Goal: Information Seeking & Learning: Learn about a topic

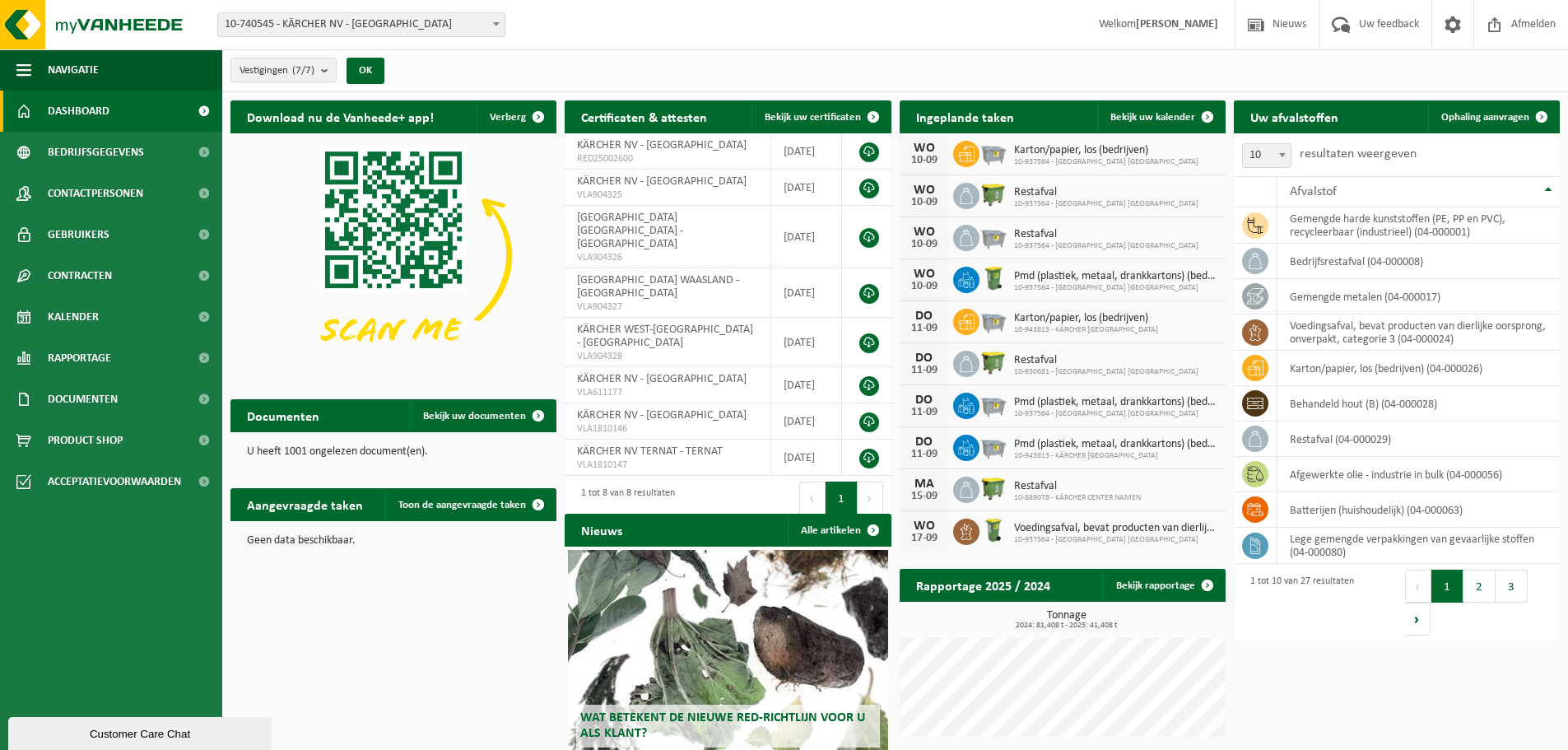
click at [1144, 24] on strong "[PERSON_NAME]" at bounding box center [1177, 24] width 82 height 12
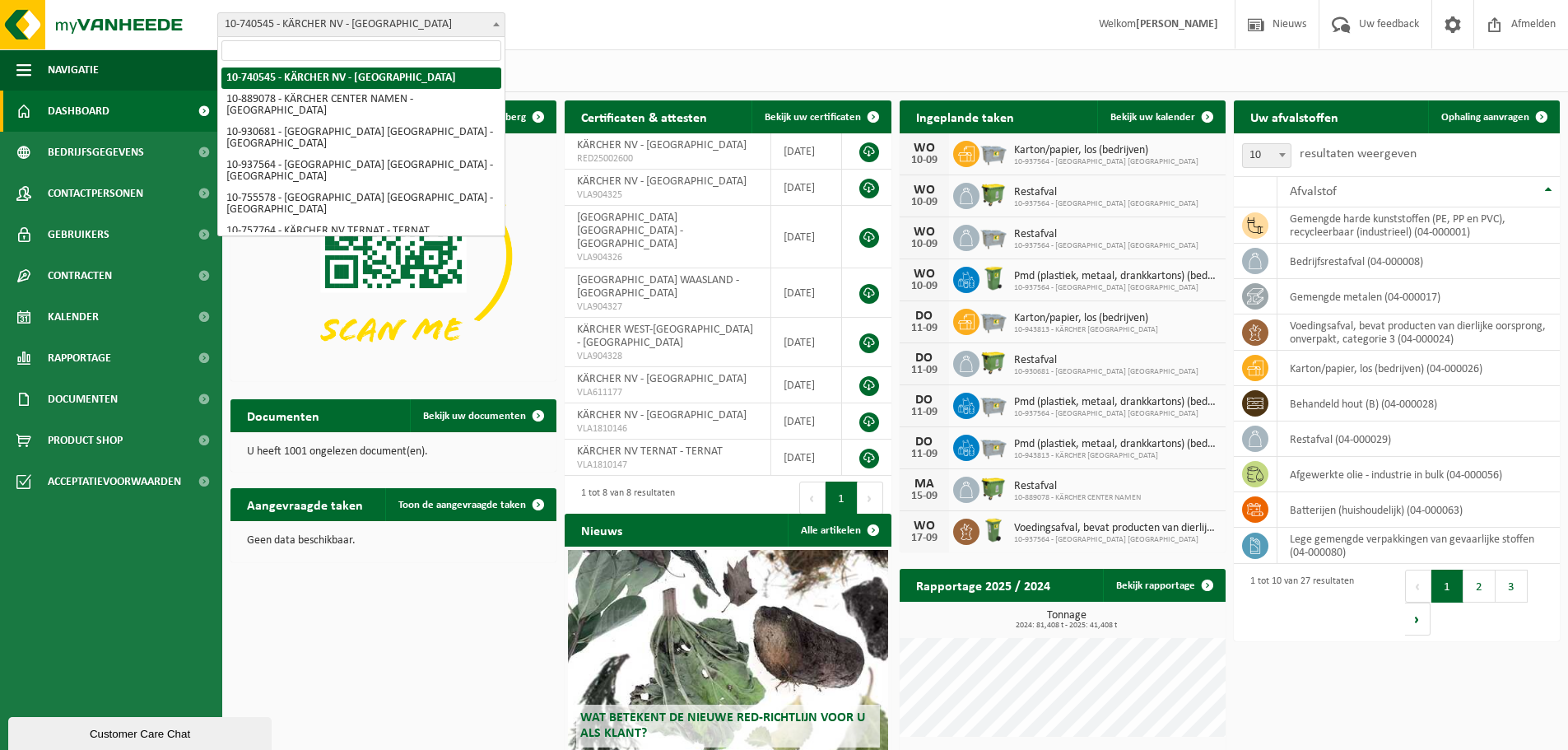
click at [416, 31] on span "10-740545 - KÄRCHER NV - [GEOGRAPHIC_DATA]" at bounding box center [361, 25] width 286 height 23
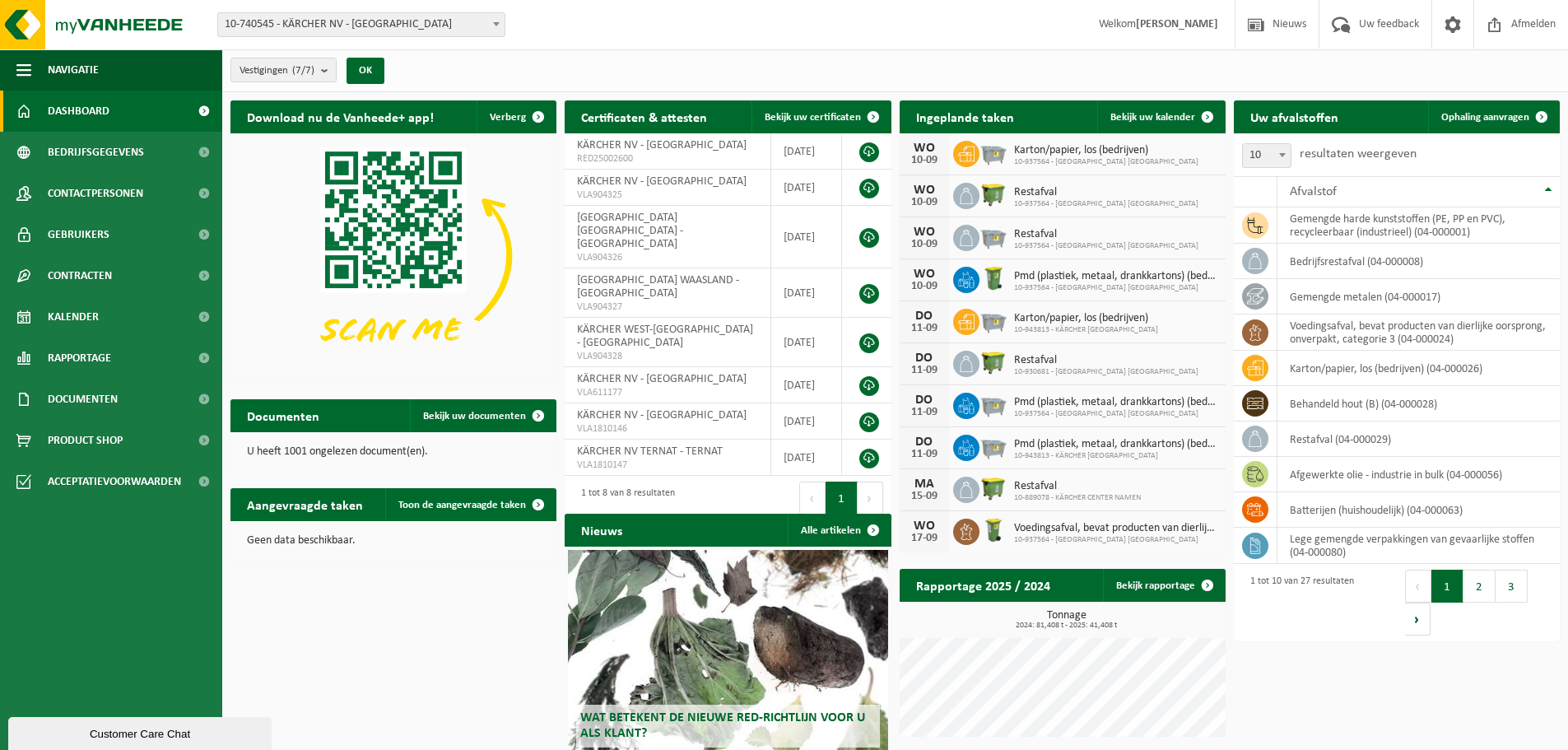
click at [384, 76] on button "OK" at bounding box center [365, 71] width 38 height 26
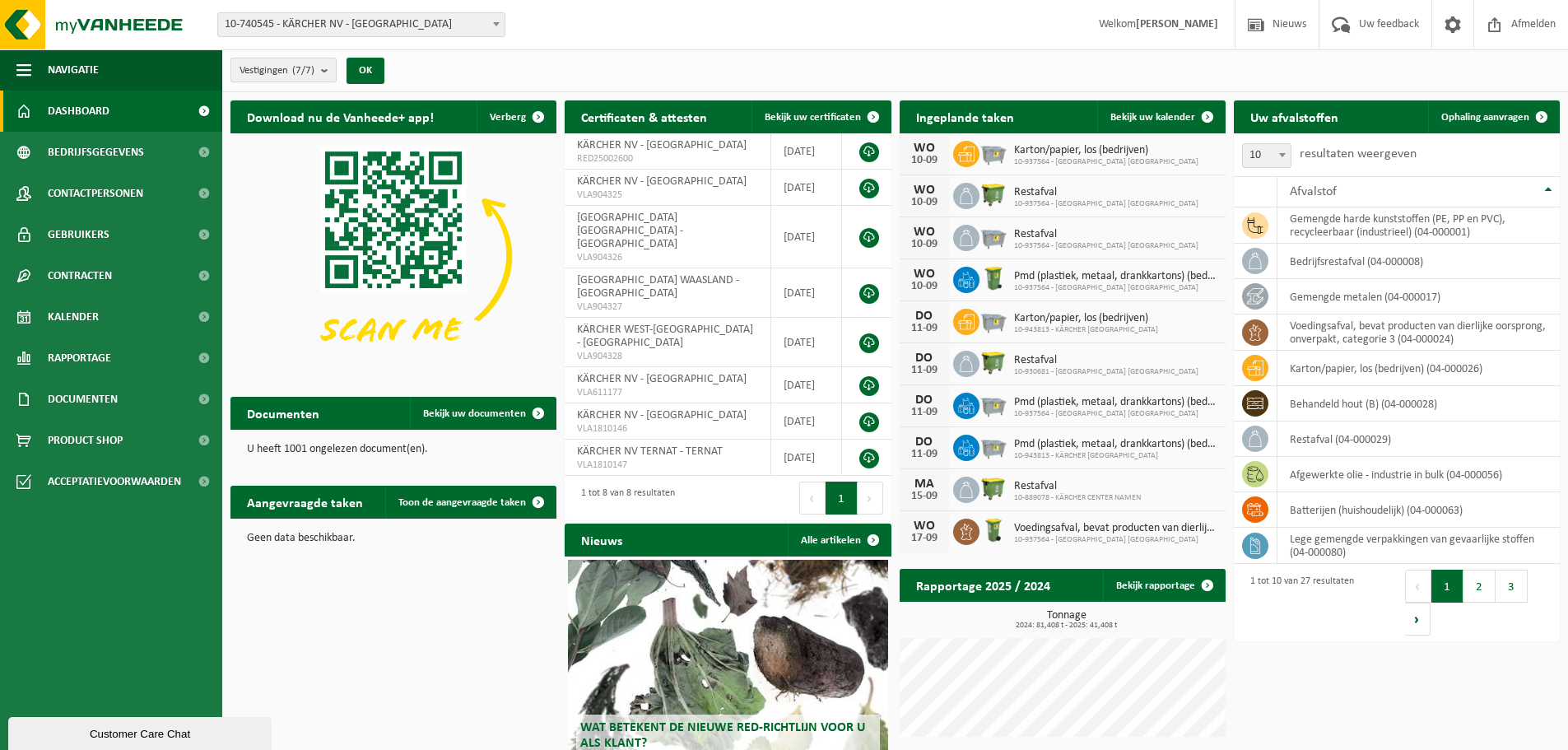
click at [332, 70] on b "submit" at bounding box center [328, 70] width 15 height 23
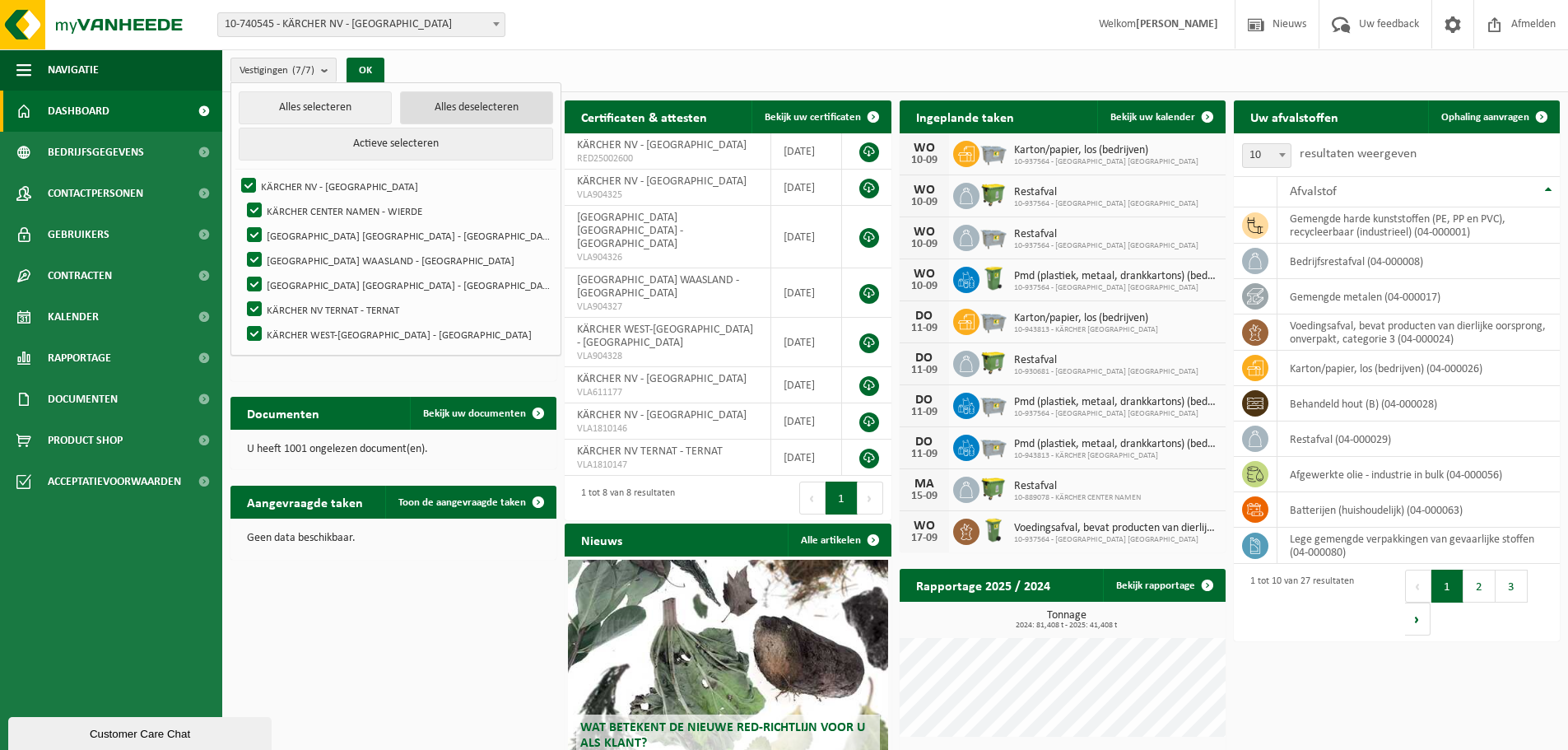
click at [405, 99] on button "Alles deselecteren" at bounding box center [477, 108] width 153 height 33
checkbox input "false"
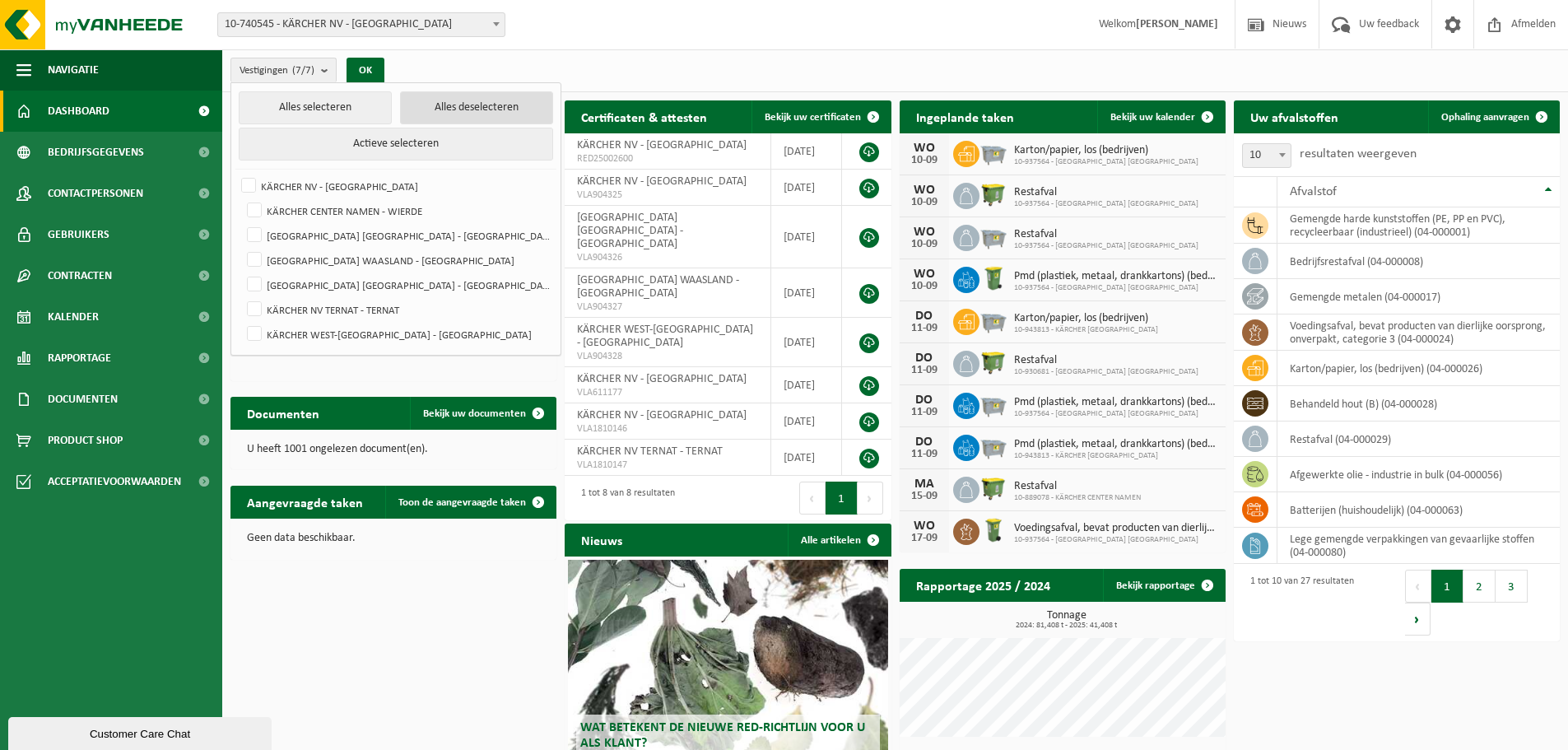
checkbox input "false"
click at [248, 182] on label "KÄRCHER NV - WILRIJK" at bounding box center [395, 186] width 314 height 25
click at [235, 174] on input "KÄRCHER NV - WILRIJK" at bounding box center [235, 173] width 1 height 1
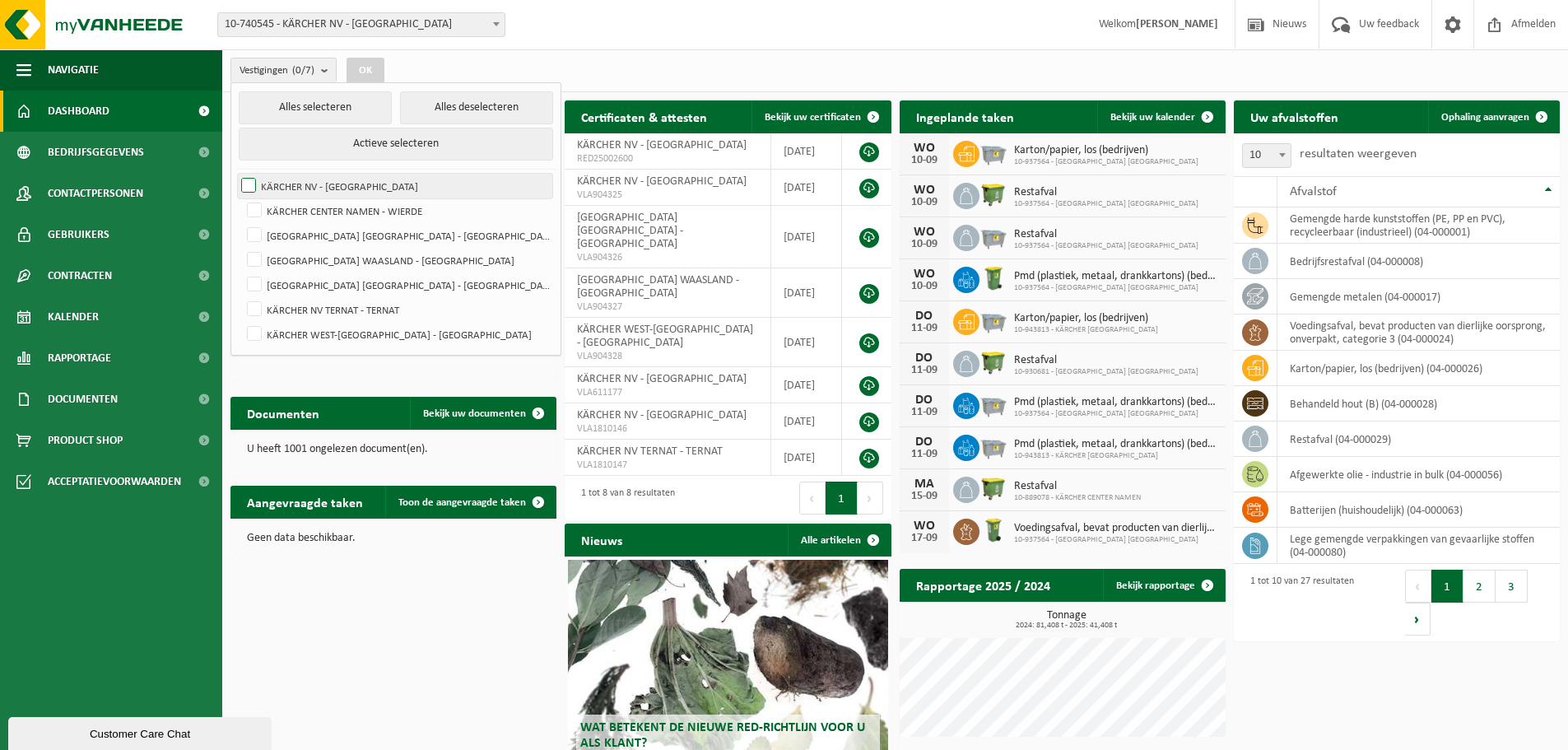
checkbox input "true"
click at [368, 70] on button "OK" at bounding box center [365, 71] width 38 height 26
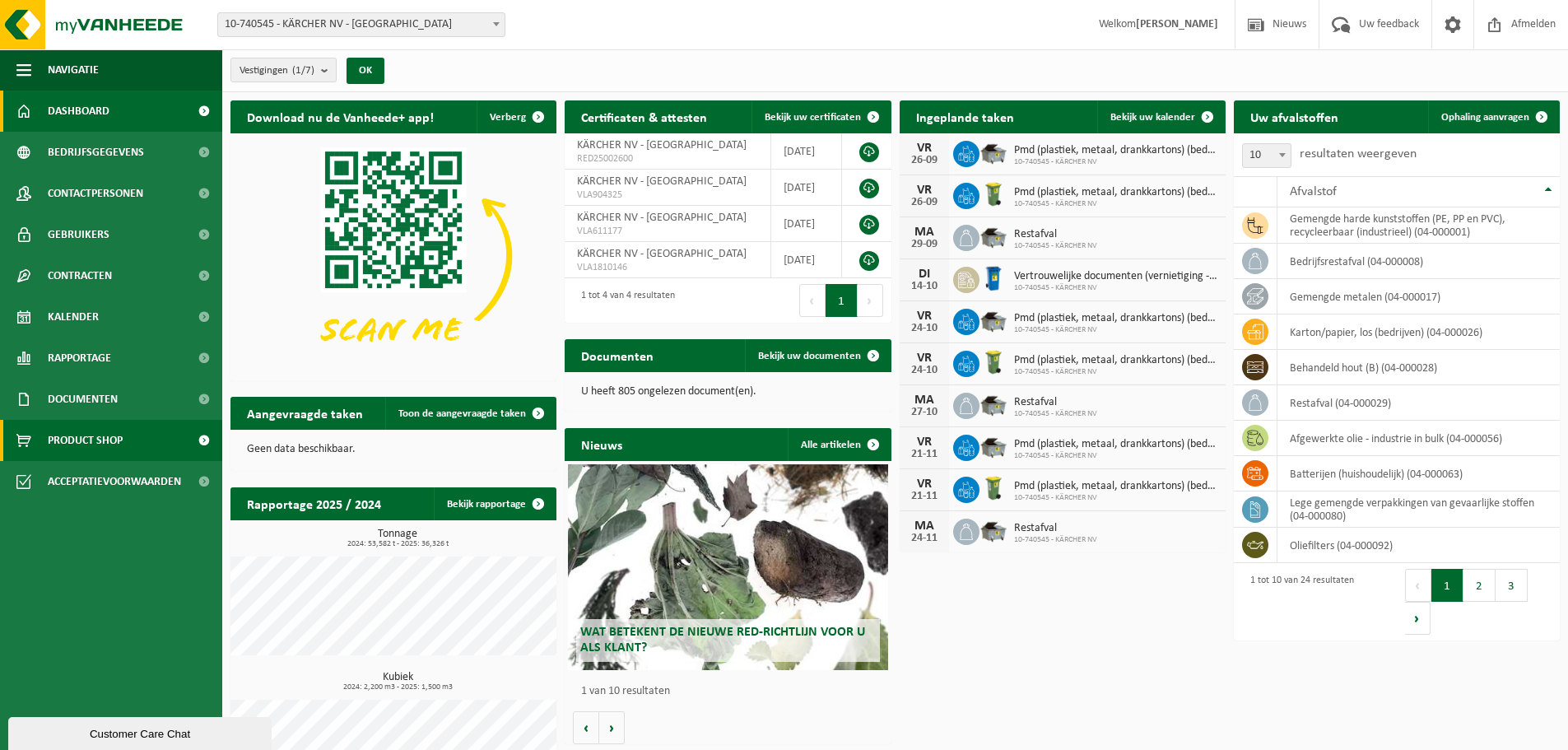
click at [108, 438] on span "Product Shop" at bounding box center [85, 440] width 75 height 41
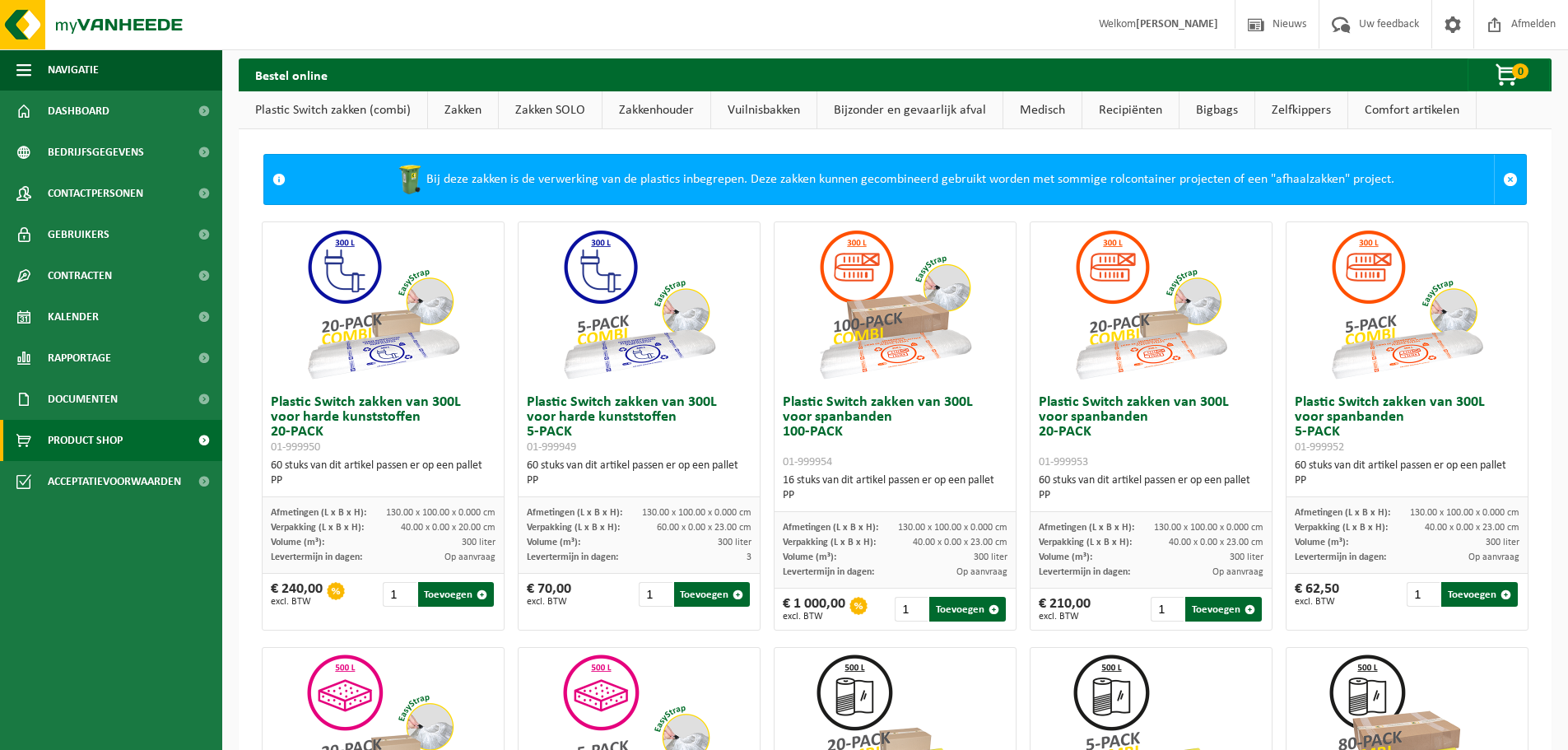
click at [724, 109] on link "Vuilnisbakken" at bounding box center [764, 110] width 105 height 38
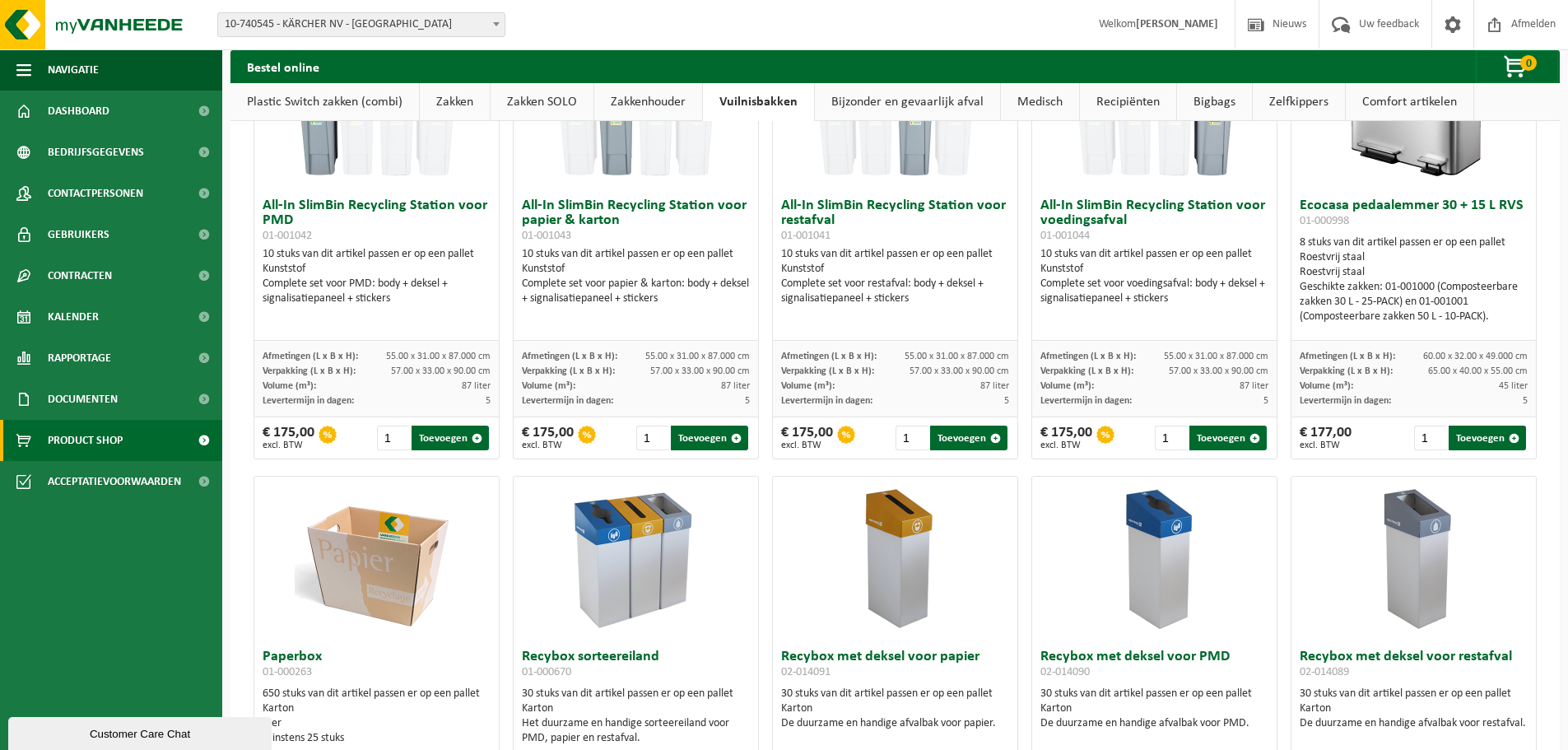
click at [915, 95] on link "Bijzonder en gevaarlijk afval" at bounding box center [907, 102] width 185 height 38
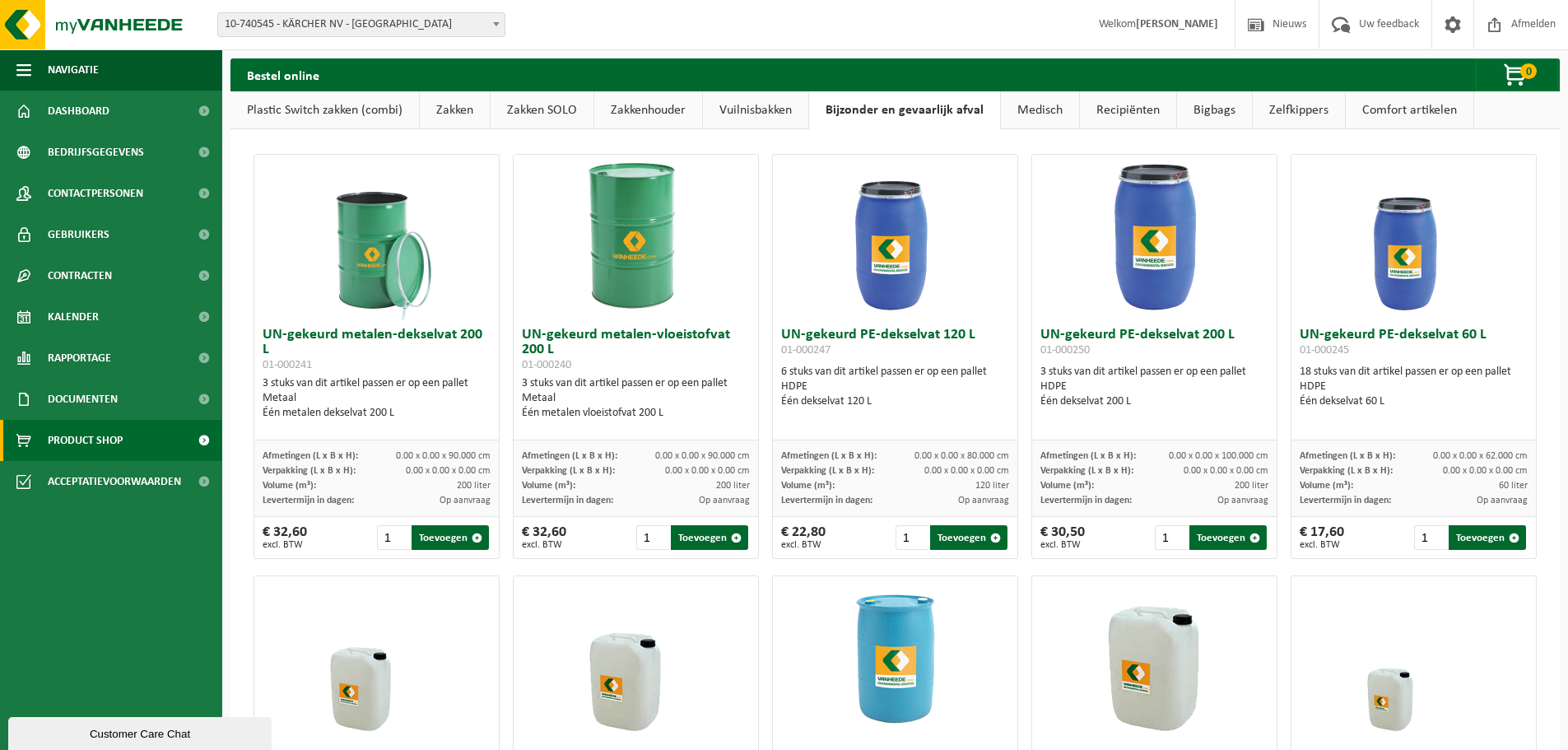
click at [1380, 110] on link "Comfort artikelen" at bounding box center [1409, 110] width 128 height 38
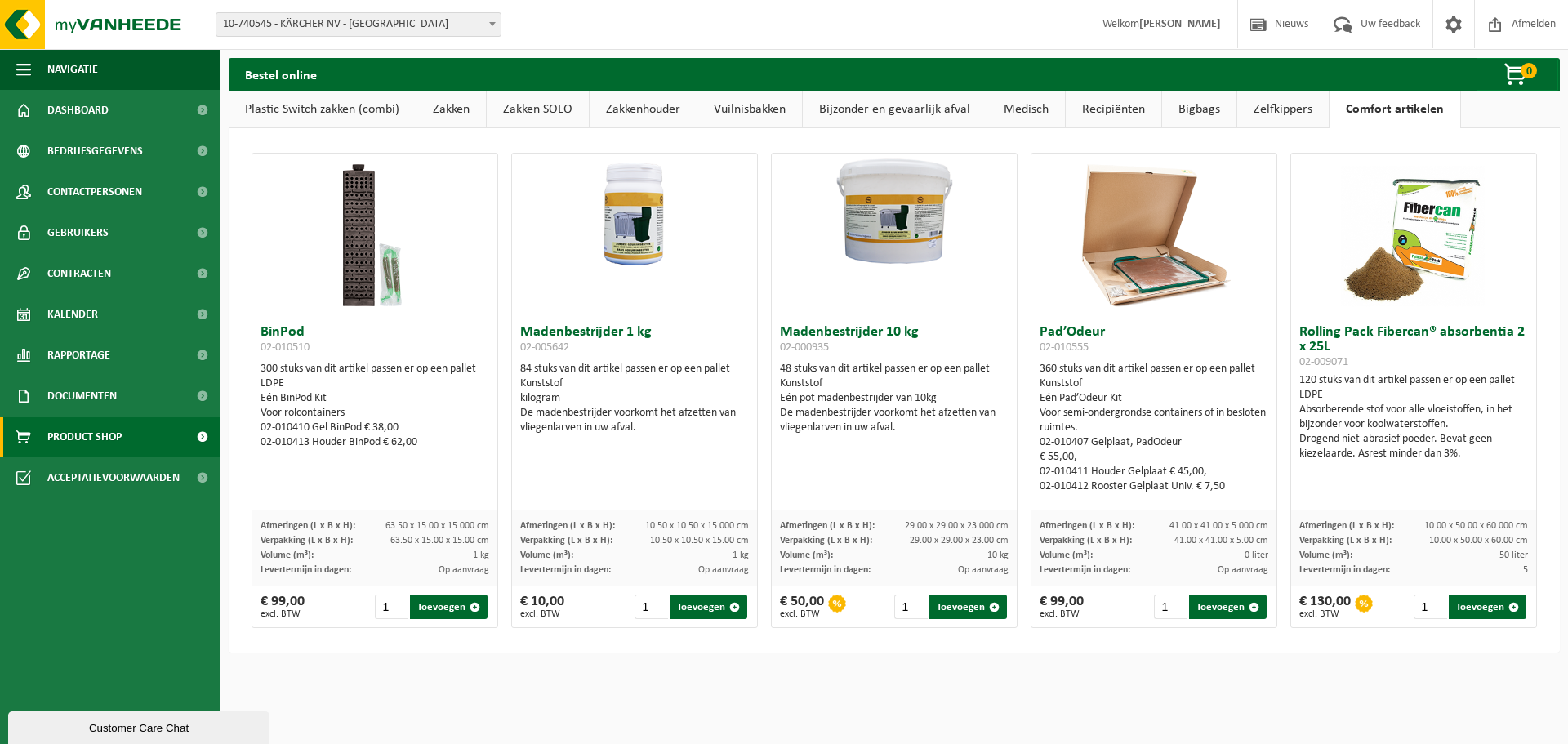
click at [1280, 107] on link "Zelfkippers" at bounding box center [1283, 109] width 91 height 38
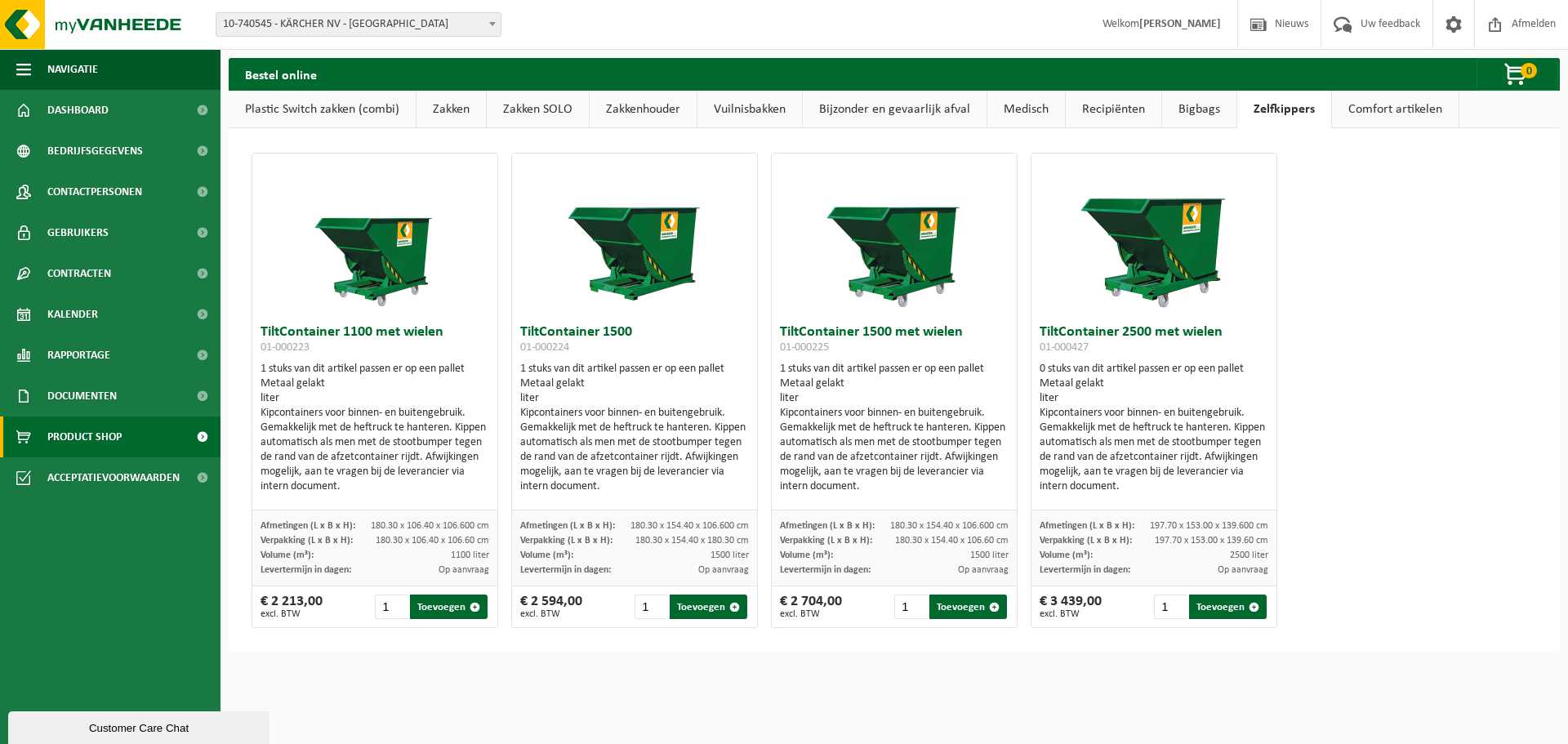
click at [1178, 109] on link "Bigbags" at bounding box center [1199, 109] width 74 height 38
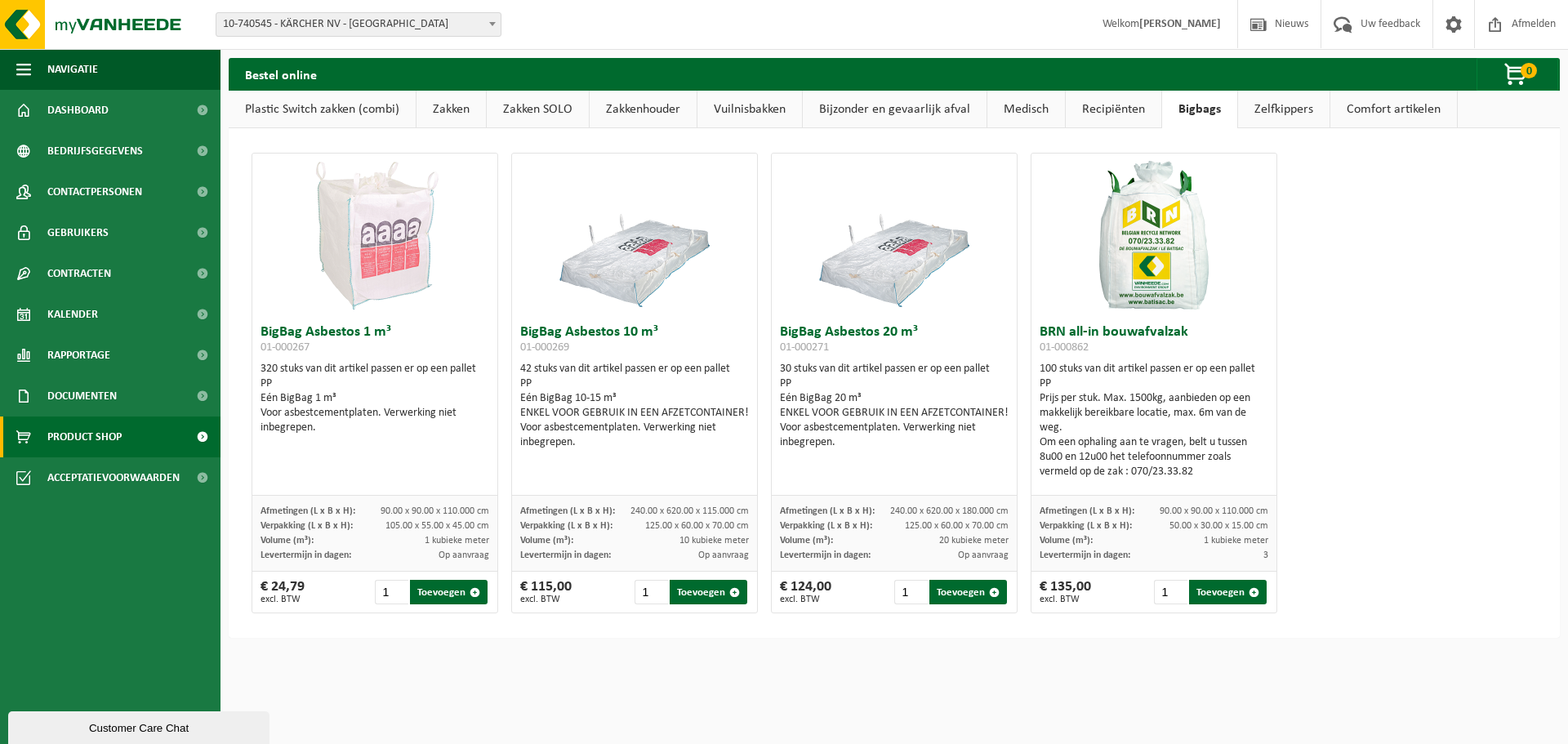
click at [1076, 109] on link "Recipiënten" at bounding box center [1113, 109] width 96 height 38
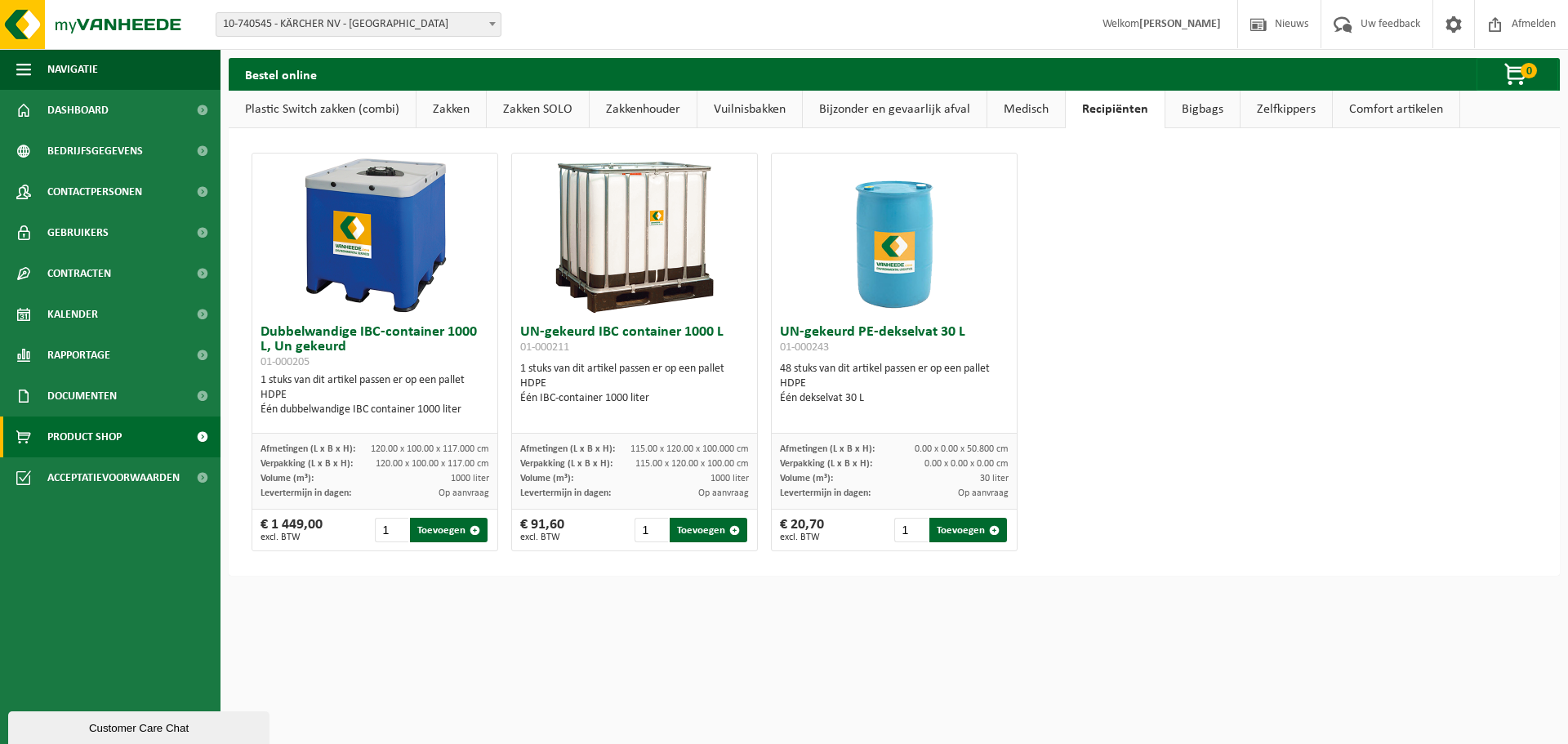
click at [902, 107] on link "Bijzonder en gevaarlijk afval" at bounding box center [894, 109] width 184 height 38
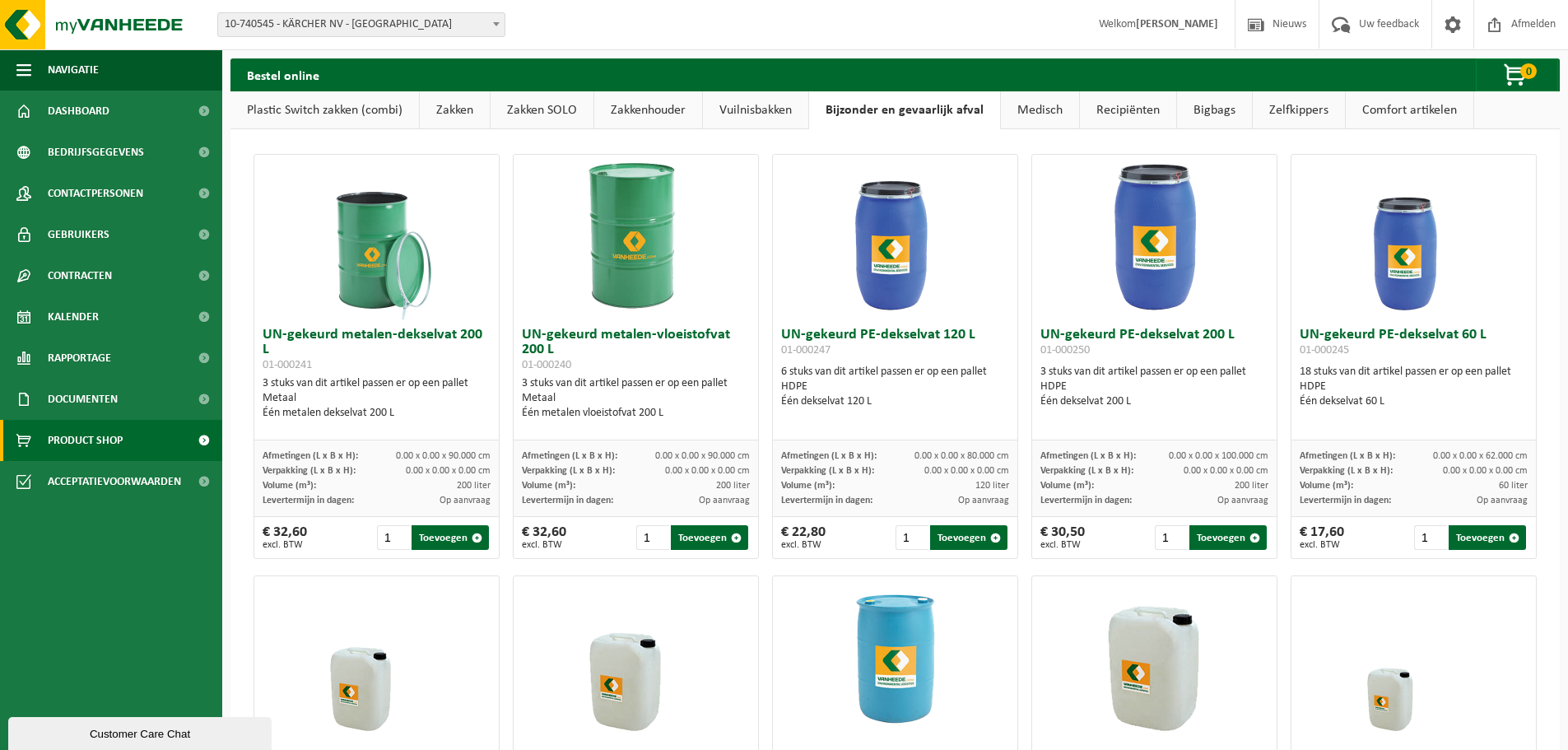
click at [772, 114] on link "Vuilnisbakken" at bounding box center [756, 110] width 105 height 38
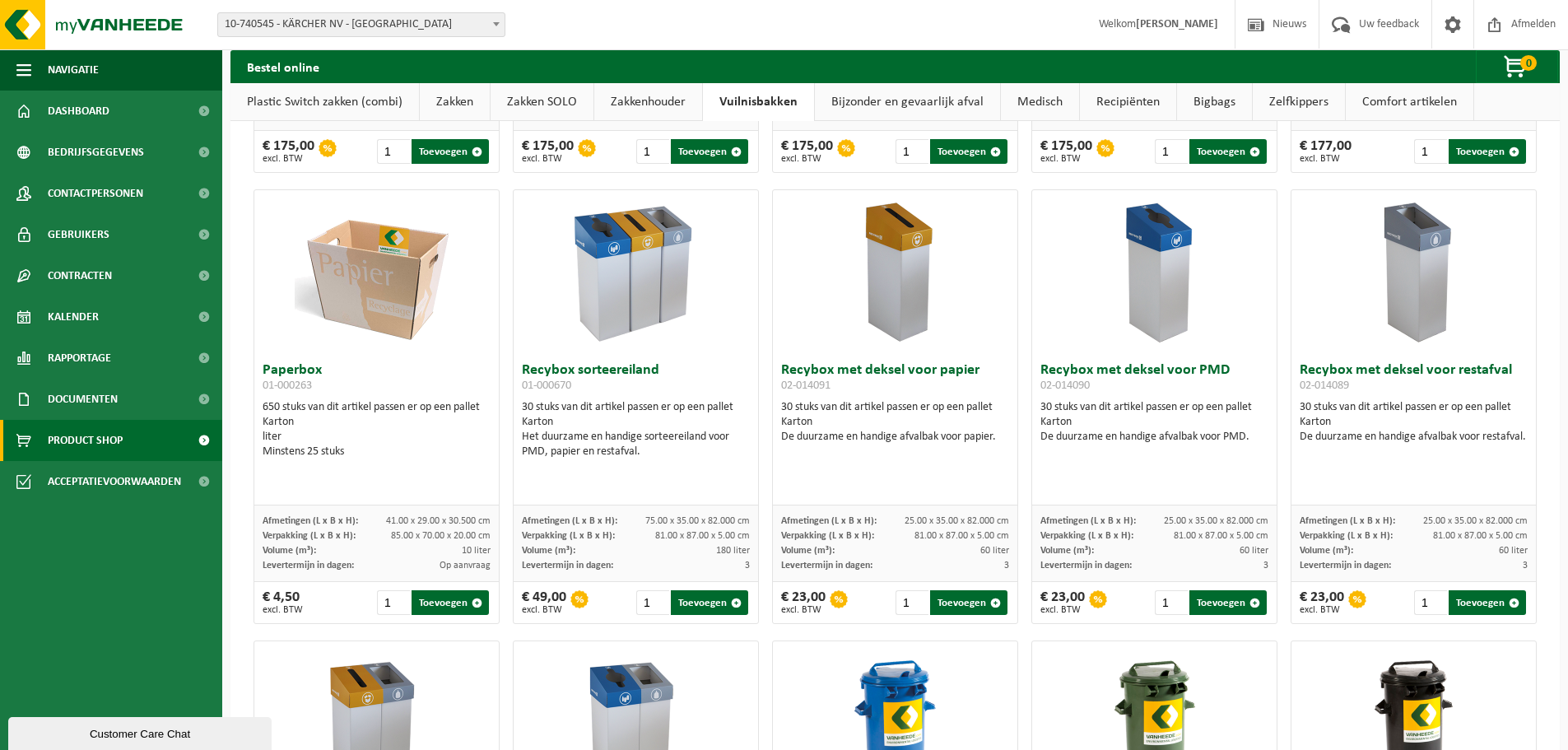
scroll to position [160, 0]
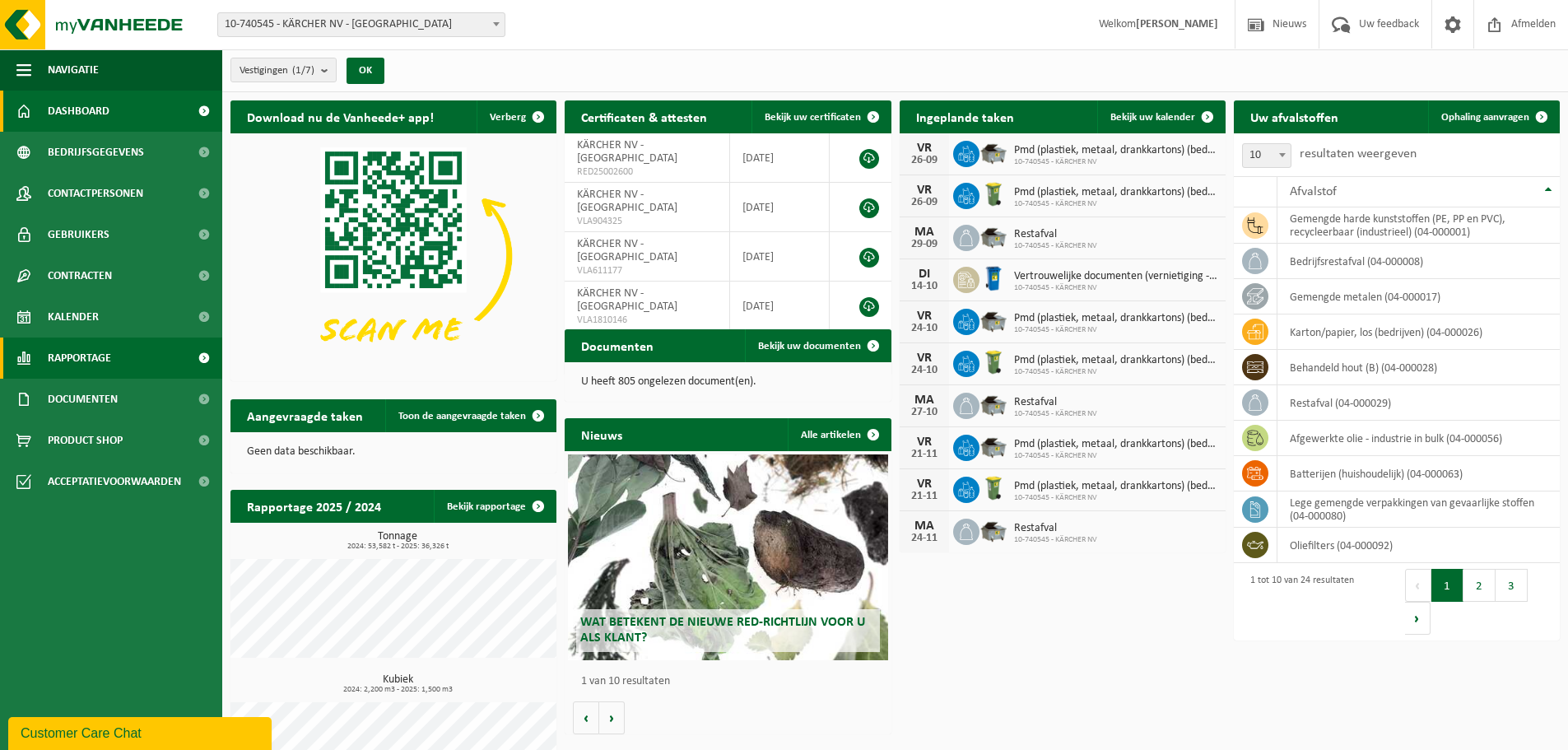
click at [92, 363] on span "Rapportage" at bounding box center [79, 358] width 63 height 41
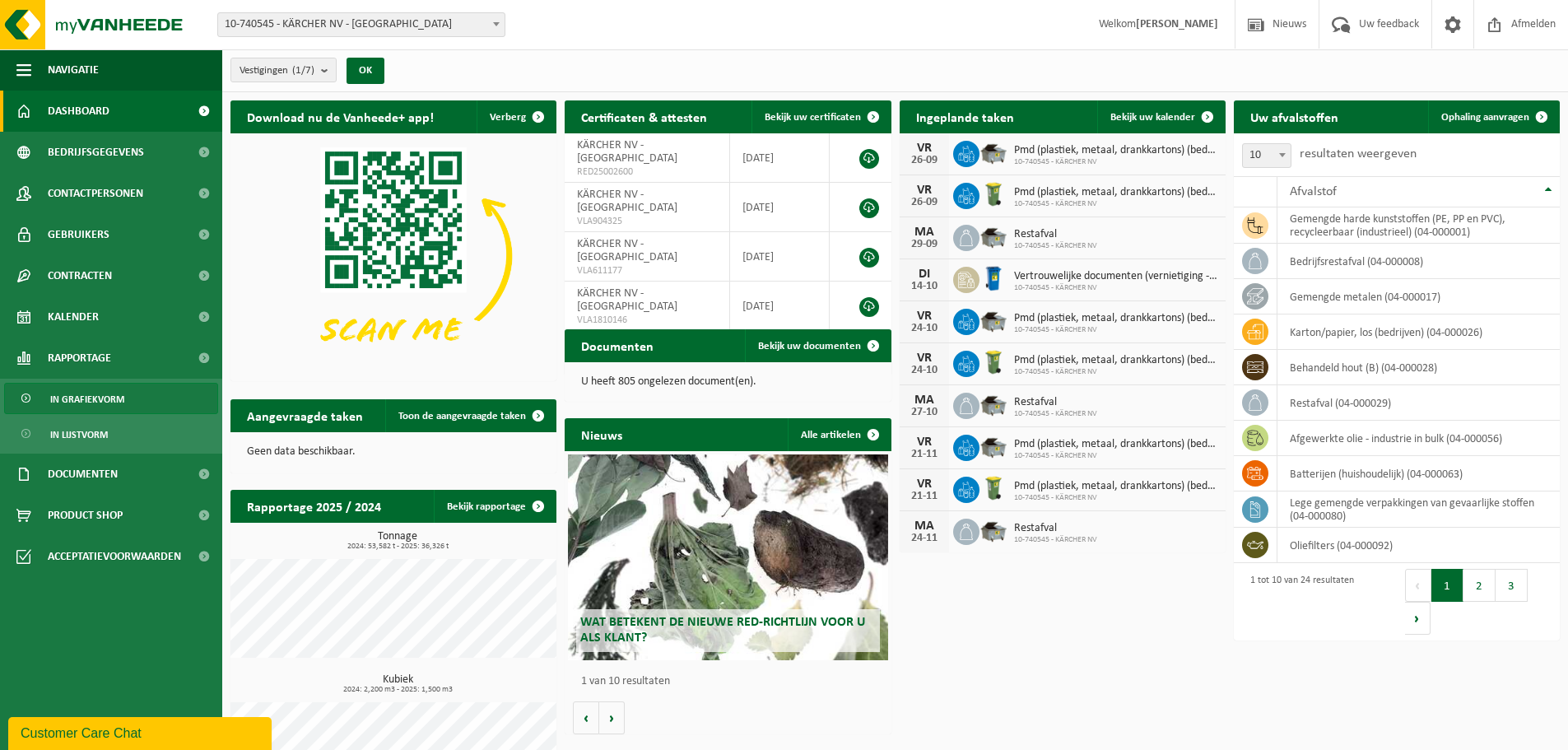
click at [89, 394] on span "In grafiekvorm" at bounding box center [87, 399] width 74 height 31
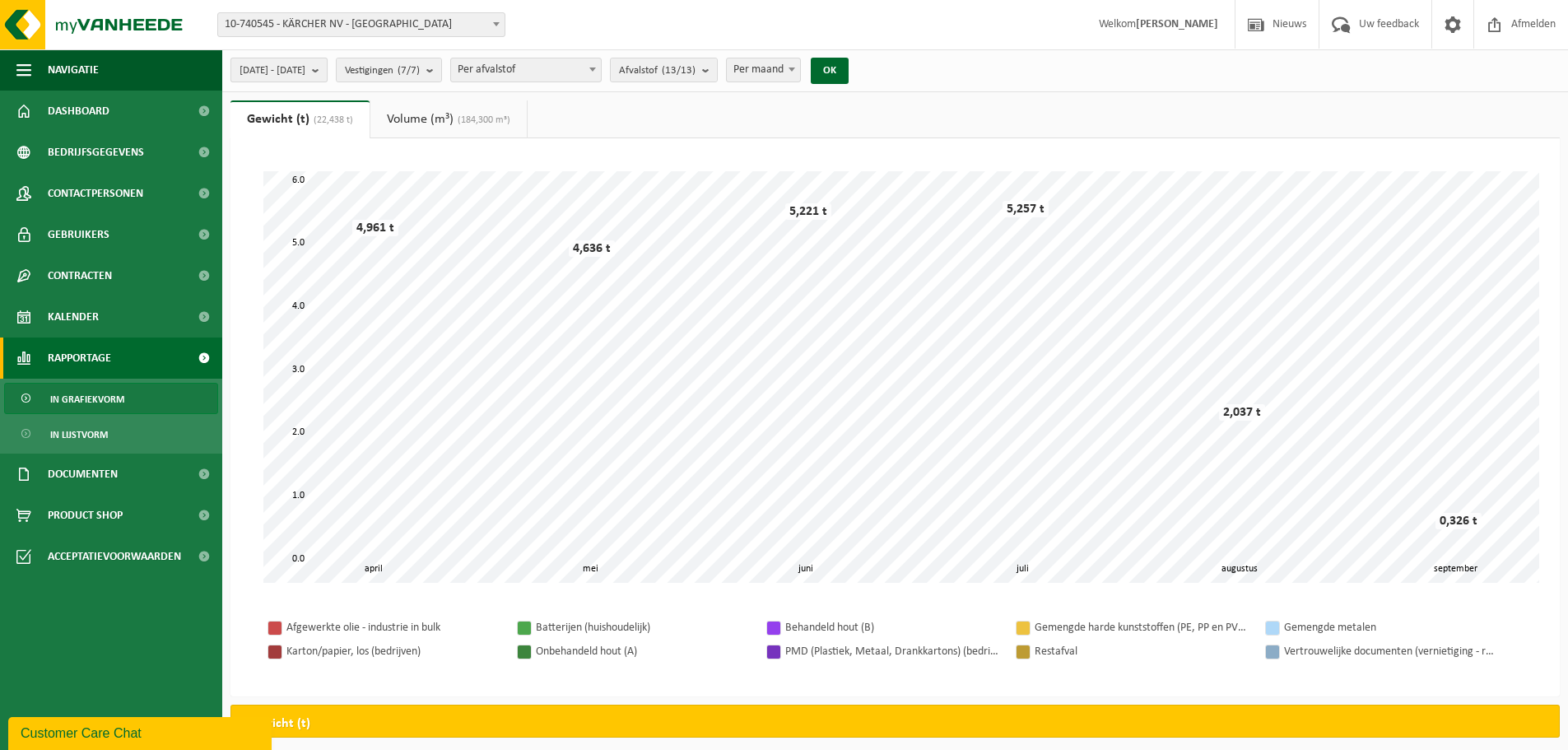
click at [305, 72] on span "2025-04-01 - 2025-09-09" at bounding box center [272, 71] width 66 height 25
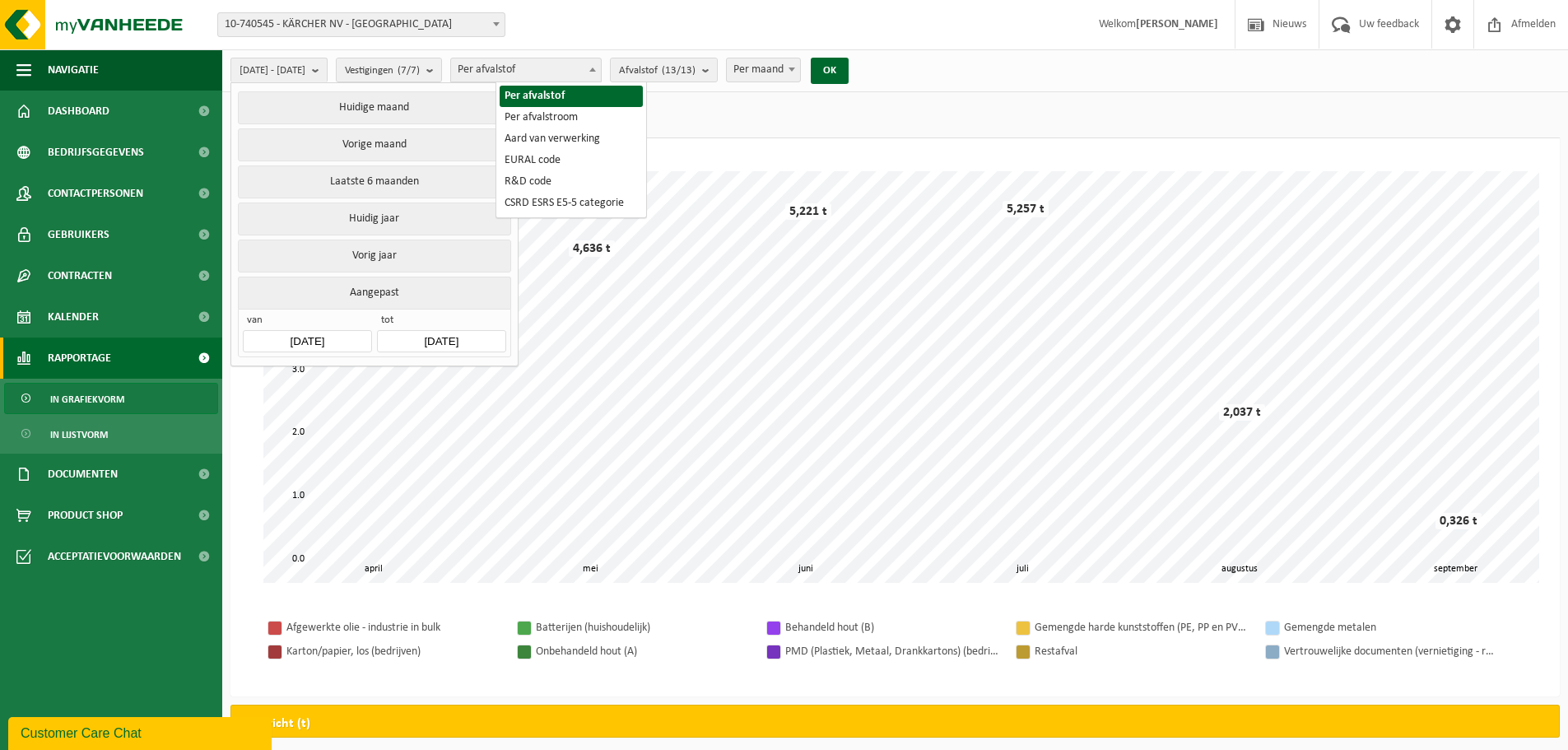
click at [601, 72] on span "Per afvalstof" at bounding box center [526, 70] width 150 height 23
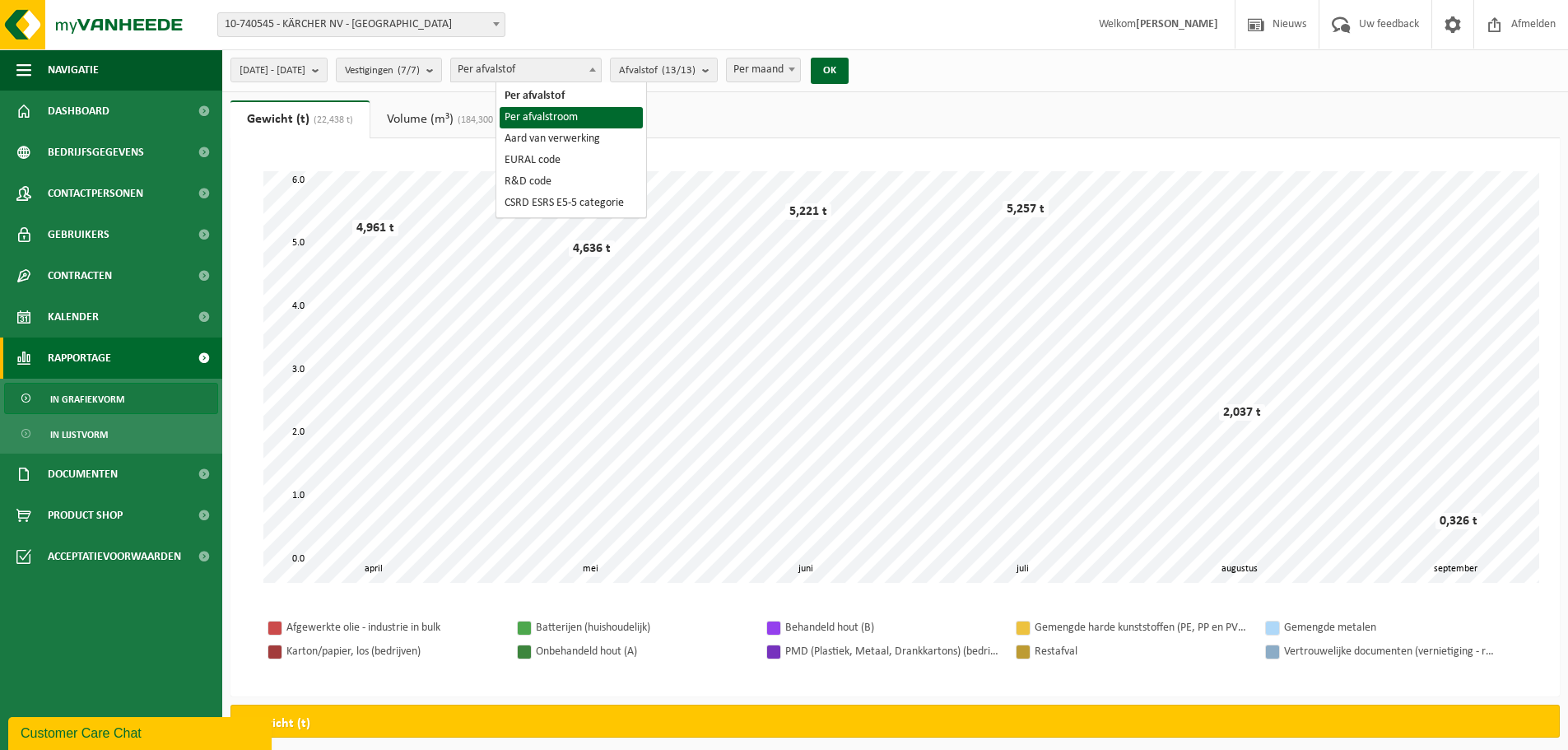
select select "2"
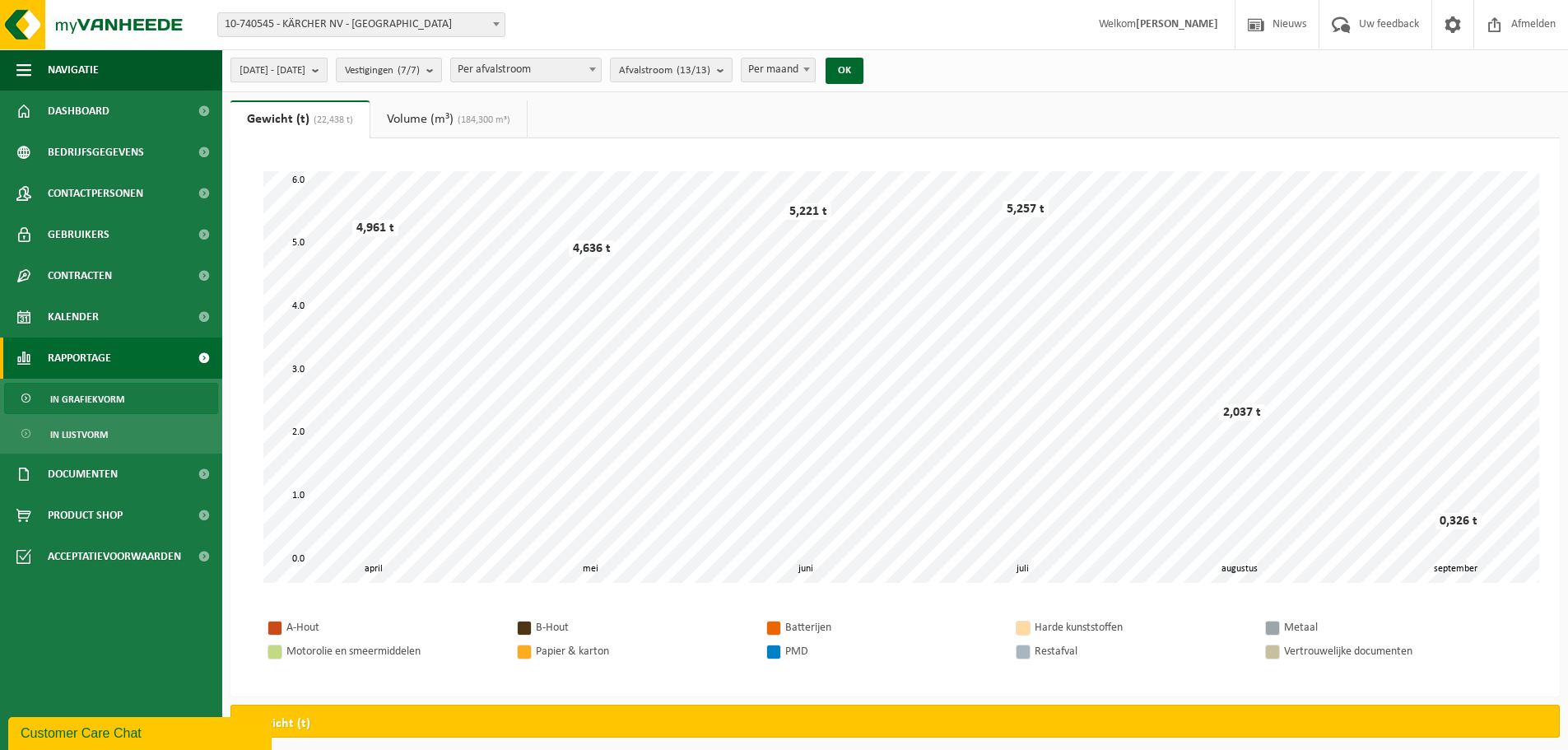
click at [327, 77] on b "submit" at bounding box center [319, 70] width 15 height 23
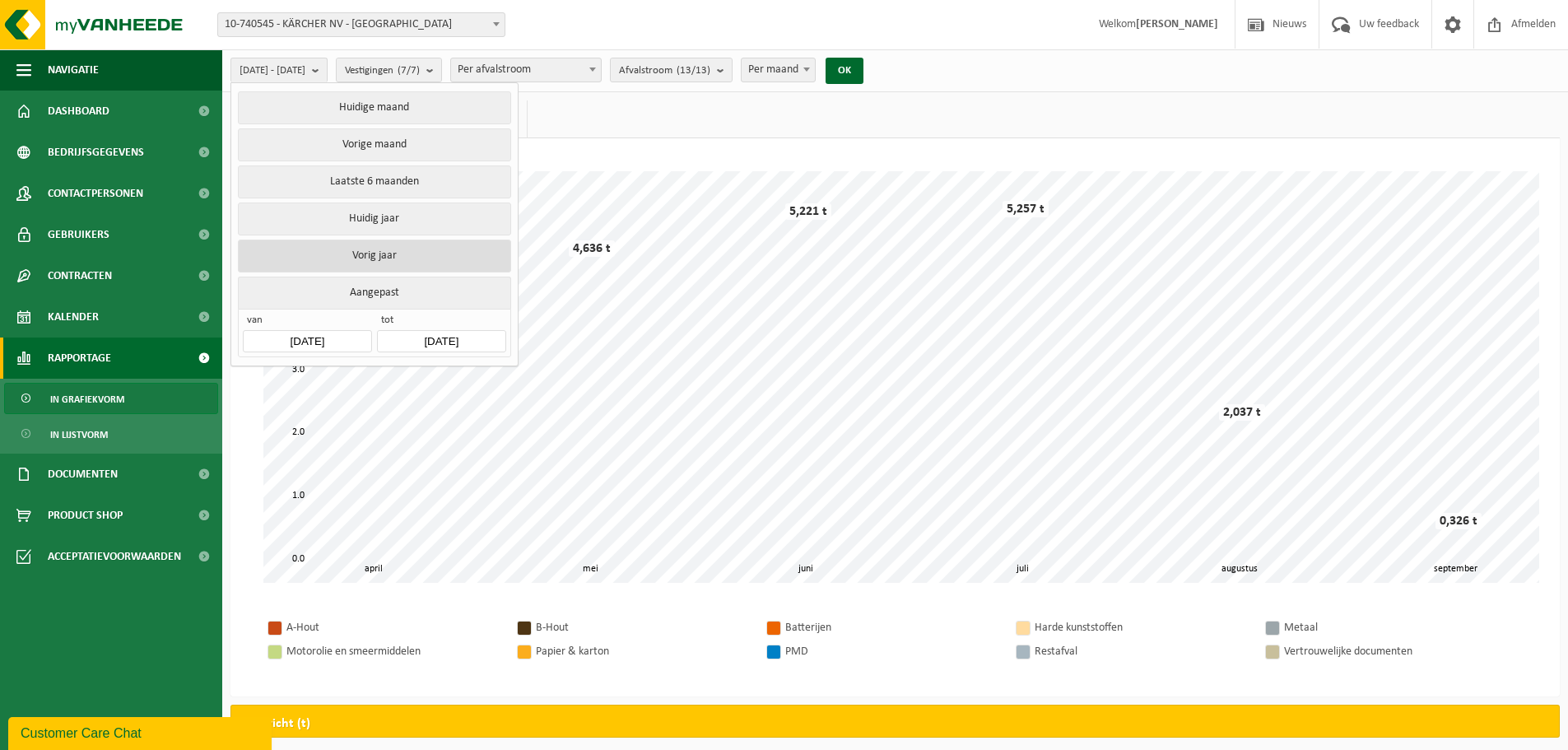
click at [361, 247] on button "Vorig jaar" at bounding box center [374, 256] width 272 height 33
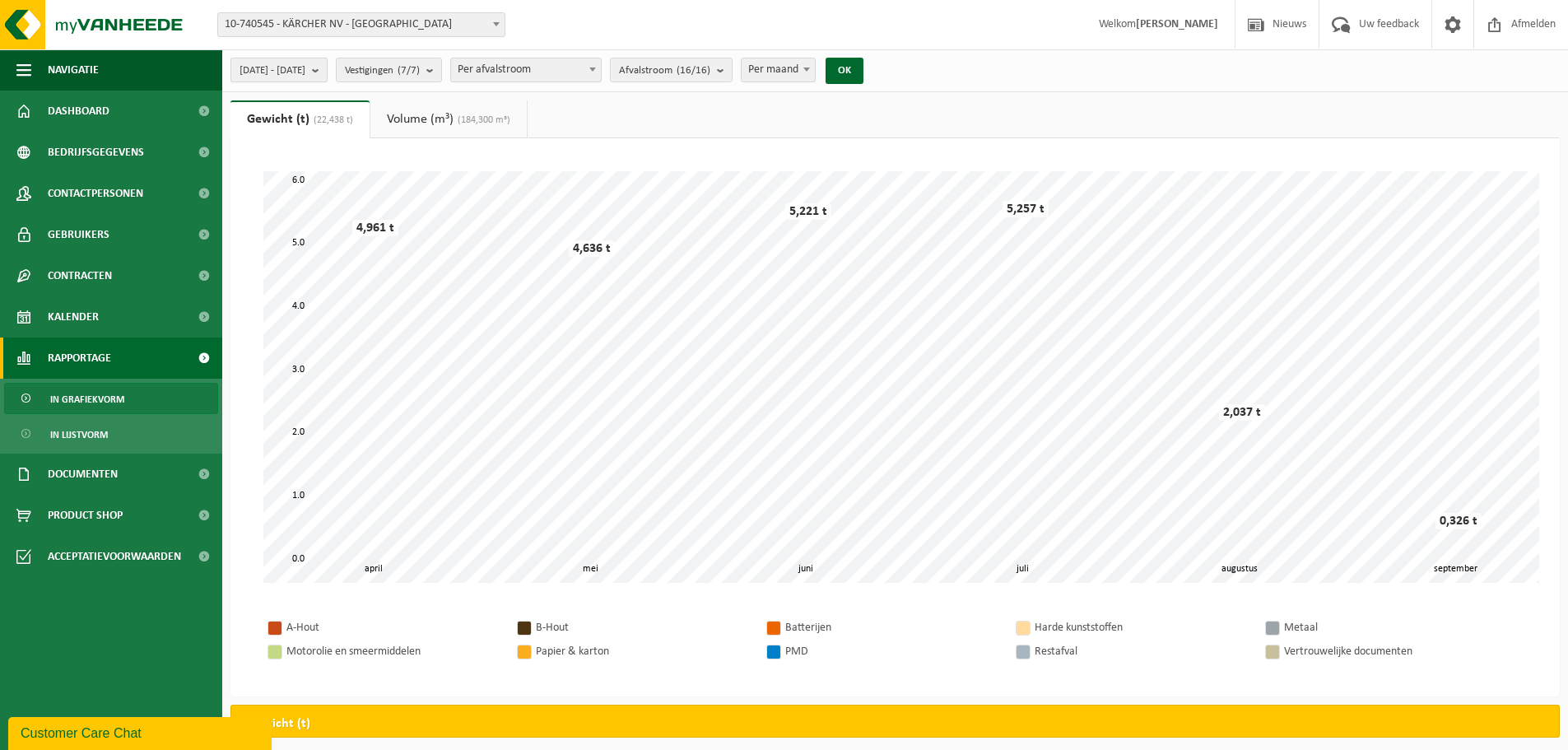
click at [305, 71] on span "2024-01-01 - 2024-12-31" at bounding box center [272, 71] width 66 height 25
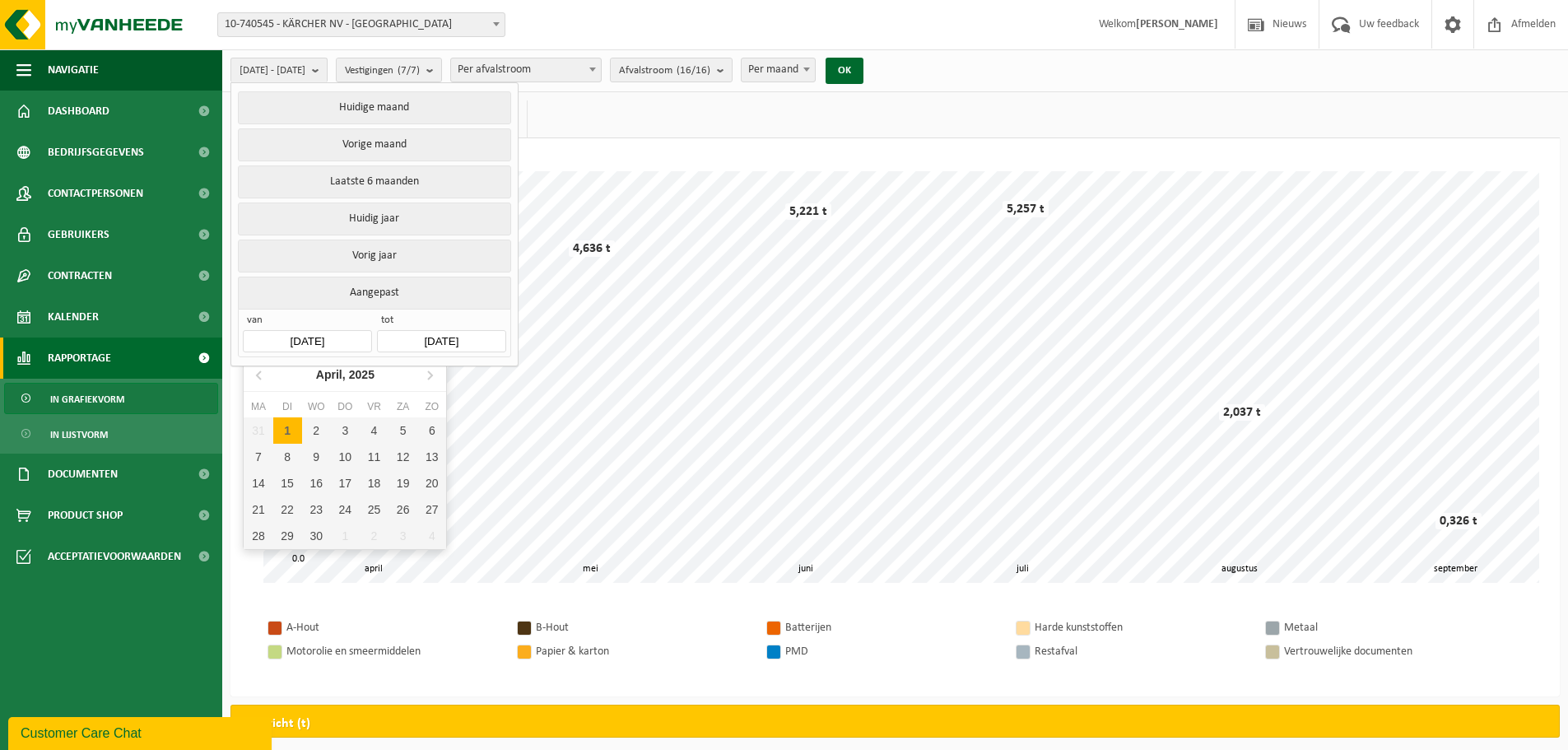
click at [347, 337] on input "2024-01-01" at bounding box center [307, 341] width 128 height 22
click at [336, 336] on input "2024-01-01" at bounding box center [307, 341] width 128 height 22
click at [430, 371] on icon at bounding box center [430, 375] width 26 height 26
click at [430, 372] on icon at bounding box center [430, 375] width 26 height 26
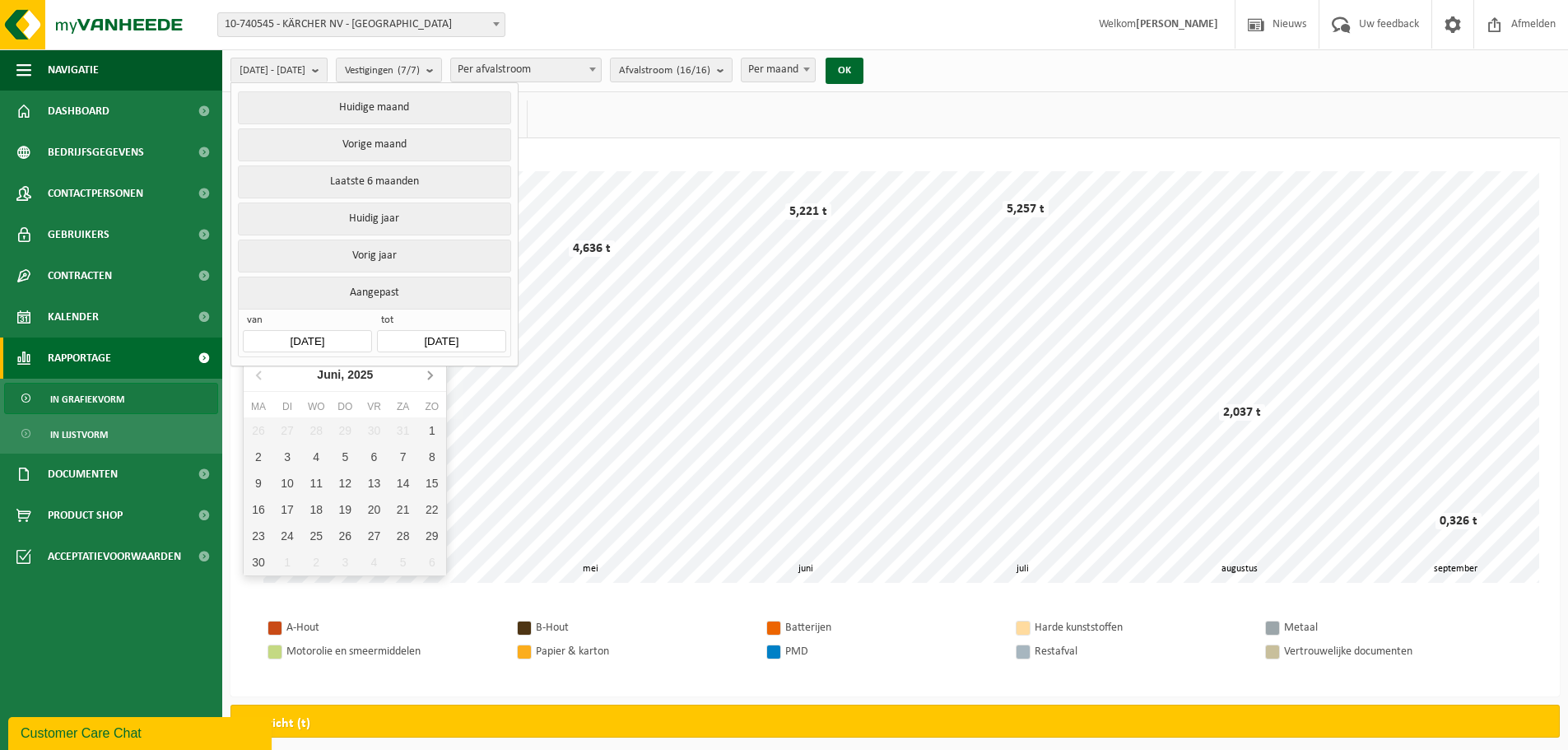
click at [430, 372] on icon at bounding box center [430, 375] width 4 height 8
click at [256, 373] on icon at bounding box center [260, 375] width 26 height 26
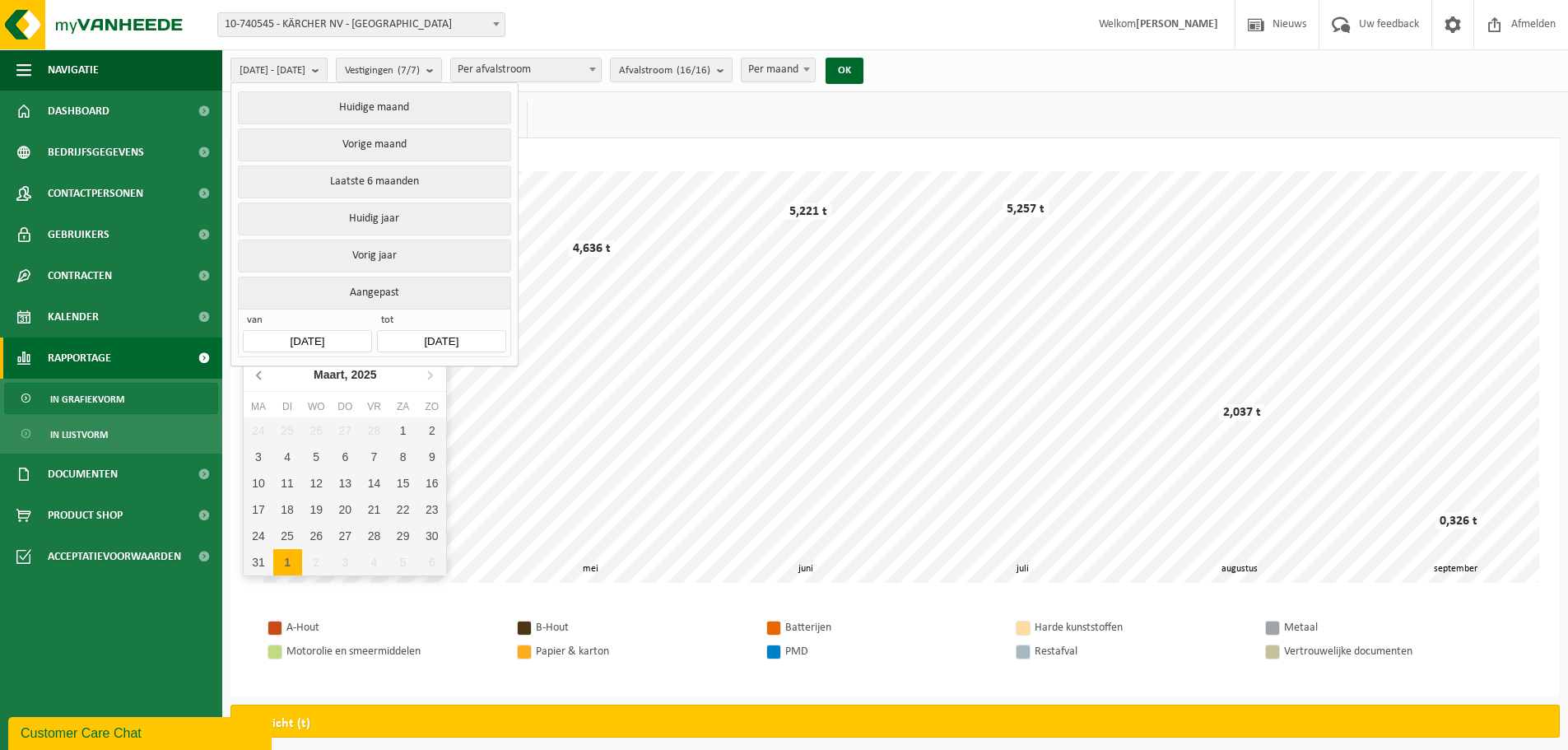
click at [256, 373] on icon at bounding box center [260, 375] width 26 height 26
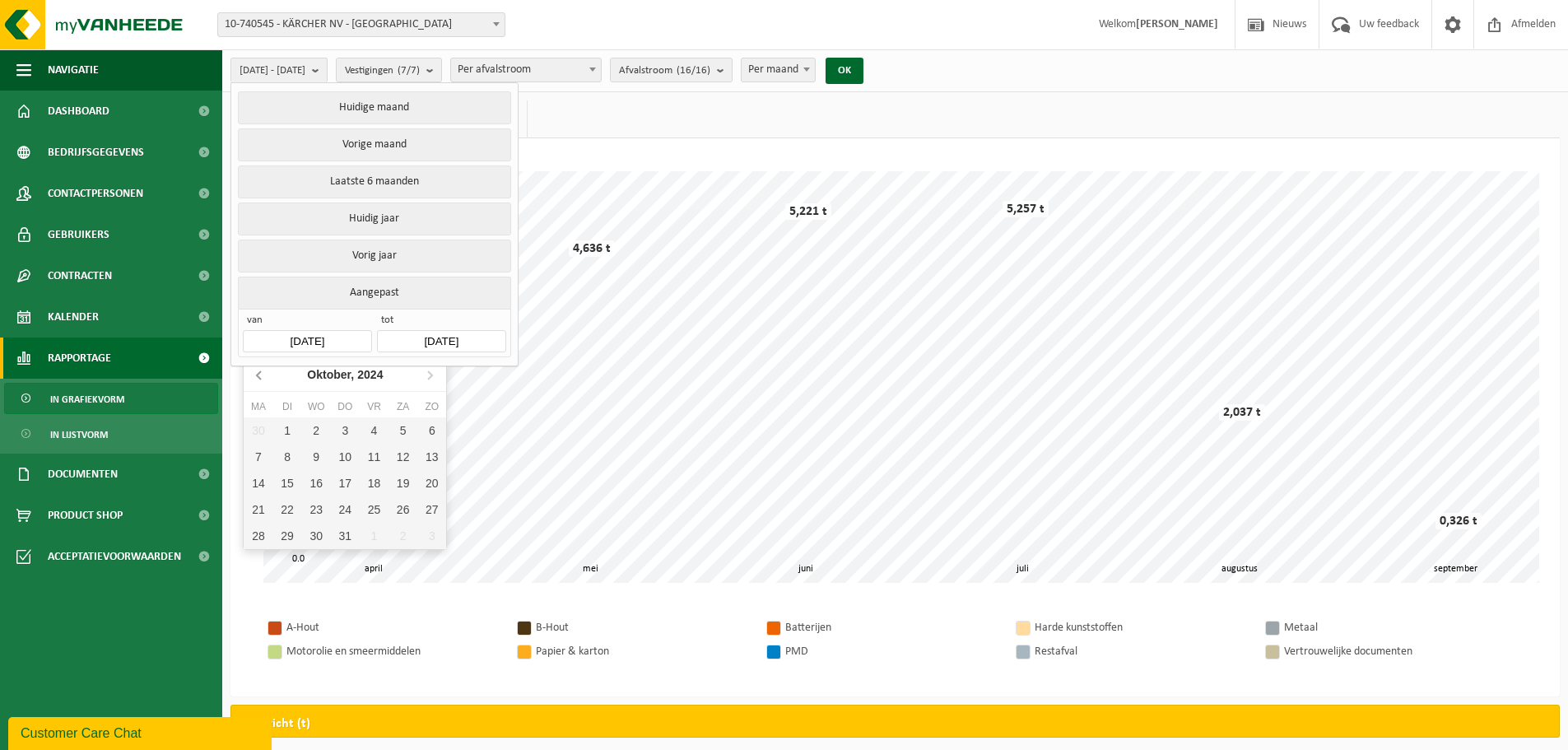
click at [256, 373] on icon at bounding box center [260, 375] width 26 height 26
click at [427, 372] on icon at bounding box center [430, 375] width 26 height 26
click at [430, 375] on icon at bounding box center [430, 375] width 26 height 26
click at [290, 430] on div "1" at bounding box center [287, 431] width 29 height 26
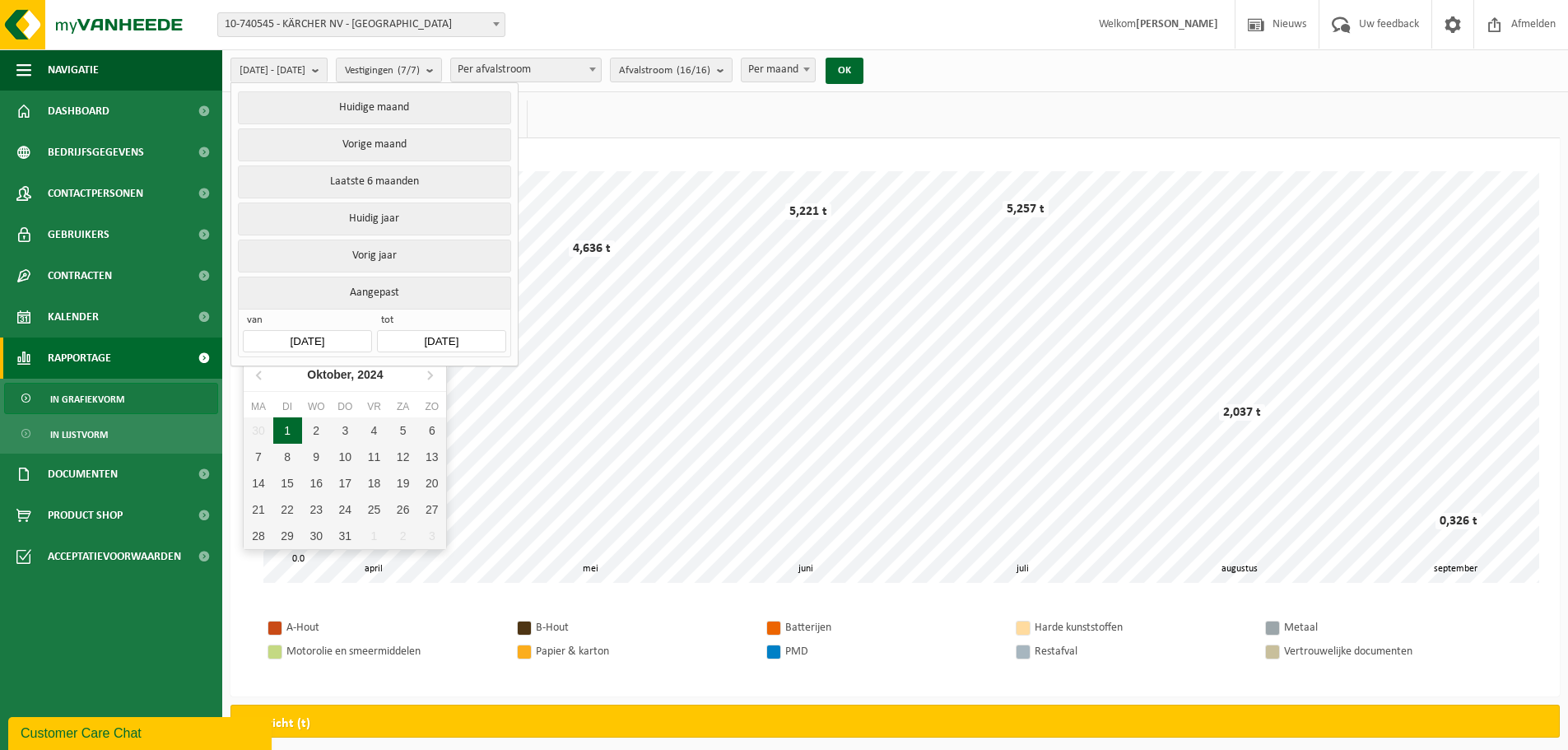
type input "[DATE]"
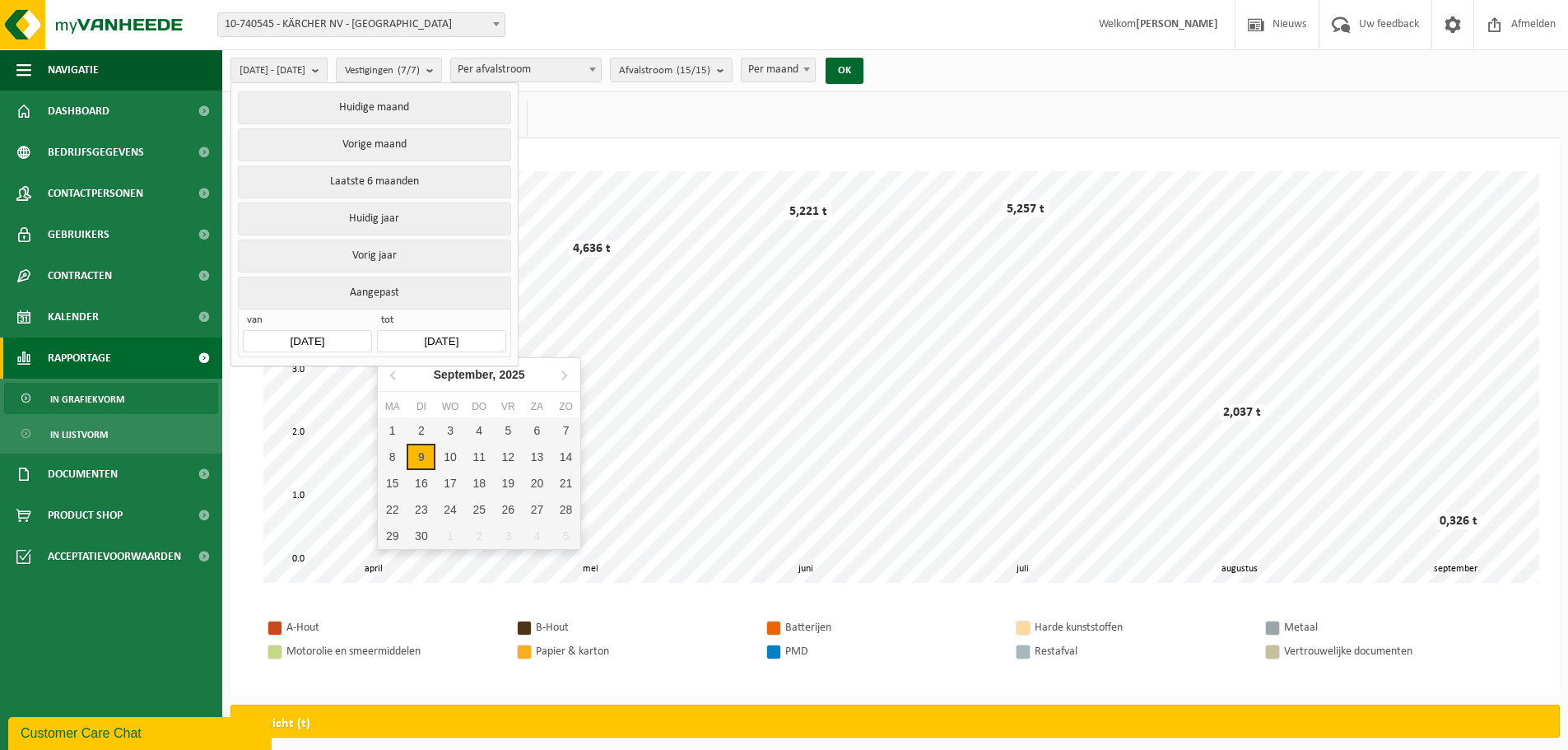
click at [430, 337] on input "[DATE]" at bounding box center [441, 341] width 128 height 22
click at [392, 376] on icon at bounding box center [393, 375] width 4 height 8
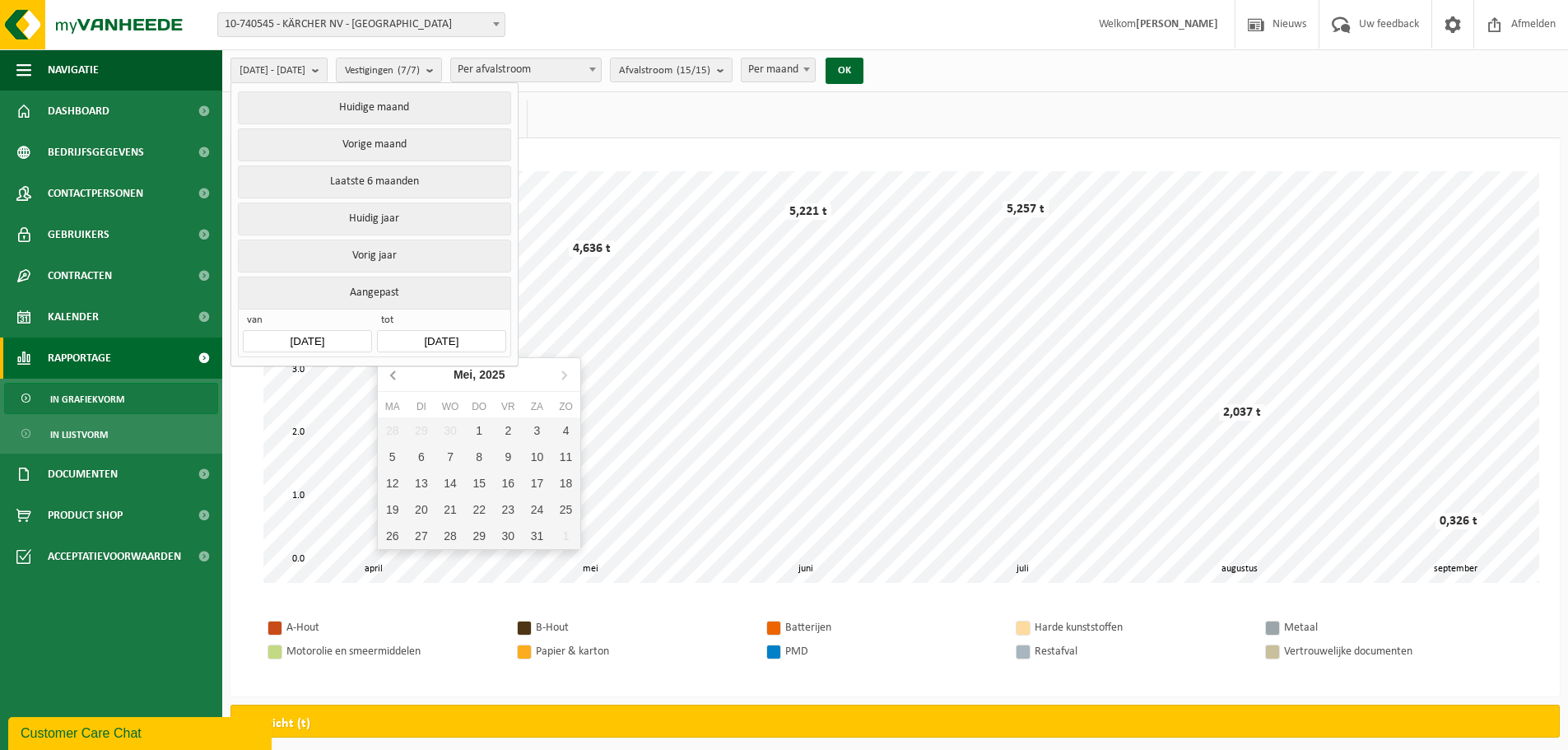
click at [392, 376] on icon at bounding box center [393, 375] width 4 height 8
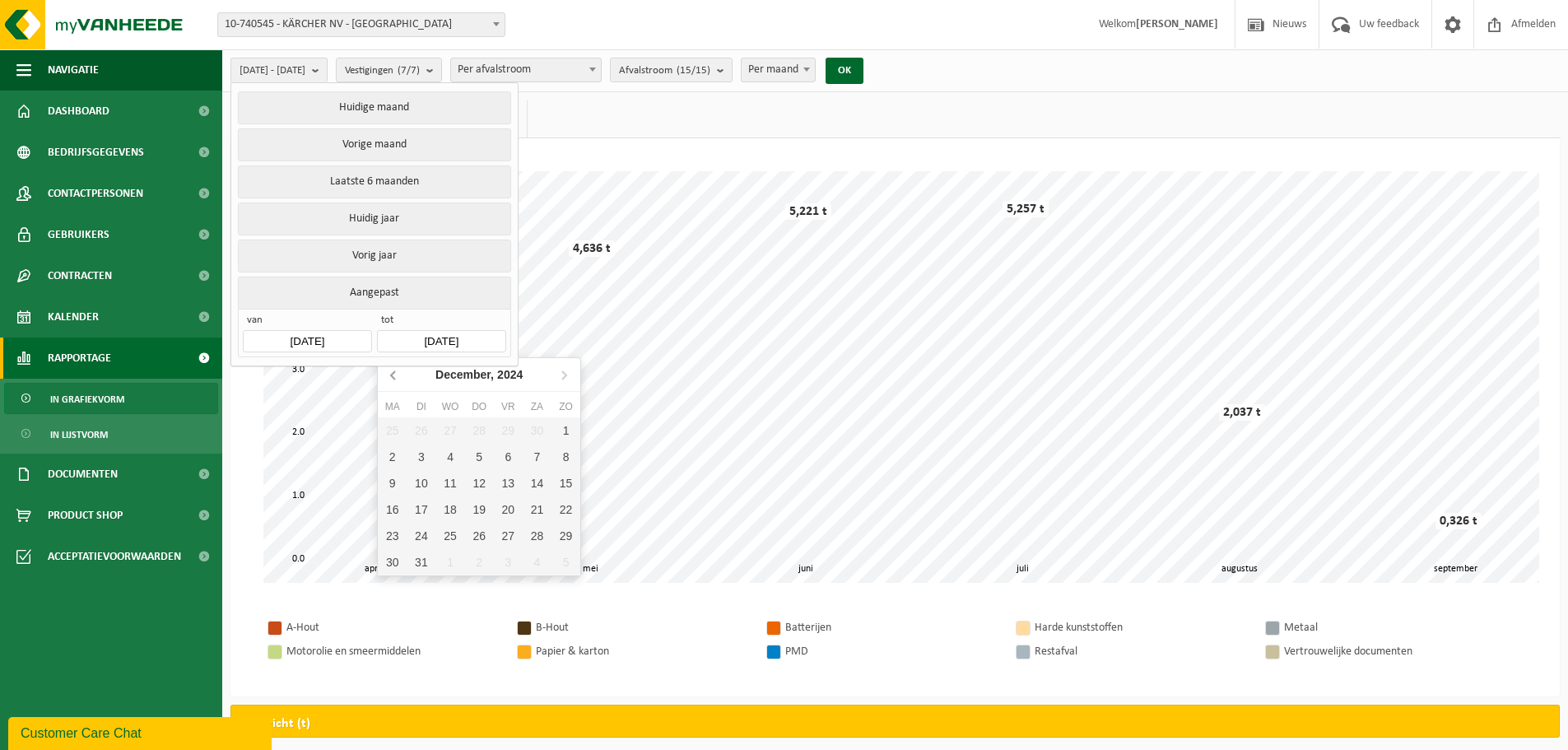
click at [392, 376] on icon at bounding box center [393, 375] width 4 height 8
click at [567, 373] on icon at bounding box center [564, 375] width 26 height 26
click at [422, 562] on div "31" at bounding box center [421, 562] width 29 height 26
type input "[DATE]"
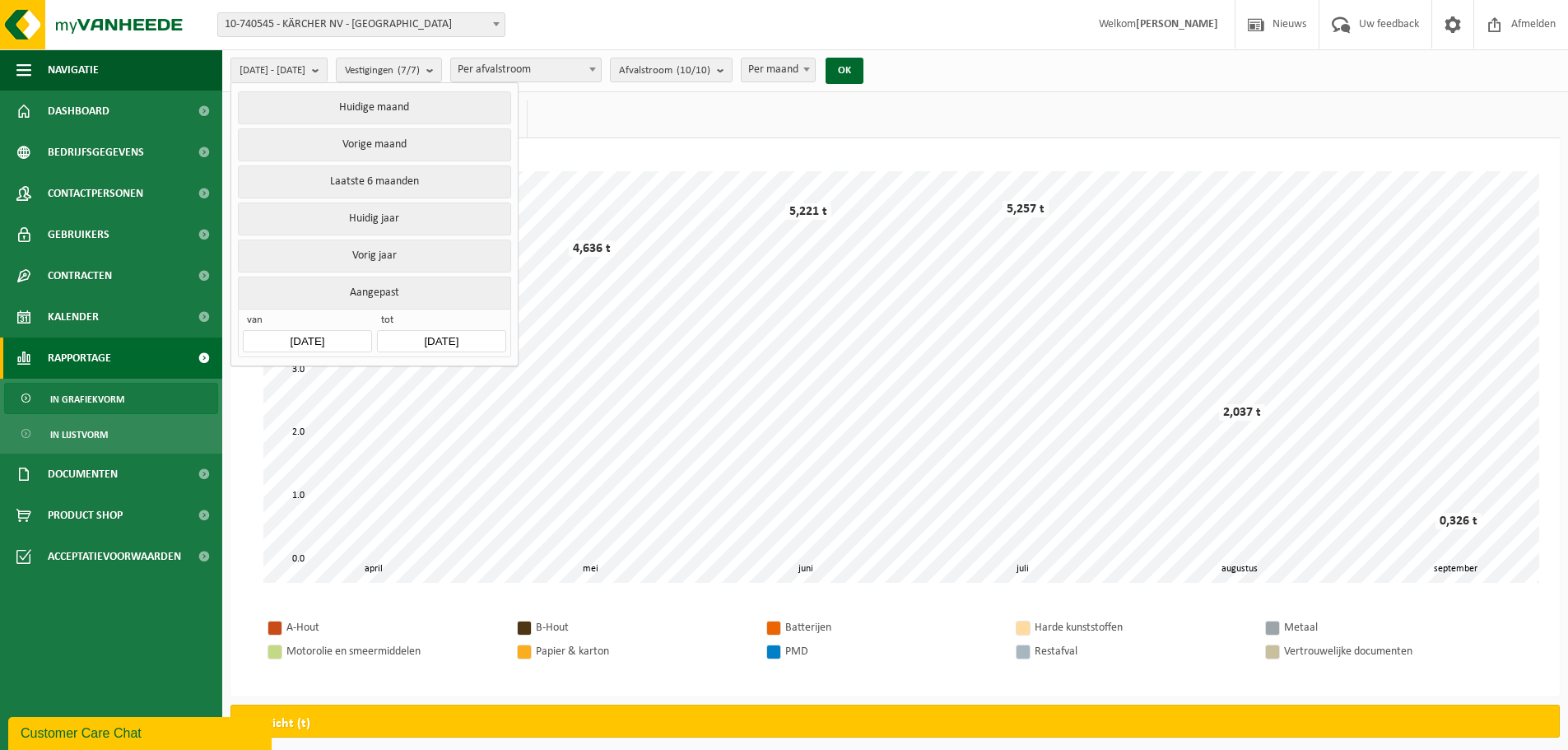
click at [595, 150] on div "Even geduld. Door de grote hoeveelheid gegevens duurt het laden even. mei juni …" at bounding box center [895, 417] width 1329 height 558
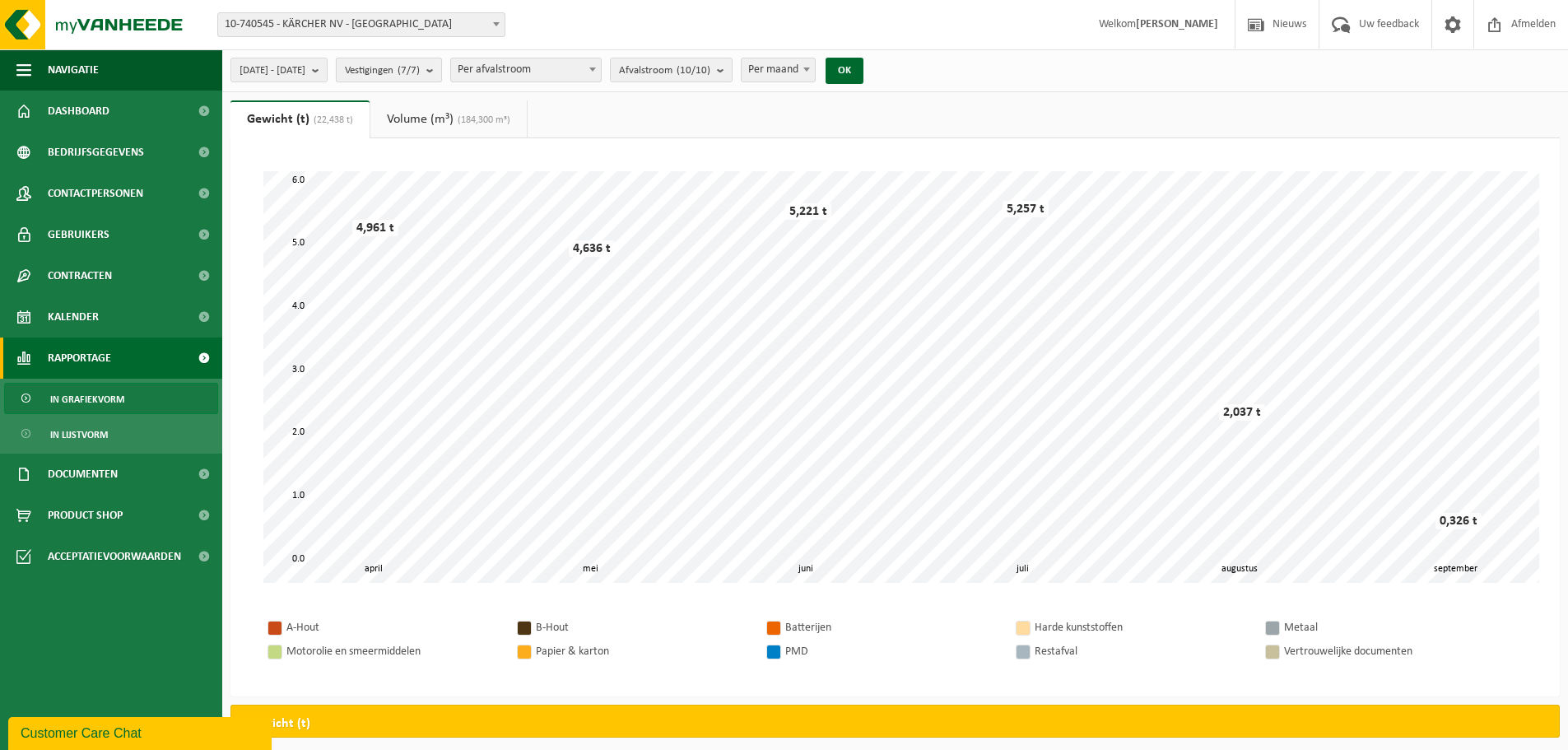
click at [441, 73] on b "submit" at bounding box center [434, 70] width 15 height 23
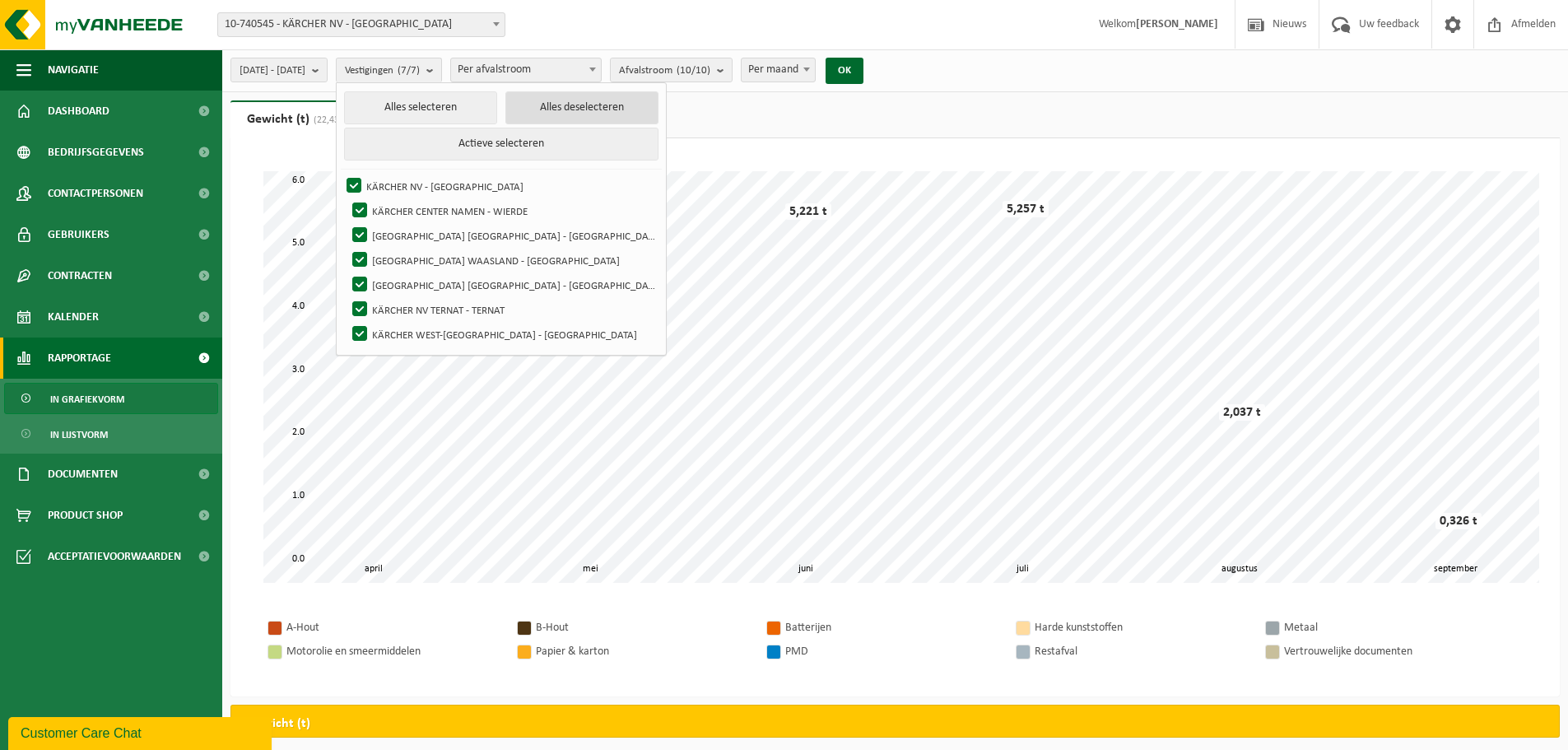
click at [556, 110] on button "Alles deselecteren" at bounding box center [582, 108] width 153 height 33
checkbox input "false"
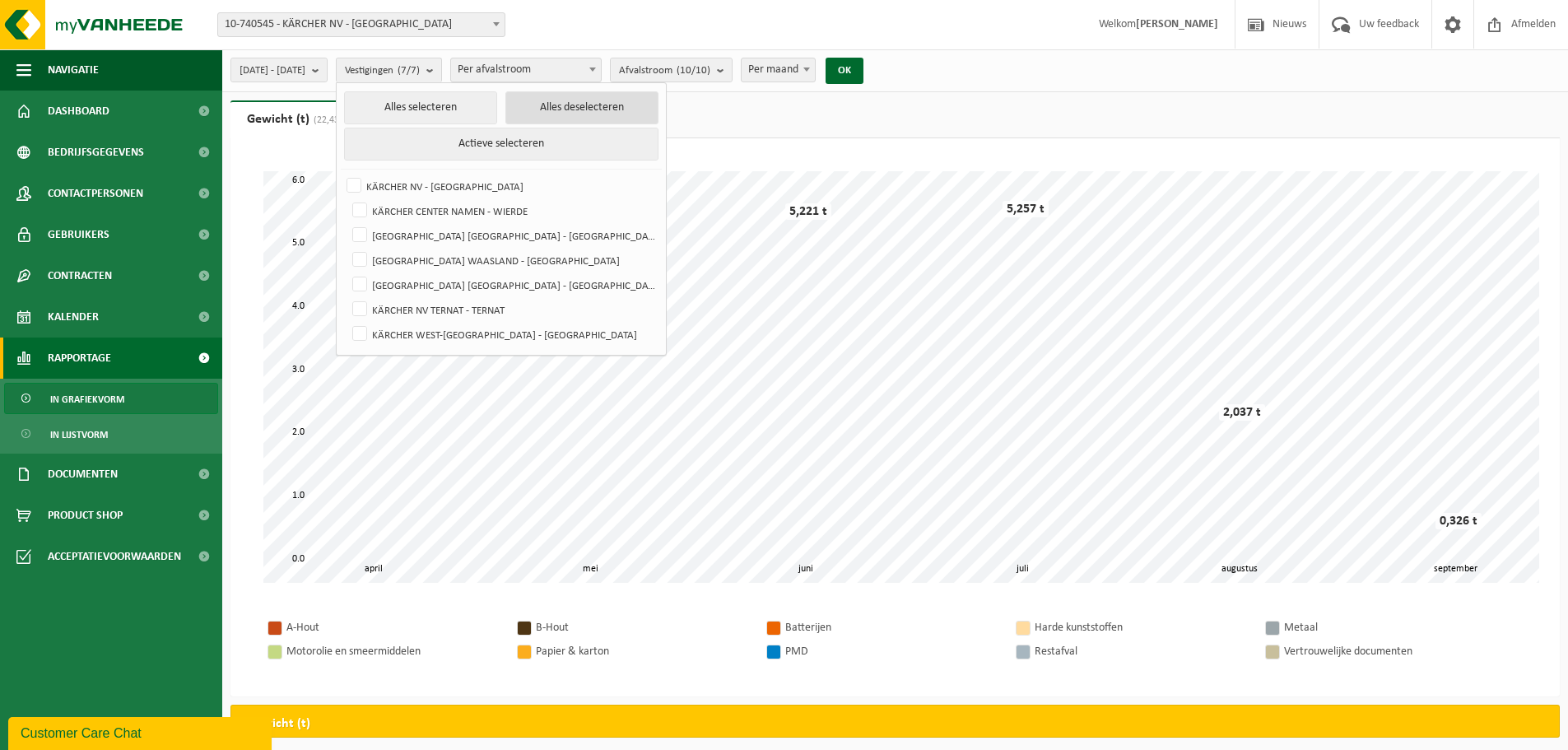
checkbox input "false"
click at [396, 185] on label "KÄRCHER NV - [GEOGRAPHIC_DATA]" at bounding box center [500, 186] width 314 height 25
click at [341, 174] on input "KÄRCHER NV - [GEOGRAPHIC_DATA]" at bounding box center [340, 173] width 1 height 1
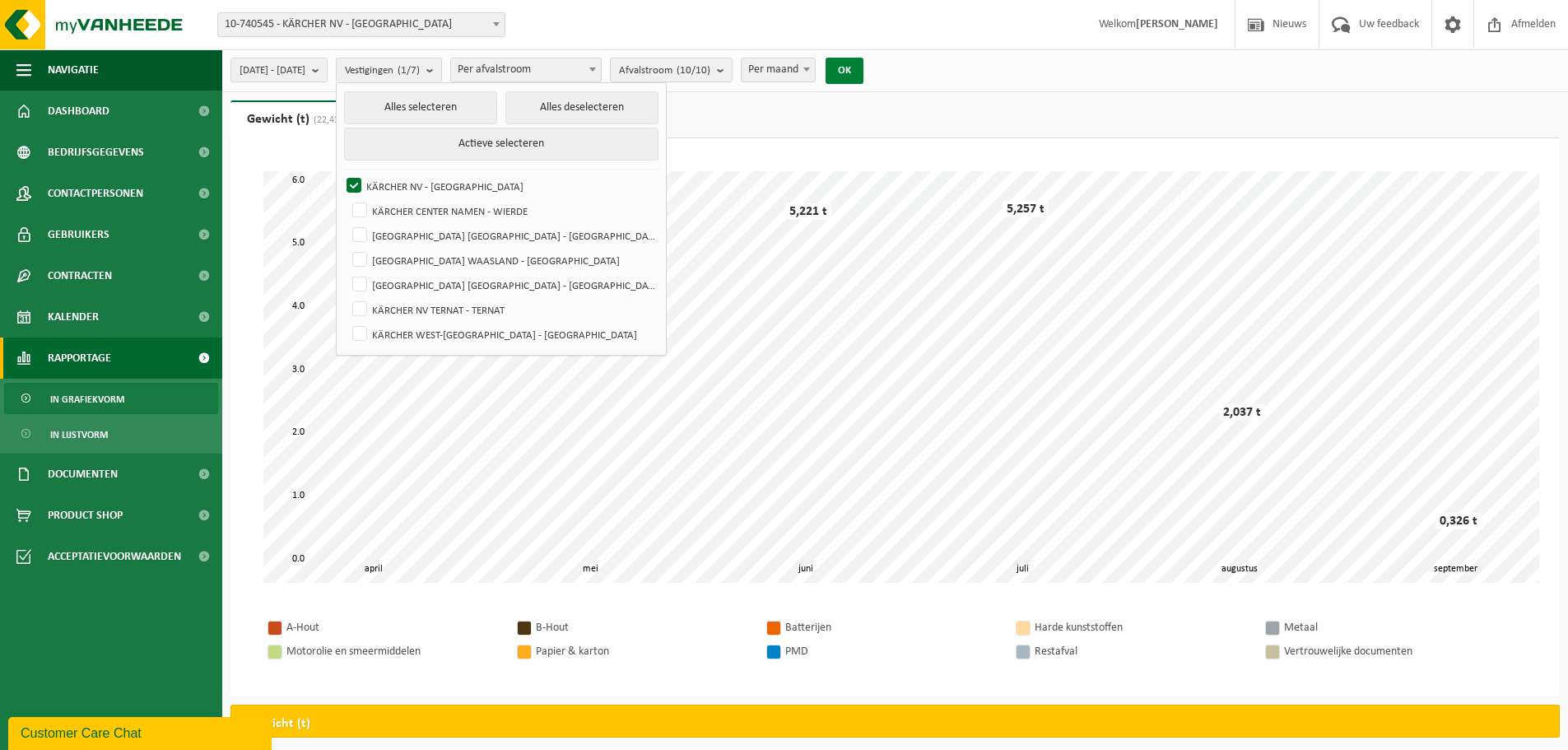
click at [863, 67] on button "OK" at bounding box center [844, 71] width 38 height 26
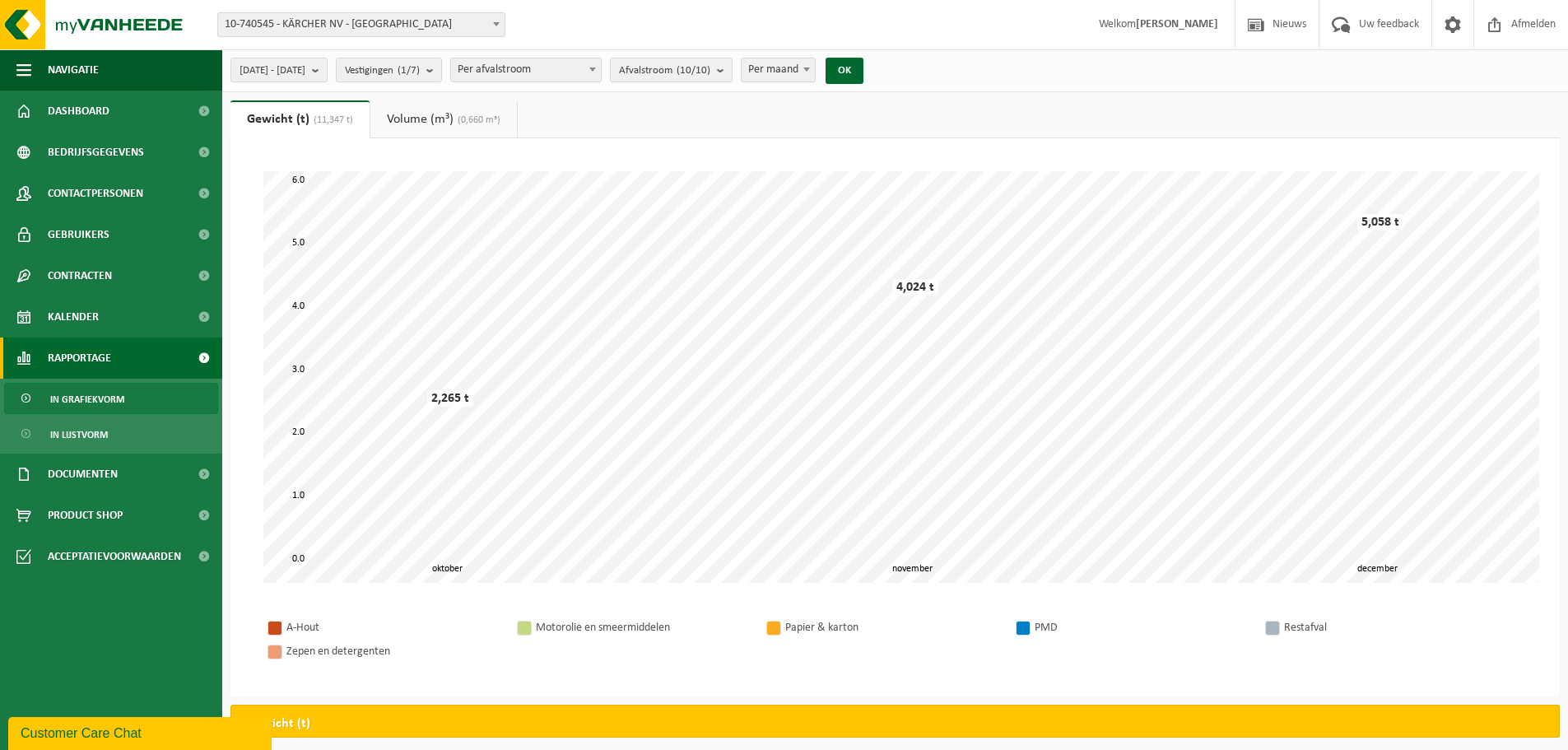
click at [407, 113] on link "Volume (m³) (0,660 m³)" at bounding box center [444, 119] width 147 height 38
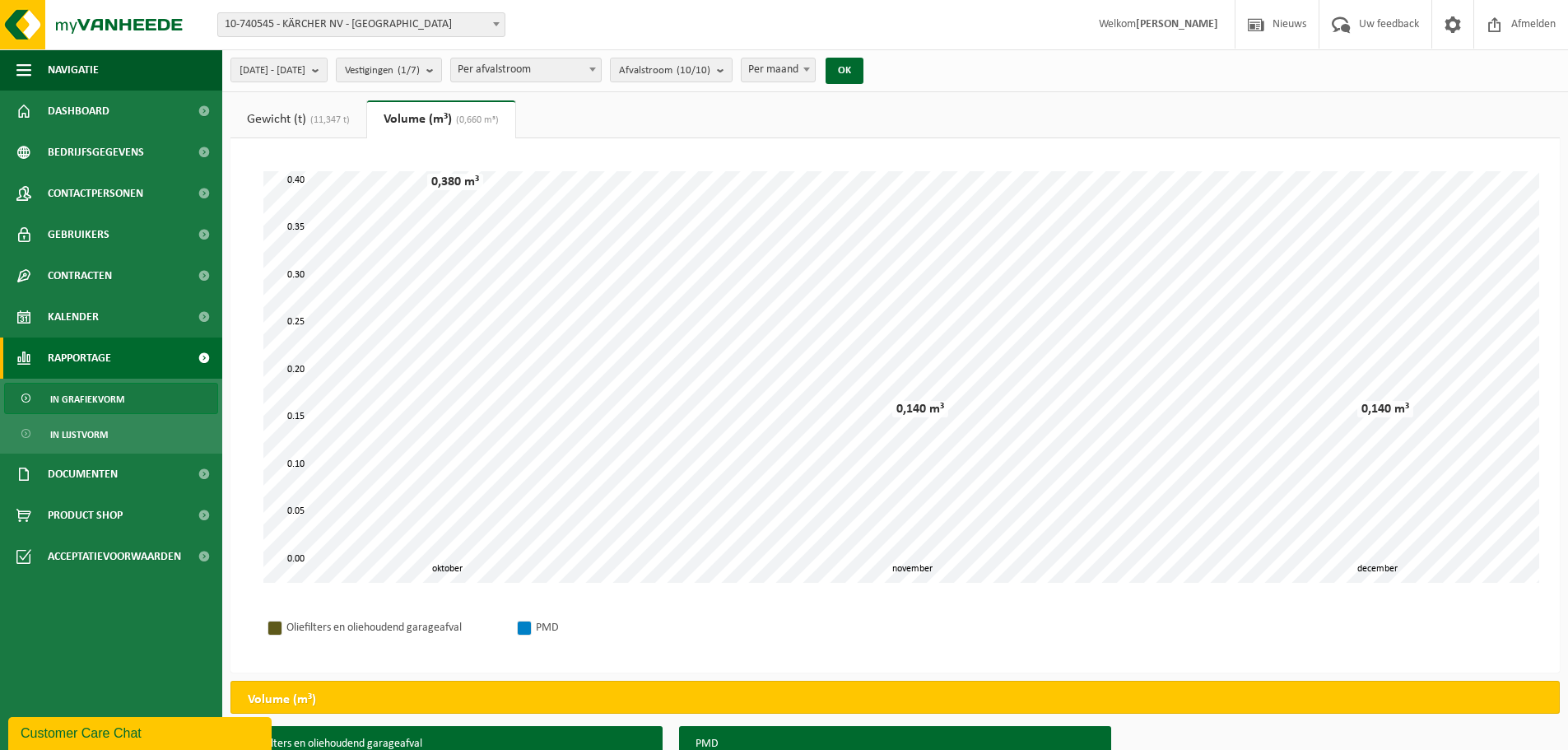
click at [318, 119] on span "(11,347 t)" at bounding box center [328, 120] width 44 height 10
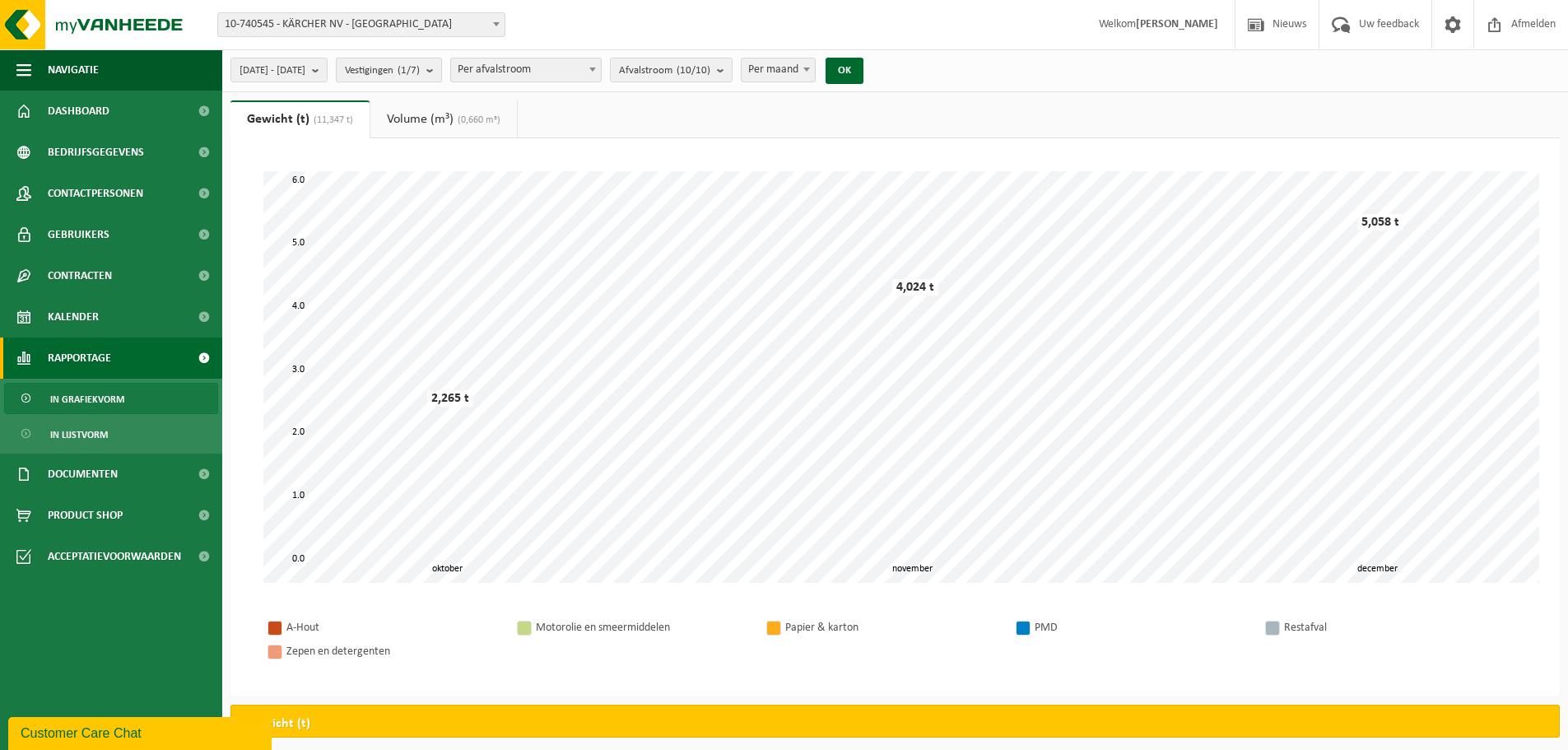
click at [420, 67] on span "Vestigingen (1/7)" at bounding box center [382, 71] width 75 height 25
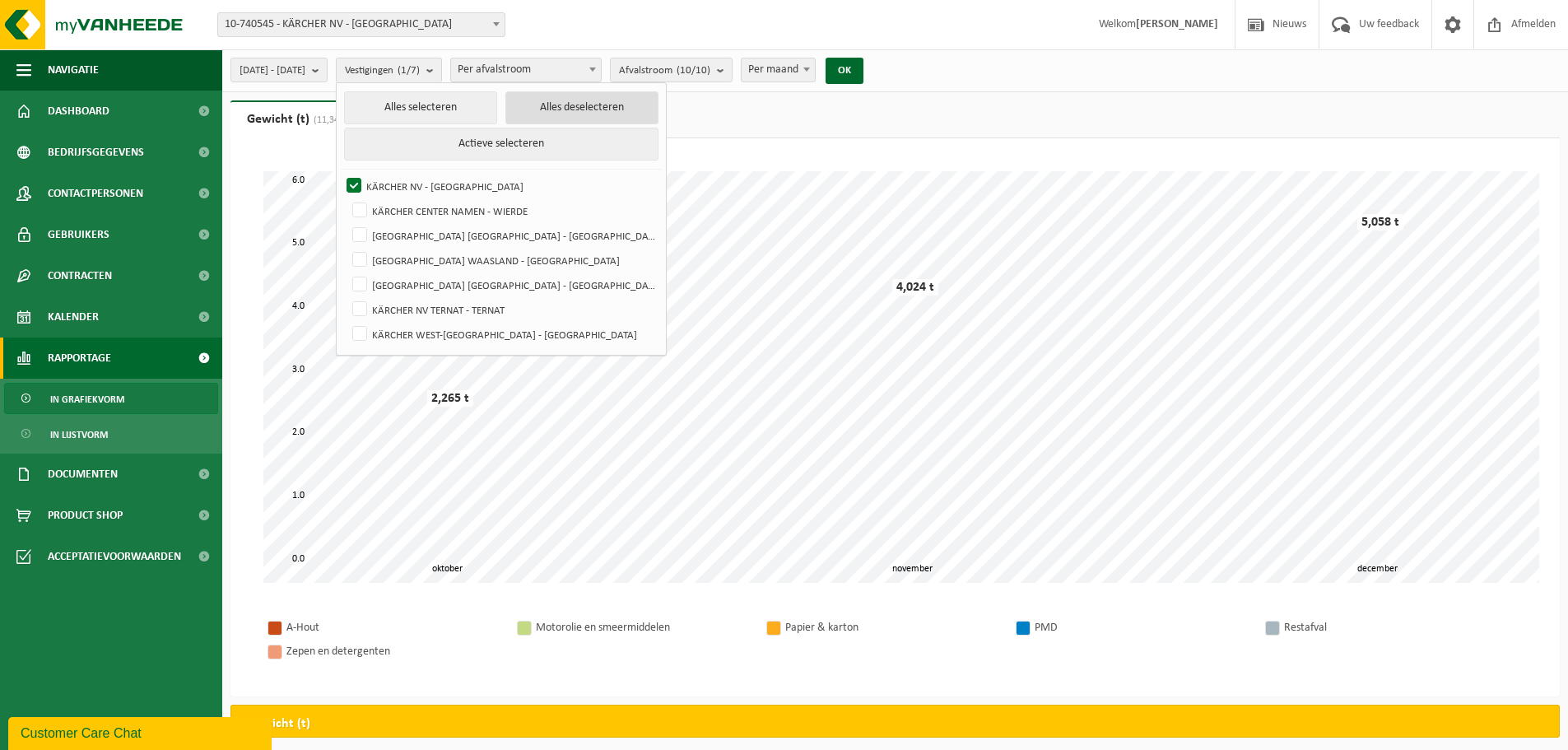
click at [561, 105] on button "Alles deselecteren" at bounding box center [582, 108] width 153 height 33
click at [503, 140] on button "Actieve selecteren" at bounding box center [501, 144] width 314 height 33
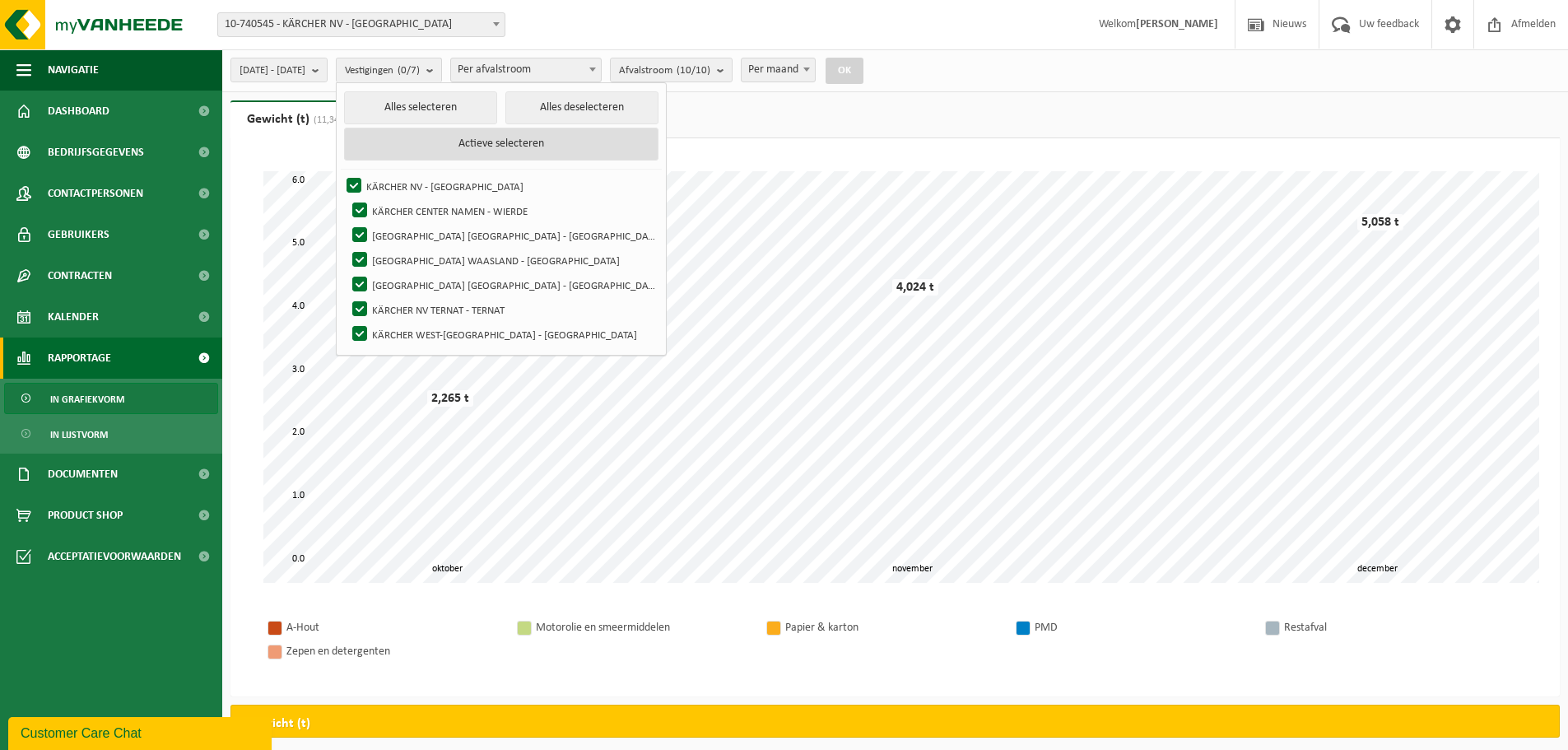
checkbox input "true"
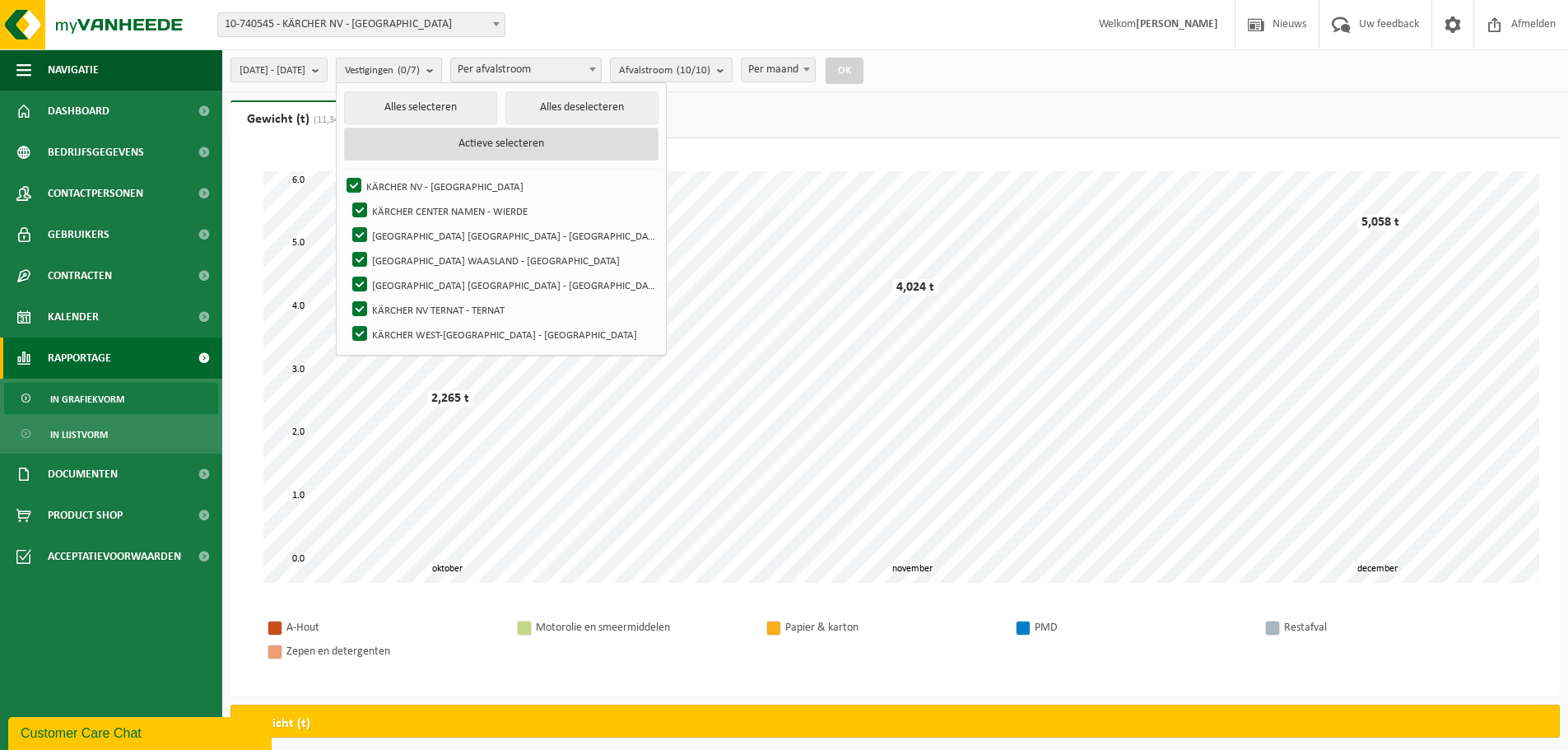
checkbox input "true"
click at [562, 61] on span "Per afvalstroom" at bounding box center [526, 70] width 150 height 23
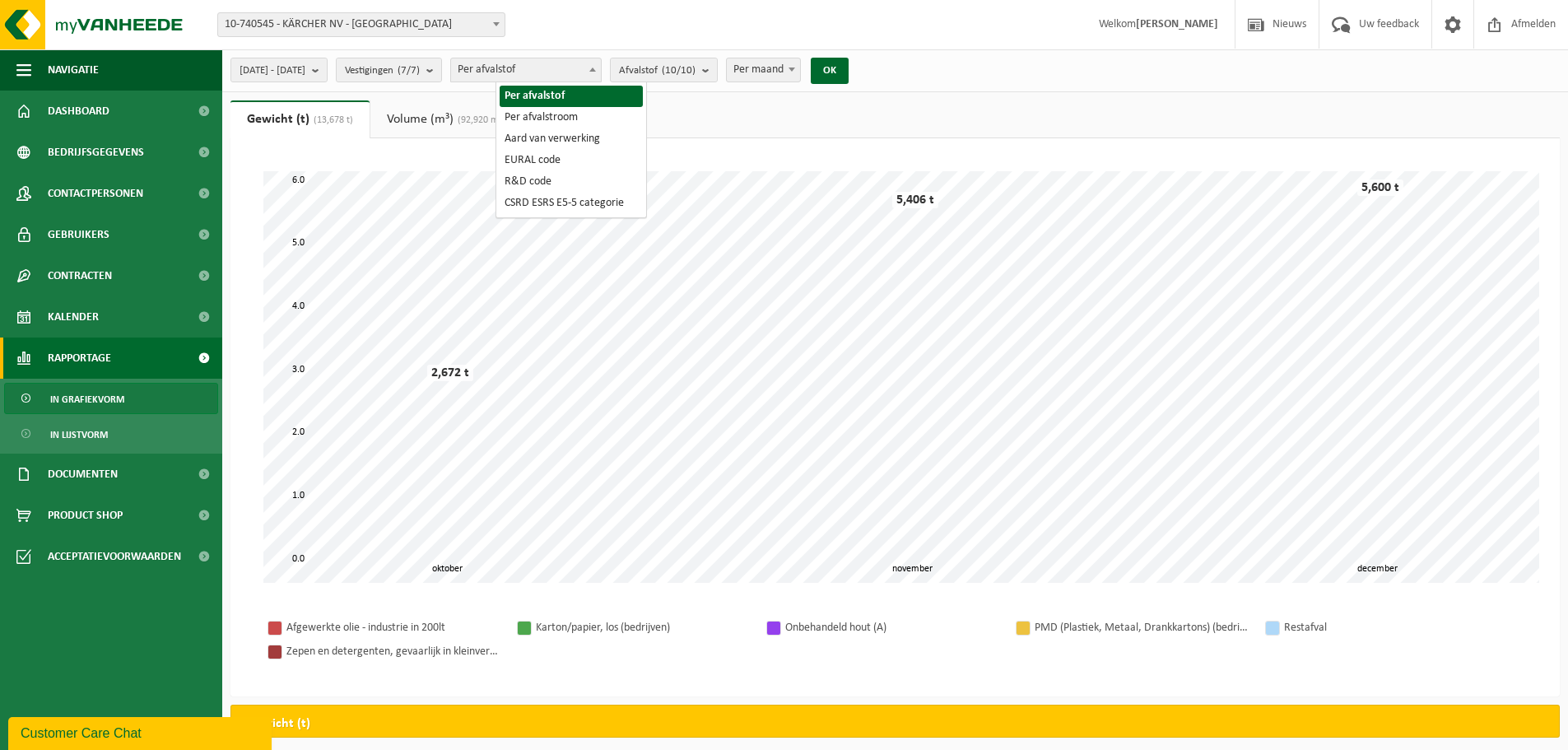
click at [554, 75] on span "Per afvalstof" at bounding box center [526, 70] width 150 height 23
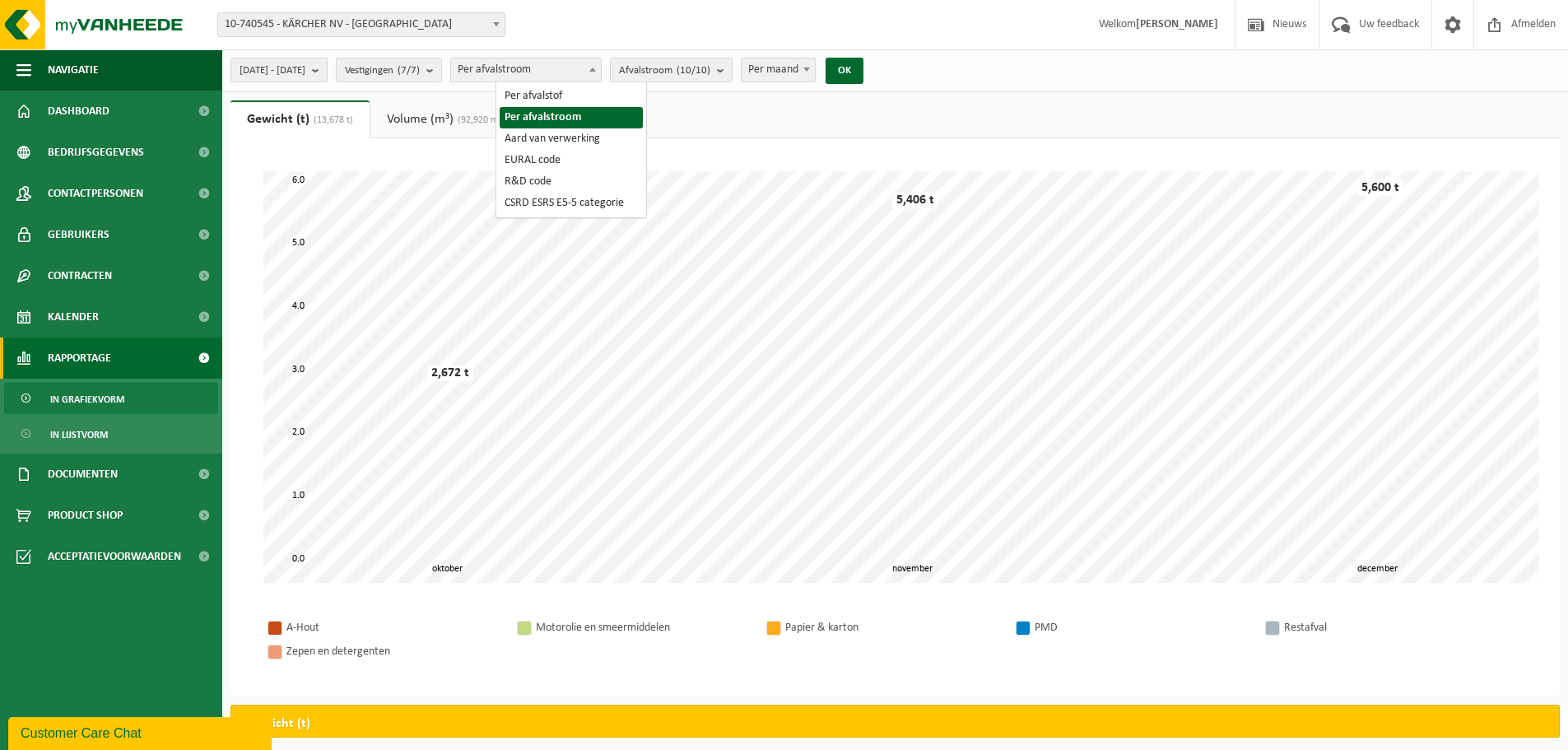
click at [601, 66] on span "Per afvalstroom" at bounding box center [526, 70] width 150 height 23
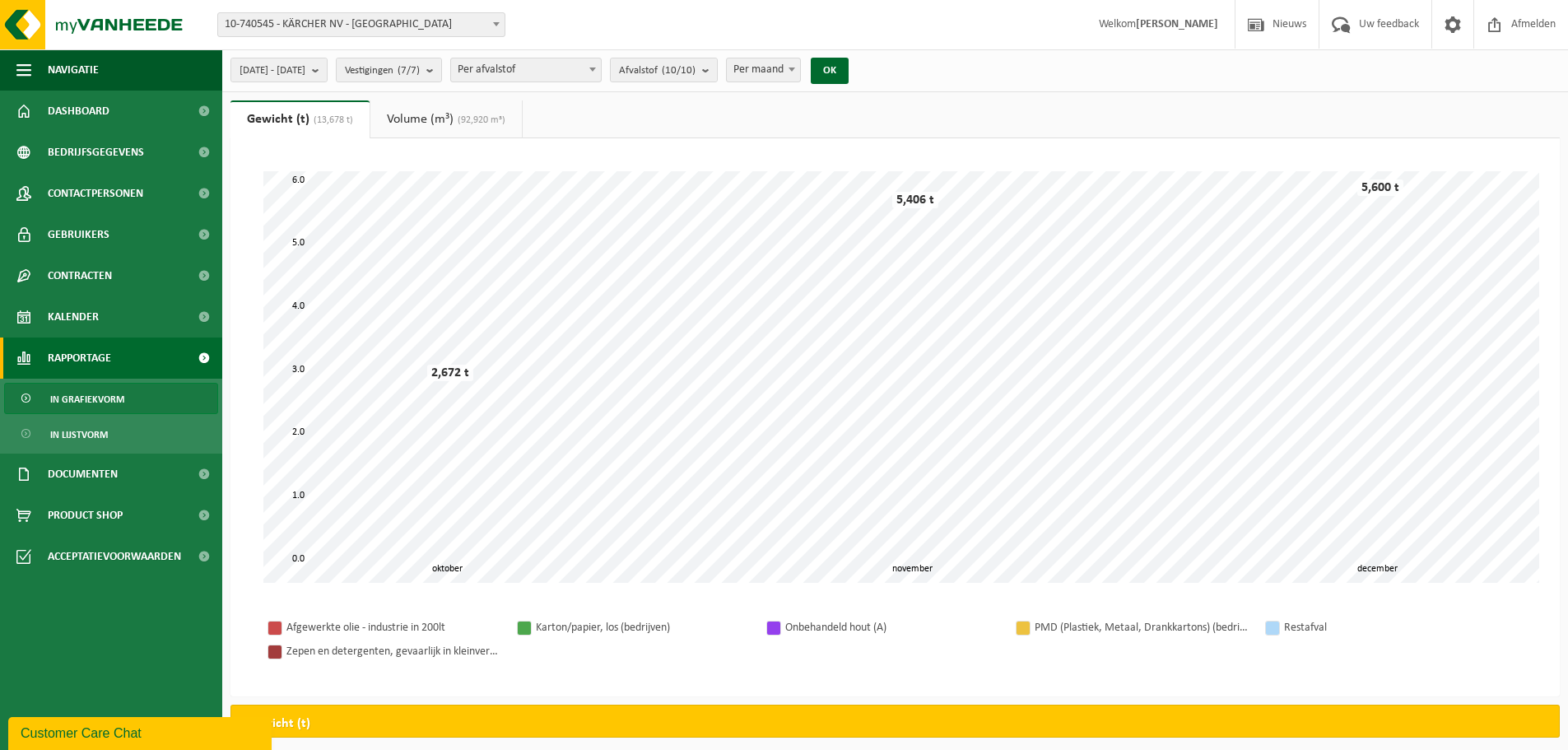
click at [589, 72] on span "Per afvalstof" at bounding box center [526, 70] width 150 height 23
select select "2"
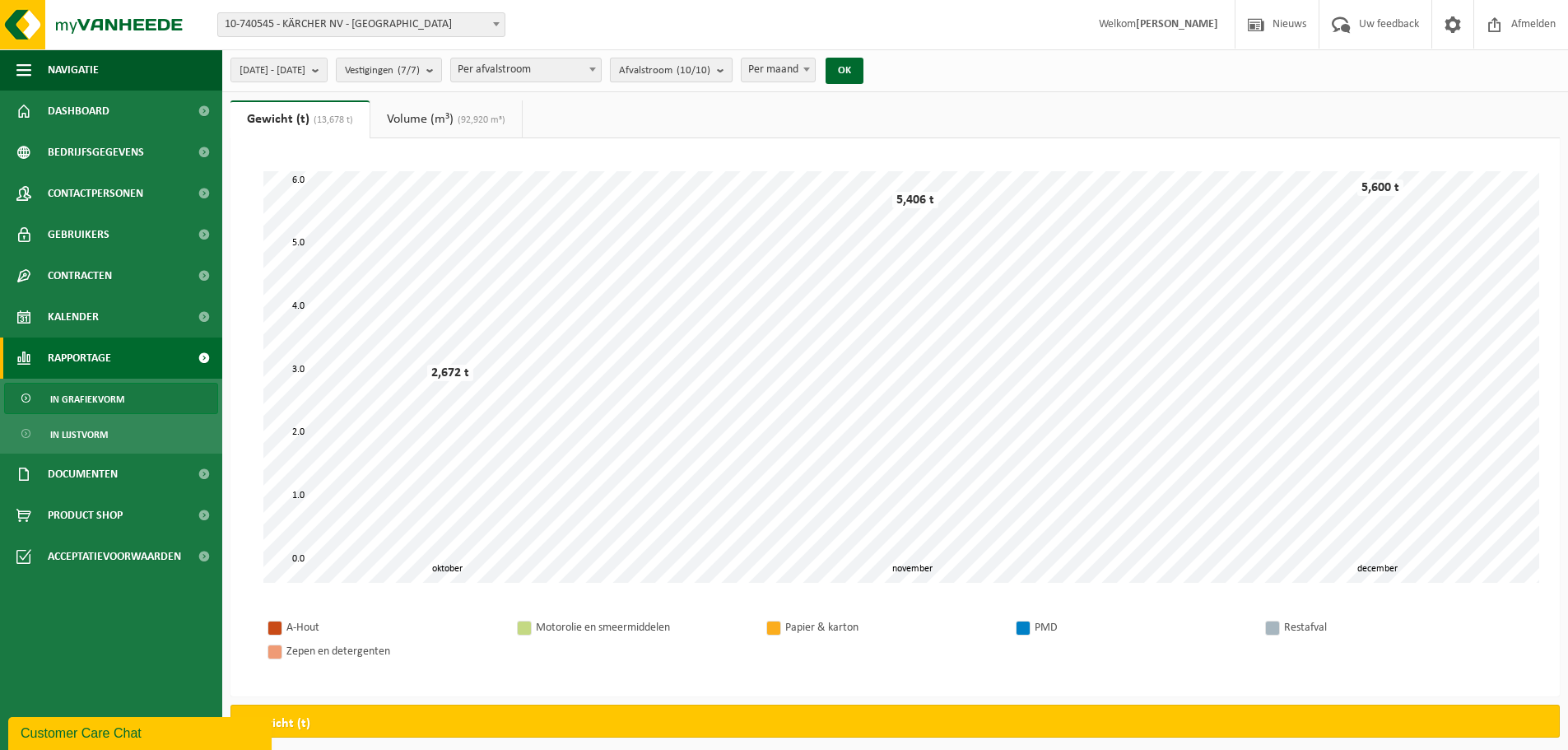
click at [696, 71] on span "Afvalstroom (10/10)" at bounding box center [664, 71] width 91 height 25
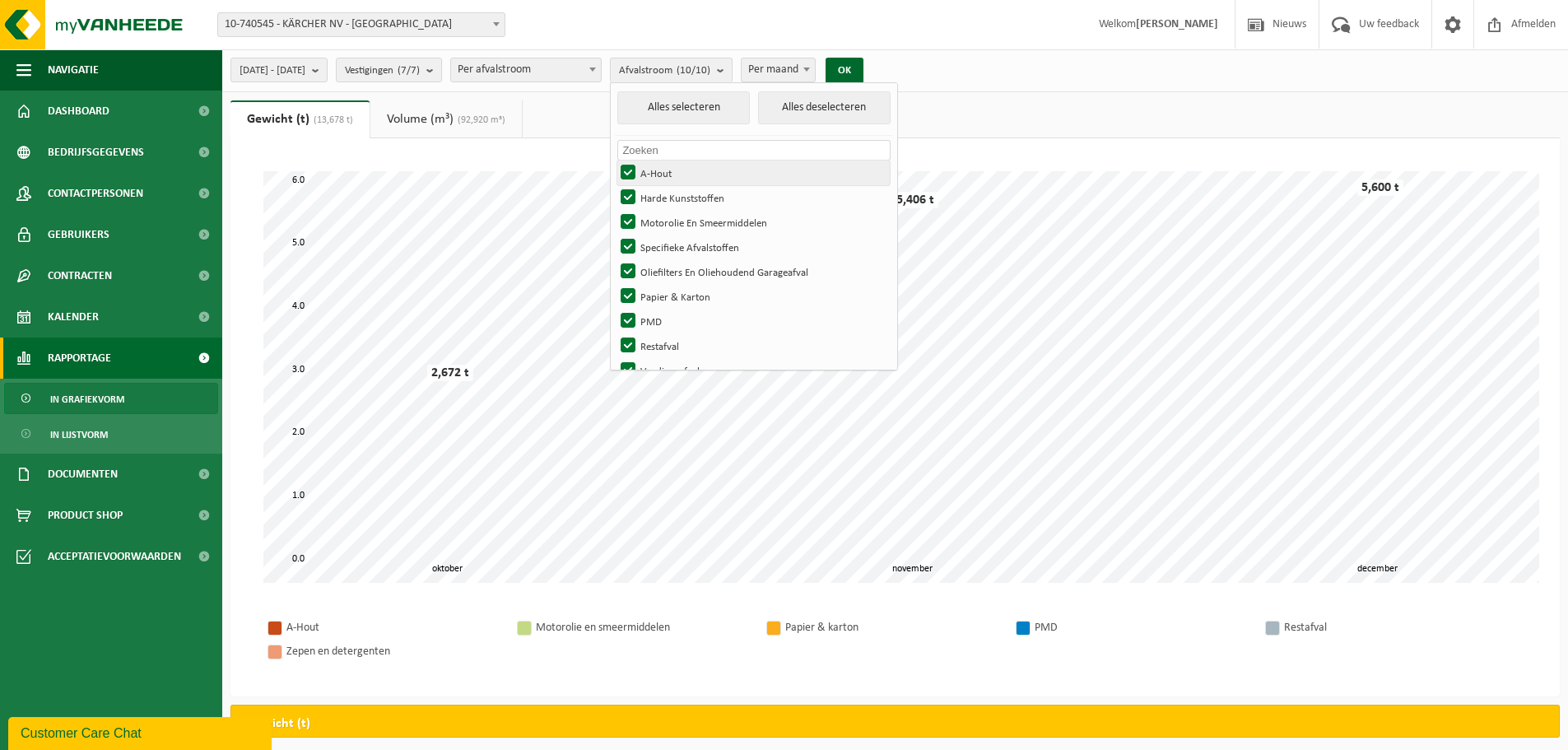
click at [676, 173] on label "A-Hout" at bounding box center [753, 173] width 272 height 25
click at [615, 161] on input "A-Hout" at bounding box center [614, 160] width 1 height 1
checkbox input "false"
click at [672, 197] on label "Harde Kunststoffen" at bounding box center [753, 198] width 272 height 25
click at [615, 185] on input "Harde Kunststoffen" at bounding box center [614, 184] width 1 height 1
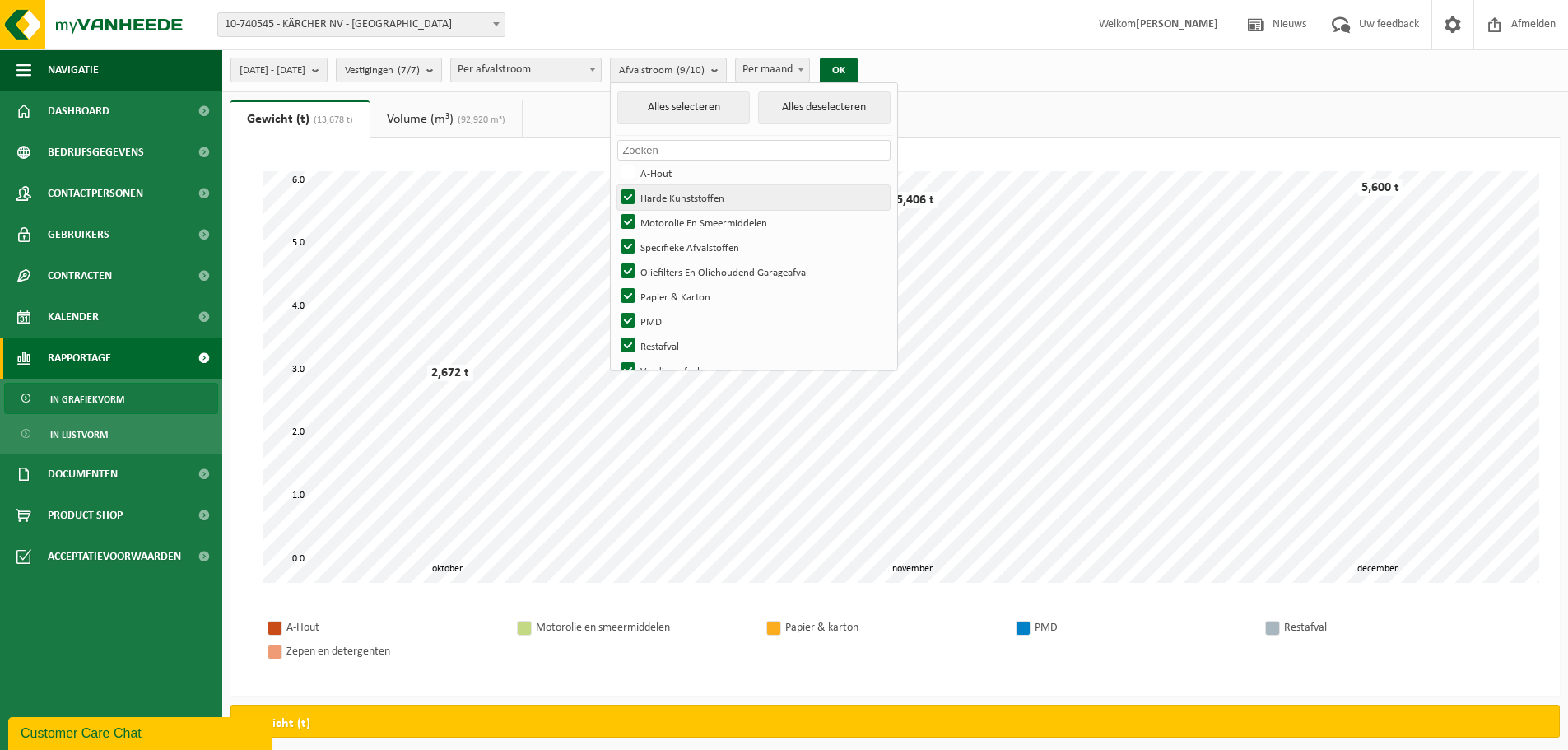
checkbox input "false"
click at [674, 291] on label "Papier & Karton" at bounding box center [753, 296] width 272 height 25
click at [615, 284] on input "Papier & Karton" at bounding box center [614, 283] width 1 height 1
checkbox input "false"
drag, startPoint x: 672, startPoint y: 319, endPoint x: 672, endPoint y: 338, distance: 19.0
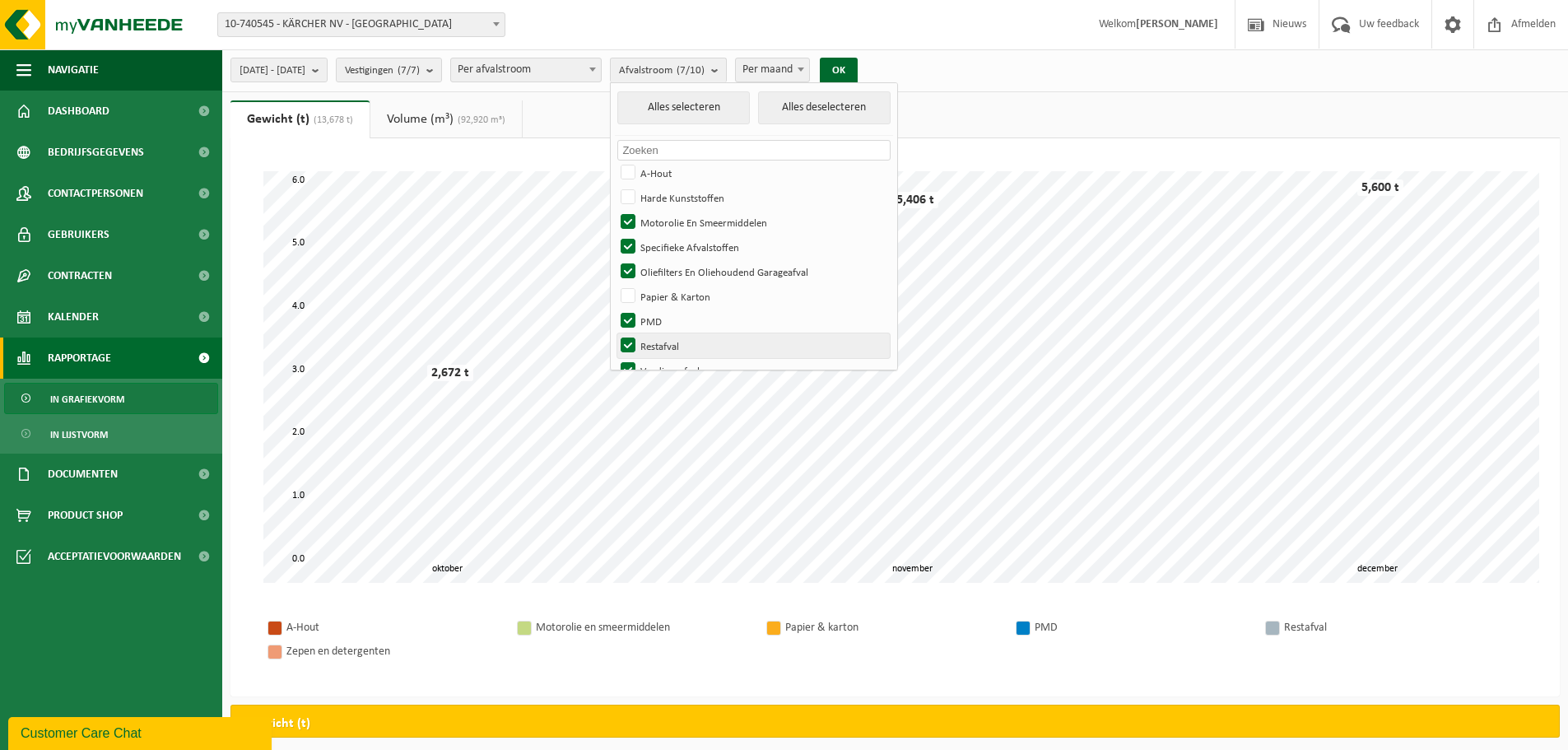
click at [672, 321] on label "PMD" at bounding box center [753, 321] width 272 height 25
click at [615, 309] on input "PMD" at bounding box center [614, 308] width 1 height 1
checkbox input "false"
click at [672, 342] on label "Restafval" at bounding box center [753, 346] width 272 height 25
click at [615, 333] on input "Restafval" at bounding box center [614, 333] width 1 height 1
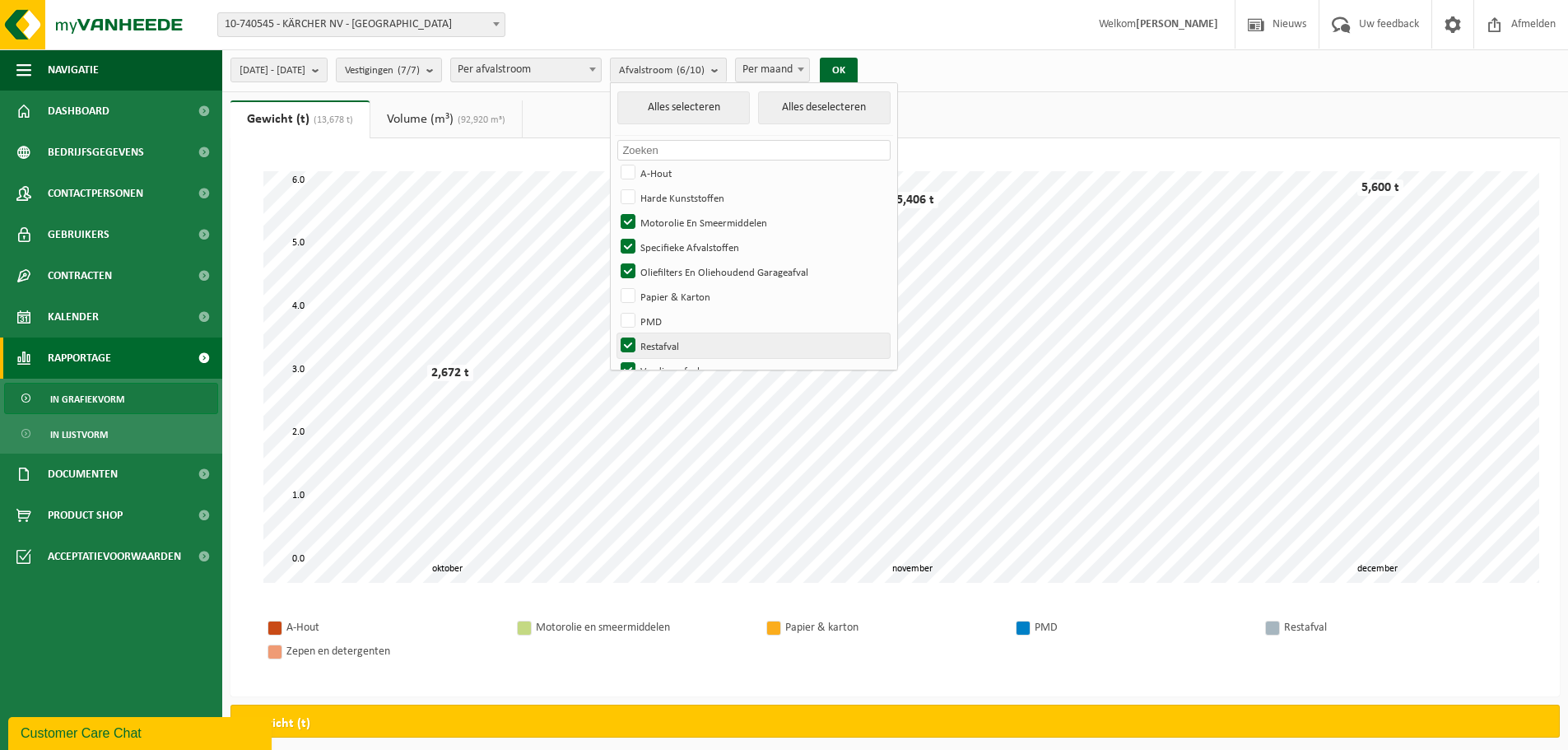
checkbox input "false"
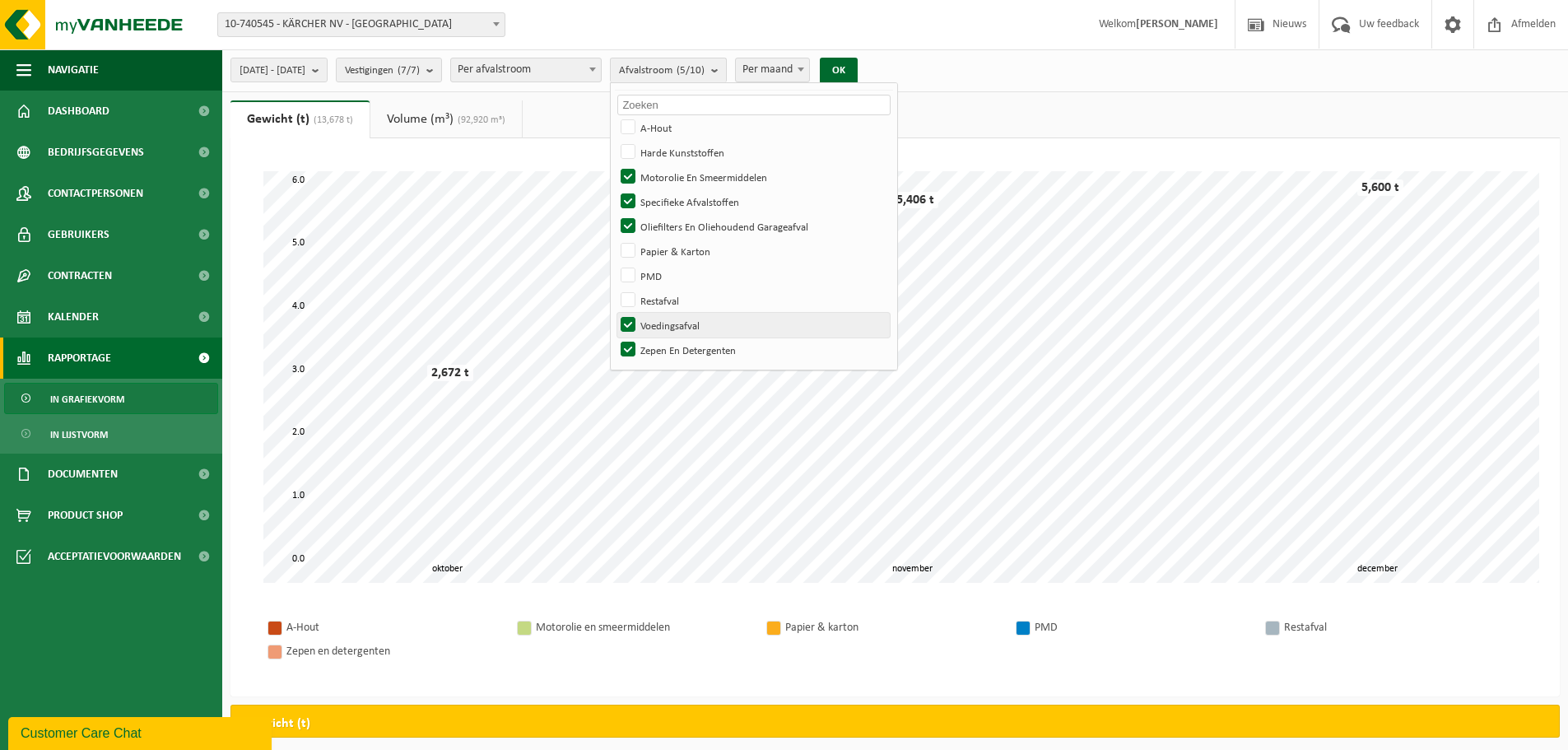
click at [669, 319] on label "Voedingsafval" at bounding box center [753, 325] width 272 height 25
click at [615, 313] on input "Voedingsafval" at bounding box center [614, 312] width 1 height 1
checkbox input "false"
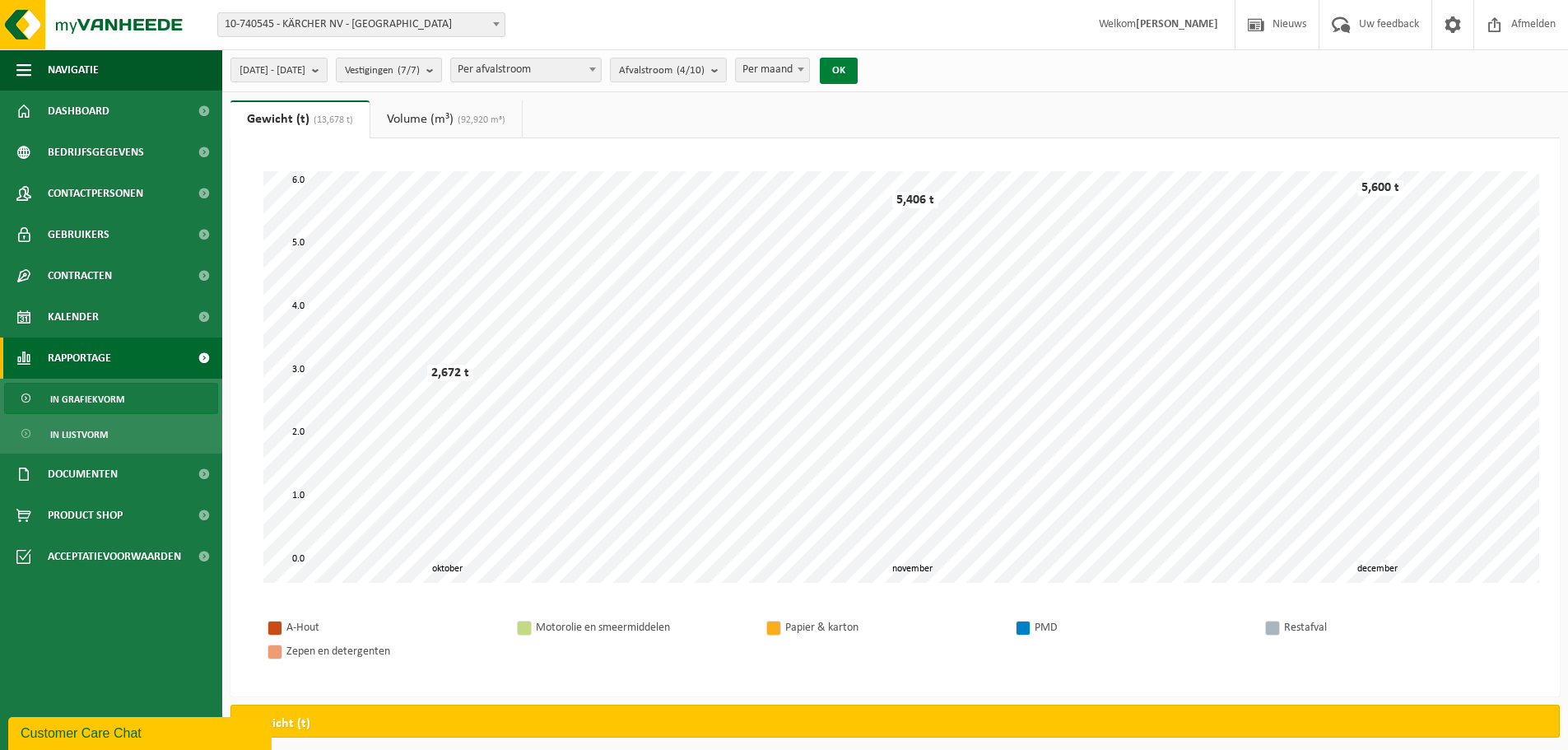
click at [858, 65] on button "OK" at bounding box center [839, 71] width 38 height 26
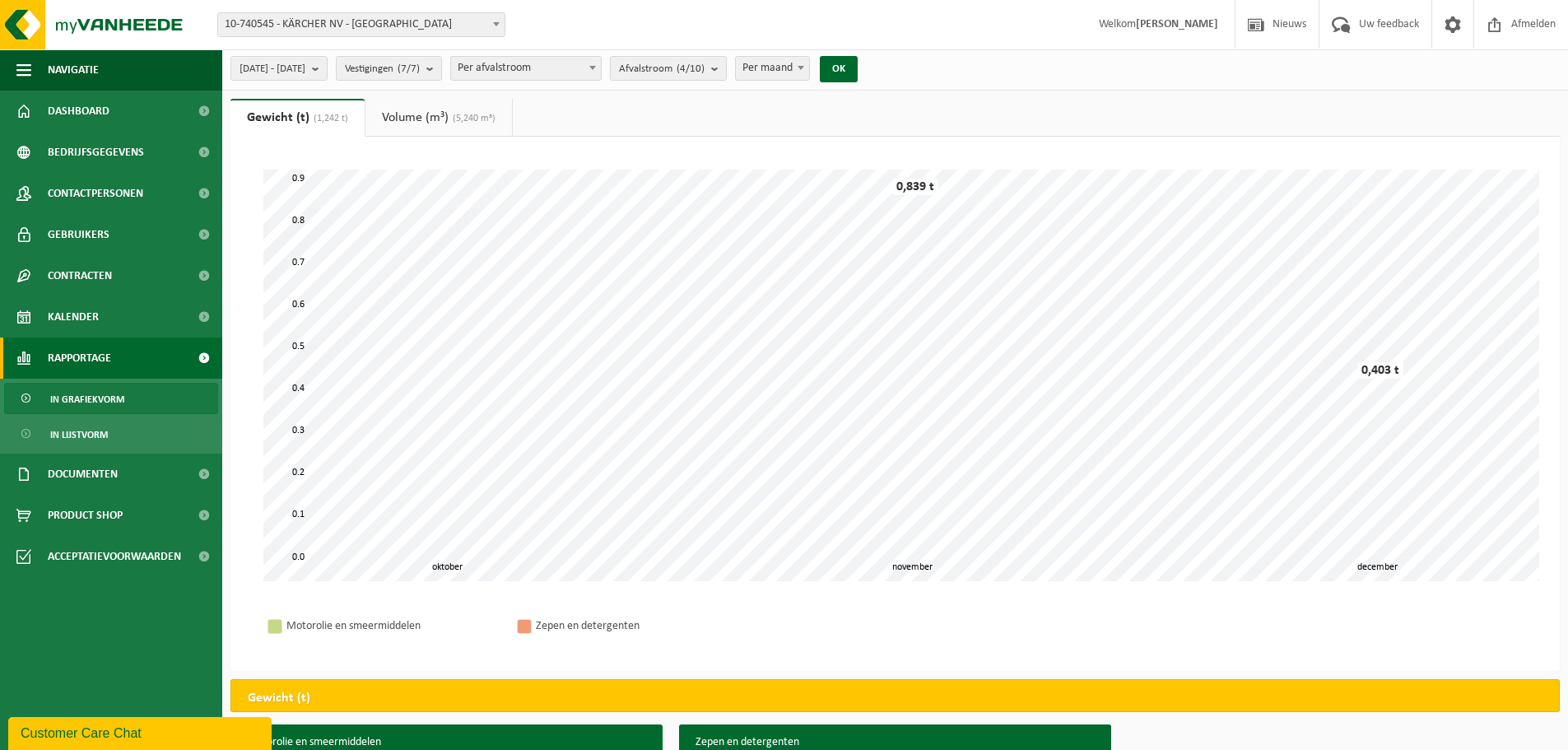
scroll to position [0, 0]
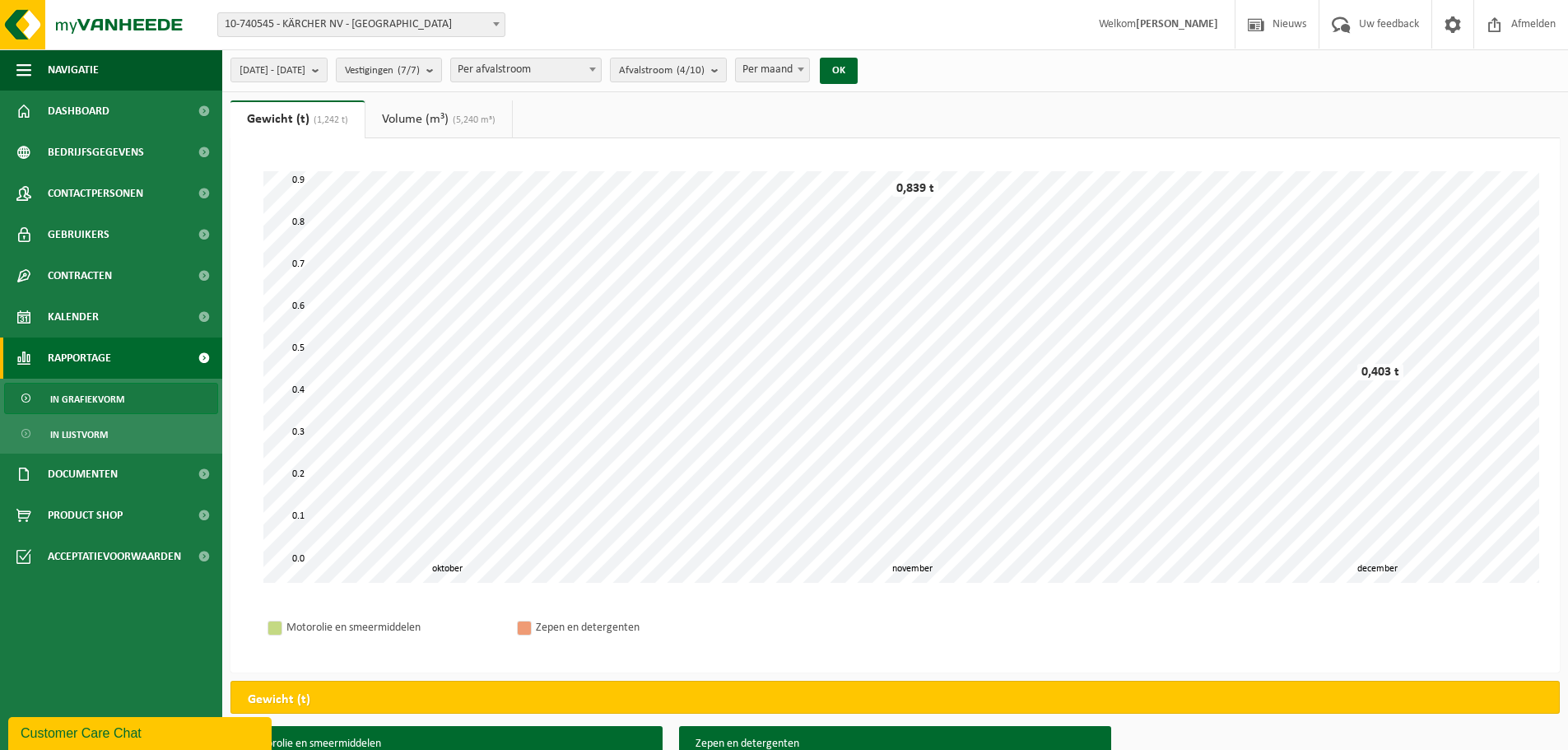
click at [417, 120] on link "Volume (m³) (5,240 m³)" at bounding box center [439, 119] width 147 height 38
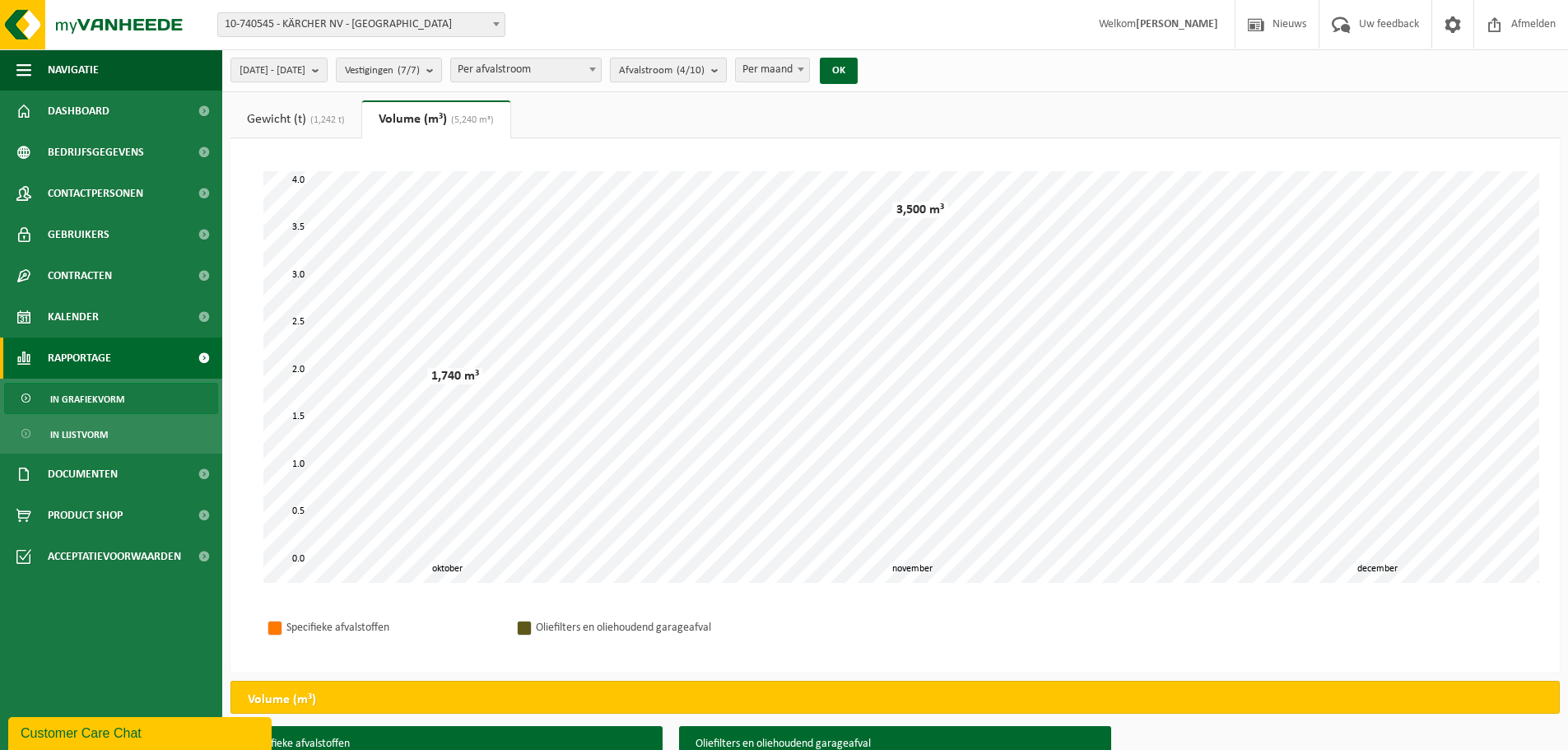
click at [687, 68] on span "Afvalstroom (4/10)" at bounding box center [662, 71] width 86 height 25
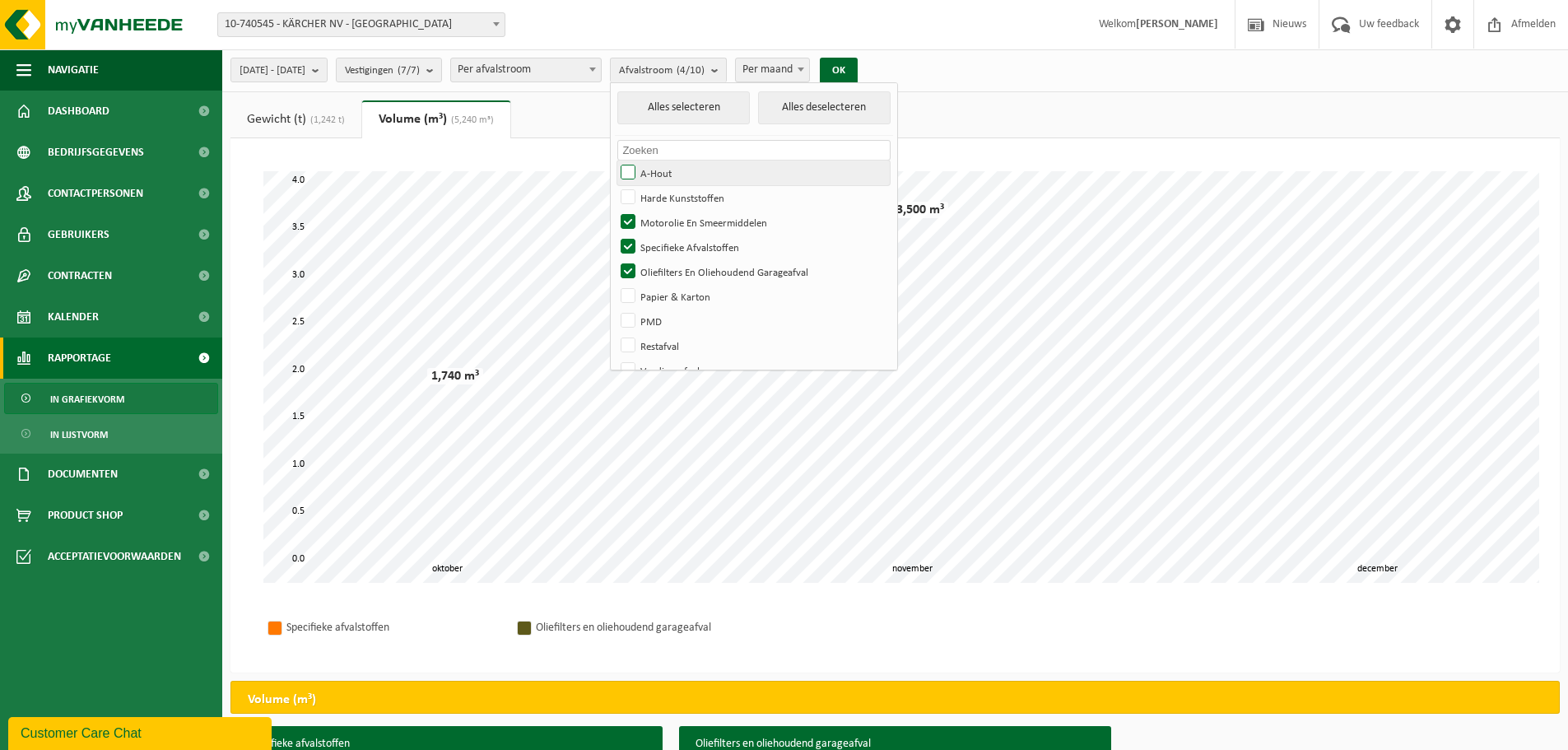
click at [672, 173] on label "A-Hout" at bounding box center [753, 173] width 272 height 25
click at [615, 161] on input "A-Hout" at bounding box center [614, 160] width 1 height 1
checkbox input "true"
click at [672, 196] on label "Harde Kunststoffen" at bounding box center [753, 198] width 272 height 25
click at [615, 185] on input "Harde Kunststoffen" at bounding box center [614, 184] width 1 height 1
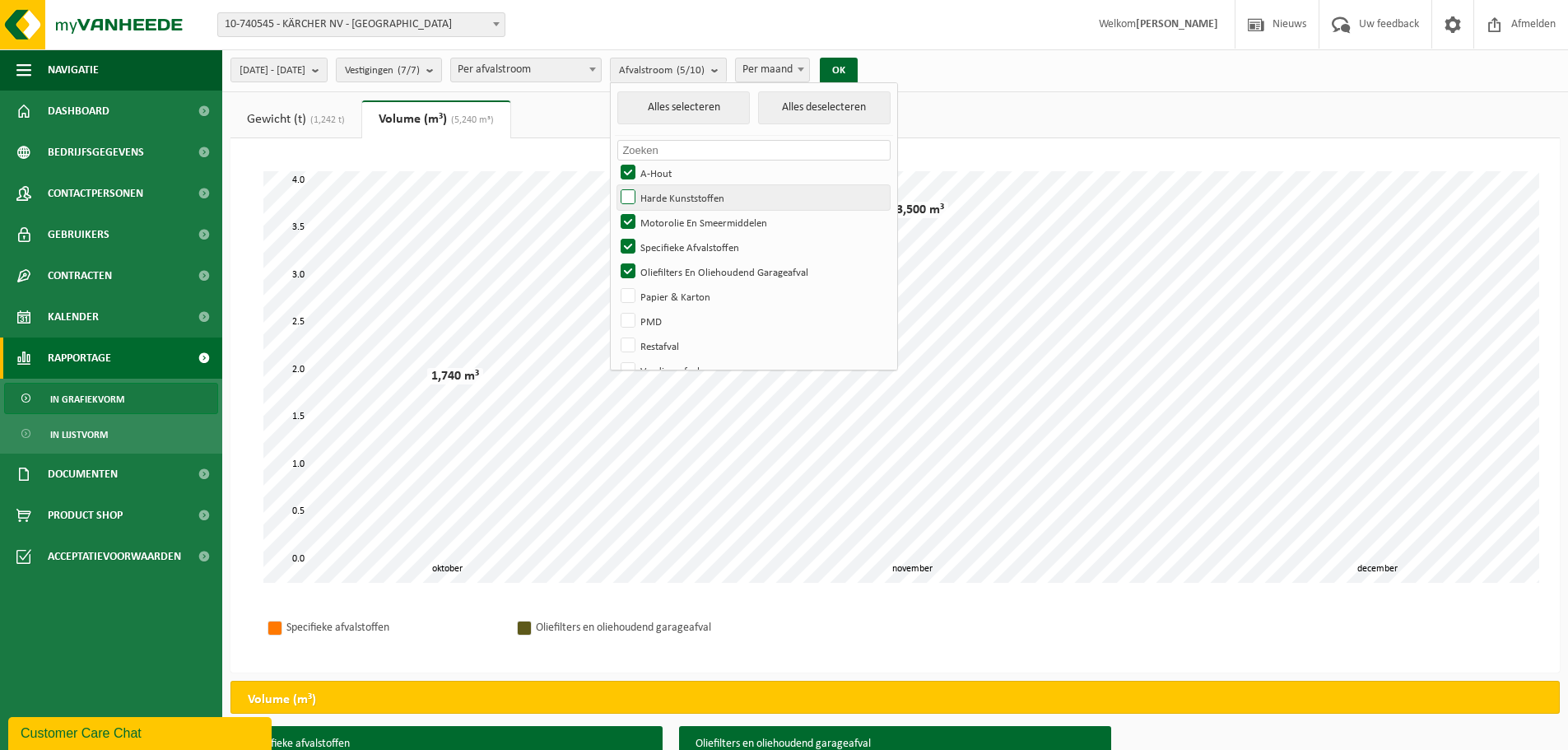
checkbox input "true"
click at [672, 226] on label "Motorolie En Smeermiddelen" at bounding box center [753, 222] width 272 height 25
click at [615, 210] on input "Motorolie En Smeermiddelen" at bounding box center [614, 209] width 1 height 1
checkbox input "false"
click at [672, 249] on label "Specifieke Afvalstoffen" at bounding box center [753, 247] width 272 height 25
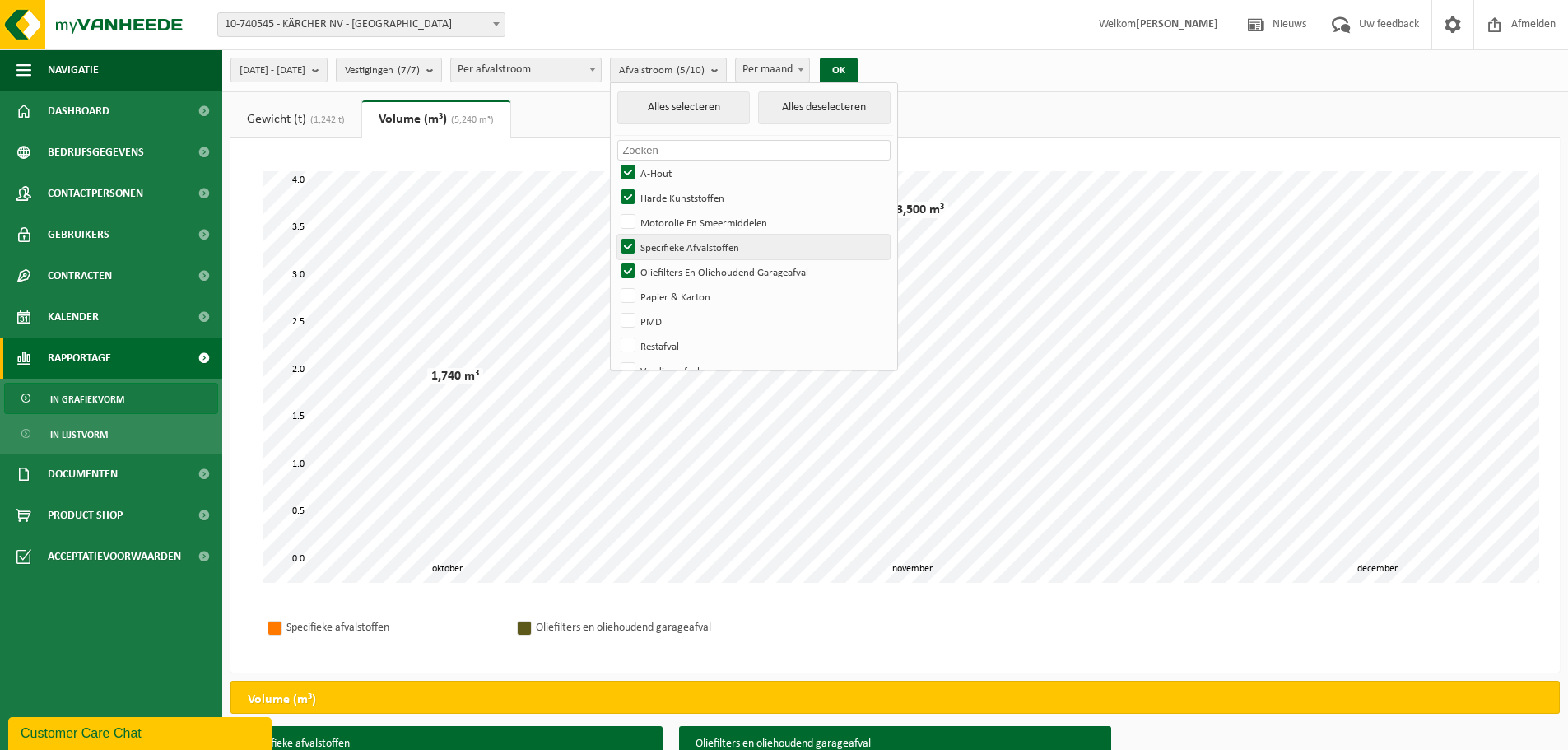
click at [615, 235] on input "Specifieke Afvalstoffen" at bounding box center [614, 234] width 1 height 1
checkbox input "false"
click at [671, 268] on label "Oliefilters En Oliehoudend Garageafval" at bounding box center [753, 272] width 272 height 25
click at [615, 259] on input "Oliefilters En Oliehoudend Garageafval" at bounding box center [614, 259] width 1 height 1
checkbox input "false"
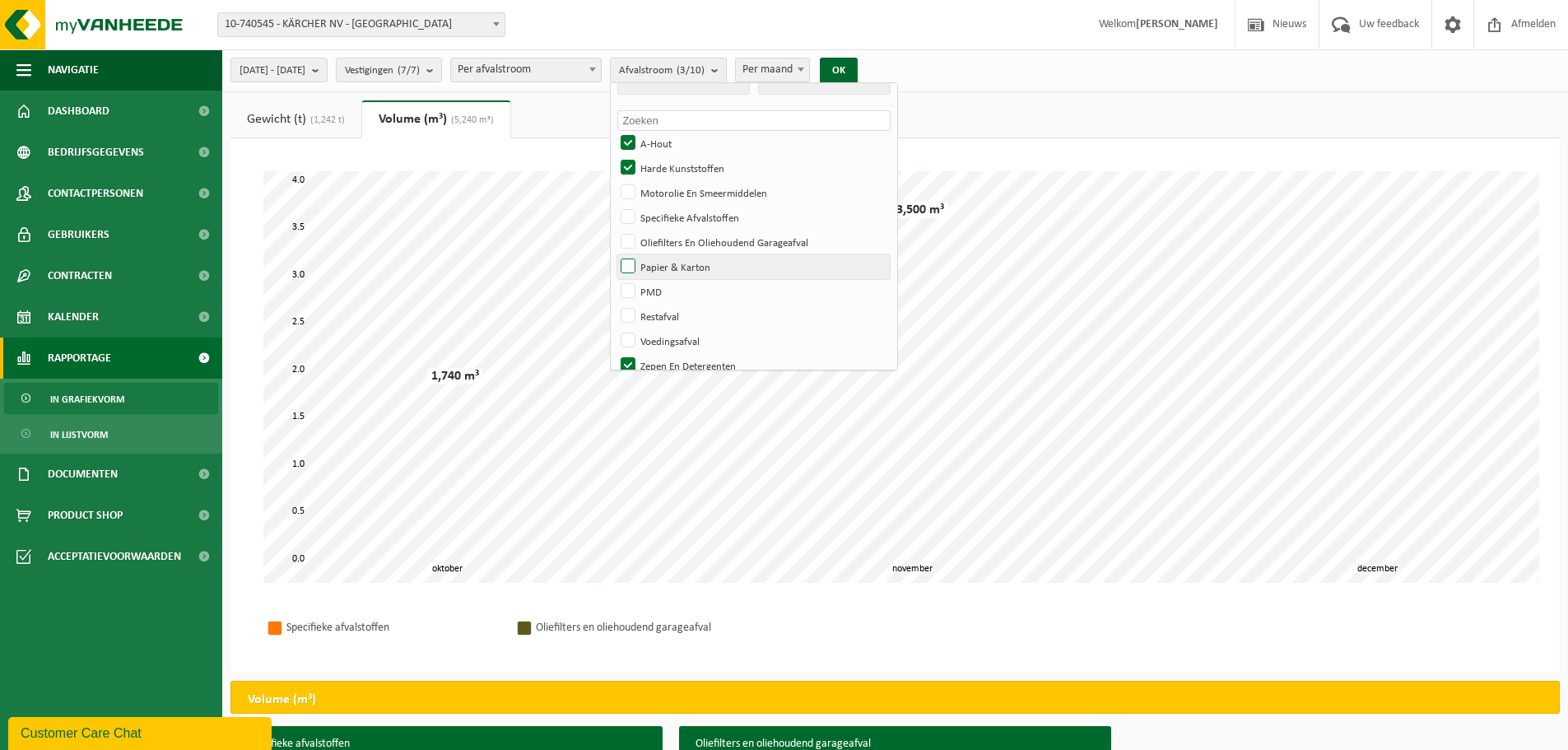
scroll to position [45, 0]
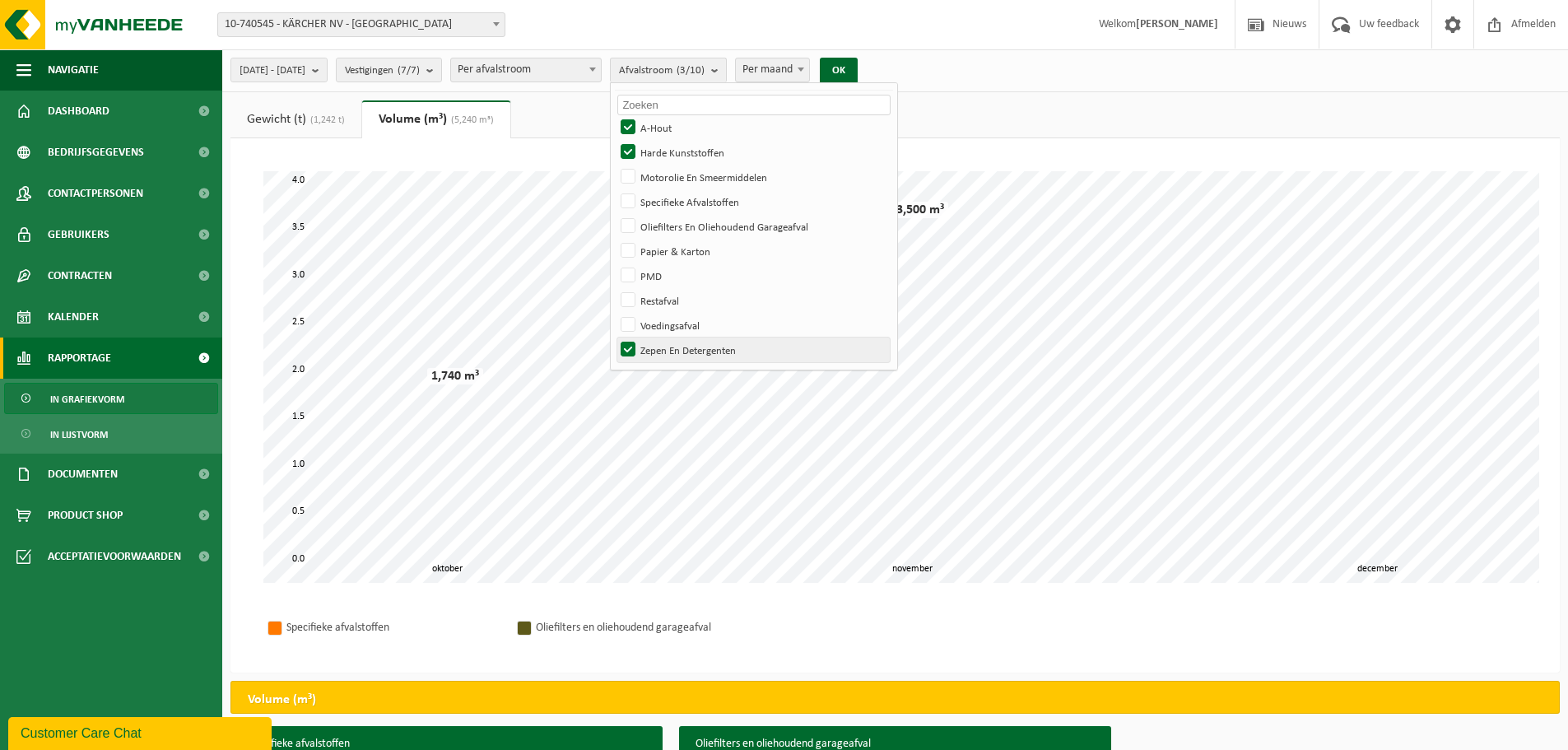
click at [673, 350] on label "Zepen En Detergenten" at bounding box center [753, 350] width 272 height 25
click at [615, 338] on input "Zepen En Detergenten" at bounding box center [614, 337] width 1 height 1
checkbox input "false"
click at [672, 253] on label "Papier & Karton" at bounding box center [753, 251] width 272 height 25
click at [615, 239] on input "Papier & Karton" at bounding box center [614, 238] width 1 height 1
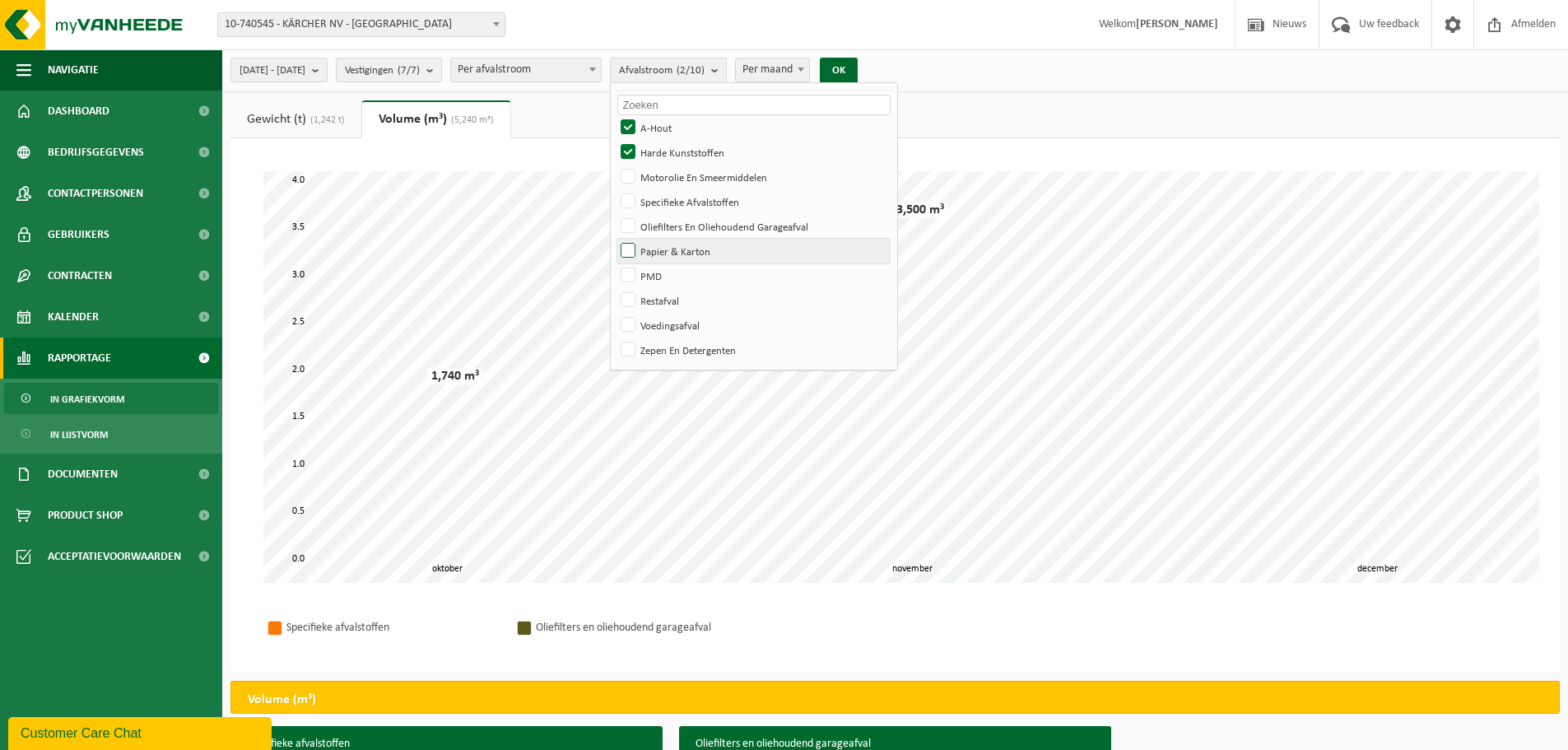
checkbox input "true"
click at [671, 278] on label "PMD" at bounding box center [753, 276] width 272 height 25
click at [615, 263] on input "PMD" at bounding box center [614, 263] width 1 height 1
checkbox input "true"
click at [858, 67] on button "OK" at bounding box center [839, 71] width 38 height 26
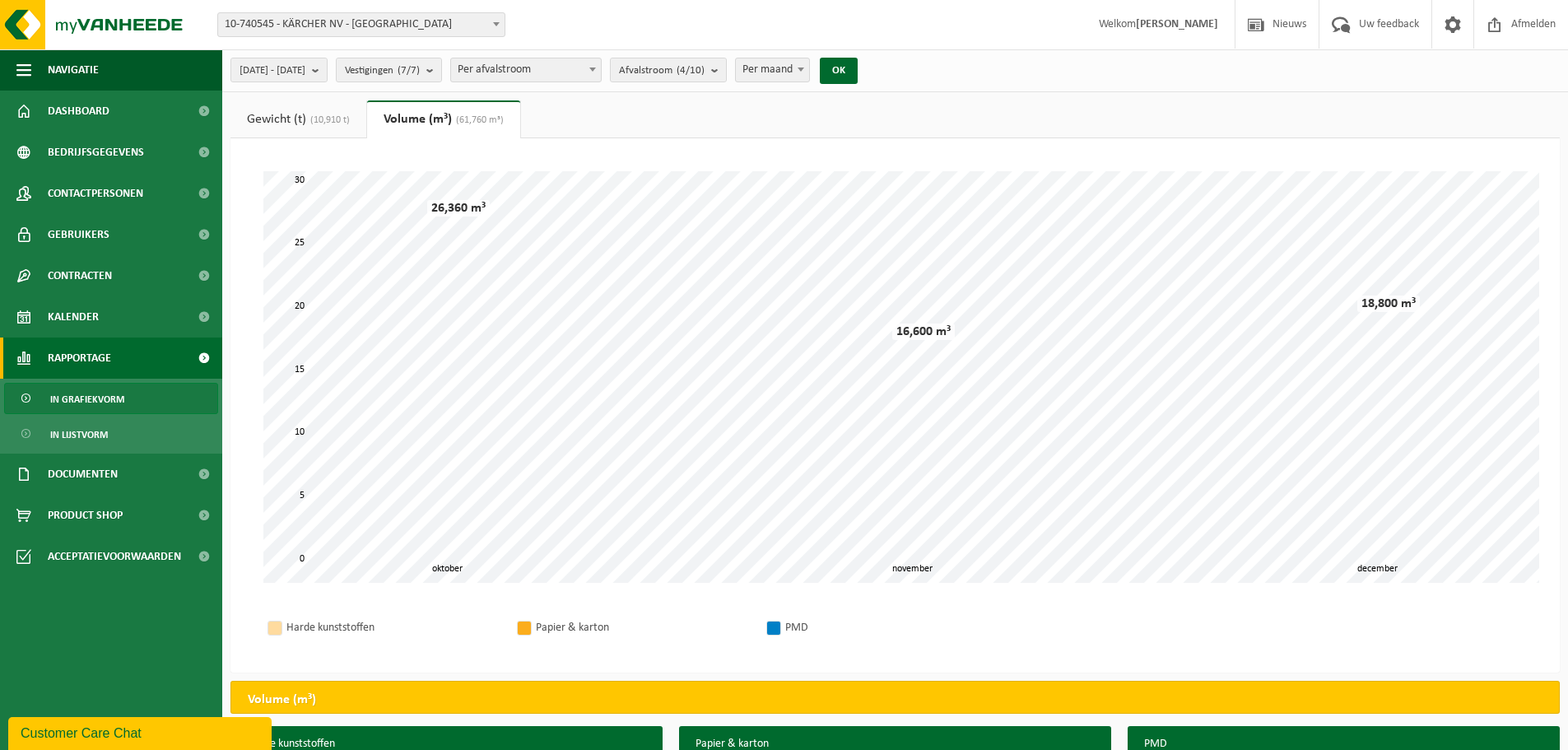
click at [268, 118] on link "Gewicht (t) (10,910 t)" at bounding box center [298, 119] width 136 height 38
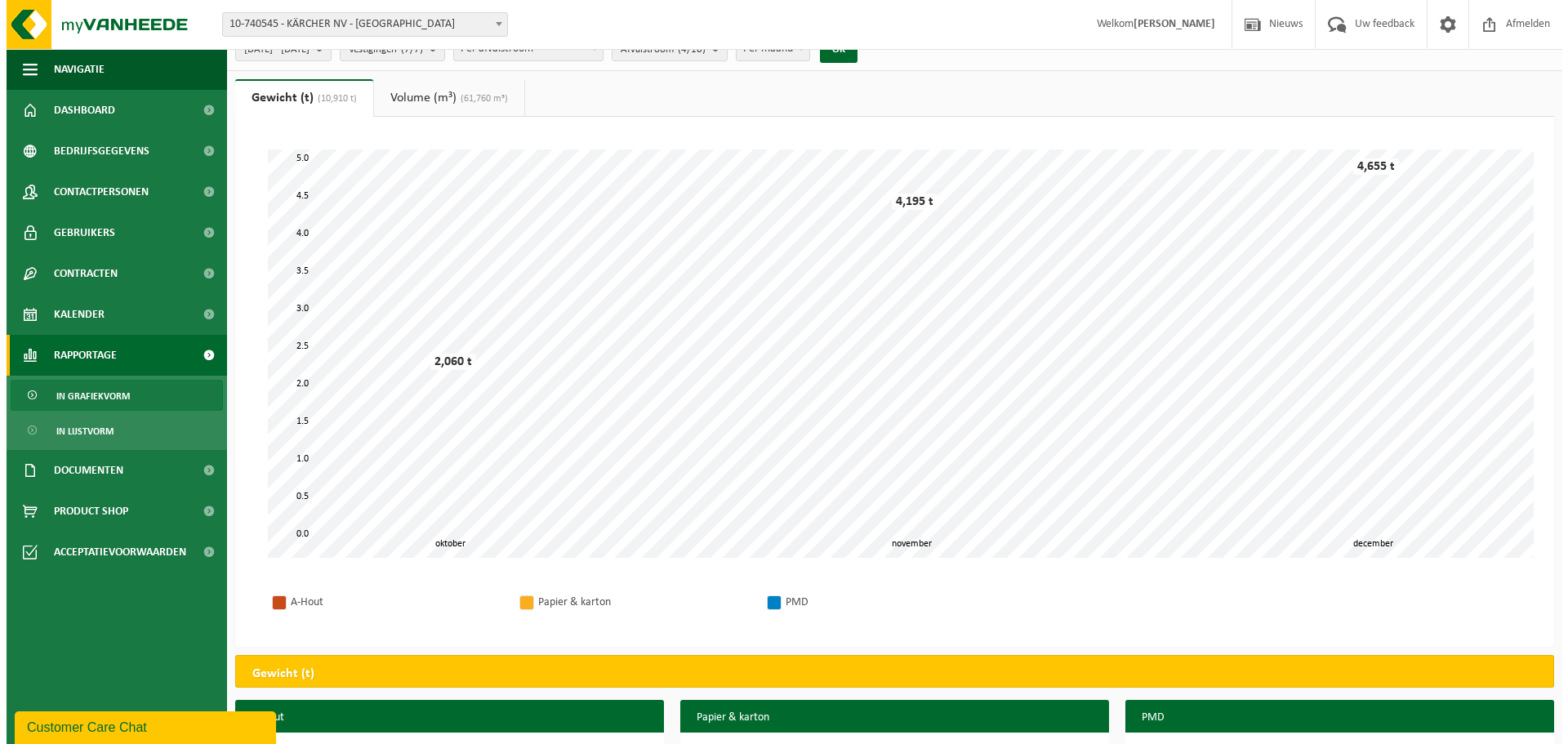
scroll to position [0, 0]
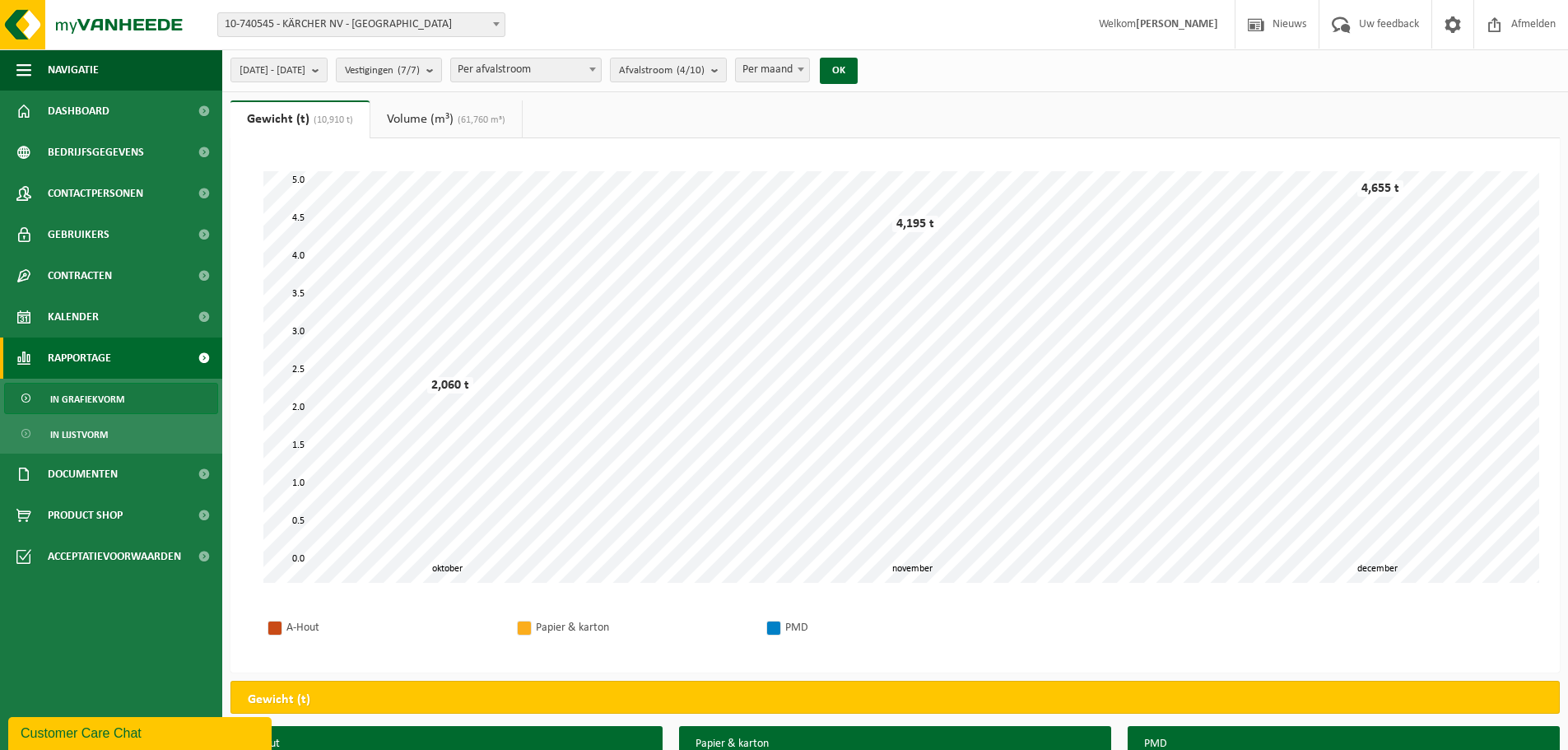
click at [437, 119] on link "Volume (m³) (61,760 m³)" at bounding box center [446, 119] width 151 height 38
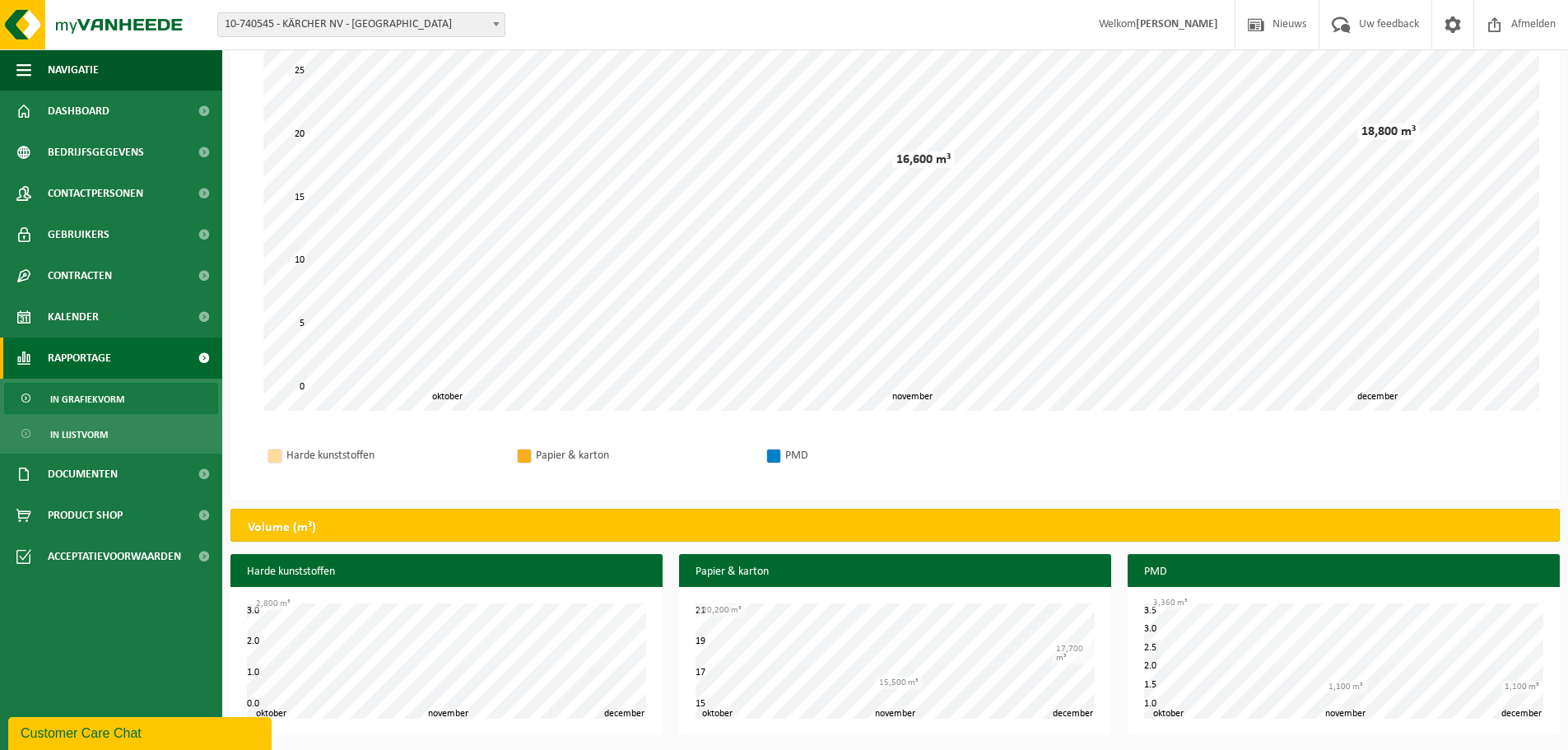
scroll to position [173, 0]
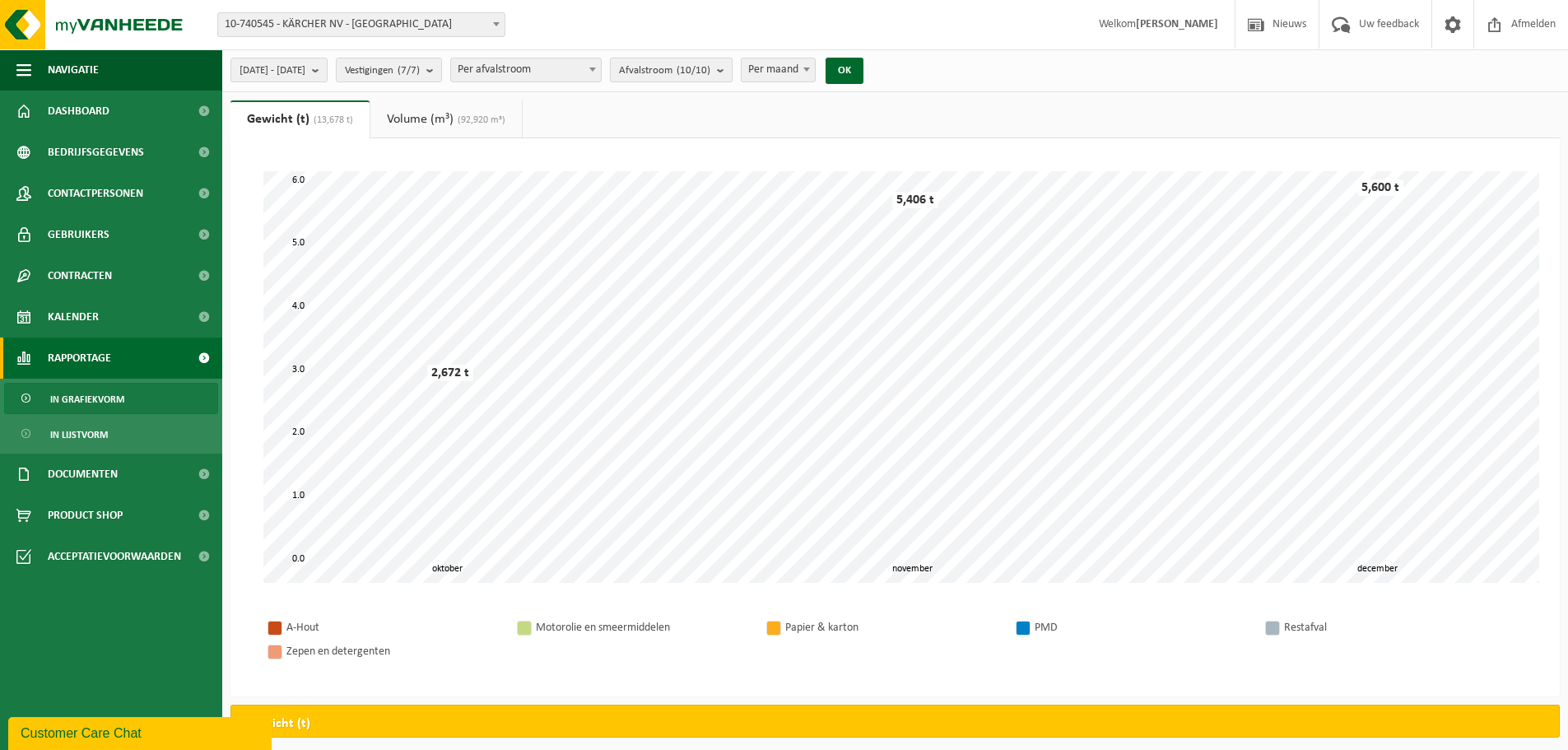
click at [709, 72] on span "Afvalstroom (10/10)" at bounding box center [664, 71] width 91 height 25
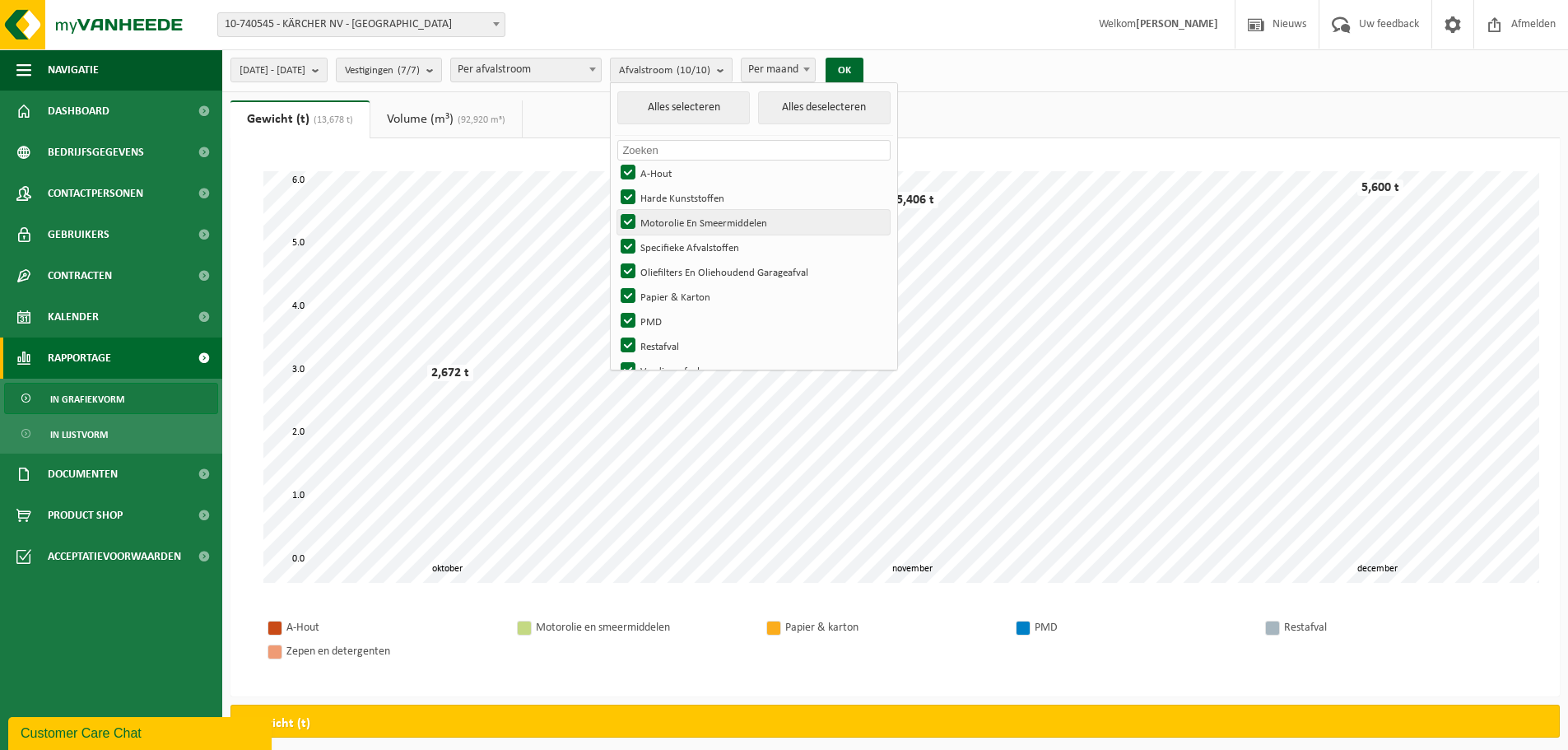
click at [671, 221] on label "Motorolie En Smeermiddelen" at bounding box center [753, 222] width 272 height 25
click at [615, 210] on input "Motorolie En Smeermiddelen" at bounding box center [614, 209] width 1 height 1
checkbox input "false"
click at [672, 243] on label "Specifieke Afvalstoffen" at bounding box center [753, 247] width 272 height 25
click at [615, 235] on input "Specifieke Afvalstoffen" at bounding box center [614, 234] width 1 height 1
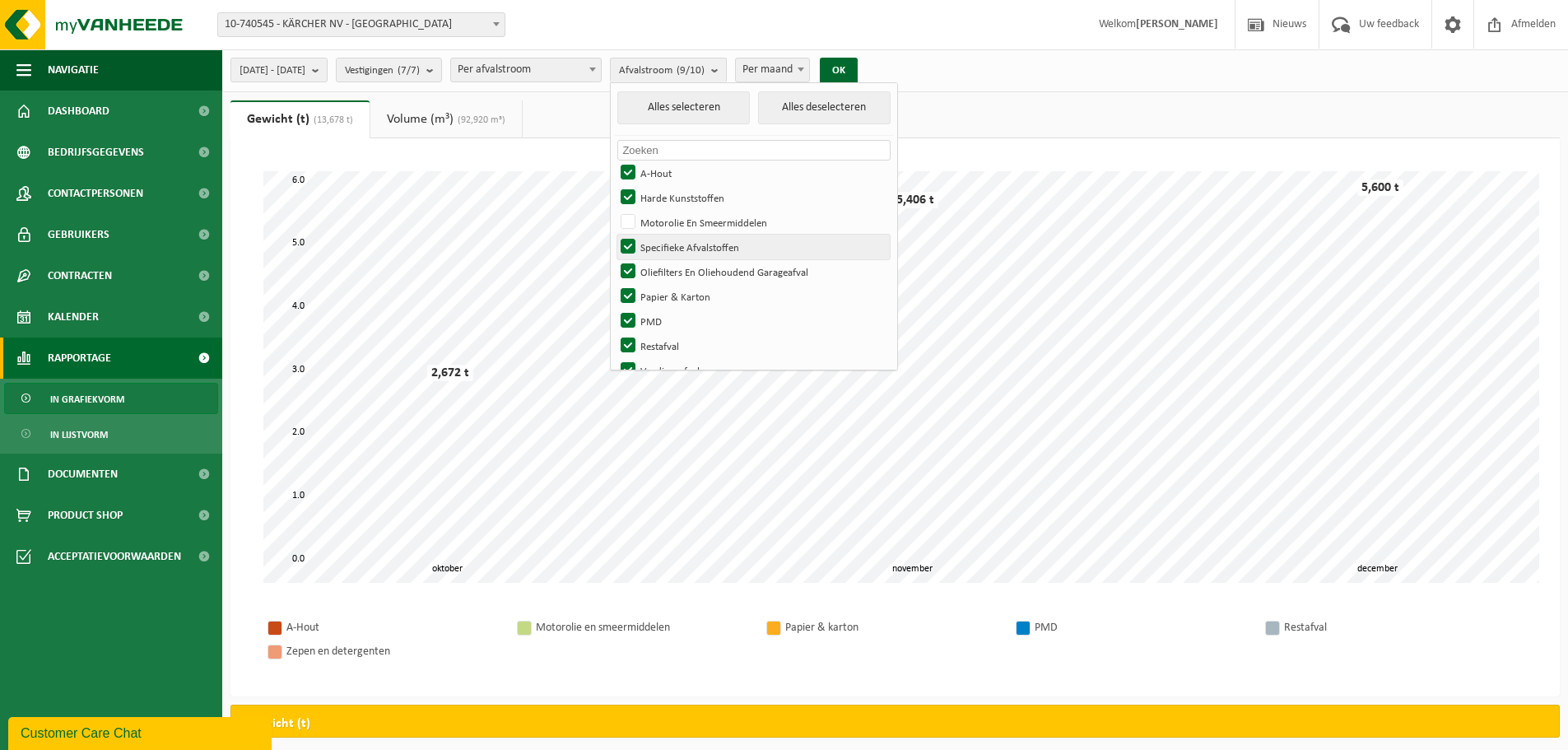
checkbox input "false"
click at [672, 265] on label "Oliefilters En Oliehoudend Garageafval" at bounding box center [753, 272] width 272 height 25
click at [615, 259] on input "Oliefilters En Oliehoudend Garageafval" at bounding box center [614, 259] width 1 height 1
checkbox input "false"
click at [671, 343] on label "Restafval" at bounding box center [753, 346] width 272 height 25
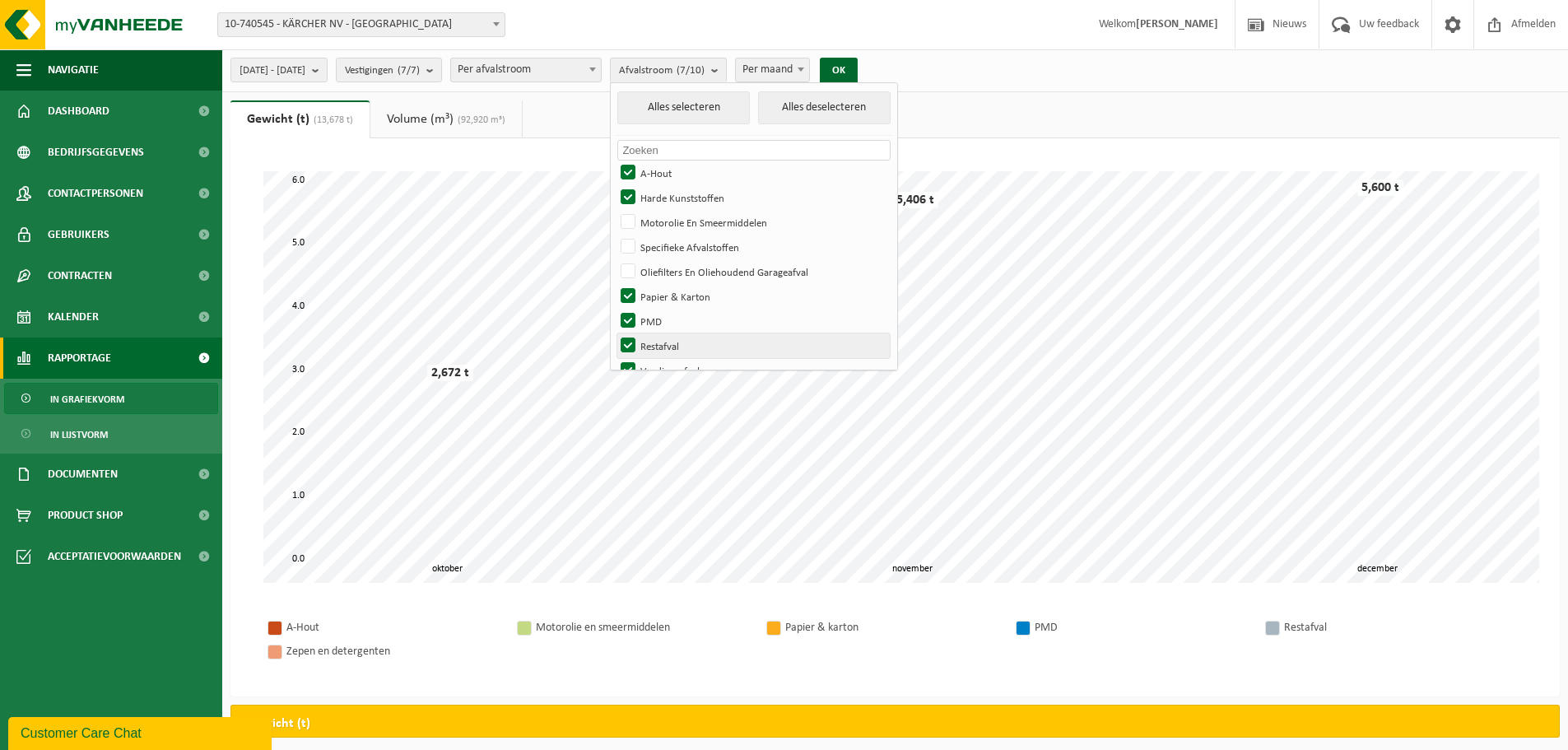
click at [615, 333] on input "Restafval" at bounding box center [614, 333] width 1 height 1
checkbox input "false"
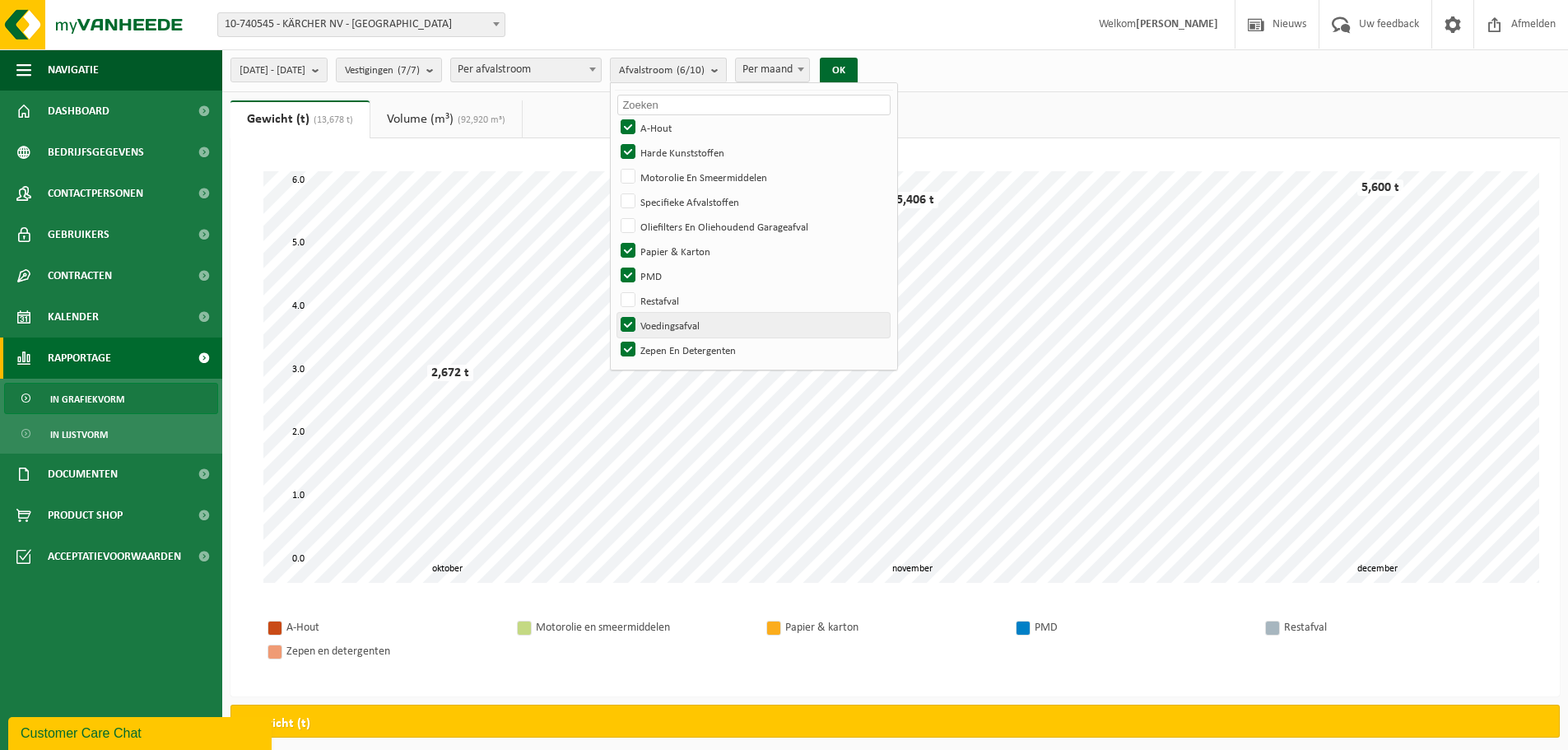
click at [671, 322] on label "Voedingsafval" at bounding box center [753, 325] width 272 height 25
click at [615, 313] on input "Voedingsafval" at bounding box center [614, 312] width 1 height 1
checkbox input "false"
click at [671, 350] on label "Zepen En Detergenten" at bounding box center [753, 350] width 272 height 25
click at [615, 338] on input "Zepen En Detergenten" at bounding box center [614, 337] width 1 height 1
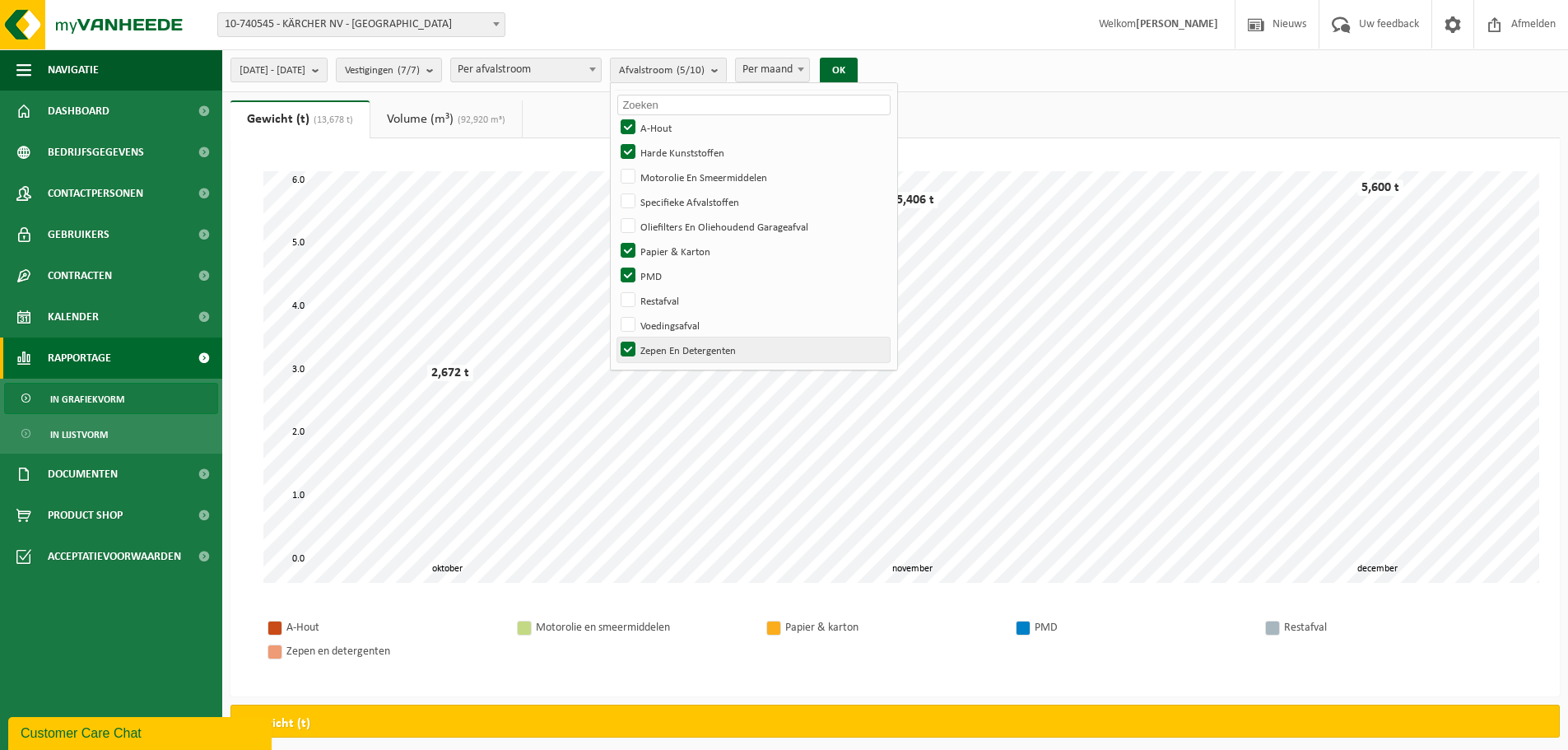
checkbox input "false"
click at [858, 69] on button "OK" at bounding box center [839, 71] width 38 height 26
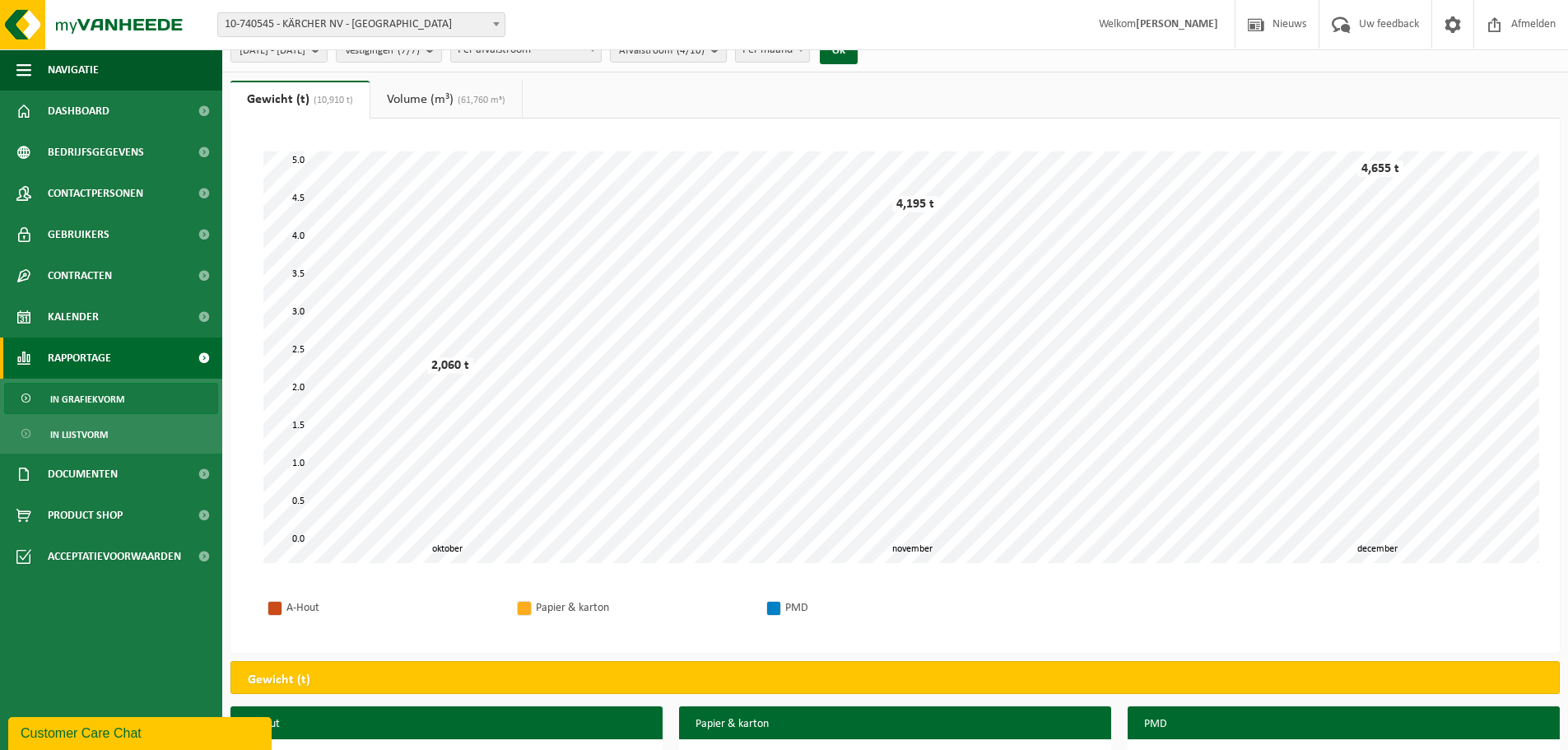
scroll to position [0, 0]
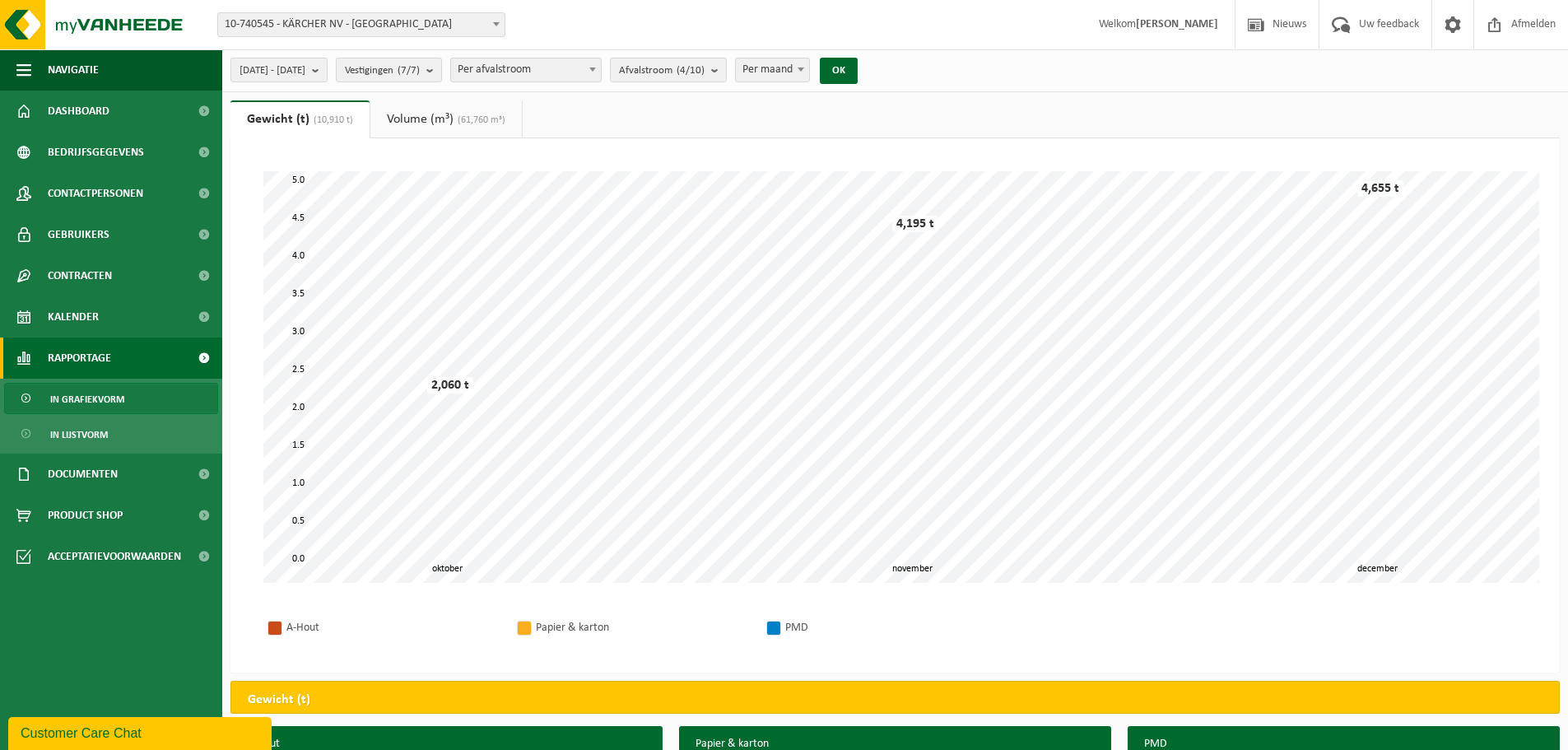
click at [483, 117] on span "(61,760 m³)" at bounding box center [479, 120] width 52 height 10
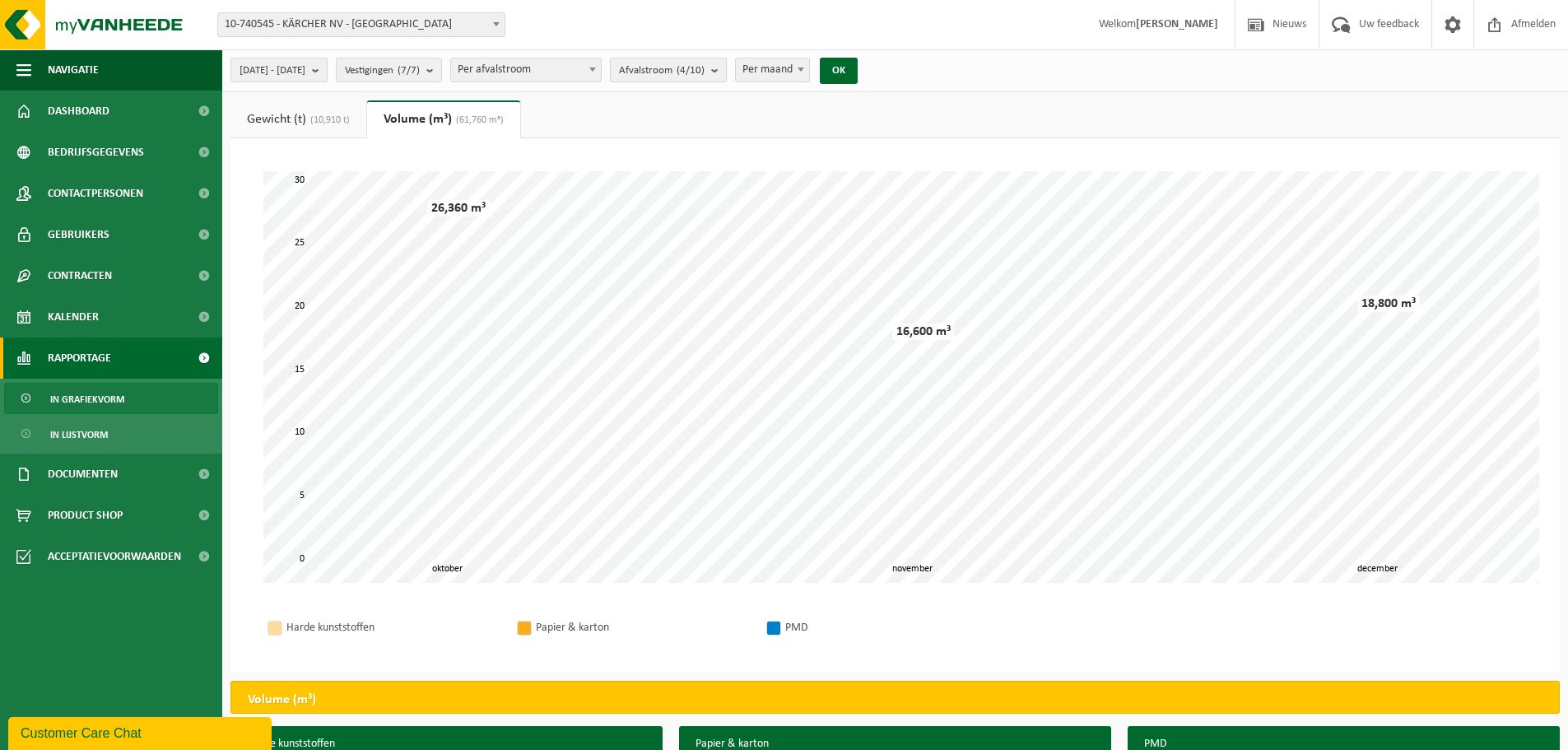
click at [705, 62] on span "Afvalstroom (4/10)" at bounding box center [662, 71] width 86 height 25
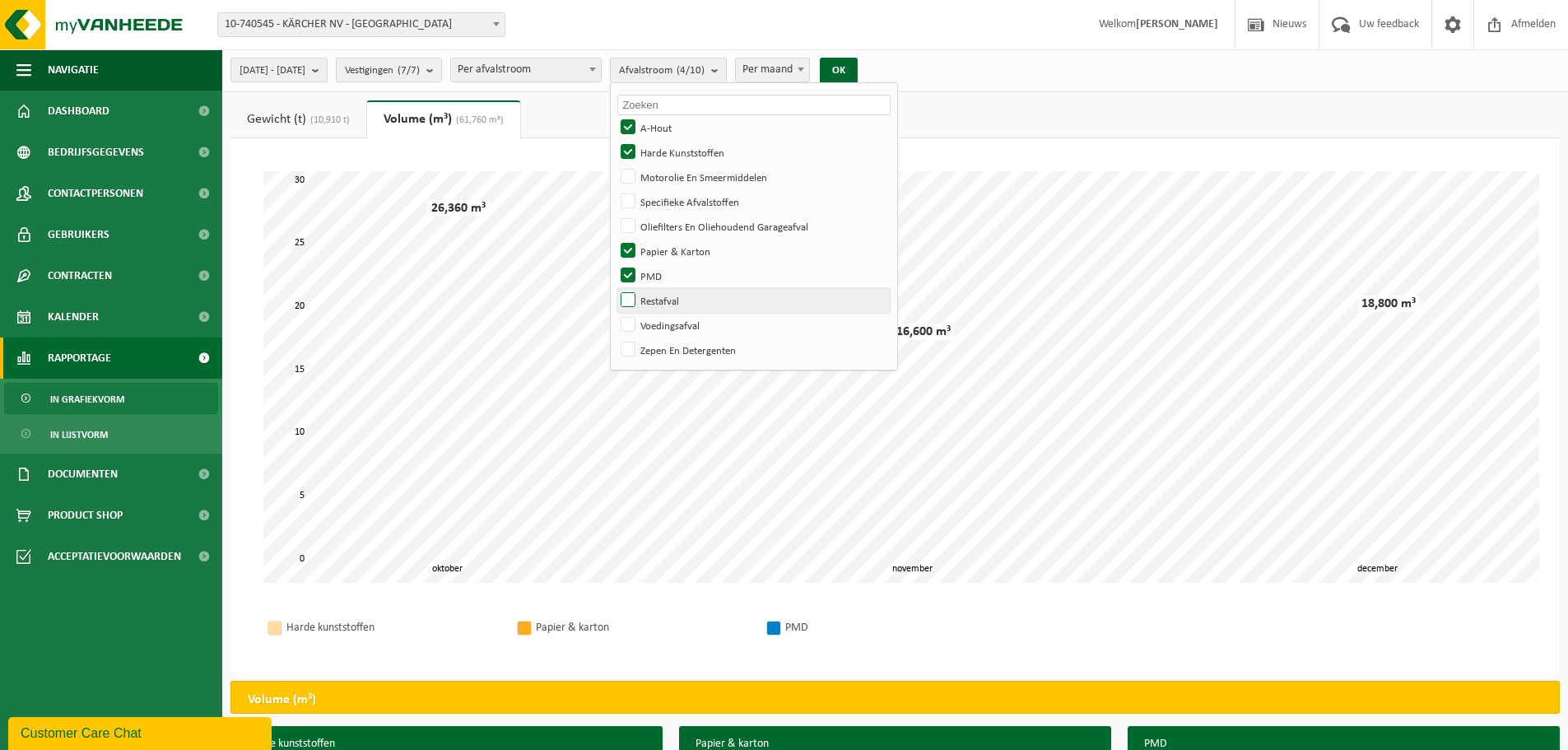
click at [672, 294] on label "Restafval" at bounding box center [753, 300] width 272 height 25
click at [615, 288] on input "Restafval" at bounding box center [614, 287] width 1 height 1
checkbox input "true"
click at [672, 324] on label "Voedingsafval" at bounding box center [753, 325] width 272 height 25
click at [615, 313] on input "Voedingsafval" at bounding box center [614, 312] width 1 height 1
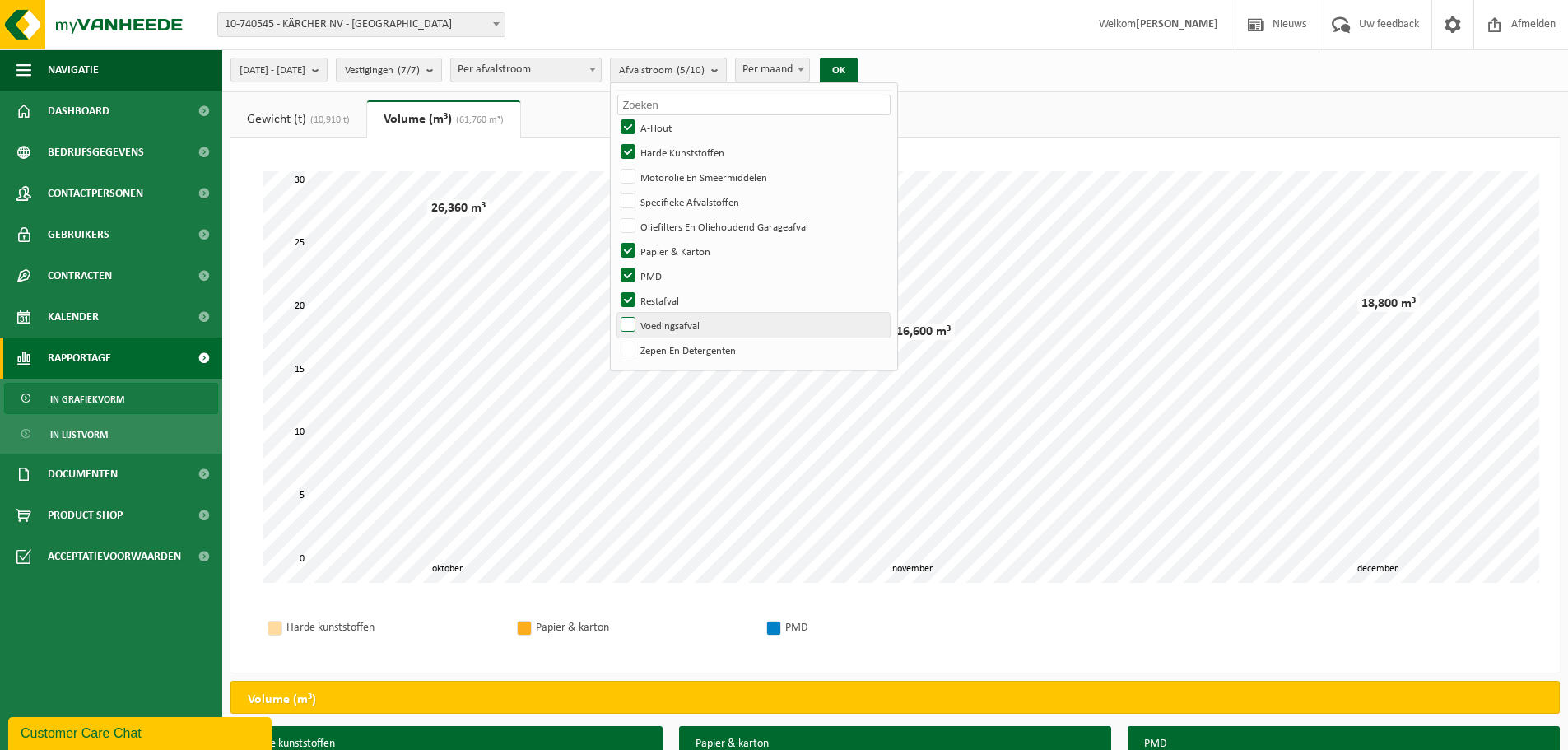
checkbox input "true"
drag, startPoint x: 669, startPoint y: 273, endPoint x: 672, endPoint y: 256, distance: 17.3
click at [670, 270] on label "PMD" at bounding box center [753, 276] width 272 height 25
click at [615, 263] on input "PMD" at bounding box center [614, 263] width 1 height 1
checkbox input "false"
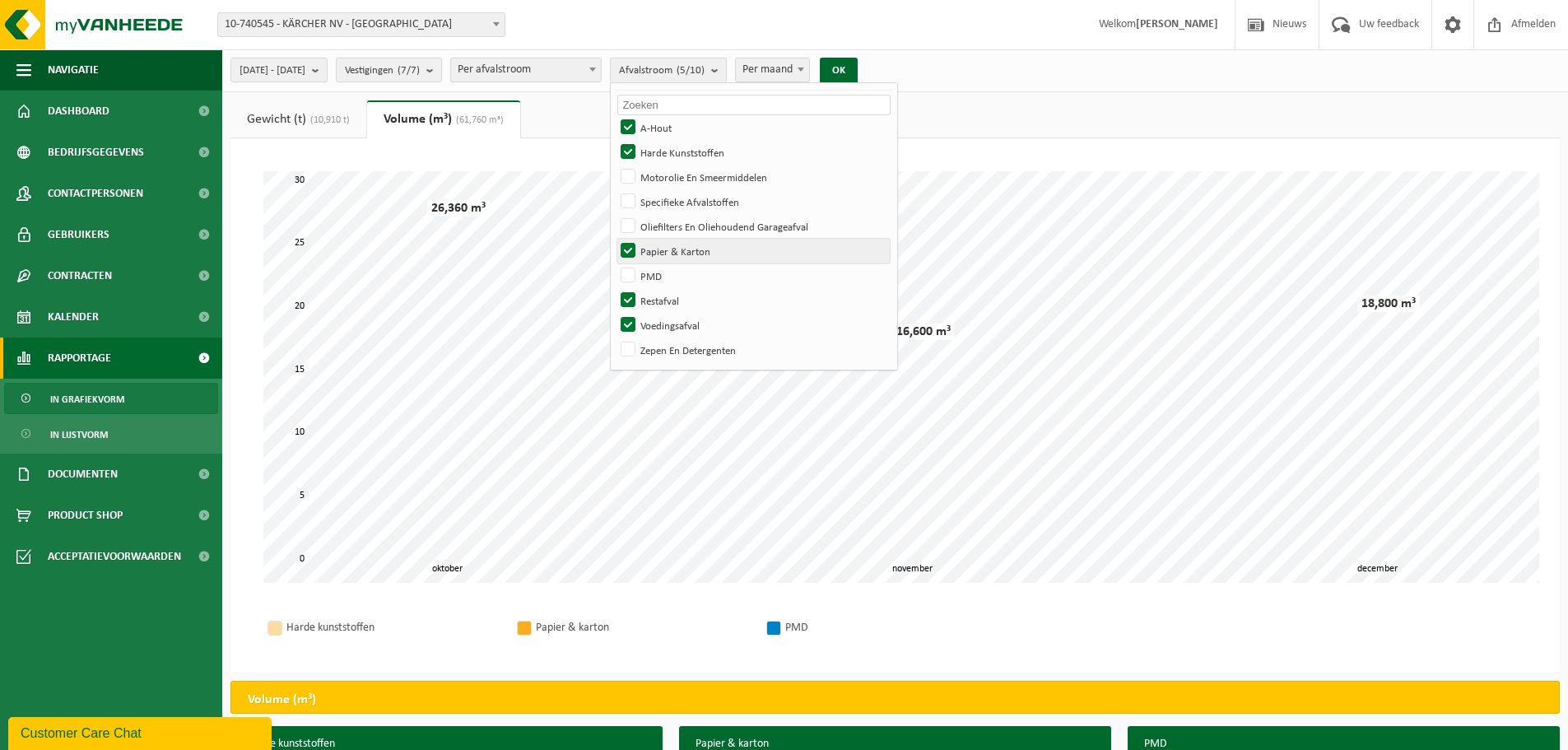
click at [672, 245] on label "Papier & Karton" at bounding box center [753, 251] width 272 height 25
click at [615, 239] on input "Papier & Karton" at bounding box center [614, 238] width 1 height 1
checkbox input "false"
drag, startPoint x: 675, startPoint y: 151, endPoint x: 674, endPoint y: 136, distance: 15.0
click at [675, 147] on label "Harde Kunststoffen" at bounding box center [753, 152] width 272 height 25
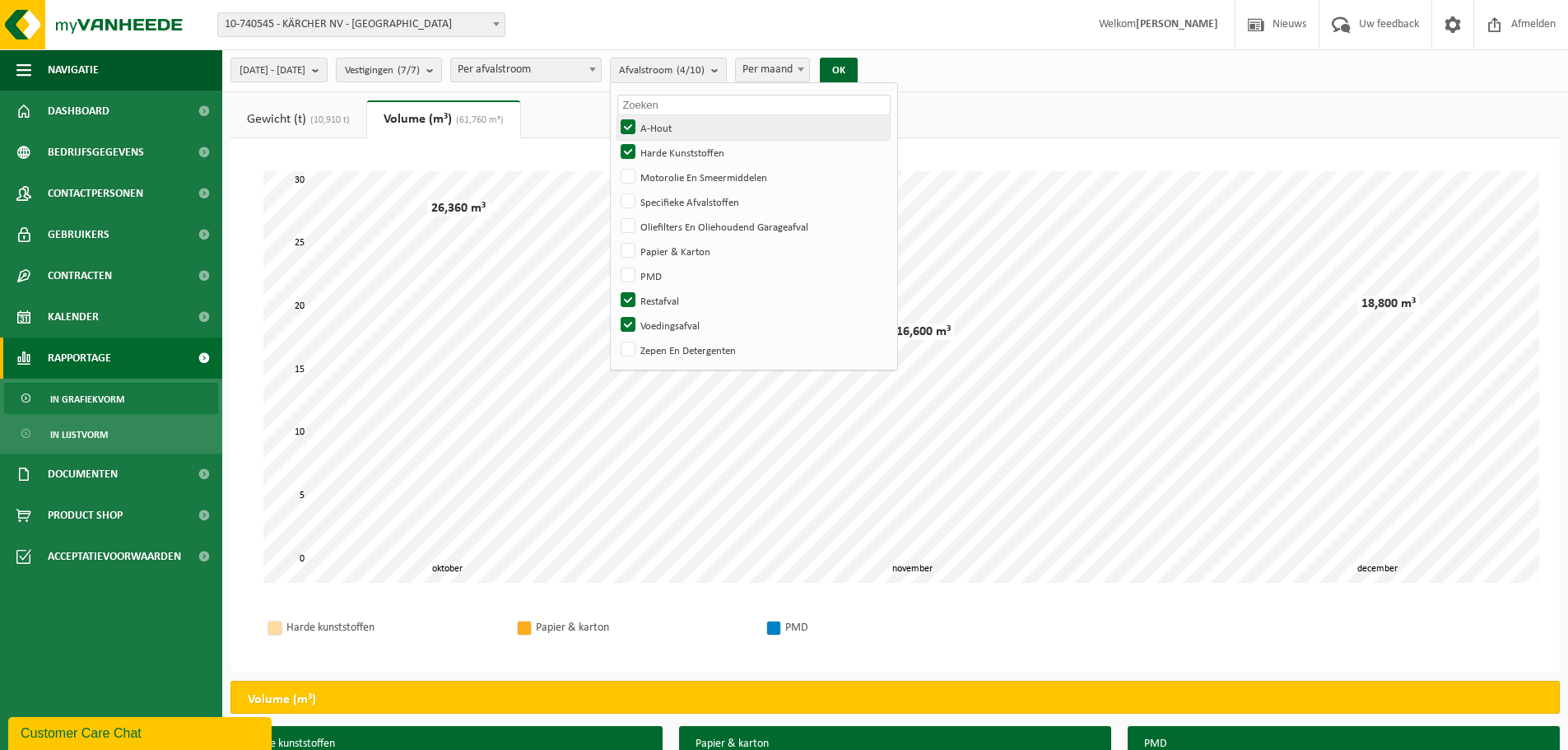
click at [615, 140] on input "Harde Kunststoffen" at bounding box center [614, 139] width 1 height 1
checkbox input "false"
click at [673, 123] on label "A-Hout" at bounding box center [753, 128] width 272 height 25
click at [615, 115] on input "A-Hout" at bounding box center [614, 114] width 1 height 1
checkbox input "false"
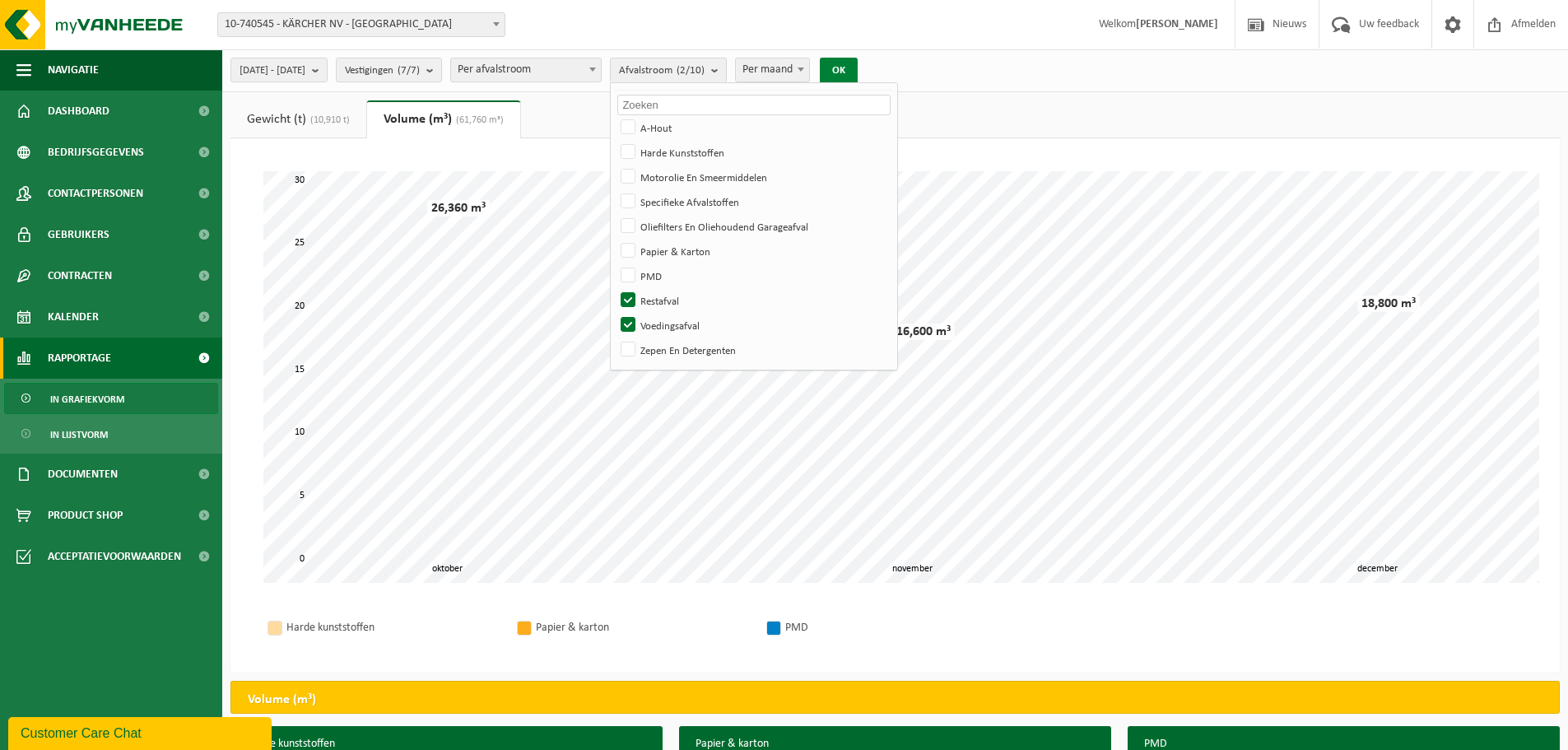
click at [858, 68] on button "OK" at bounding box center [839, 71] width 38 height 26
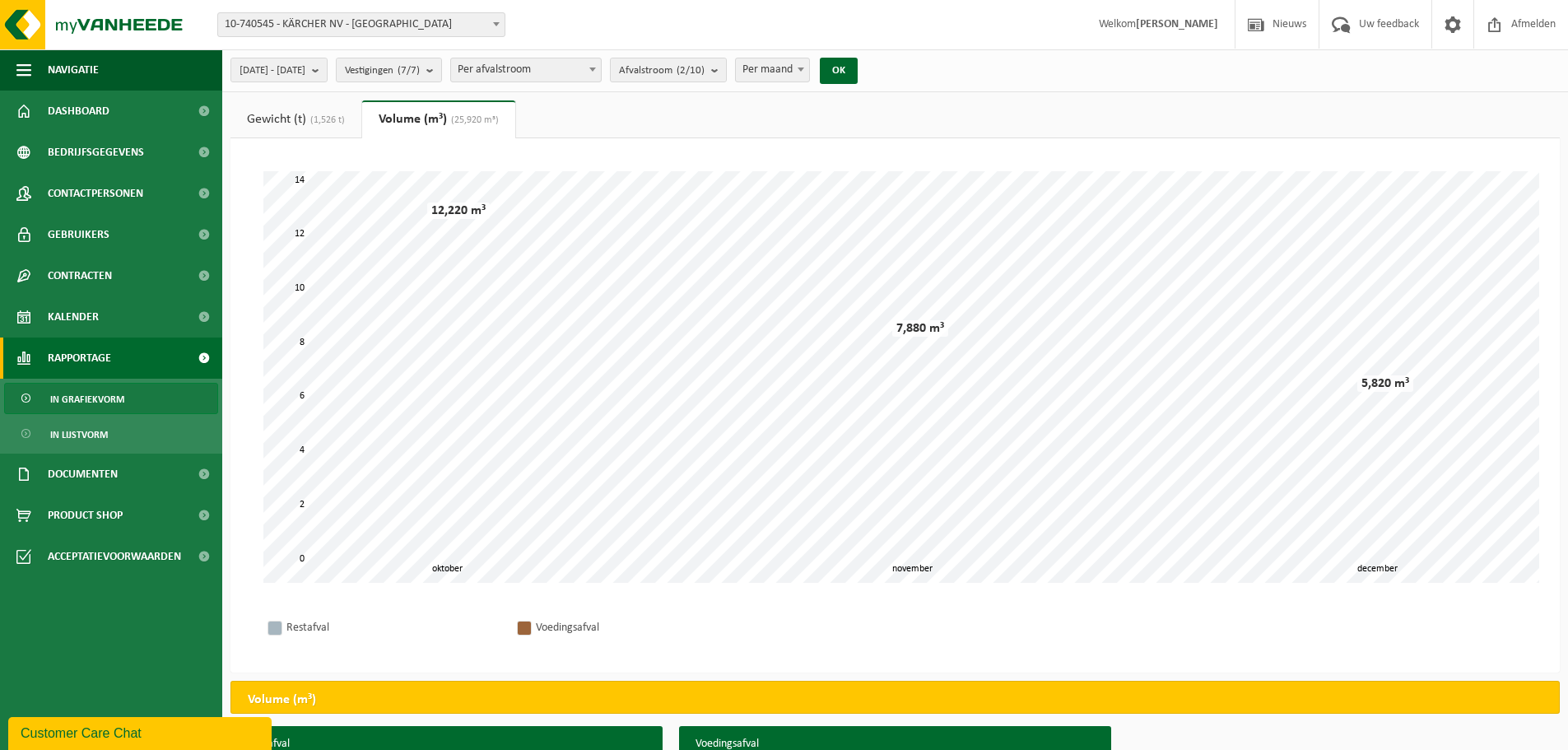
click at [338, 111] on link "Gewicht (t) (1,526 t)" at bounding box center [295, 119] width 131 height 38
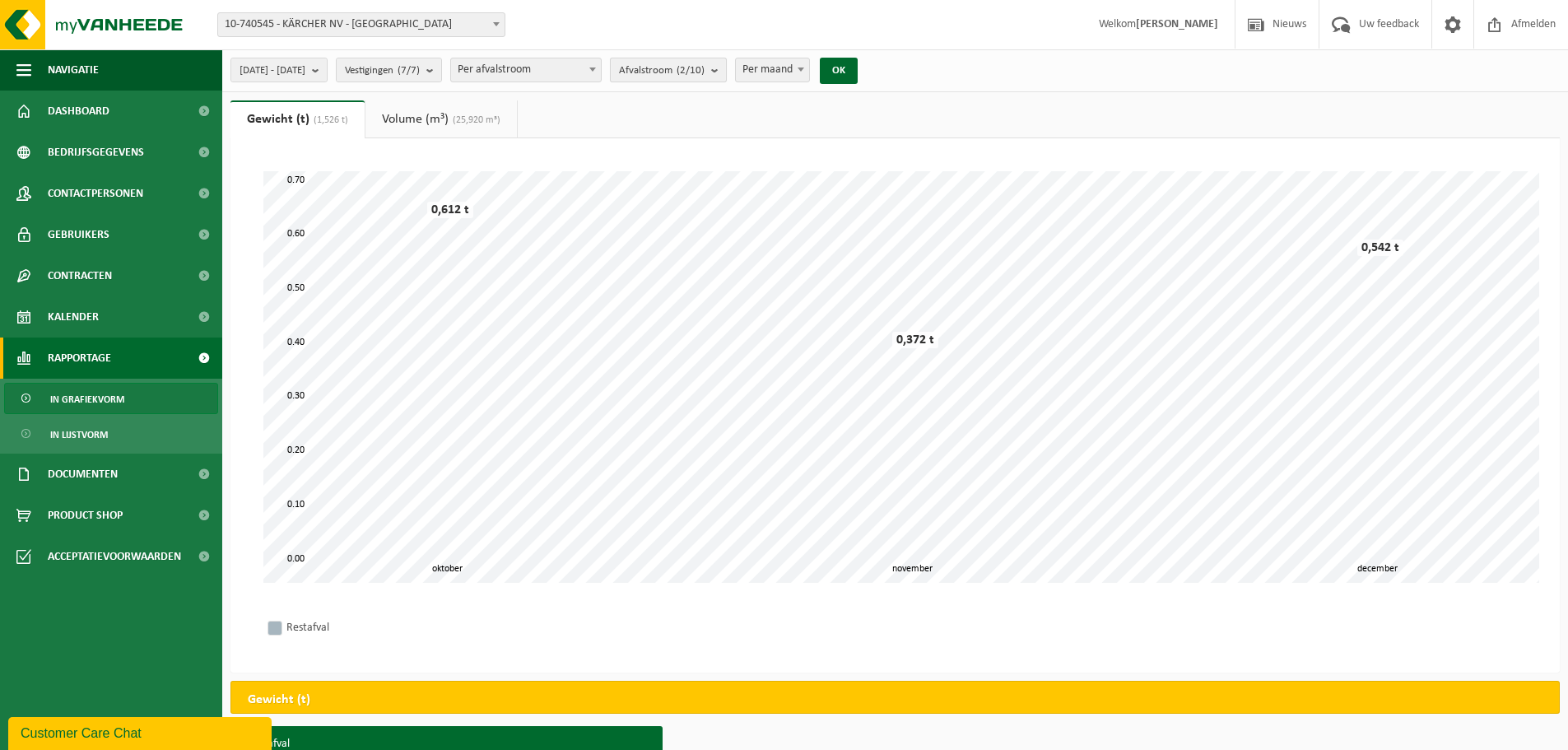
click at [705, 68] on count "(2/10)" at bounding box center [691, 70] width 28 height 11
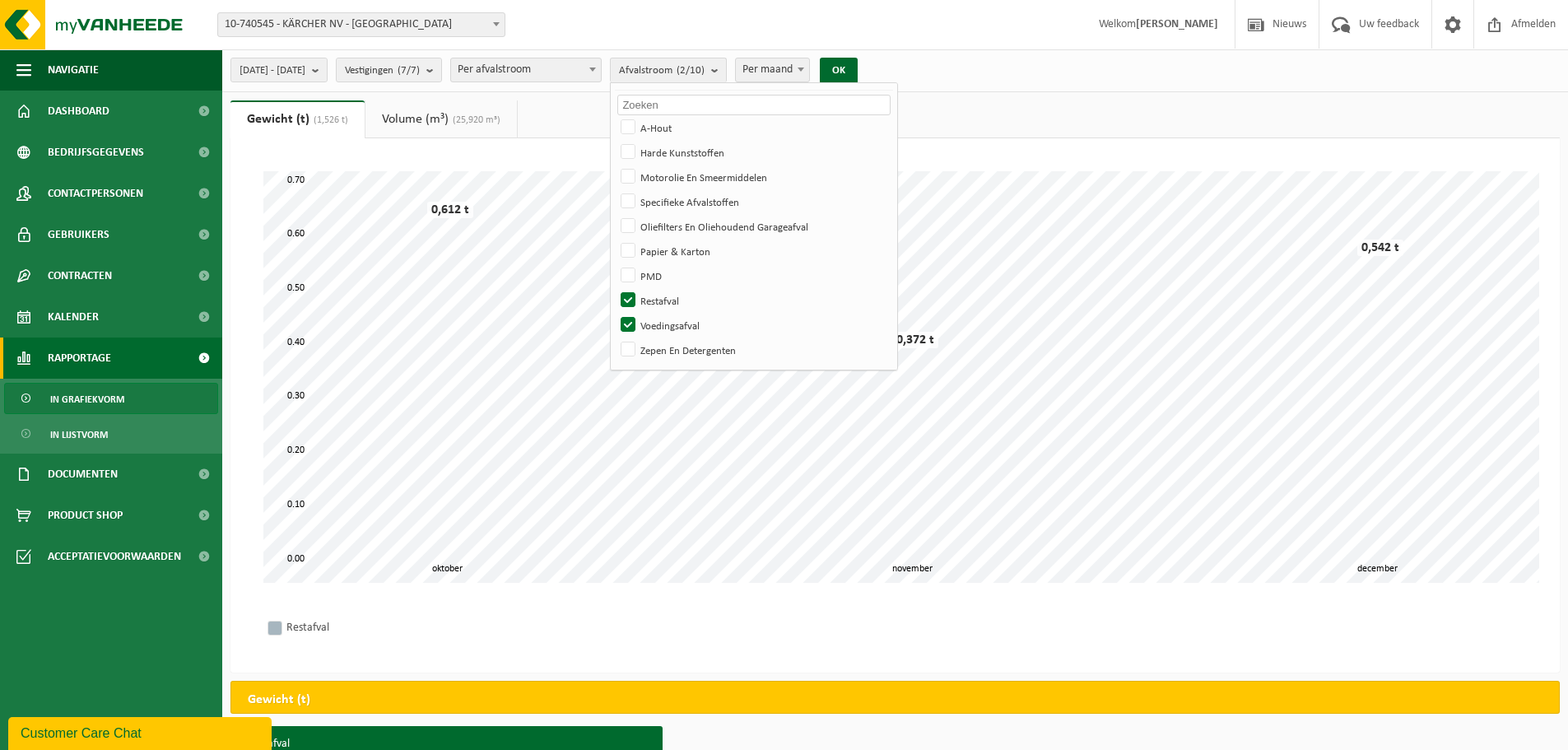
click at [1033, 152] on div "Even geduld. Door de grote hoeveelheid gegevens duurt het laden even. november …" at bounding box center [895, 405] width 1329 height 534
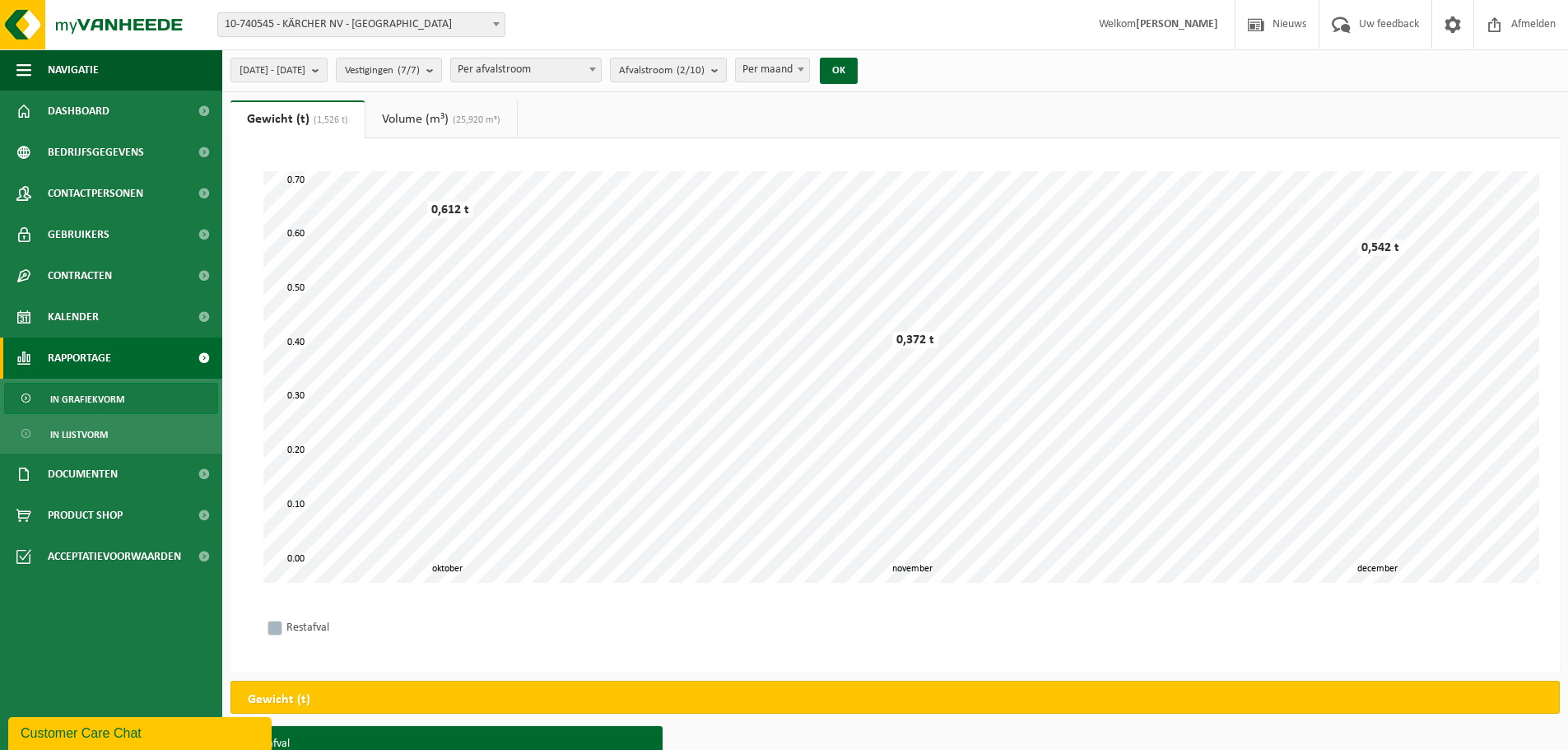
click at [391, 110] on link "Volume (m³) (25,920 m³)" at bounding box center [441, 119] width 151 height 38
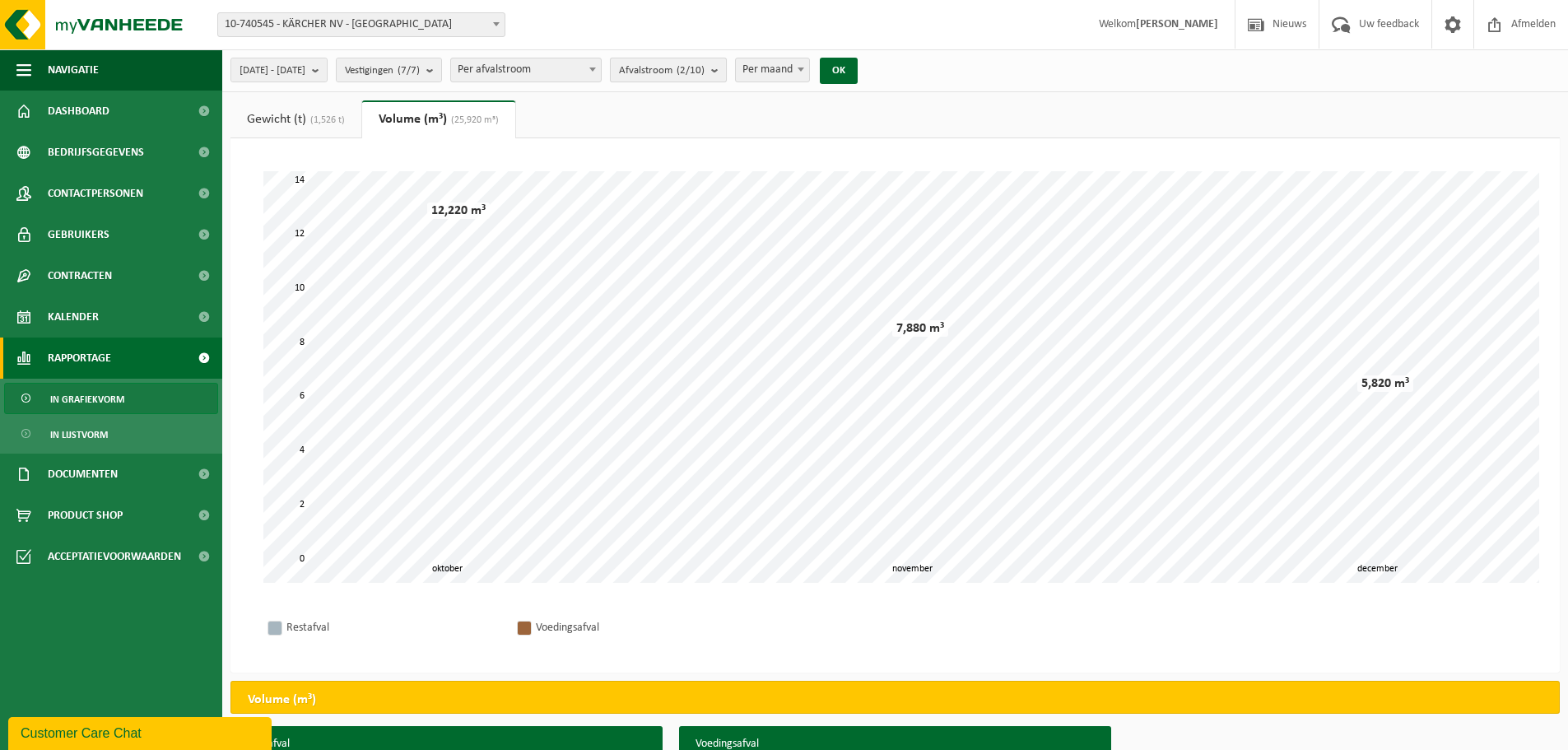
click at [695, 65] on span "Afvalstroom (2/10)" at bounding box center [662, 71] width 86 height 25
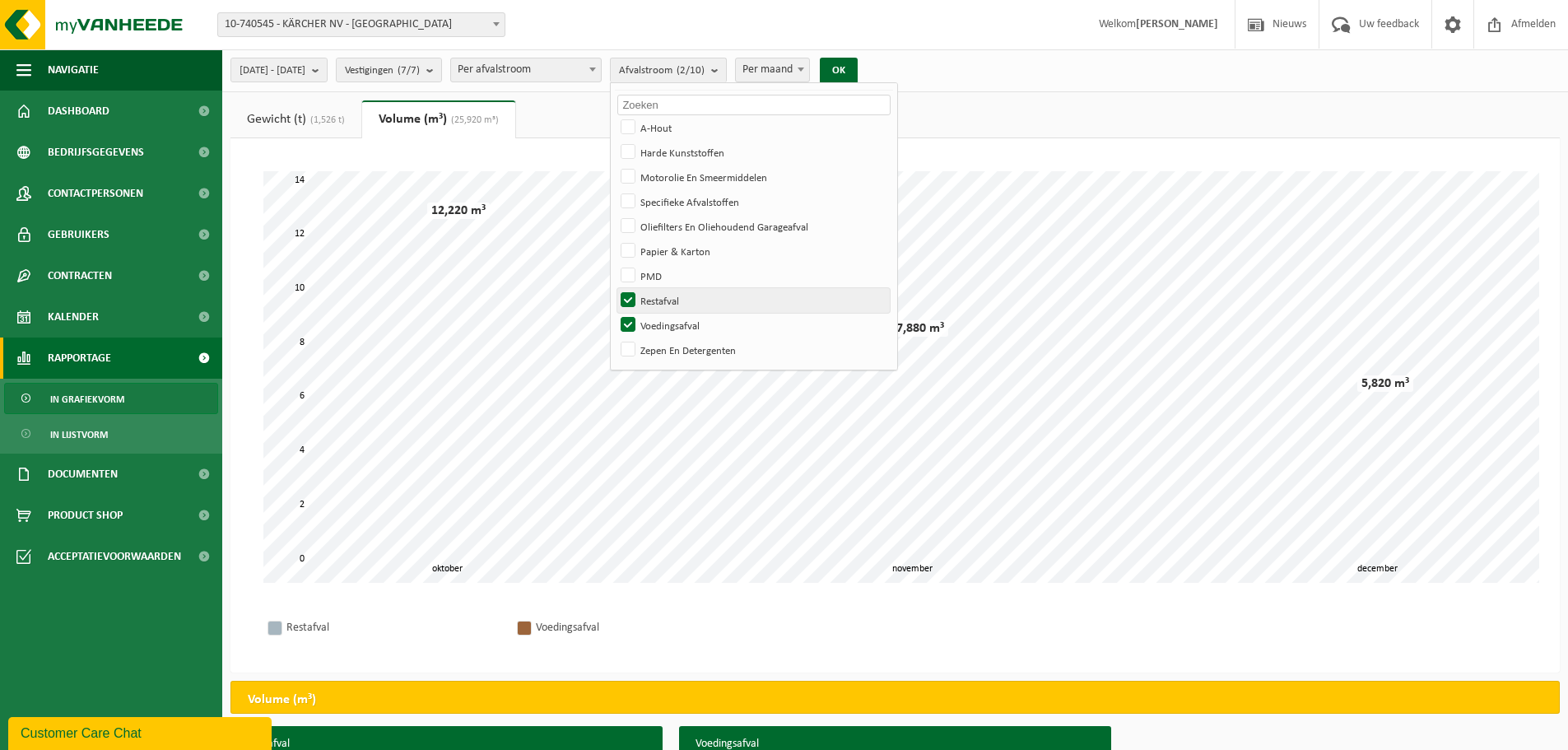
click at [672, 296] on label "Restafval" at bounding box center [753, 300] width 272 height 25
click at [615, 288] on input "Restafval" at bounding box center [614, 287] width 1 height 1
checkbox input "false"
click at [669, 321] on label "Voedingsafval" at bounding box center [753, 325] width 272 height 25
click at [615, 313] on input "Voedingsafval" at bounding box center [614, 312] width 1 height 1
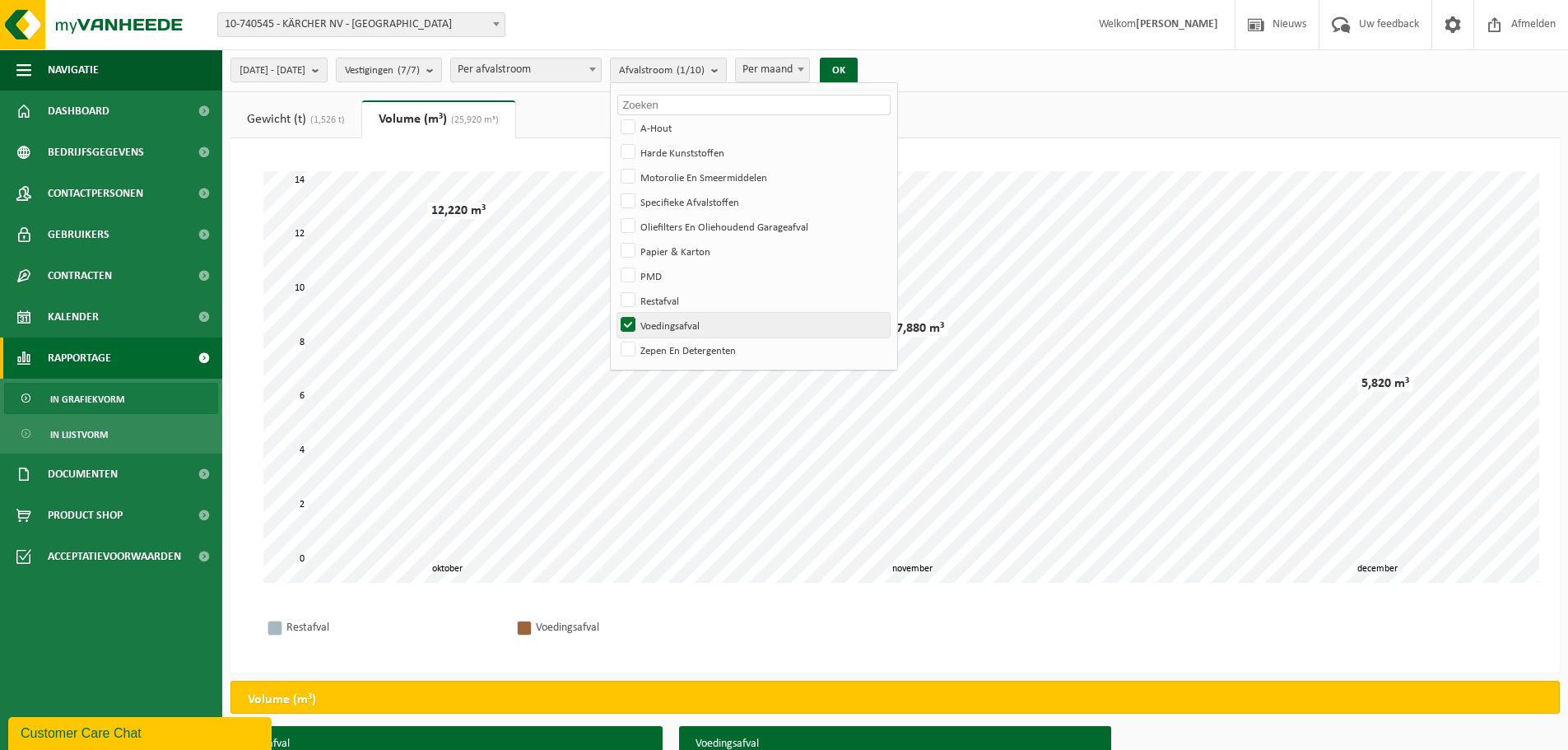
checkbox input "false"
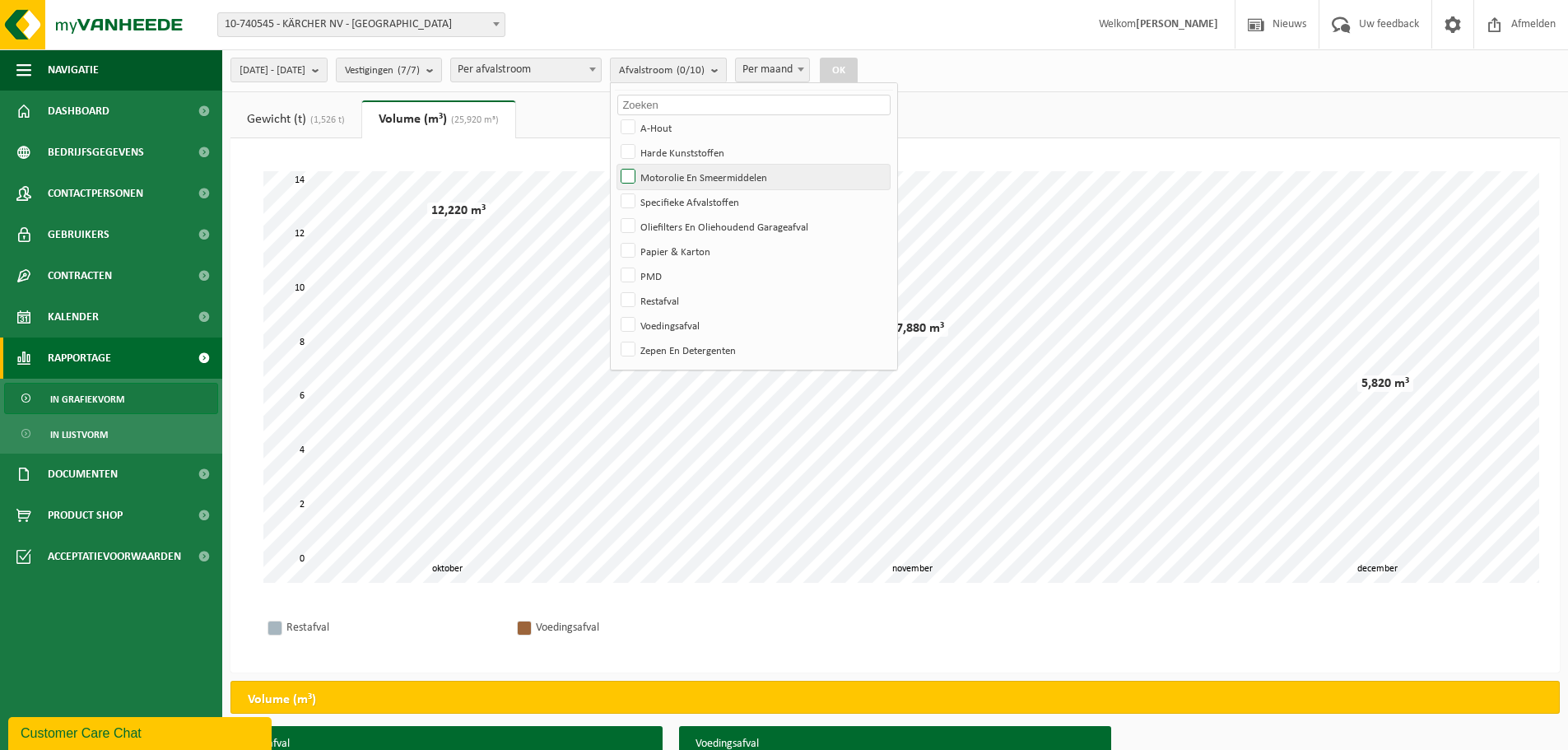
click at [671, 176] on label "Motorolie En Smeermiddelen" at bounding box center [753, 177] width 272 height 25
click at [615, 165] on input "Motorolie En Smeermiddelen" at bounding box center [614, 164] width 1 height 1
checkbox input "true"
click at [675, 203] on label "Specifieke Afvalstoffen" at bounding box center [753, 202] width 272 height 25
click at [615, 189] on input "Specifieke Afvalstoffen" at bounding box center [614, 189] width 1 height 1
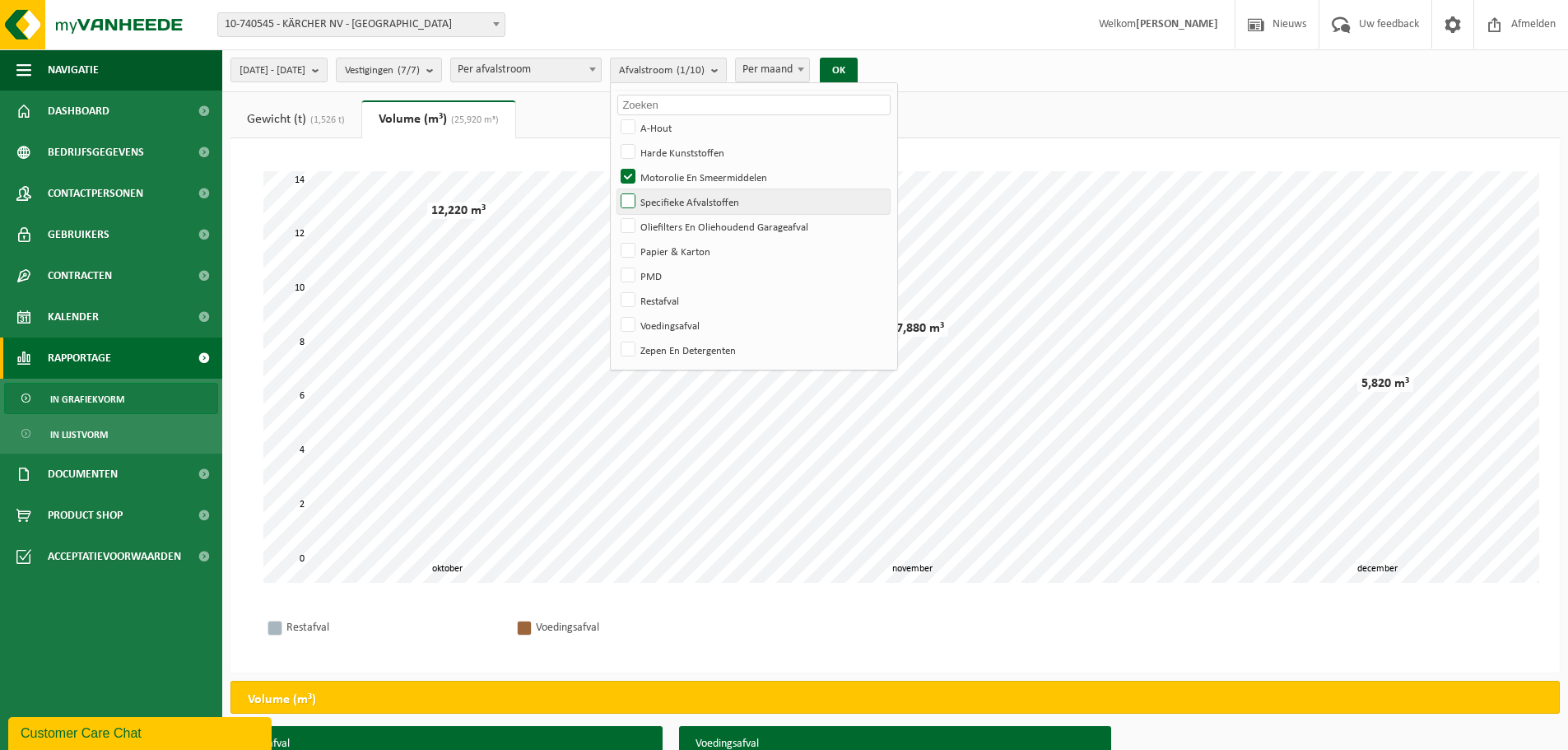
checkbox input "true"
click at [672, 226] on label "Oliefilters En Oliehoudend Garageafval" at bounding box center [753, 226] width 272 height 25
click at [615, 214] on input "Oliefilters En Oliehoudend Garageafval" at bounding box center [614, 213] width 1 height 1
checkbox input "true"
click at [672, 350] on label "Zepen En Detergenten" at bounding box center [753, 350] width 272 height 25
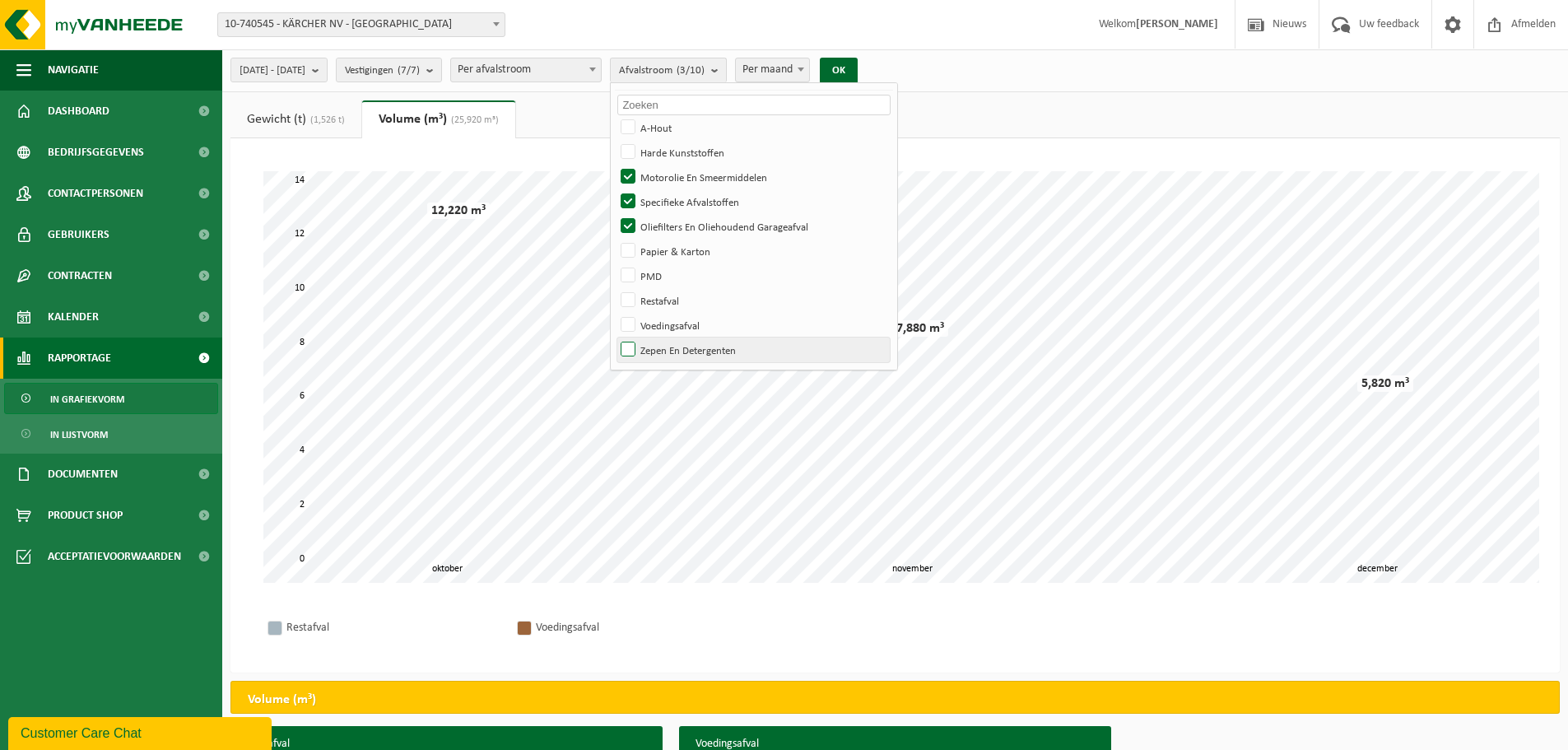
click at [615, 338] on input "Zepen En Detergenten" at bounding box center [614, 337] width 1 height 1
checkbox input "true"
click at [858, 65] on button "OK" at bounding box center [839, 71] width 38 height 26
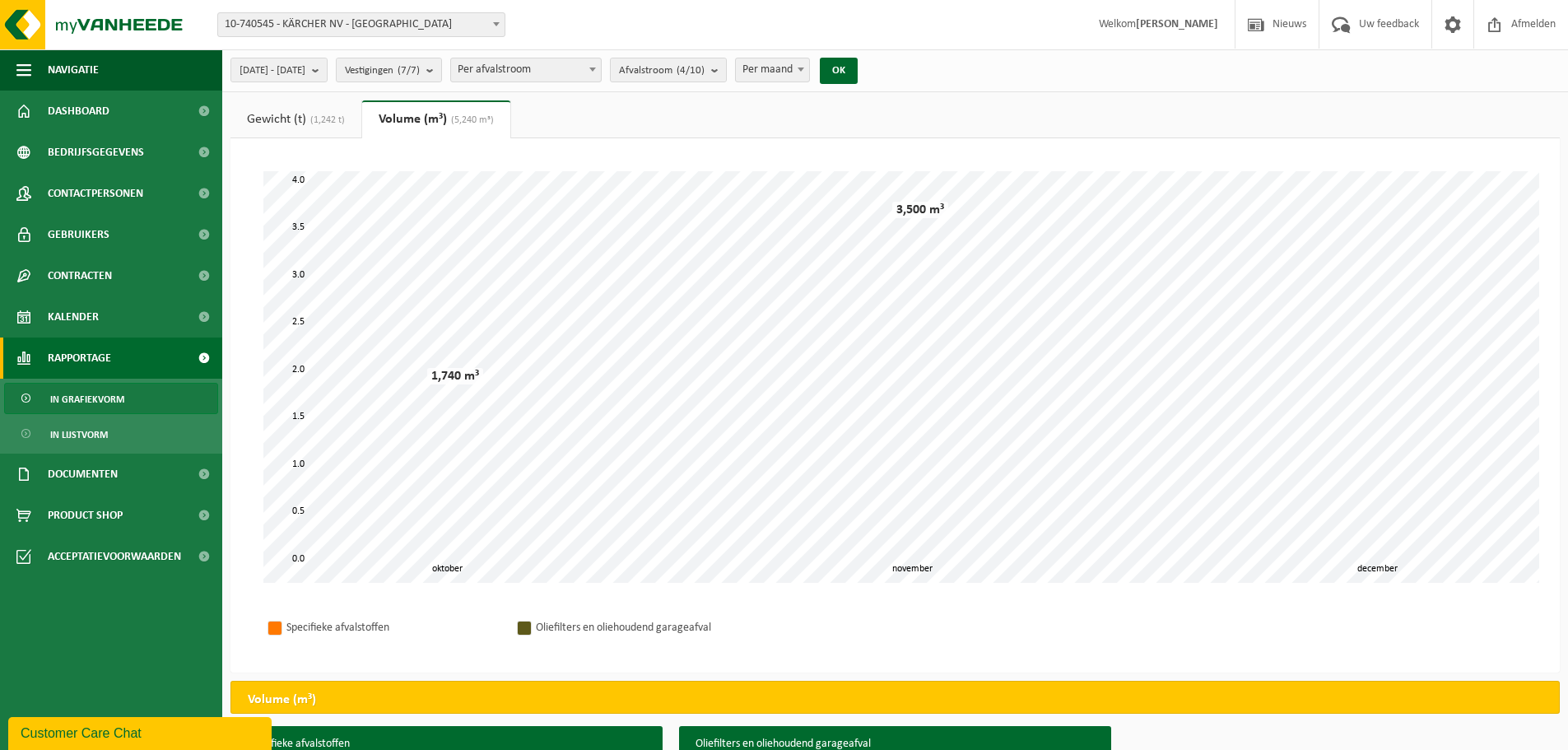
click at [293, 119] on link "Gewicht (t) (1,242 t)" at bounding box center [295, 119] width 131 height 38
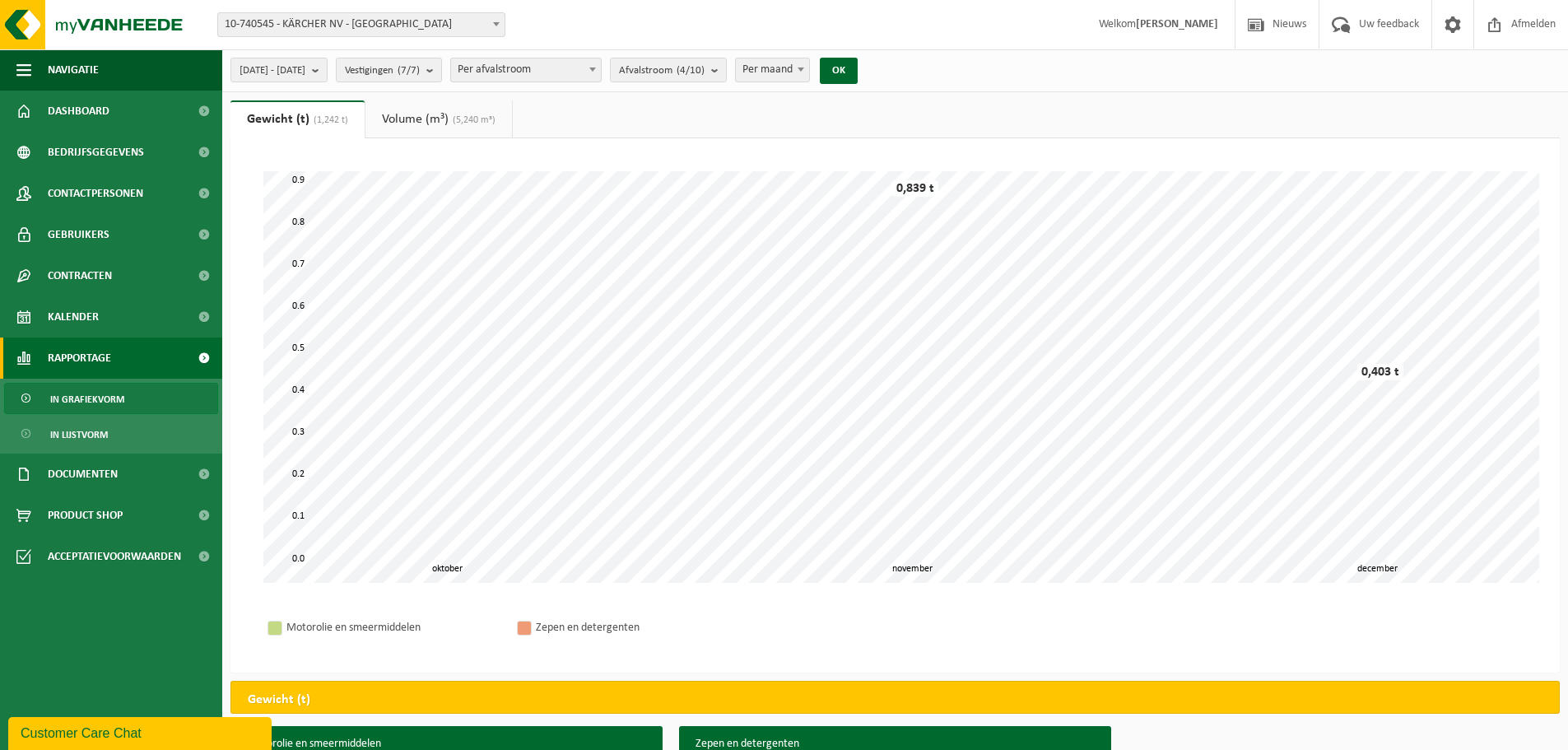
click at [421, 119] on link "Volume (m³) (5,240 m³)" at bounding box center [439, 119] width 147 height 38
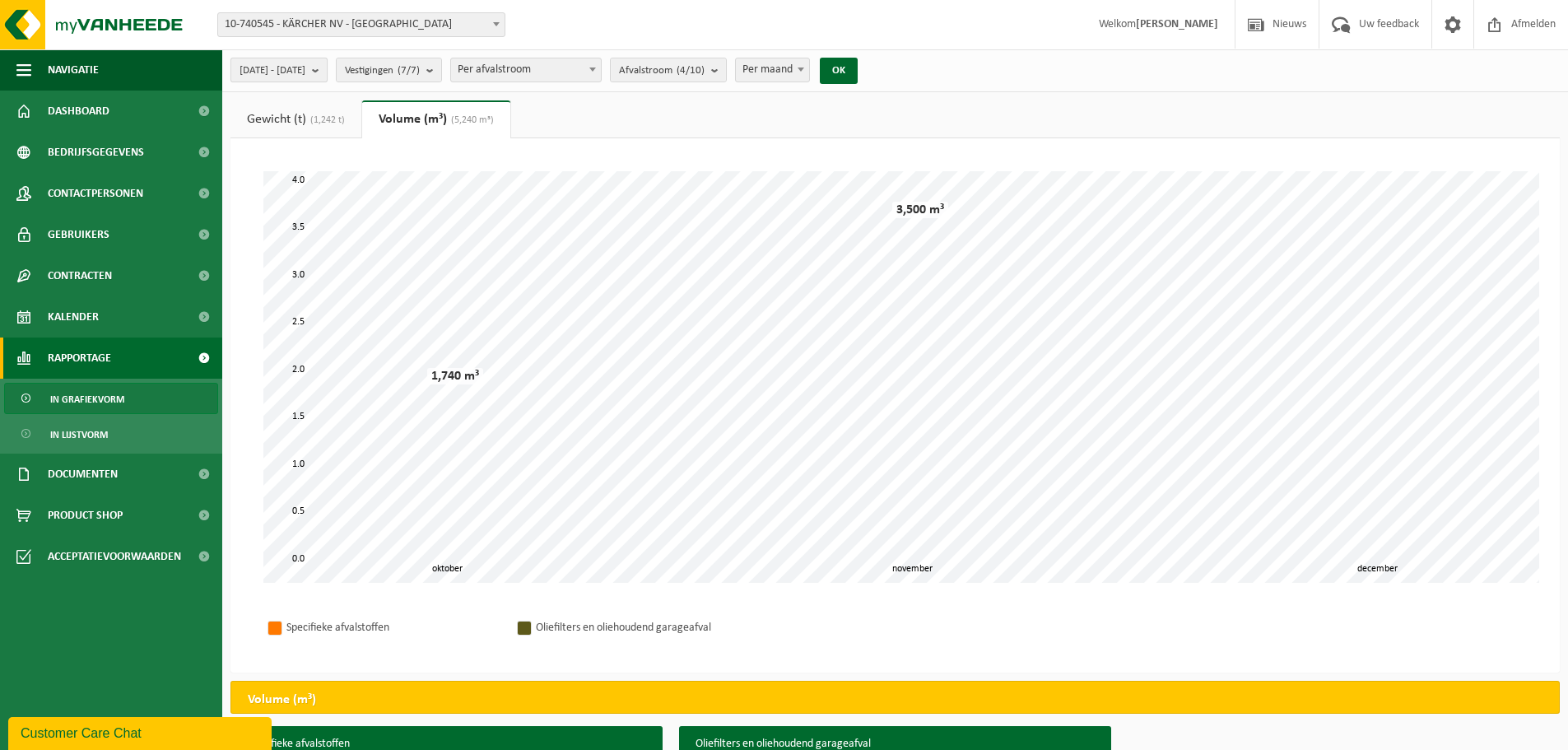
click at [305, 69] on span "[DATE] - [DATE]" at bounding box center [272, 71] width 66 height 25
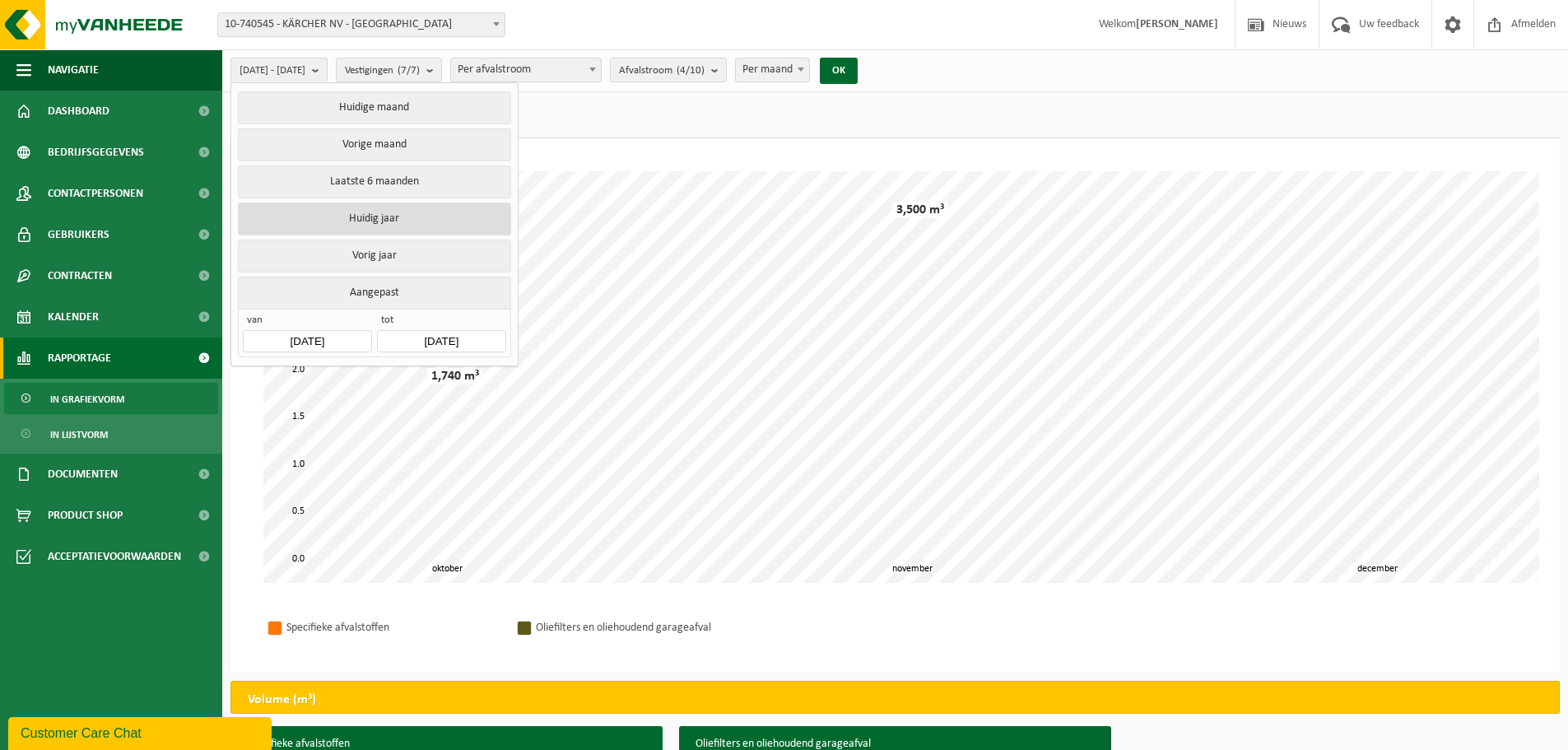
click at [348, 216] on button "Huidig jaar" at bounding box center [374, 219] width 272 height 33
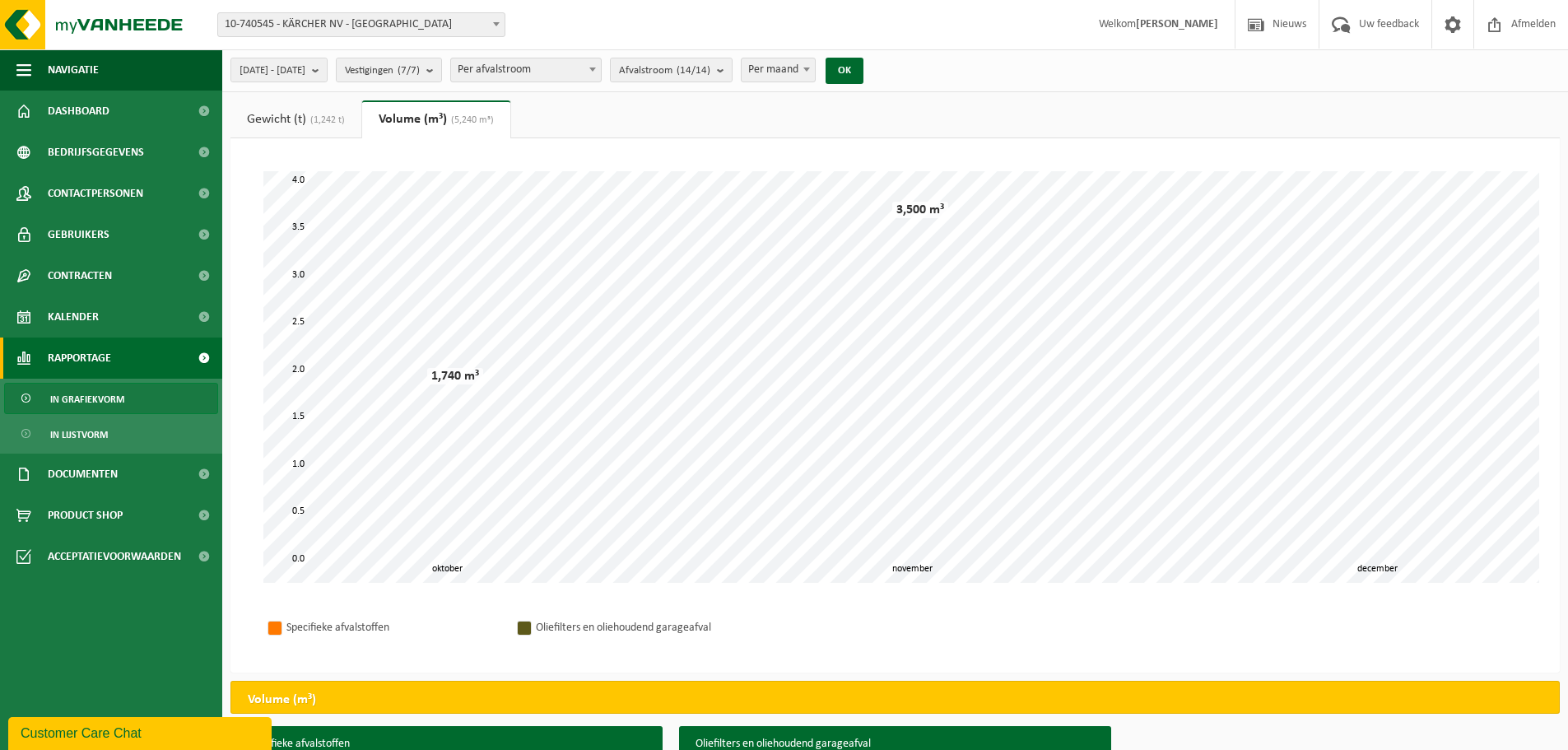
click at [306, 117] on link "Gewicht (t) (1,242 t)" at bounding box center [295, 119] width 131 height 38
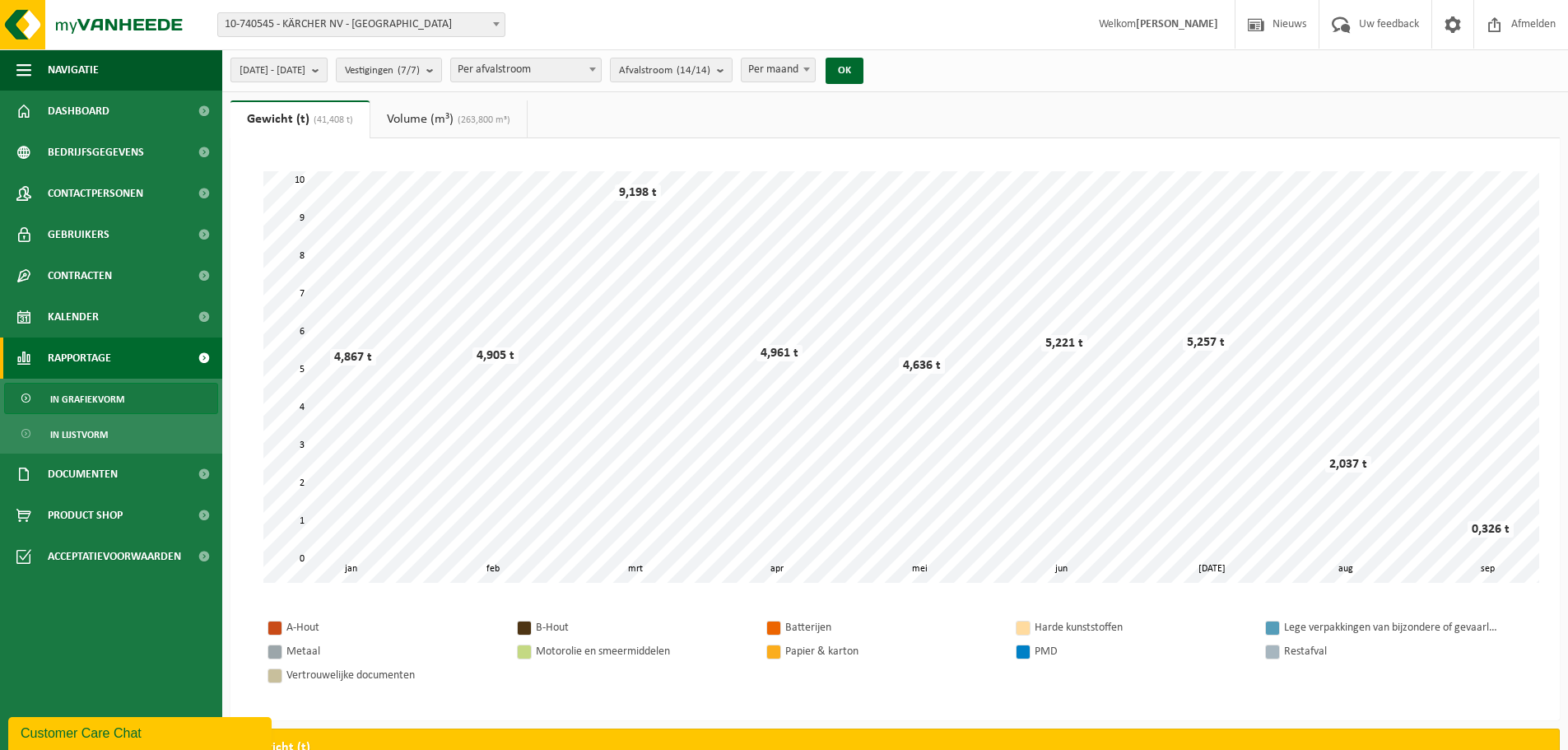
click at [327, 72] on b "submit" at bounding box center [319, 70] width 15 height 23
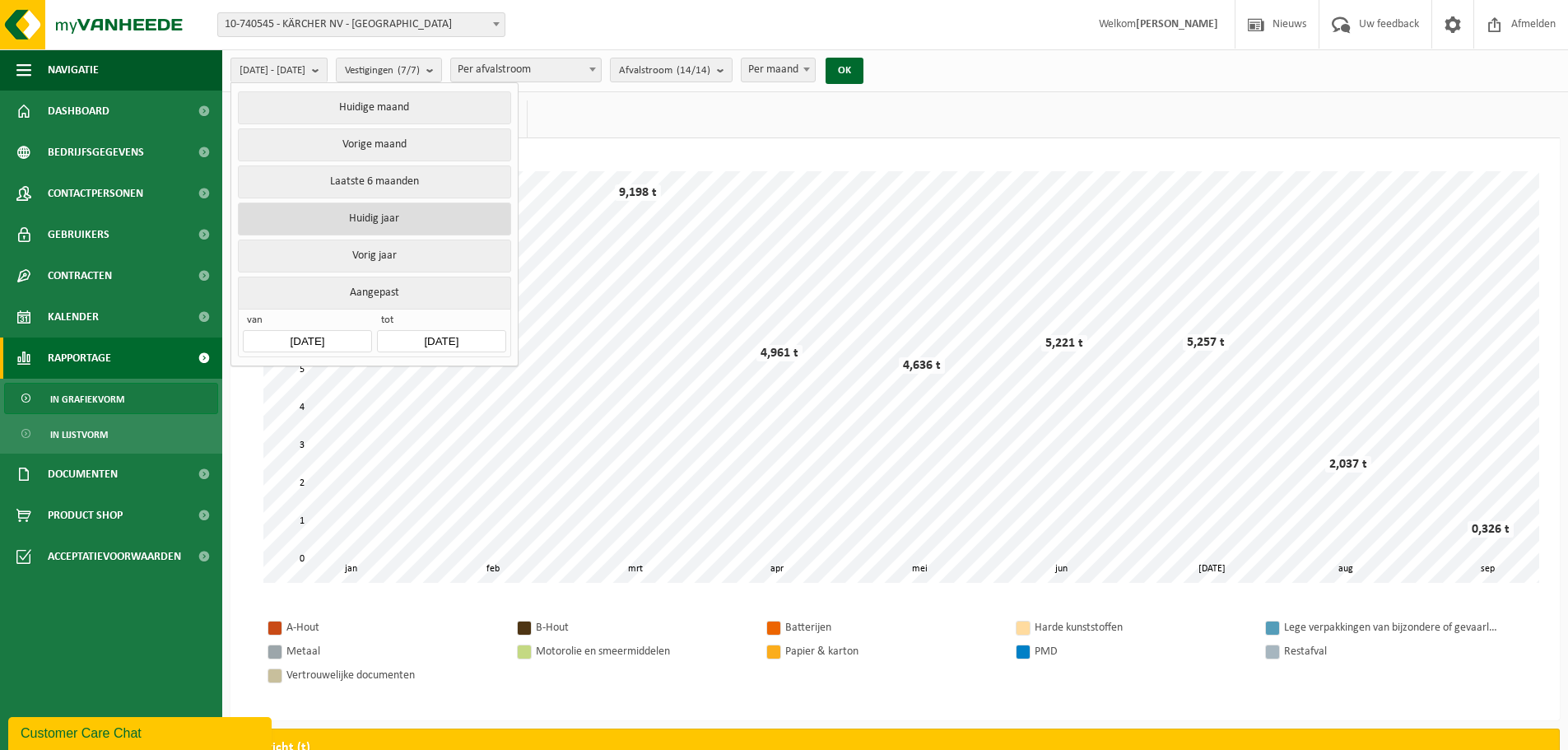
click at [384, 216] on button "Huidig jaar" at bounding box center [374, 219] width 272 height 33
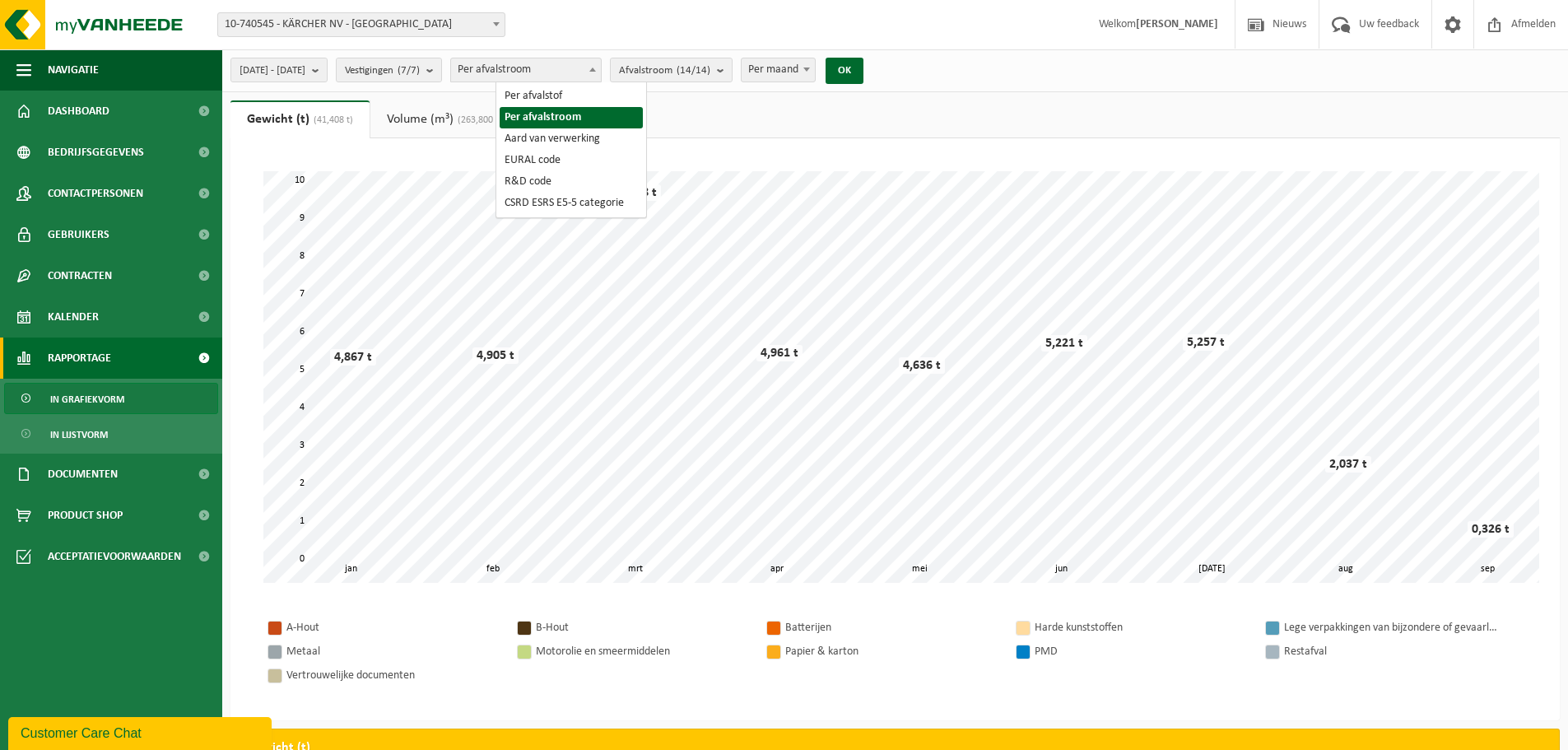
click at [583, 68] on span "Per afvalstroom" at bounding box center [526, 70] width 150 height 23
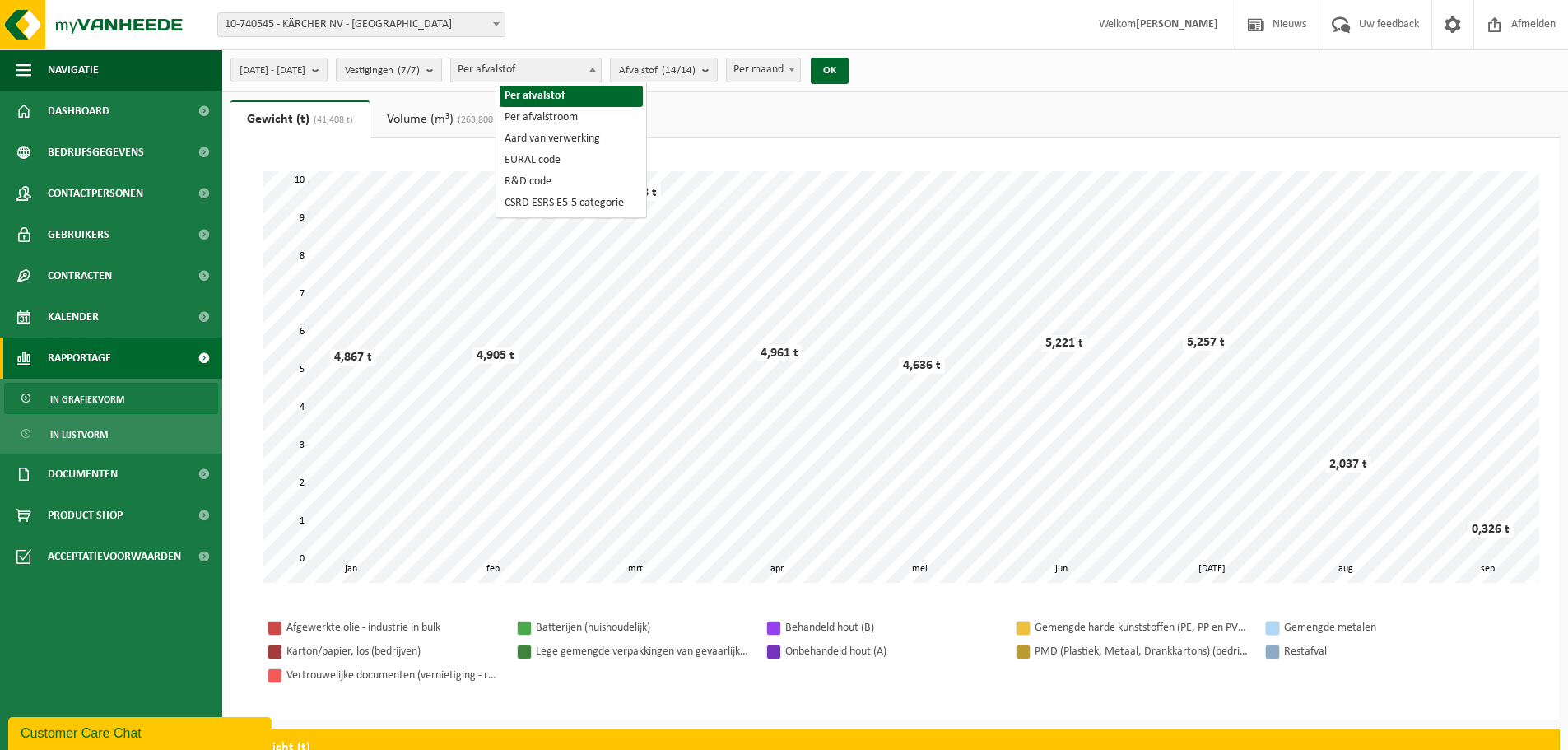
click at [601, 65] on span "Per afvalstof" at bounding box center [526, 70] width 150 height 23
select select "2"
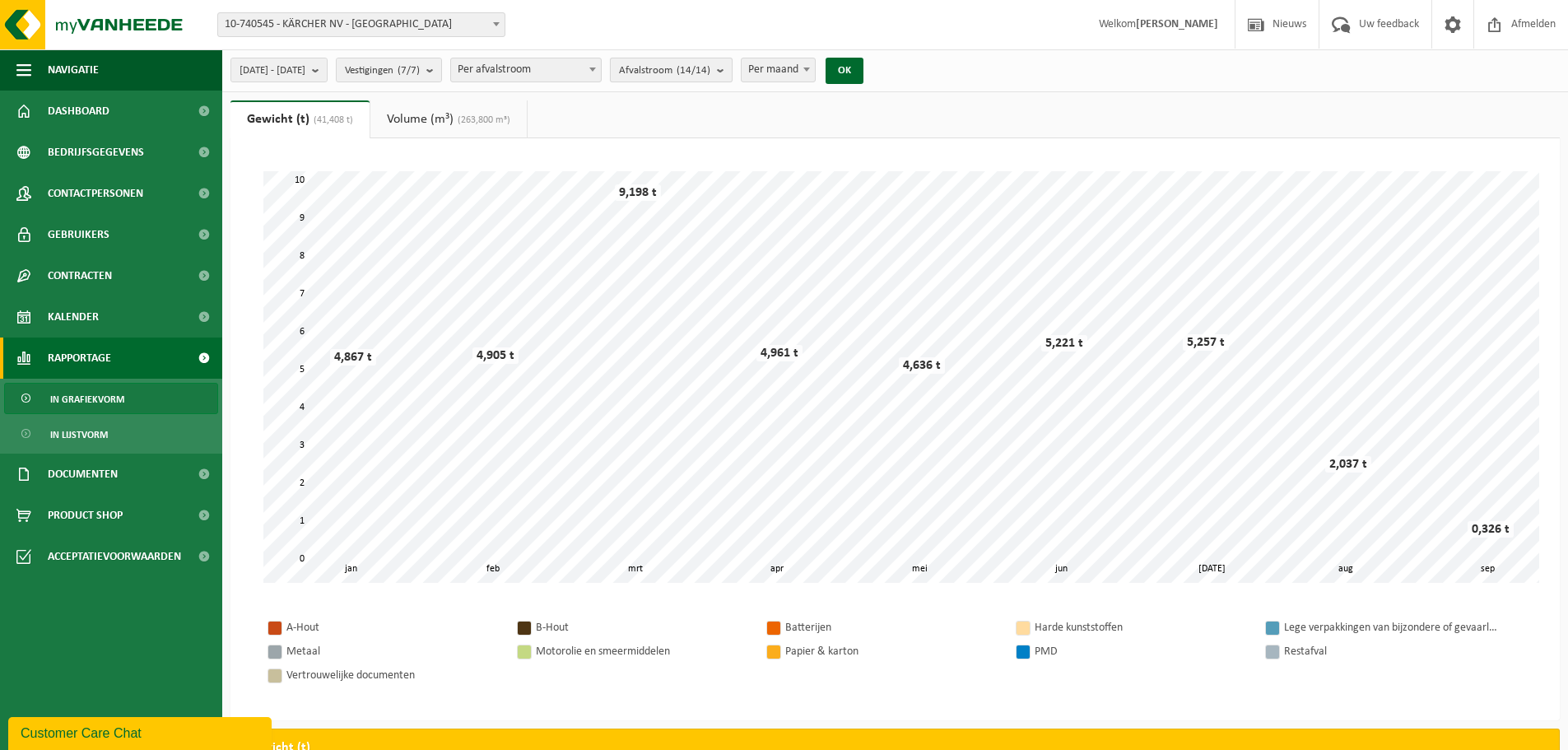
click at [710, 73] on count "(14/14)" at bounding box center [693, 70] width 34 height 11
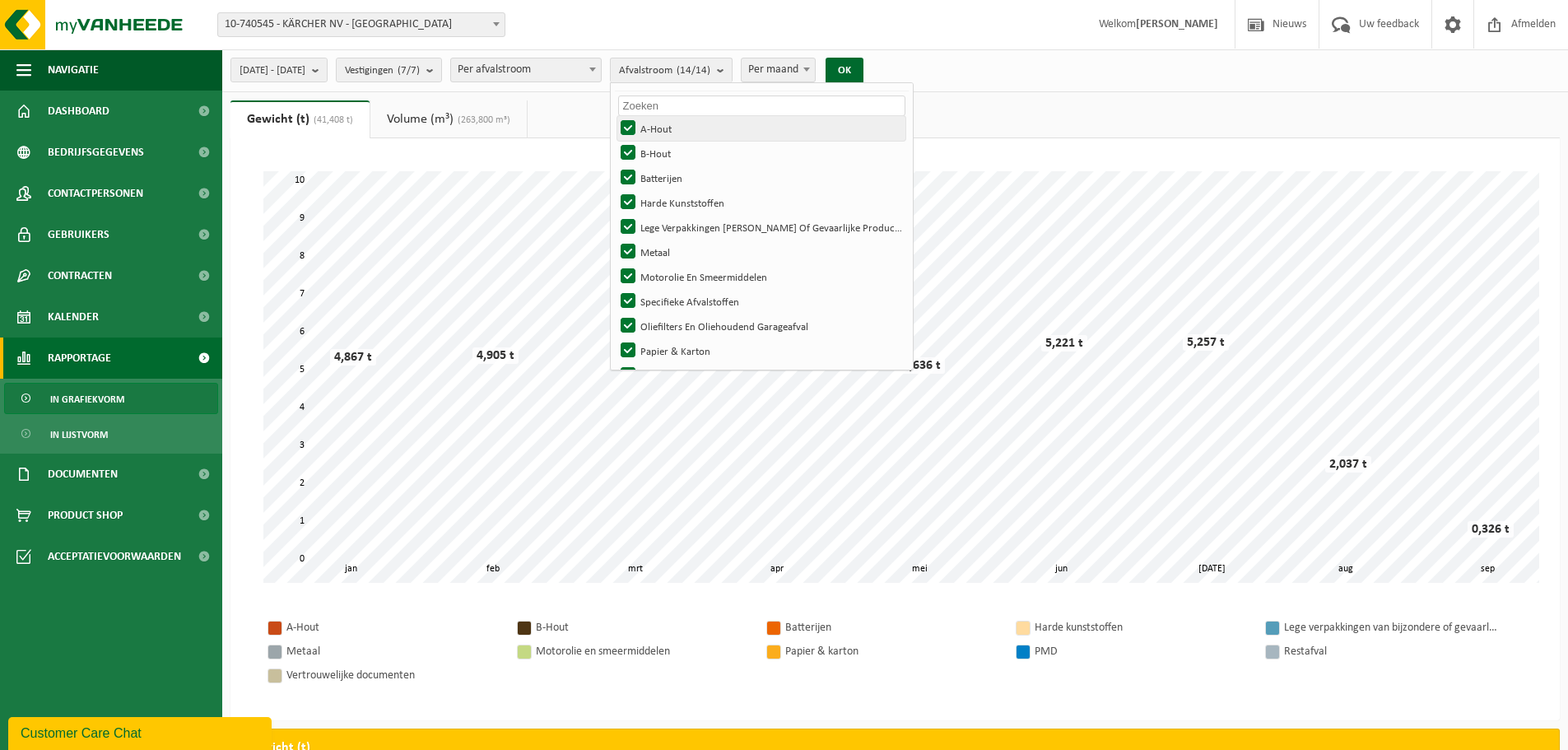
click at [674, 124] on label "A-Hout" at bounding box center [761, 128] width 288 height 25
click at [615, 116] on input "A-Hout" at bounding box center [614, 115] width 1 height 1
checkbox input "false"
click at [677, 152] on label "B-Hout" at bounding box center [761, 153] width 288 height 25
click at [615, 141] on input "B-Hout" at bounding box center [614, 140] width 1 height 1
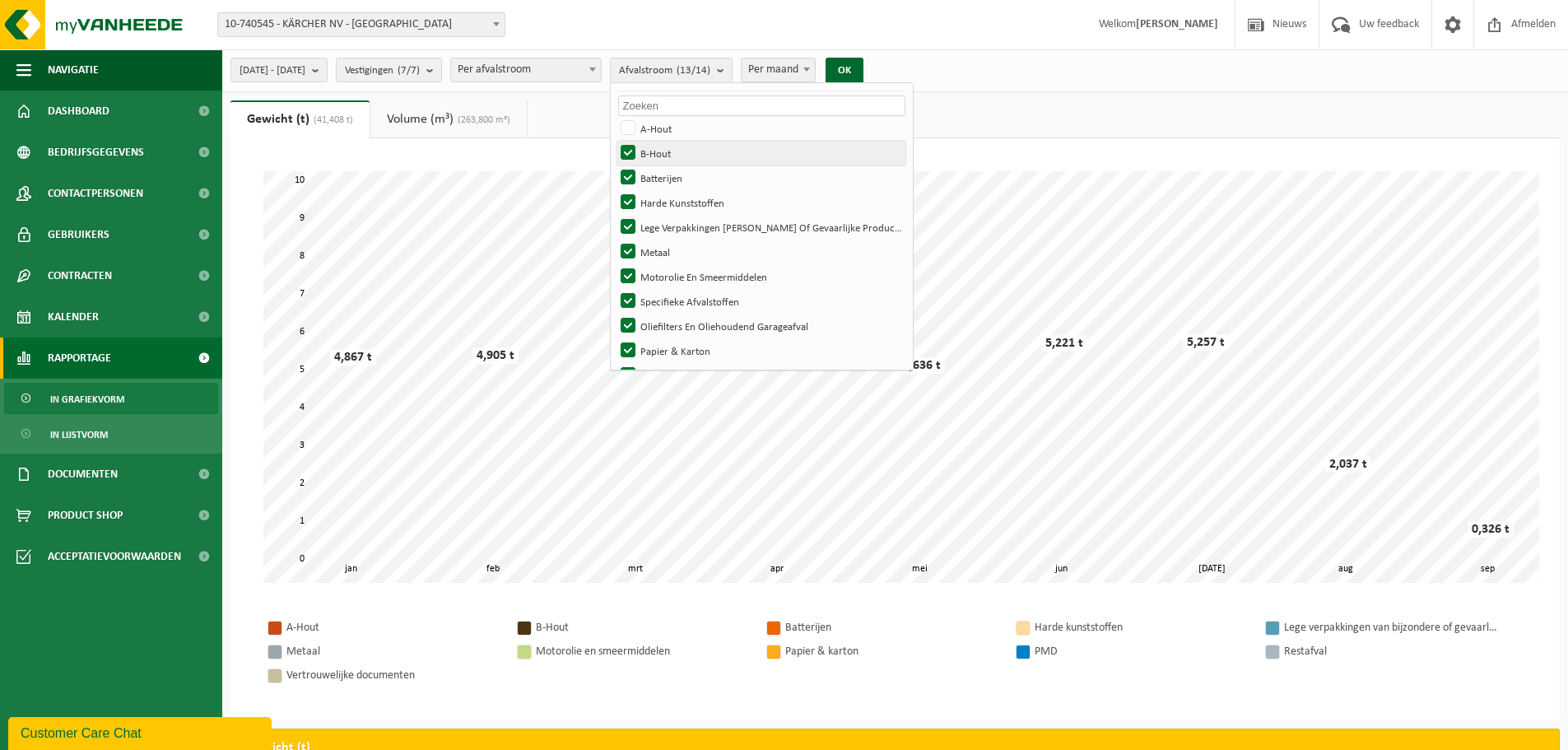
checkbox input "false"
click at [669, 196] on label "Harde Kunststoffen" at bounding box center [761, 203] width 288 height 25
click at [615, 190] on input "Harde Kunststoffen" at bounding box center [614, 189] width 1 height 1
checkbox input "false"
click at [672, 251] on label "Metaal" at bounding box center [761, 252] width 288 height 25
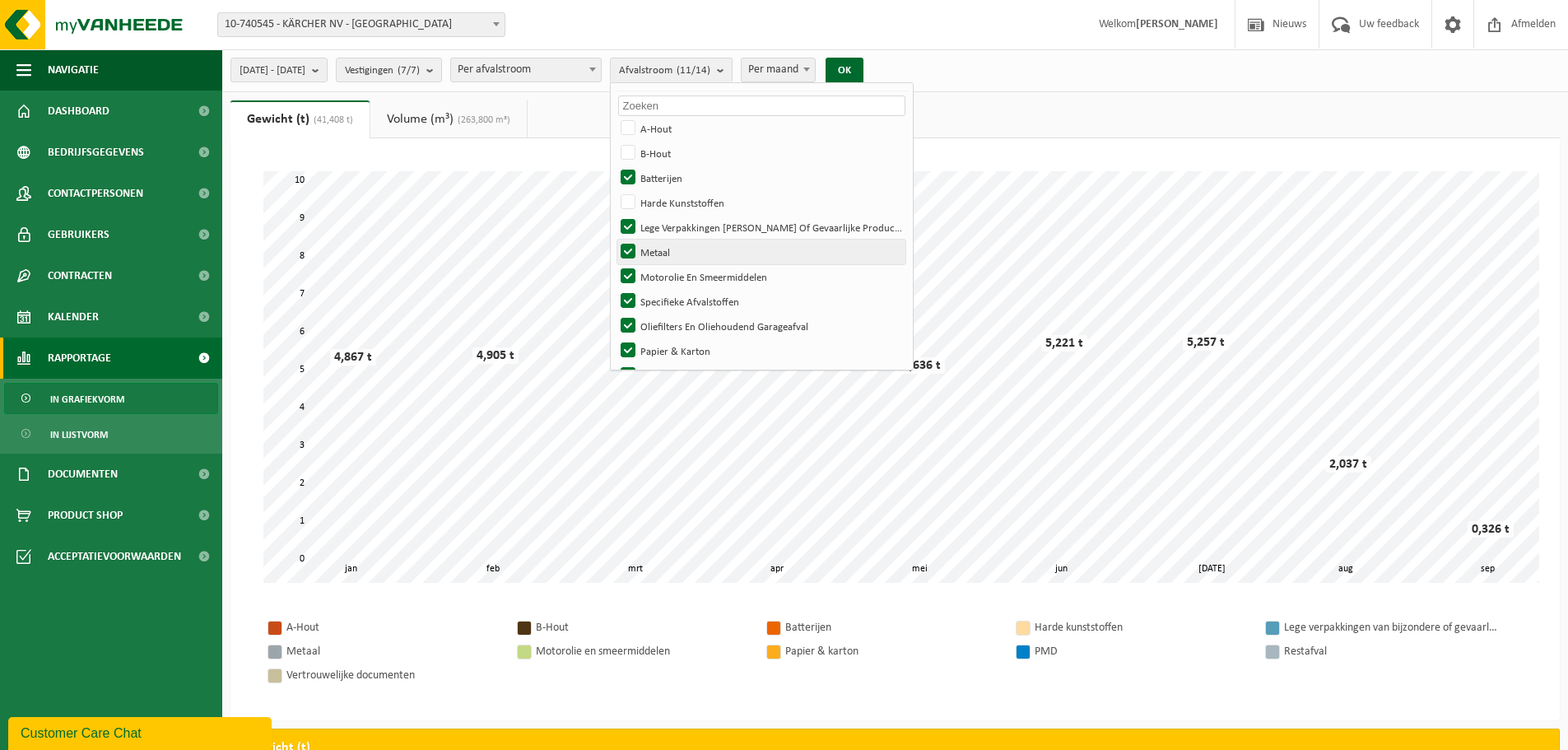
click at [615, 240] on input "Metaal" at bounding box center [614, 239] width 1 height 1
checkbox input "false"
click at [672, 297] on label "Specifieke Afvalstoffen" at bounding box center [761, 301] width 288 height 25
click at [615, 289] on input "Specifieke Afvalstoffen" at bounding box center [614, 288] width 1 height 1
checkbox input "false"
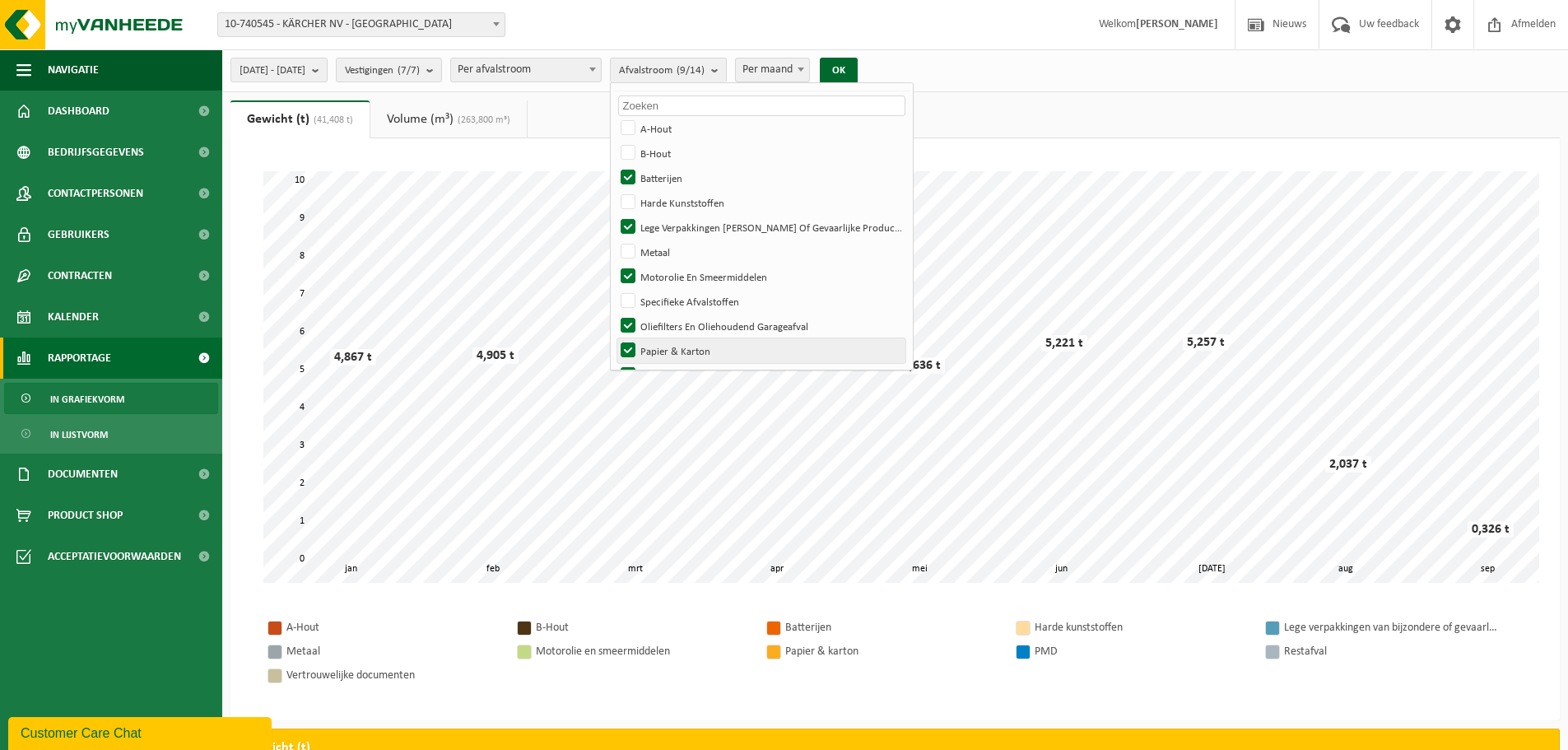
click at [671, 351] on label "Papier & Karton" at bounding box center [761, 351] width 288 height 25
click at [615, 338] on input "Papier & Karton" at bounding box center [614, 338] width 1 height 1
checkbox input "false"
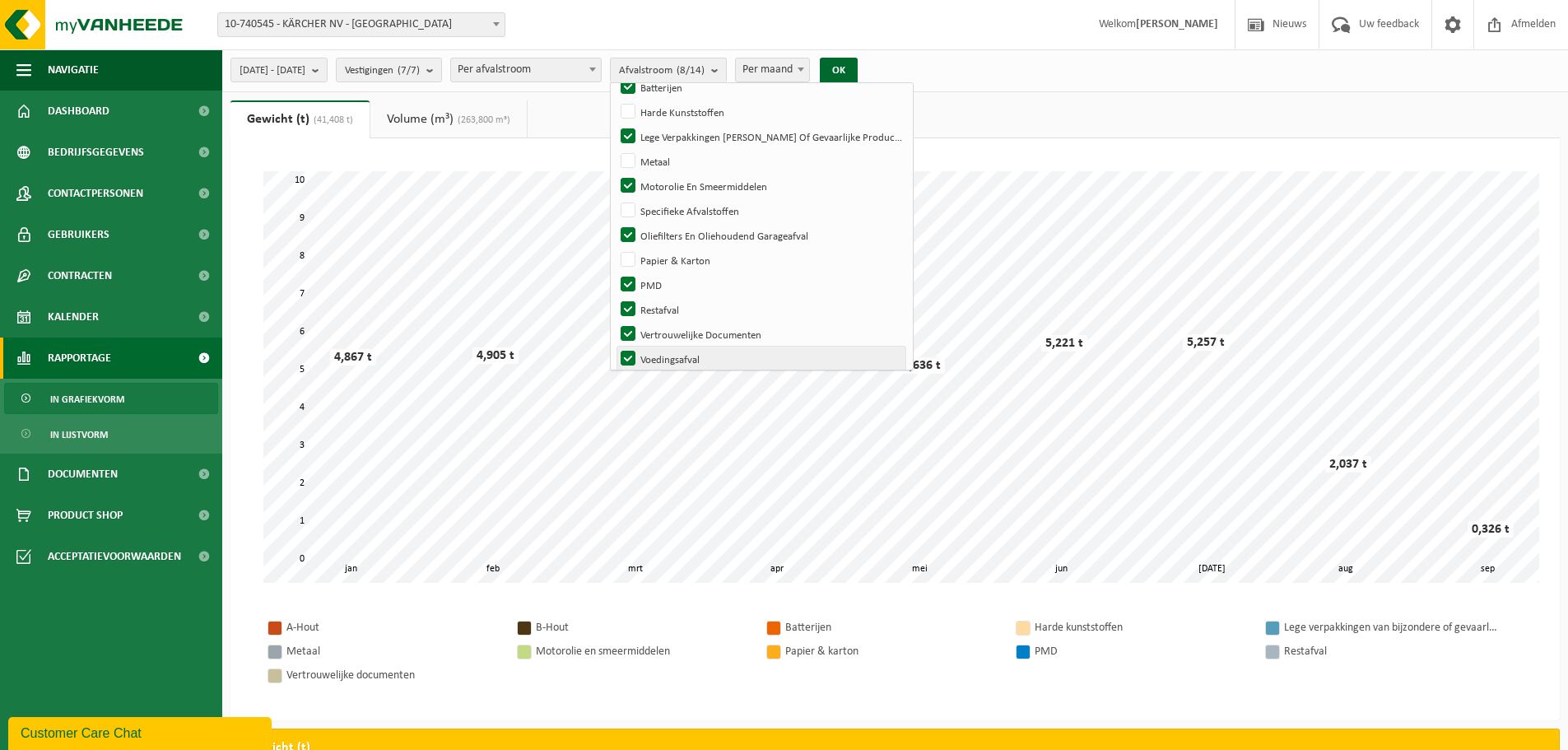
scroll to position [144, 0]
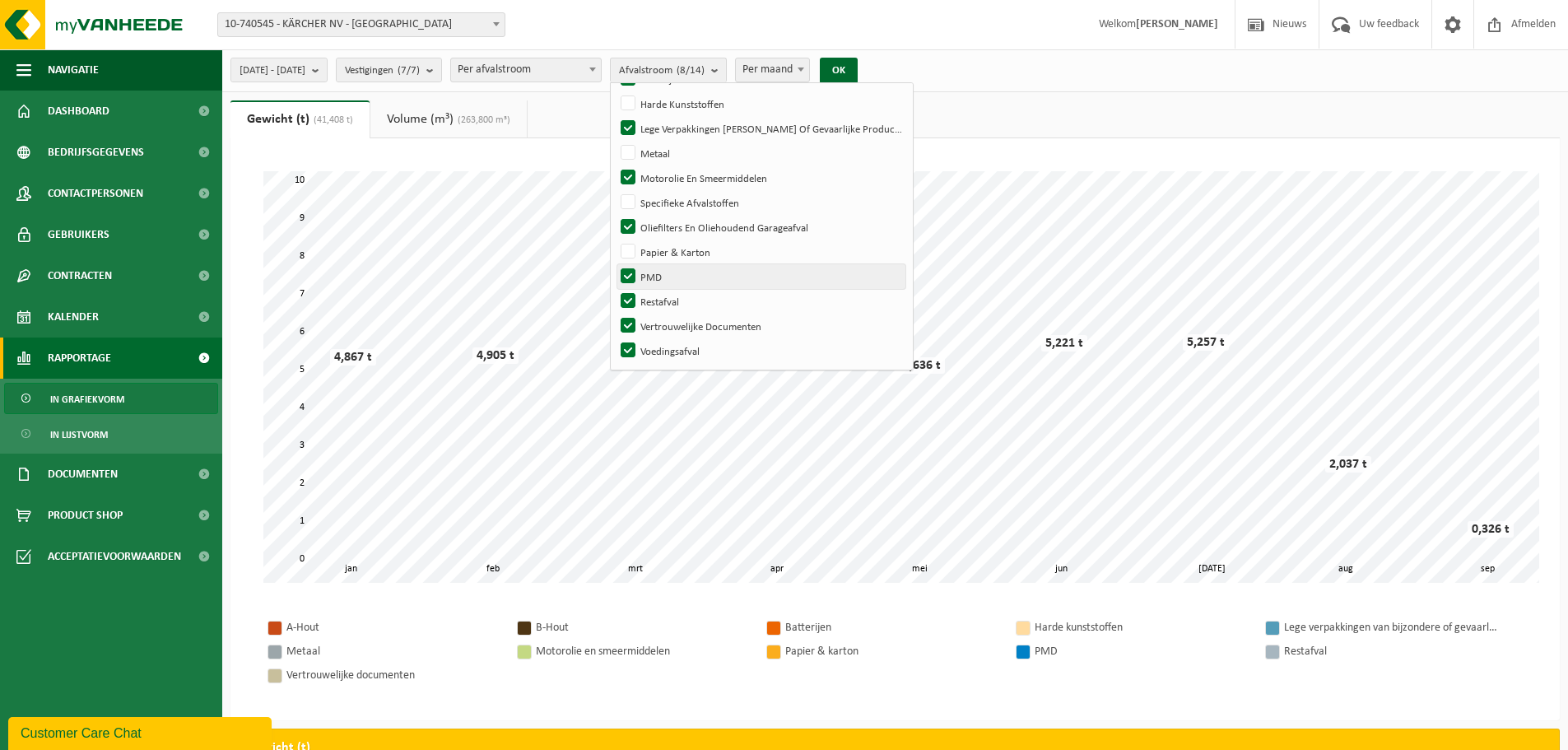
click at [670, 275] on label "PMD" at bounding box center [761, 277] width 288 height 25
click at [615, 264] on input "PMD" at bounding box center [614, 263] width 1 height 1
checkbox input "false"
click at [672, 298] on label "Restafval" at bounding box center [761, 301] width 288 height 25
click at [615, 289] on input "Restafval" at bounding box center [614, 288] width 1 height 1
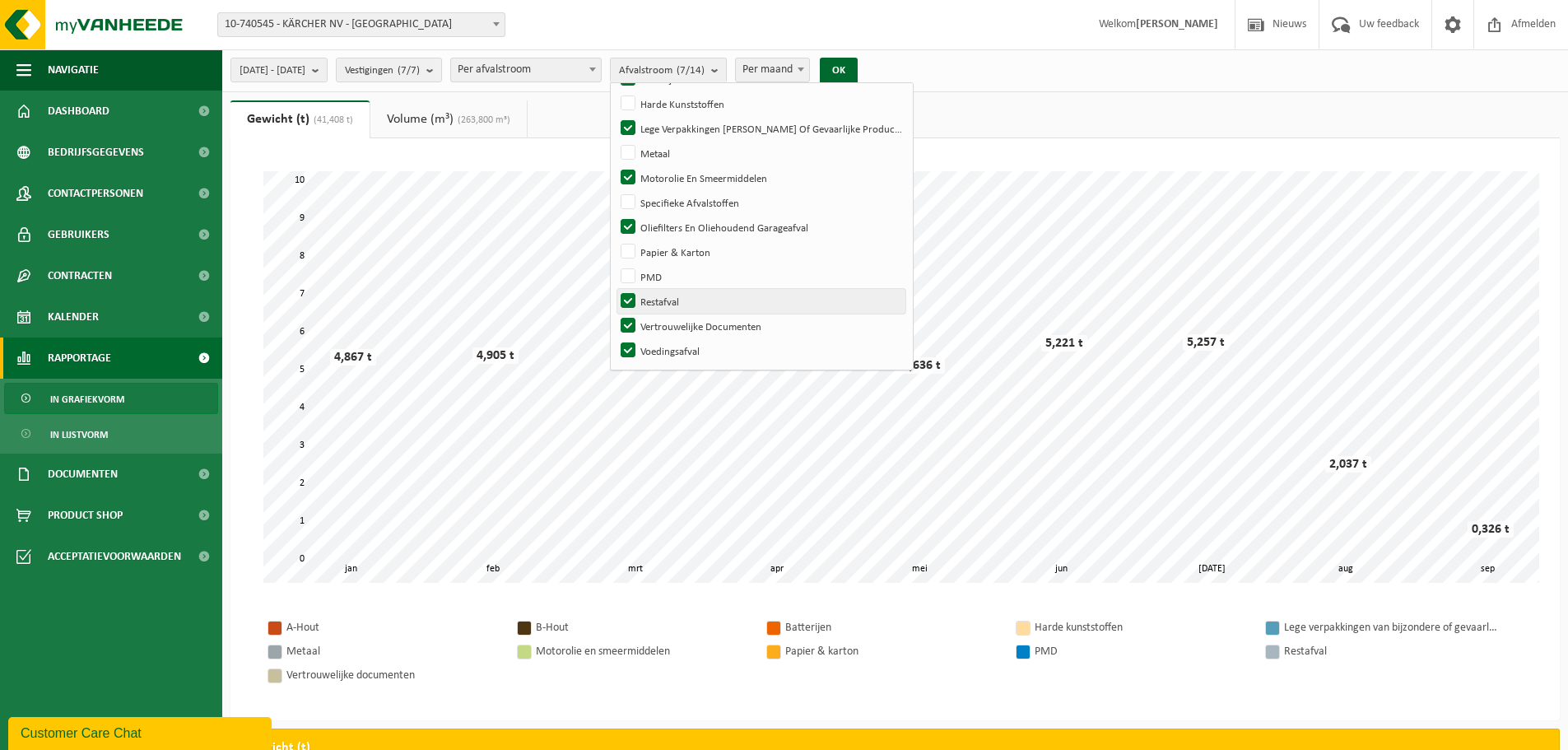
checkbox input "false"
click at [672, 325] on label "Vertrouwelijke Documenten" at bounding box center [761, 326] width 288 height 25
click at [615, 314] on input "Vertrouwelijke Documenten" at bounding box center [614, 313] width 1 height 1
checkbox input "false"
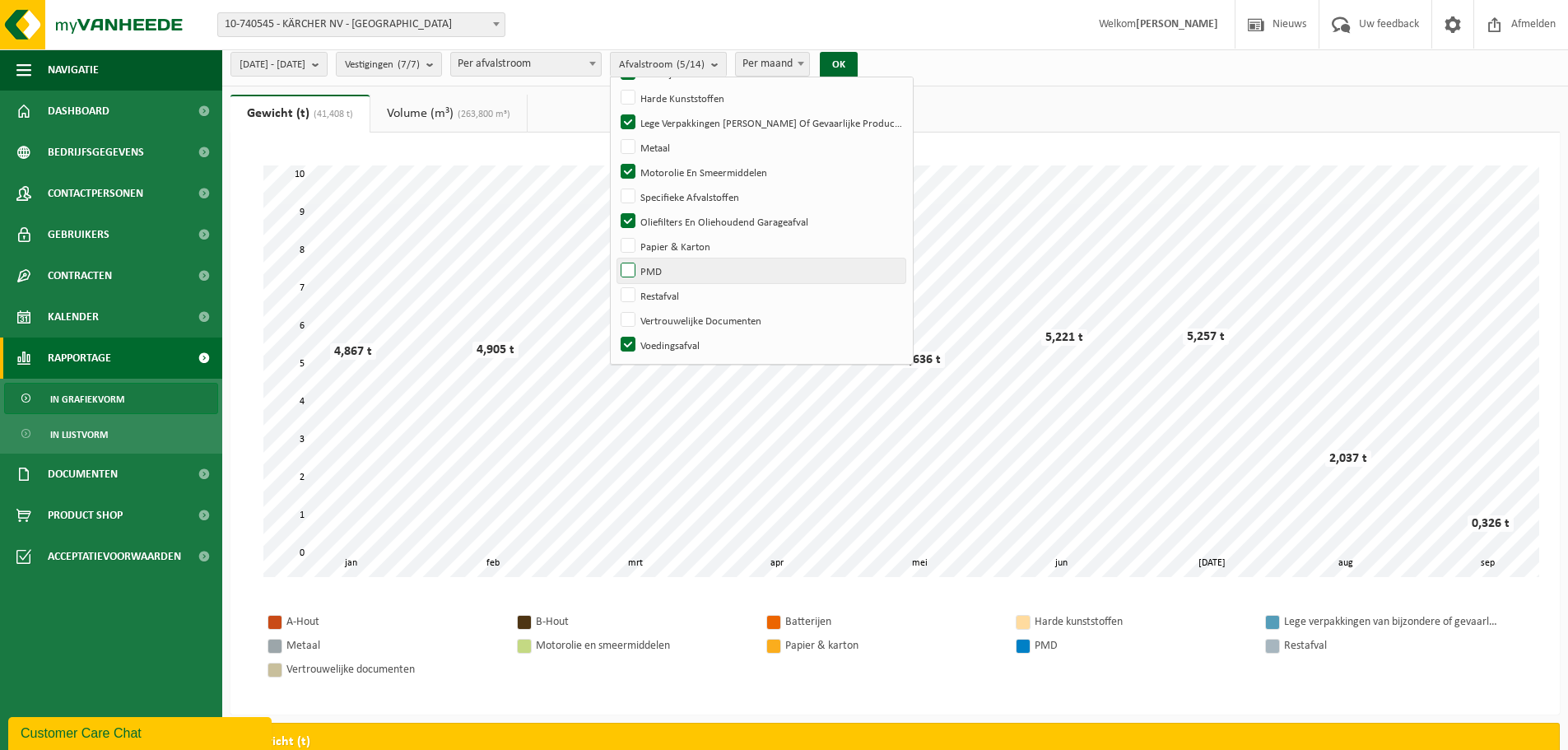
scroll to position [0, 0]
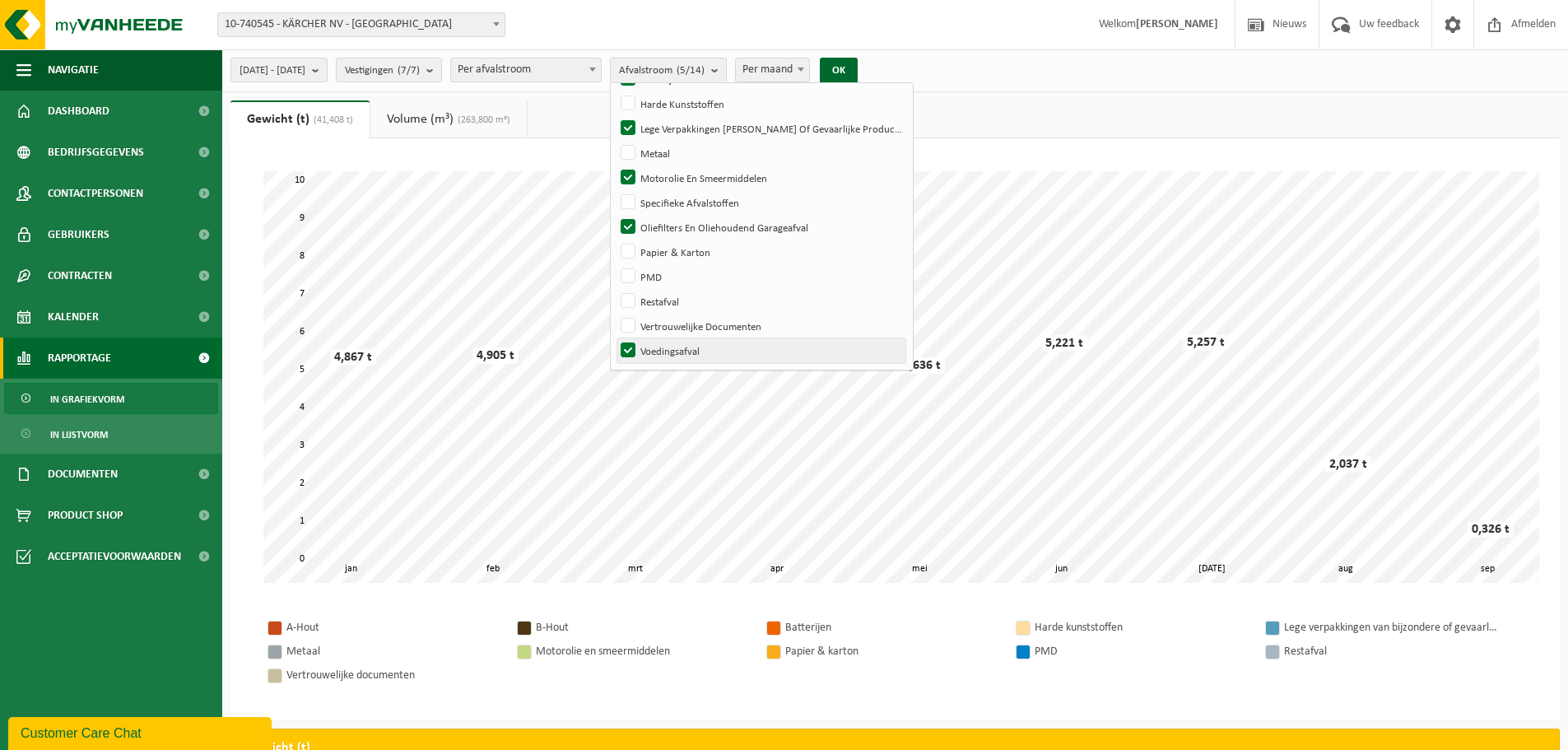
click at [672, 344] on label "Voedingsafval" at bounding box center [761, 351] width 288 height 25
click at [615, 338] on input "Voedingsafval" at bounding box center [614, 338] width 1 height 1
checkbox input "false"
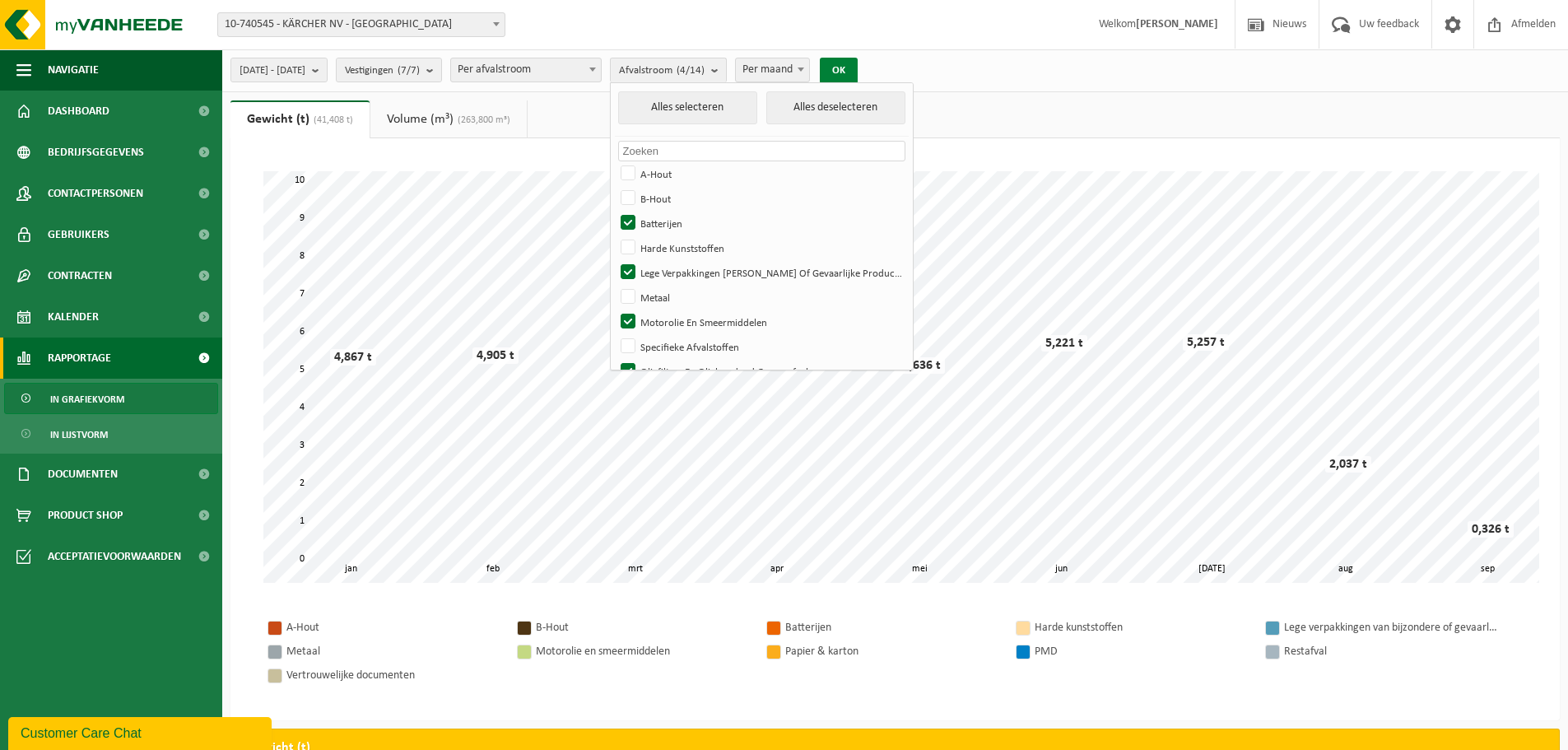
click at [858, 66] on button "OK" at bounding box center [839, 71] width 38 height 26
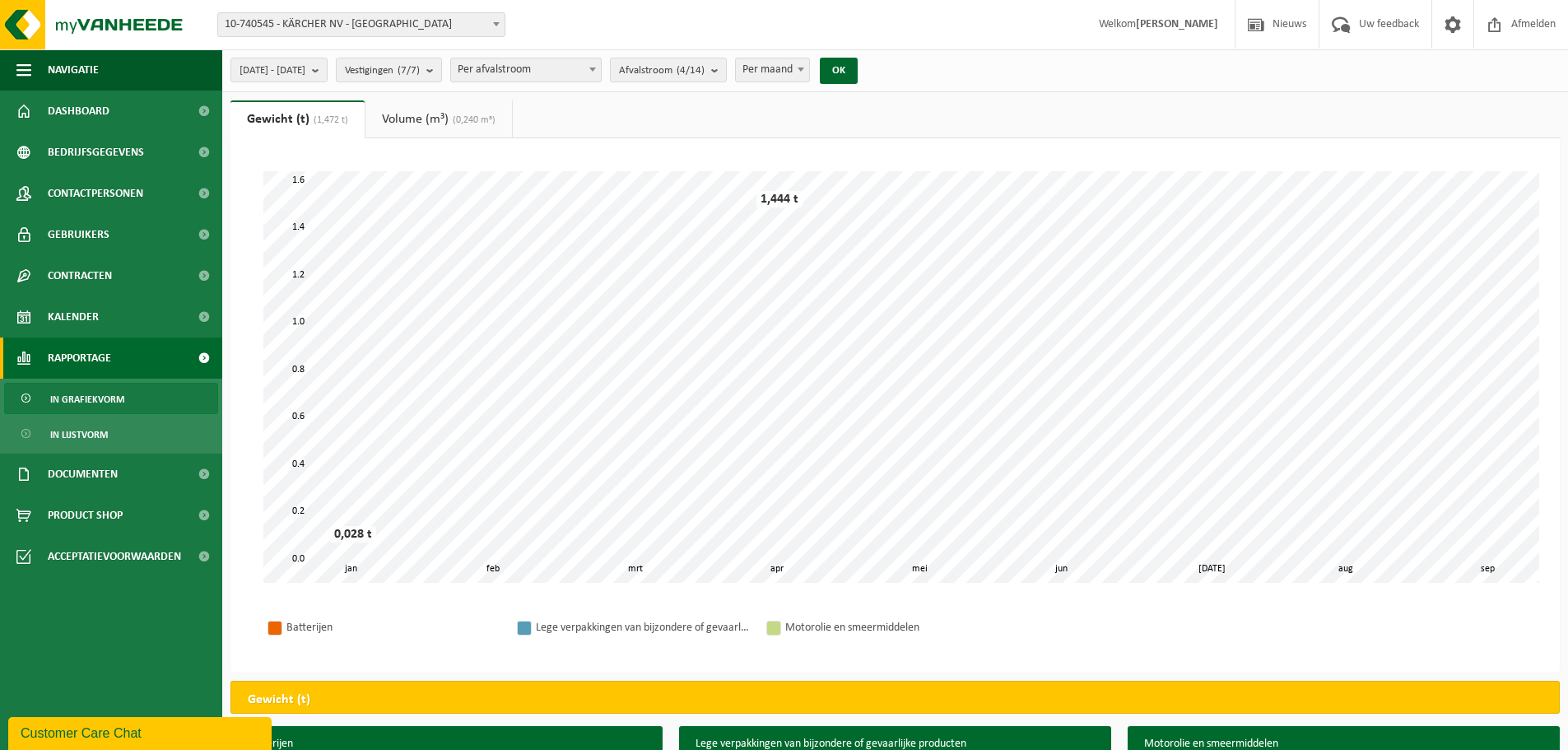
click at [407, 124] on link "Volume (m³) (0,240 m³)" at bounding box center [439, 119] width 147 height 38
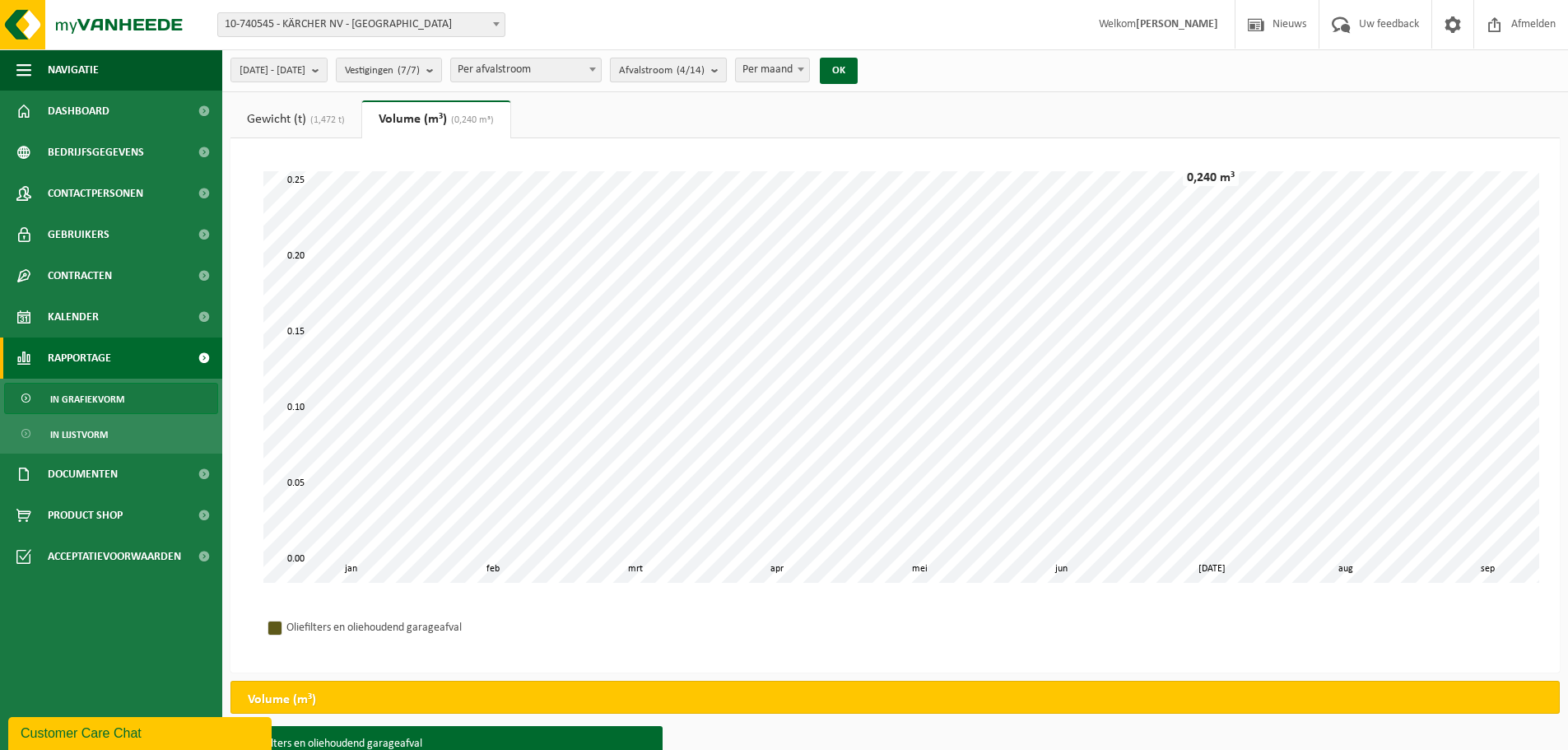
click at [705, 73] on span "Afvalstroom (4/14)" at bounding box center [662, 71] width 86 height 25
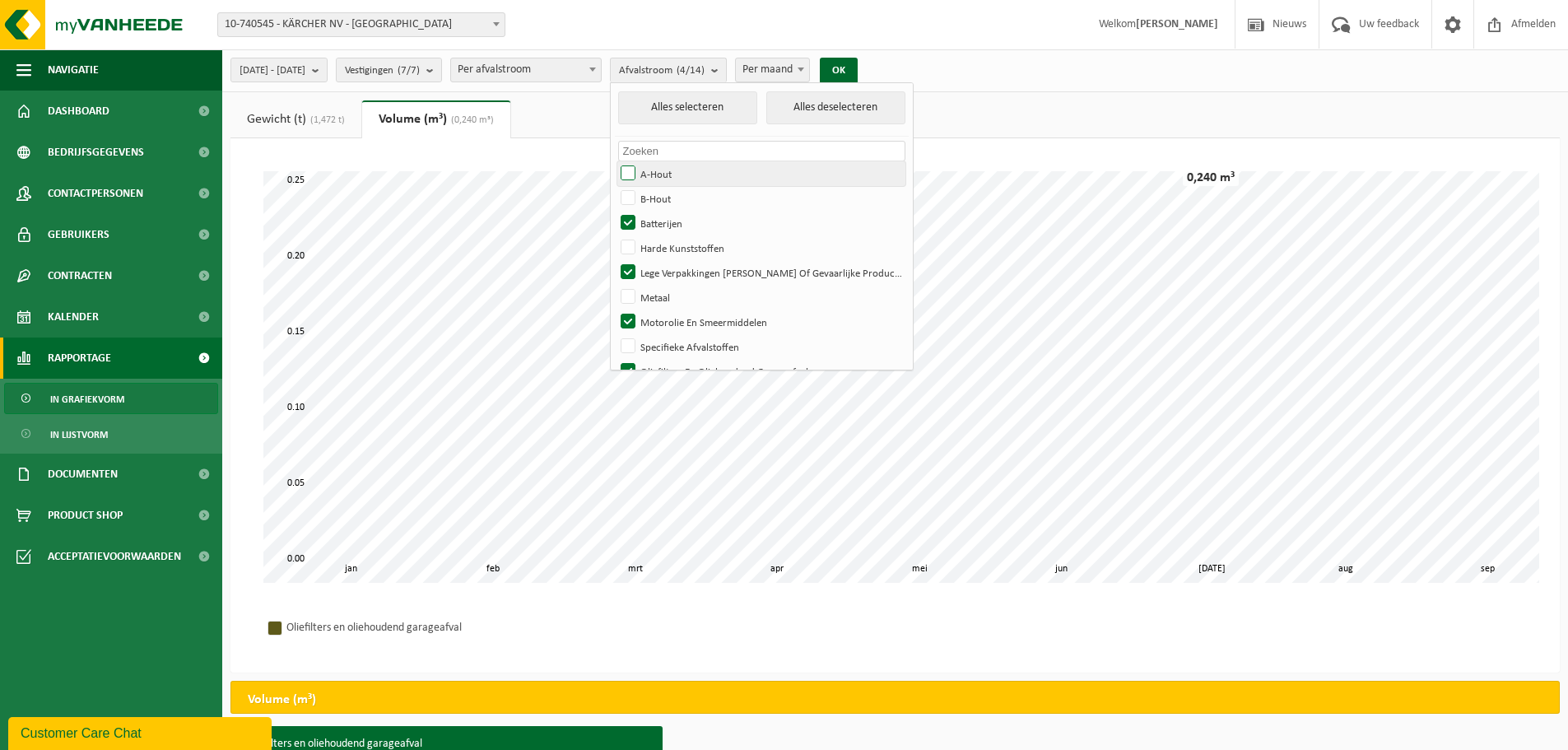
click at [676, 177] on label "A-Hout" at bounding box center [761, 174] width 288 height 25
click at [615, 161] on input "A-Hout" at bounding box center [614, 161] width 1 height 1
checkbox input "true"
click at [675, 198] on label "B-Hout" at bounding box center [761, 198] width 288 height 25
click at [615, 186] on input "B-Hout" at bounding box center [614, 185] width 1 height 1
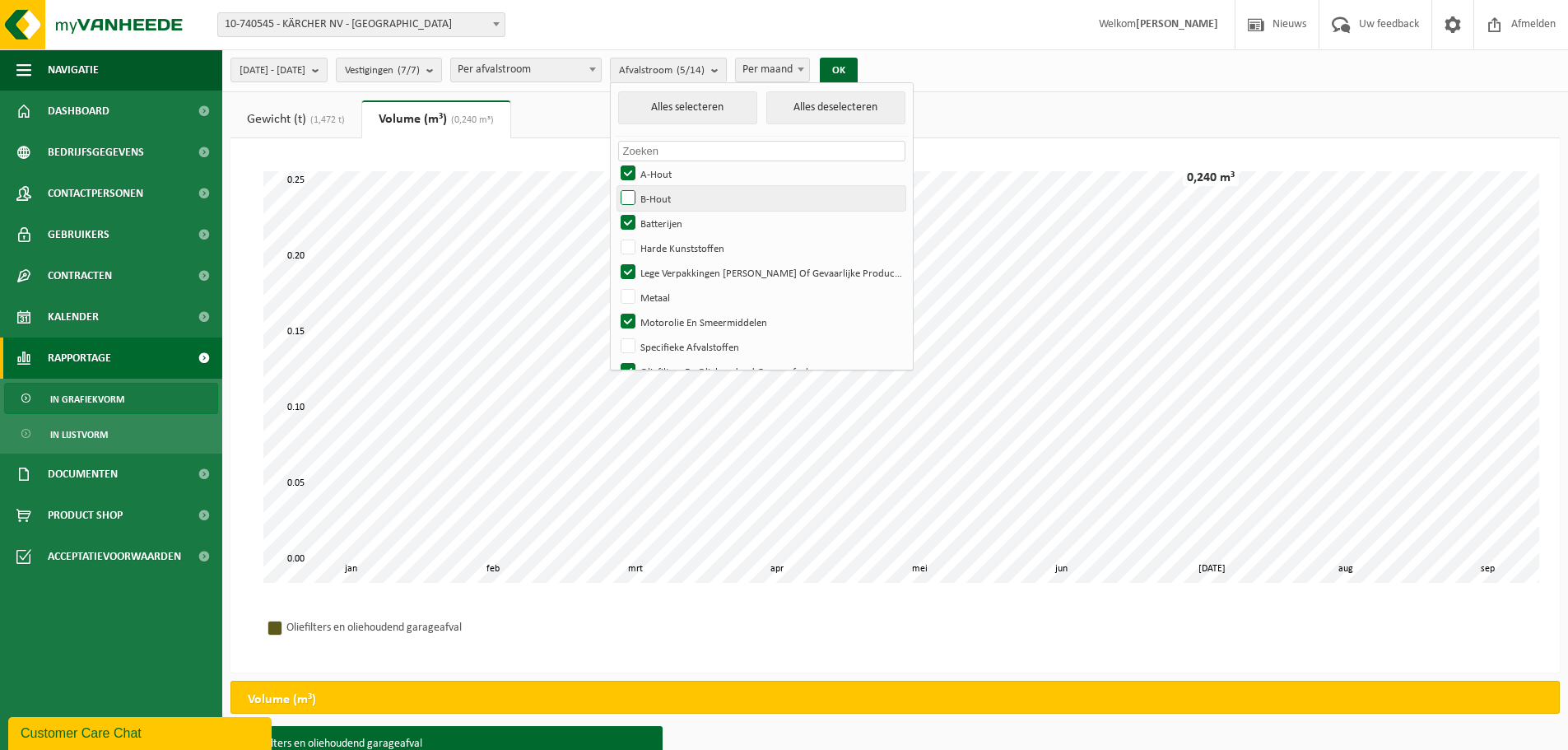
checkbox input "true"
click at [670, 228] on label "Batterijen" at bounding box center [761, 223] width 288 height 25
click at [615, 211] on input "Batterijen" at bounding box center [614, 210] width 1 height 1
checkbox input "false"
click at [672, 252] on label "Harde Kunststoffen" at bounding box center [761, 248] width 288 height 25
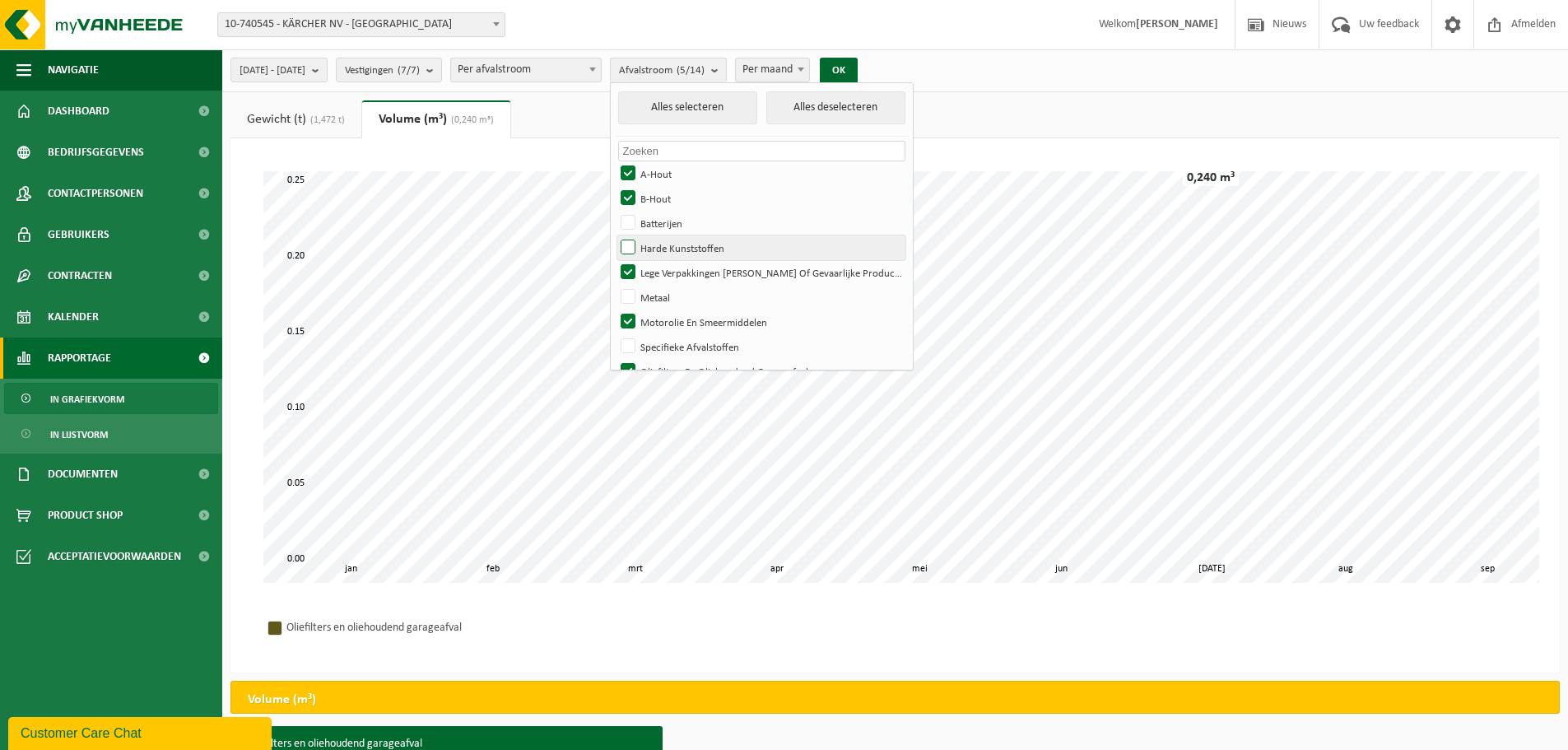
click at [615, 235] on input "Harde Kunststoffen" at bounding box center [614, 235] width 1 height 1
checkbox input "true"
click at [670, 273] on label "Lege Verpakkingen [PERSON_NAME] Of Gevaarlijke Producten" at bounding box center [761, 273] width 288 height 25
click at [615, 260] on input "Lege Verpakkingen [PERSON_NAME] Of Gevaarlijke Producten" at bounding box center [614, 259] width 1 height 1
checkbox input "false"
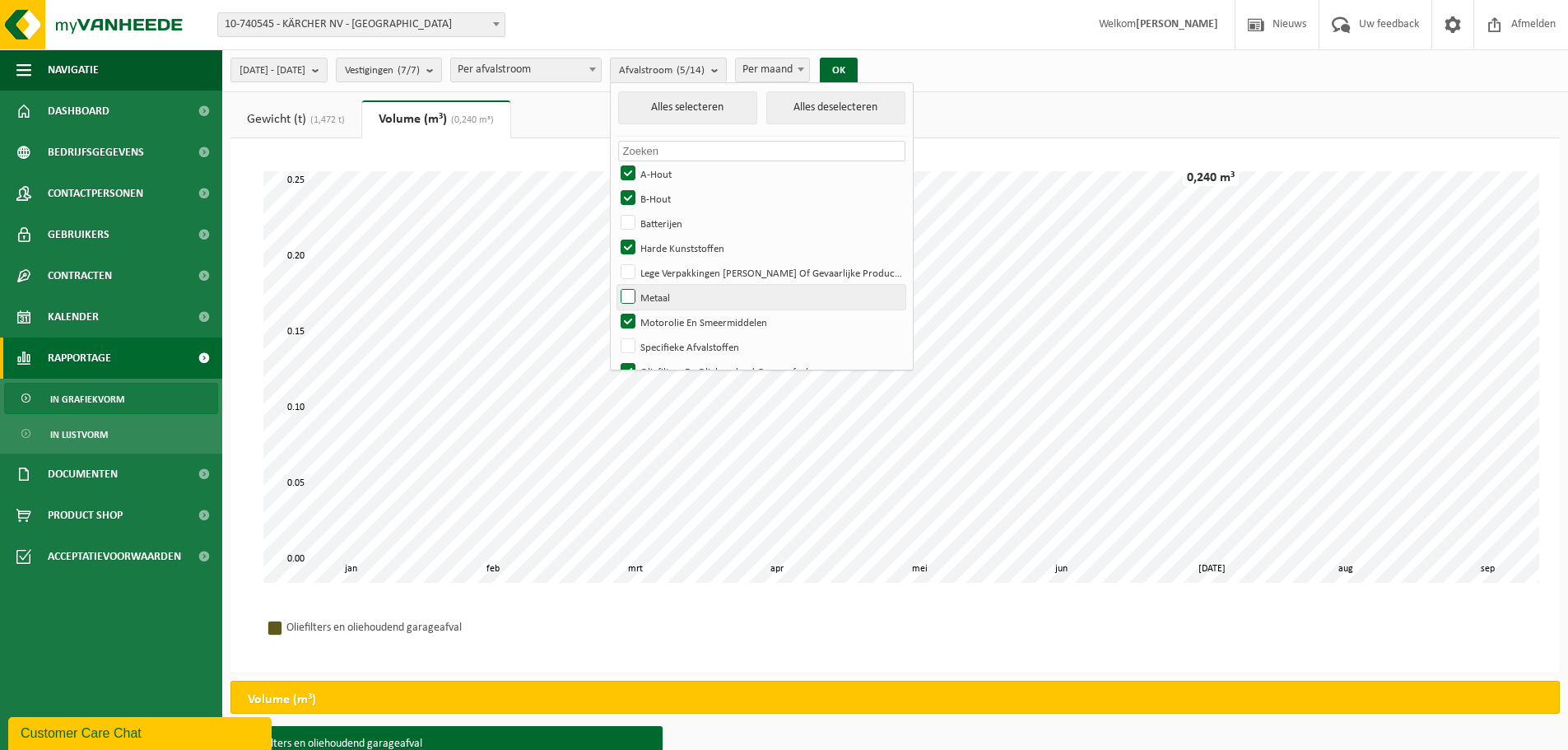
click at [670, 300] on label "Metaal" at bounding box center [761, 297] width 288 height 25
click at [615, 285] on input "Metaal" at bounding box center [614, 284] width 1 height 1
checkbox input "true"
click at [670, 316] on label "Motorolie En Smeermiddelen" at bounding box center [761, 322] width 288 height 25
click at [615, 310] on input "Motorolie En Smeermiddelen" at bounding box center [614, 309] width 1 height 1
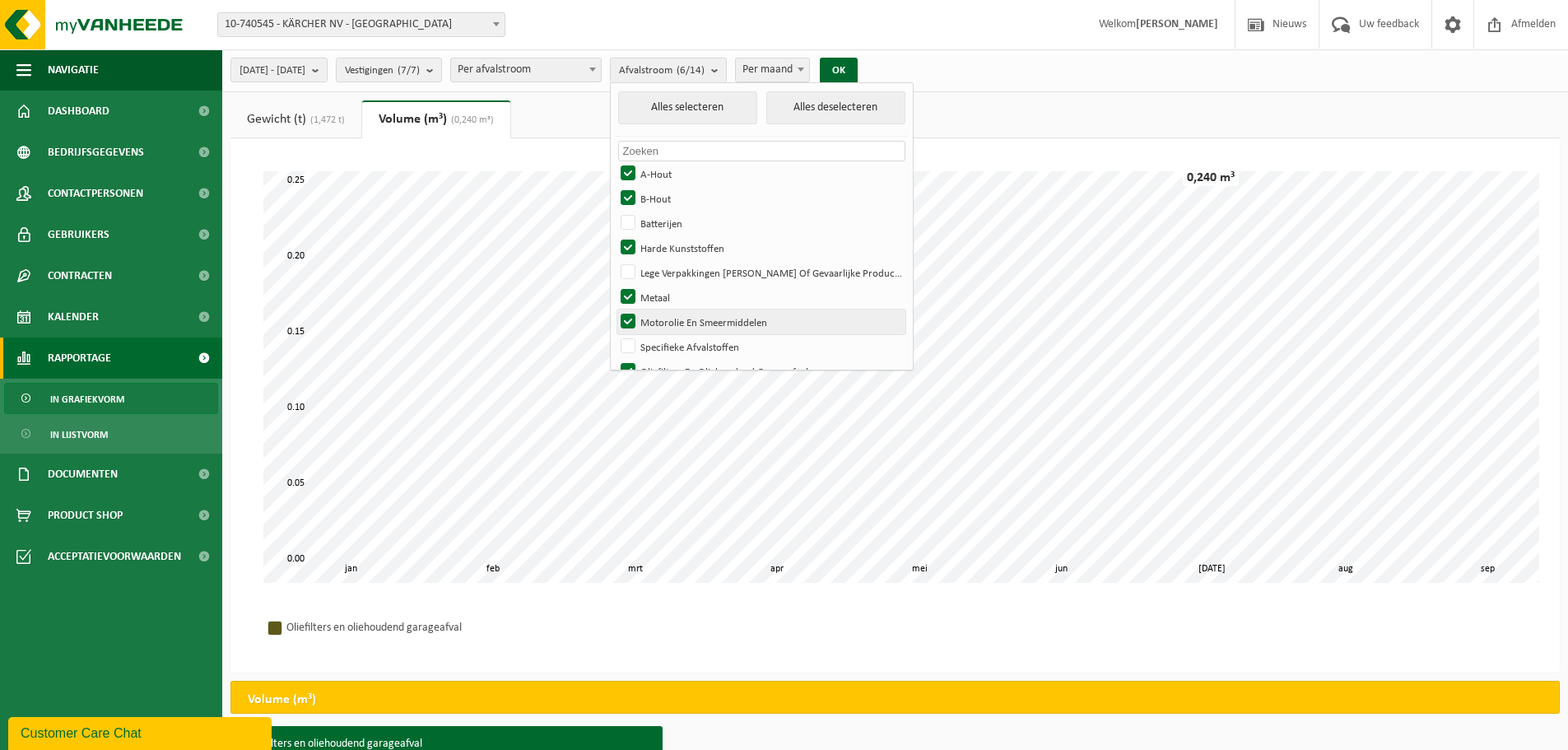
checkbox input "false"
click at [844, 103] on button "Alles deselecteren" at bounding box center [836, 108] width 140 height 33
checkbox input "false"
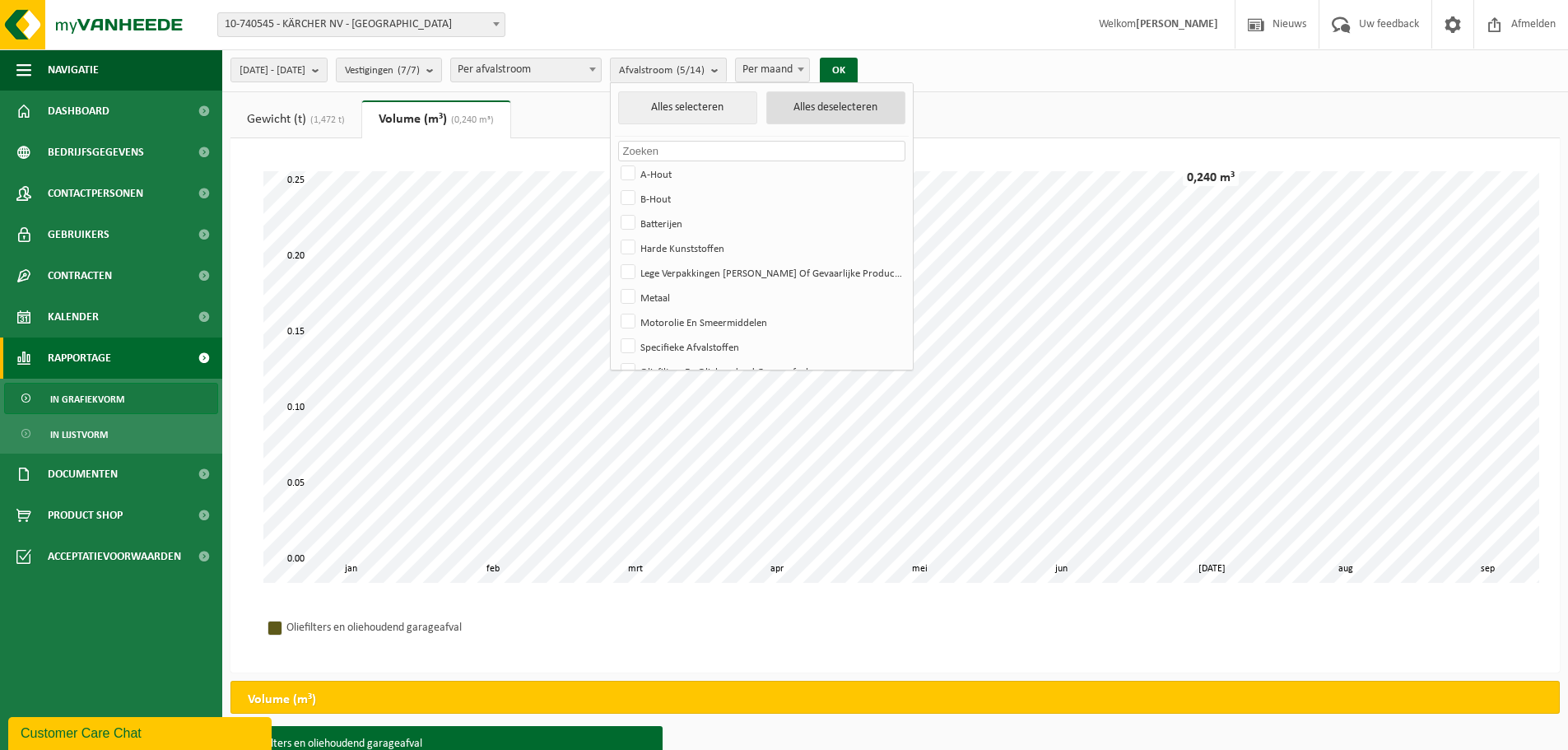
checkbox input "false"
click at [668, 345] on label "Specifieke Afvalstoffen" at bounding box center [761, 347] width 288 height 25
click at [615, 334] on input "Specifieke Afvalstoffen" at bounding box center [614, 333] width 1 height 1
click at [858, 66] on button "OK" at bounding box center [839, 71] width 38 height 26
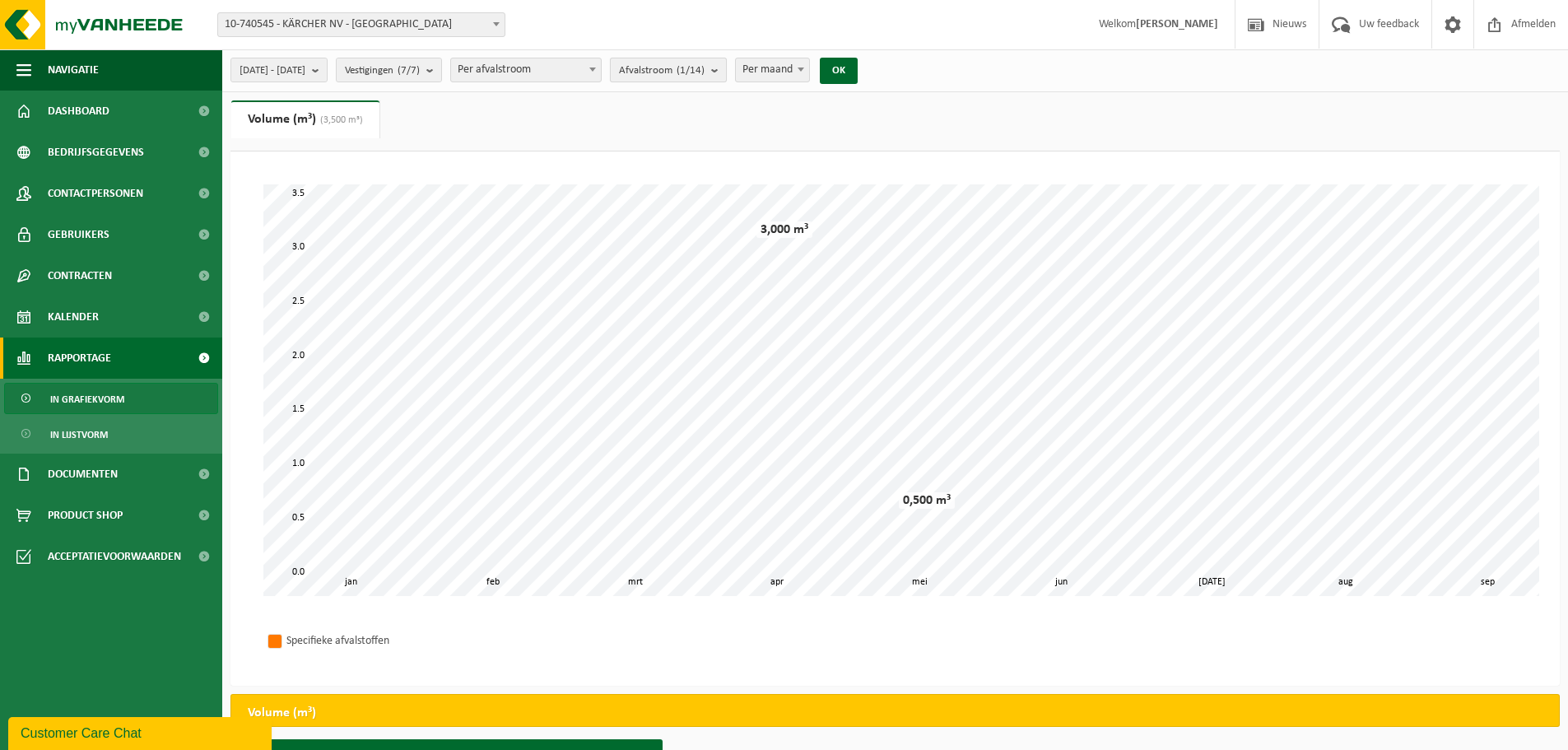
click at [705, 66] on count "(1/14)" at bounding box center [691, 70] width 28 height 11
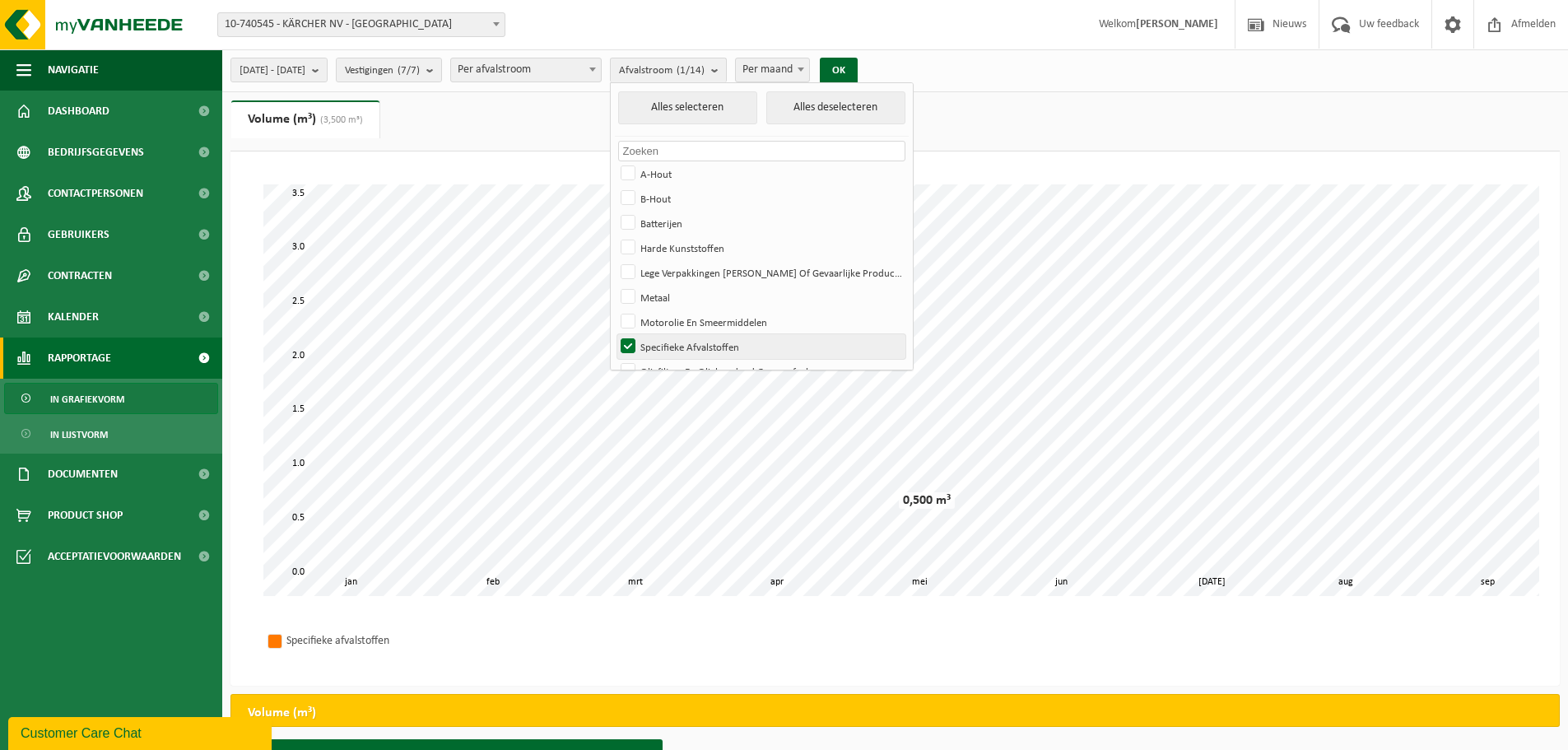
click at [677, 343] on label "Specifieke Afvalstoffen" at bounding box center [761, 347] width 288 height 25
click at [615, 334] on input "Specifieke Afvalstoffen" at bounding box center [614, 333] width 1 height 1
checkbox input "false"
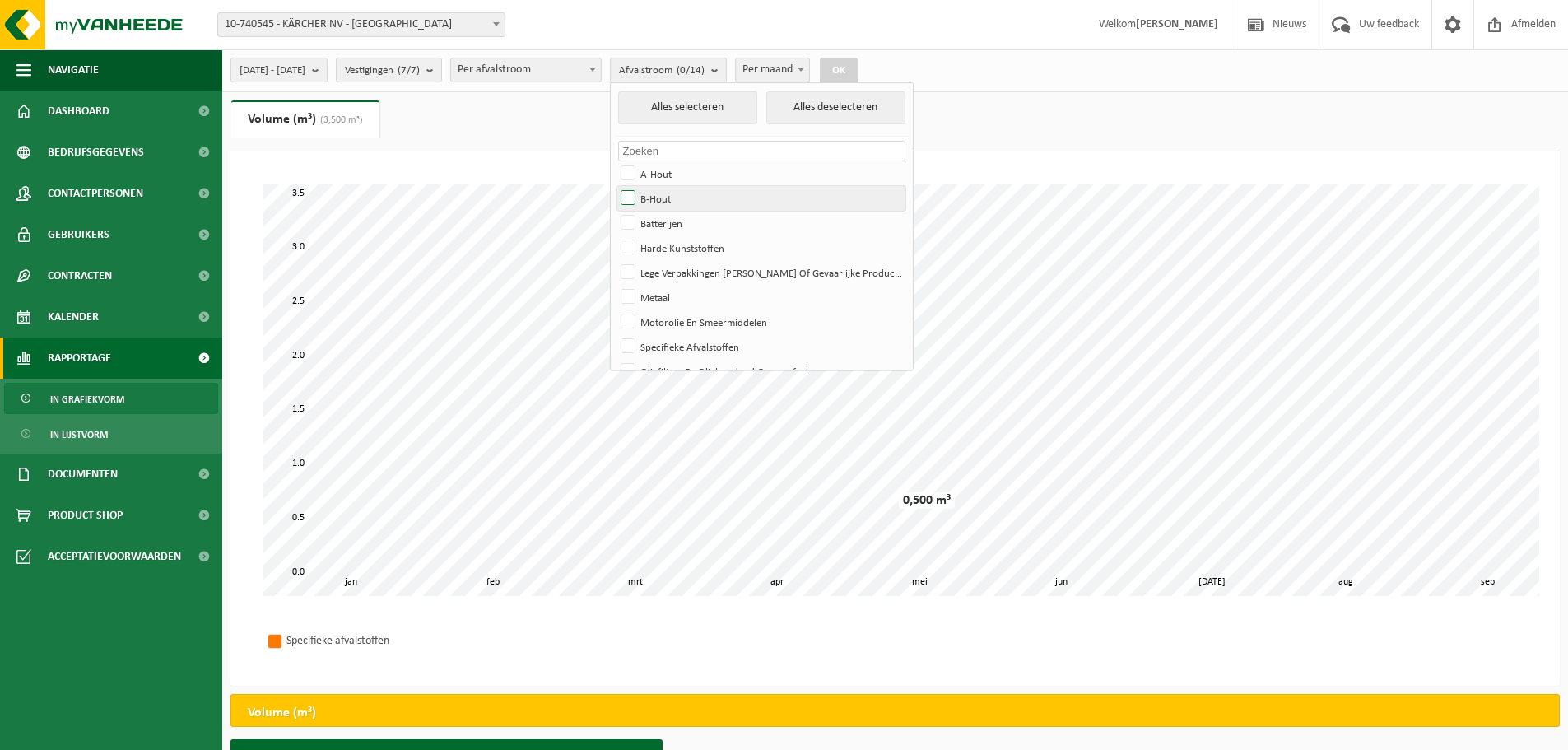
drag, startPoint x: 674, startPoint y: 169, endPoint x: 674, endPoint y: 190, distance: 21.0
click at [674, 179] on label "A-Hout" at bounding box center [761, 174] width 288 height 25
click at [615, 161] on input "A-Hout" at bounding box center [614, 161] width 1 height 1
click at [669, 172] on label "A-Hout" at bounding box center [761, 174] width 288 height 25
click at [615, 161] on input "A-Hout" at bounding box center [614, 161] width 1 height 1
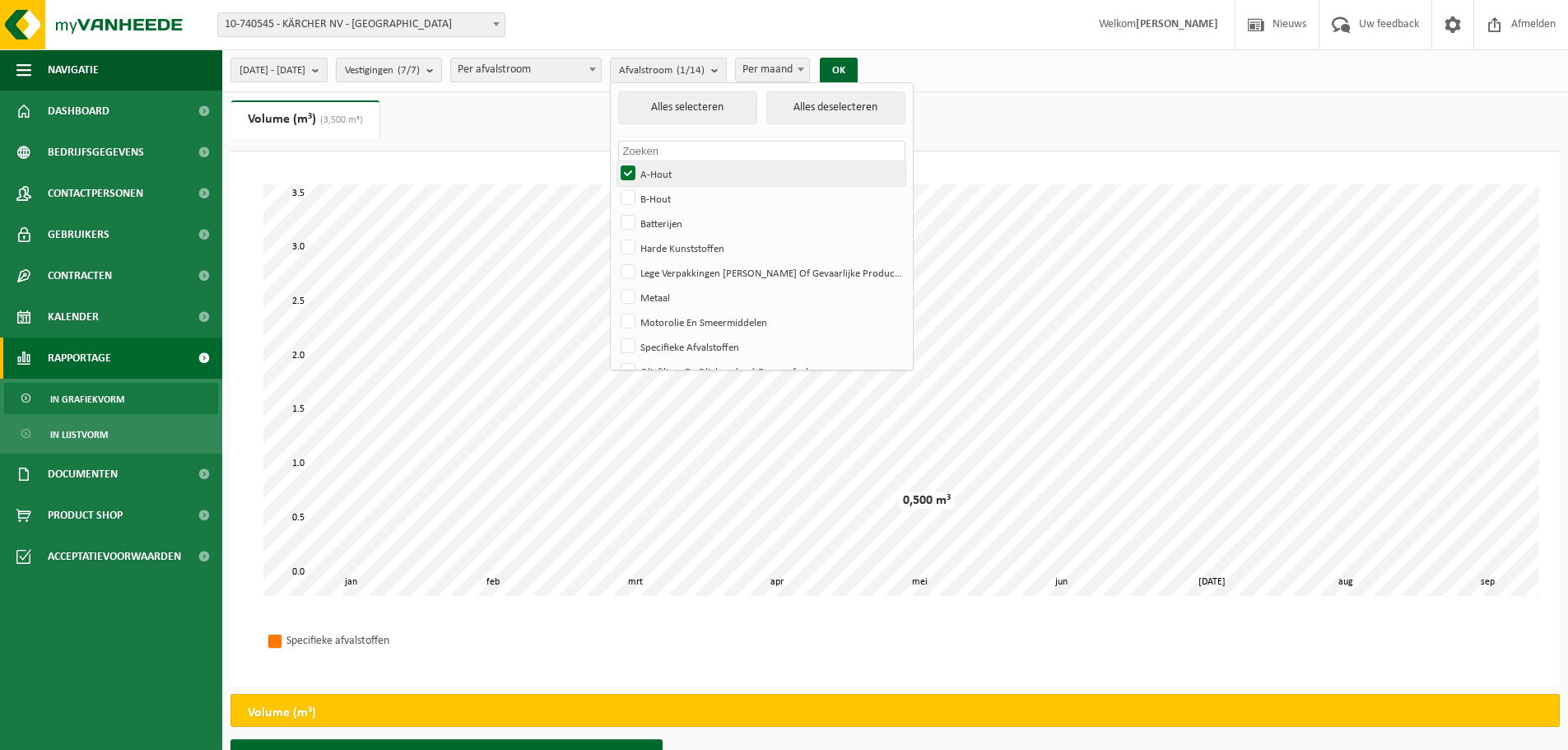
checkbox input "false"
